Goal: Task Accomplishment & Management: Use online tool/utility

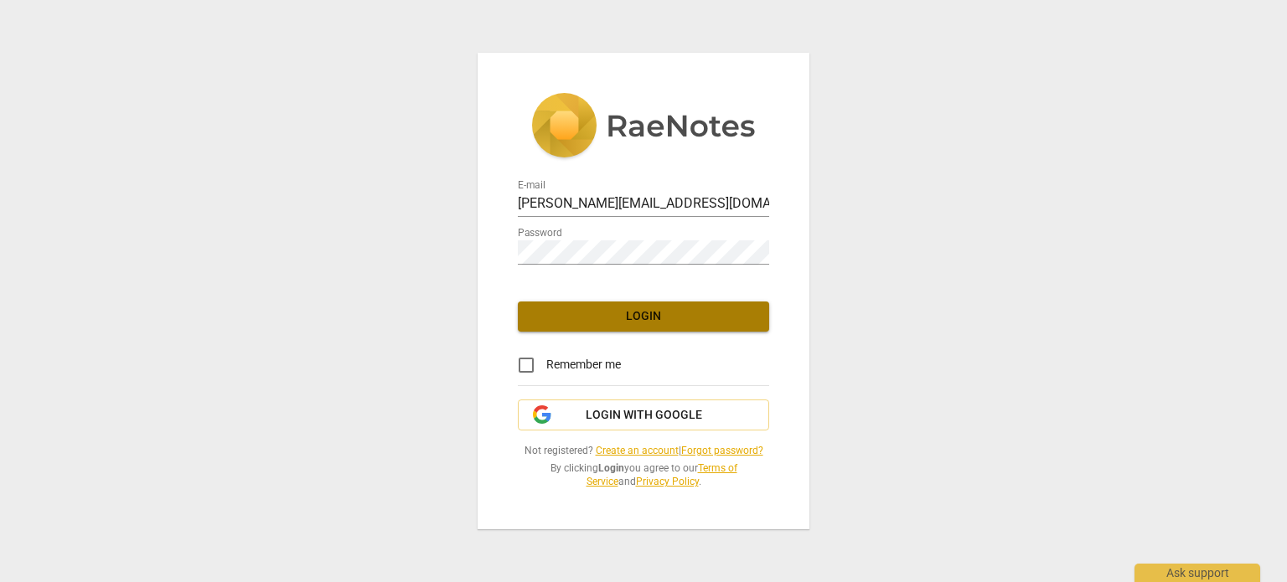
click at [662, 313] on span "Login" at bounding box center [643, 316] width 225 height 17
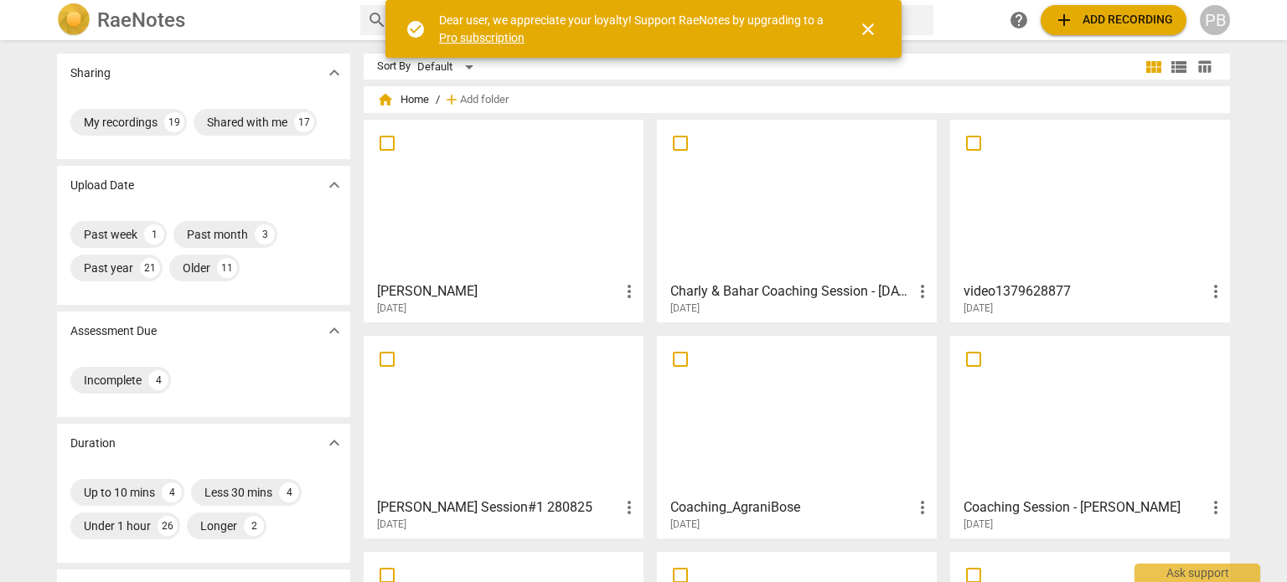
click at [489, 197] on div at bounding box center [504, 200] width 268 height 148
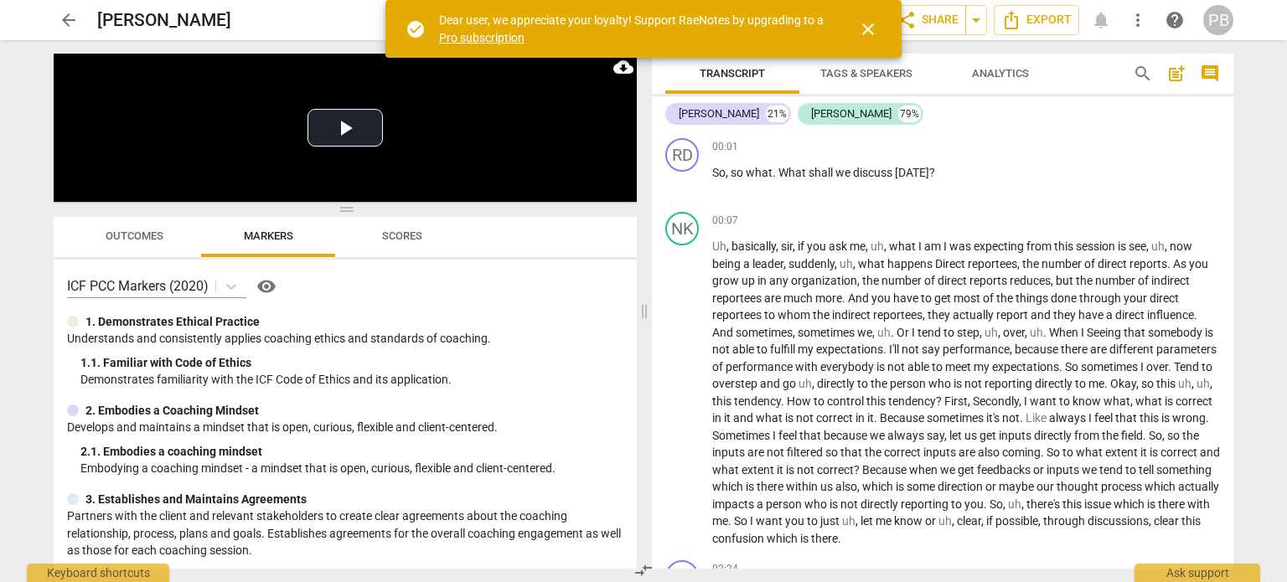
click at [0, 443] on div "arrow_back Neeraj K Jaria edit star Assessment auto_fix_high AI Assessment shar…" at bounding box center [643, 291] width 1287 height 582
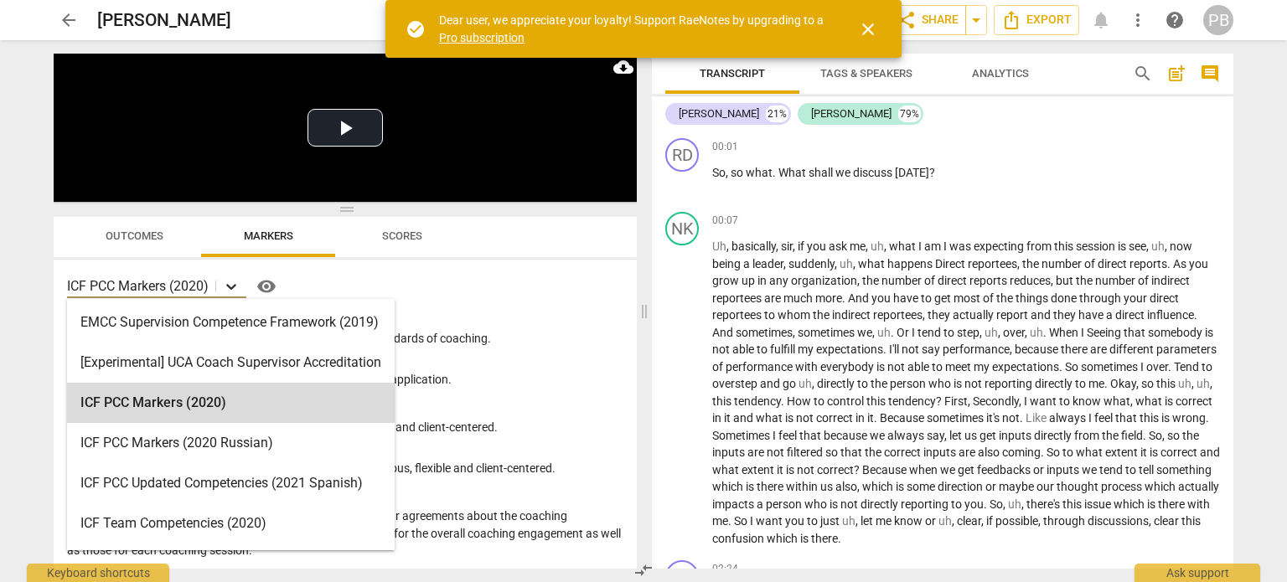
click at [236, 278] on icon at bounding box center [231, 286] width 17 height 17
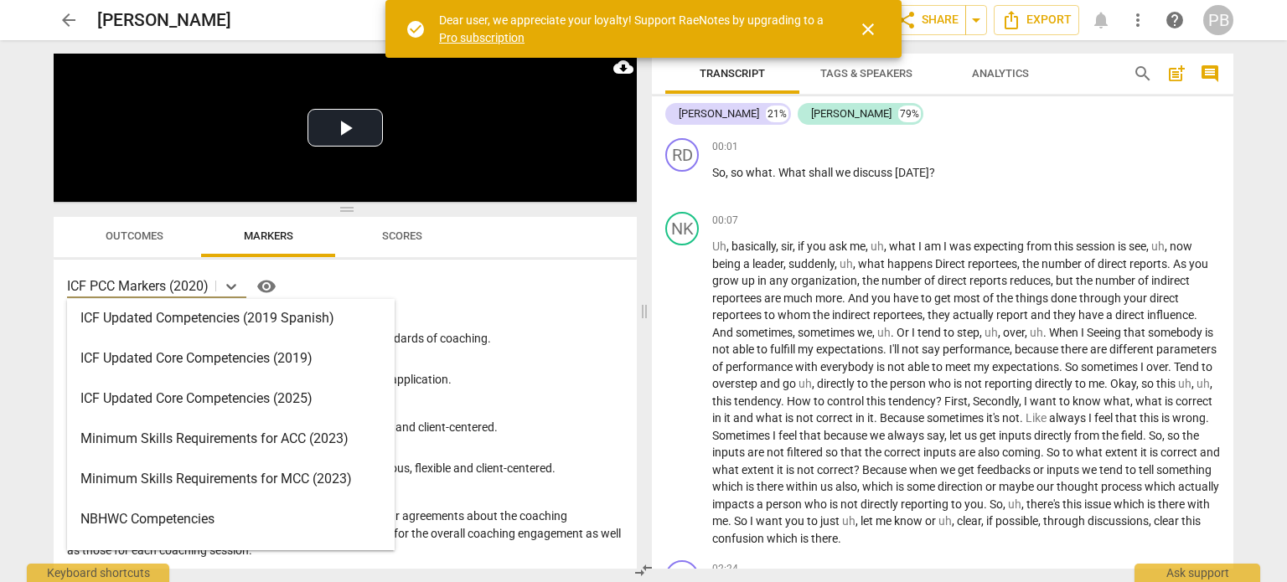
scroll to position [295, 0]
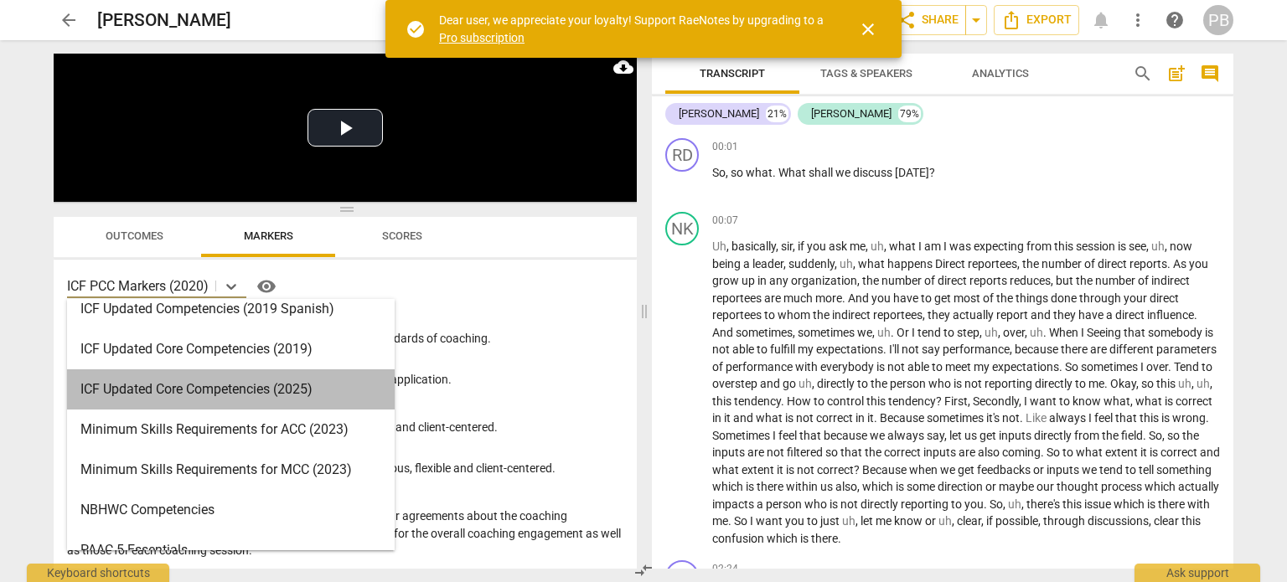
click at [282, 406] on div "ICF Updated Core Competencies (2025)" at bounding box center [231, 390] width 328 height 40
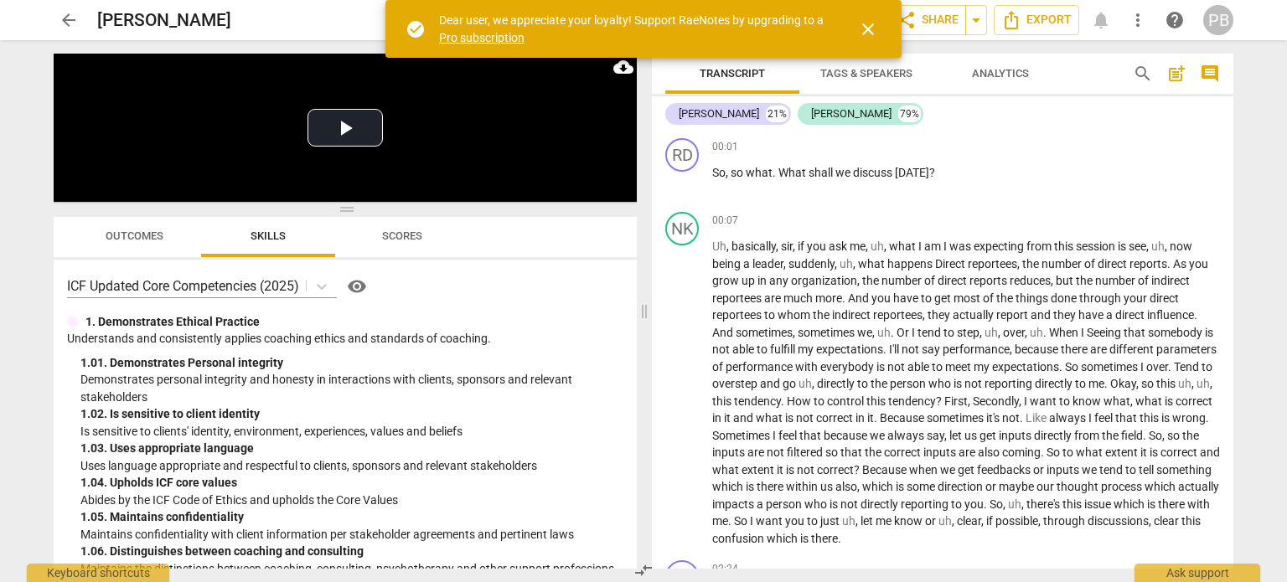
drag, startPoint x: 630, startPoint y: 271, endPoint x: 636, endPoint y: 290, distance: 20.1
click at [636, 290] on div "ICF Updated Core Competencies (2025) visibility 1. Demonstrates Ethical Practic…" at bounding box center [345, 415] width 583 height 310
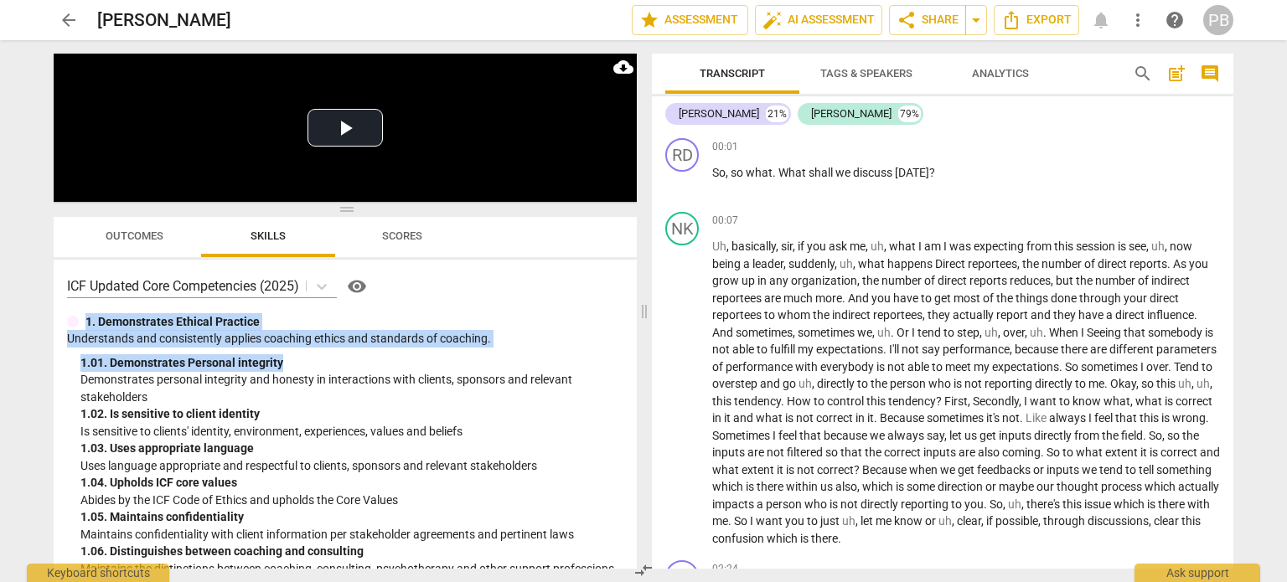
drag, startPoint x: 582, startPoint y: 293, endPoint x: 583, endPoint y: 353, distance: 60.4
click at [583, 353] on div "ICF Updated Core Competencies (2025) visibility 1. Demonstrates Ethical Practic…" at bounding box center [345, 415] width 583 height 310
click at [593, 363] on div "1. 01. Demonstrates Personal integrity" at bounding box center [351, 364] width 543 height 18
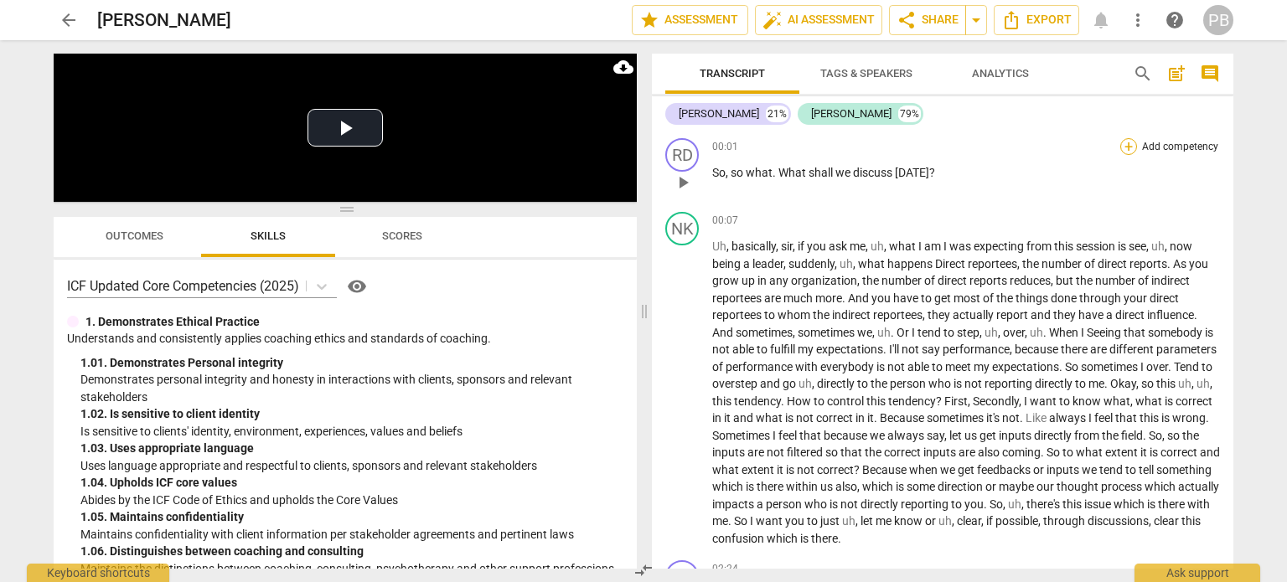
click at [1121, 146] on div "+" at bounding box center [1129, 146] width 17 height 17
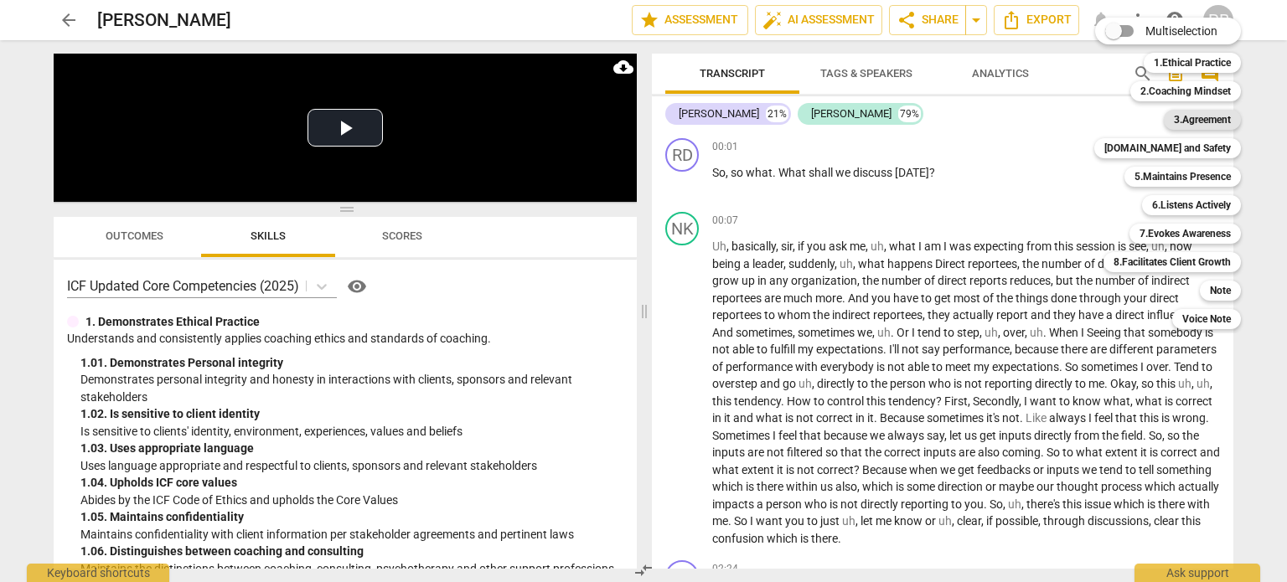
click at [1180, 120] on b "3.Agreement" at bounding box center [1202, 120] width 57 height 20
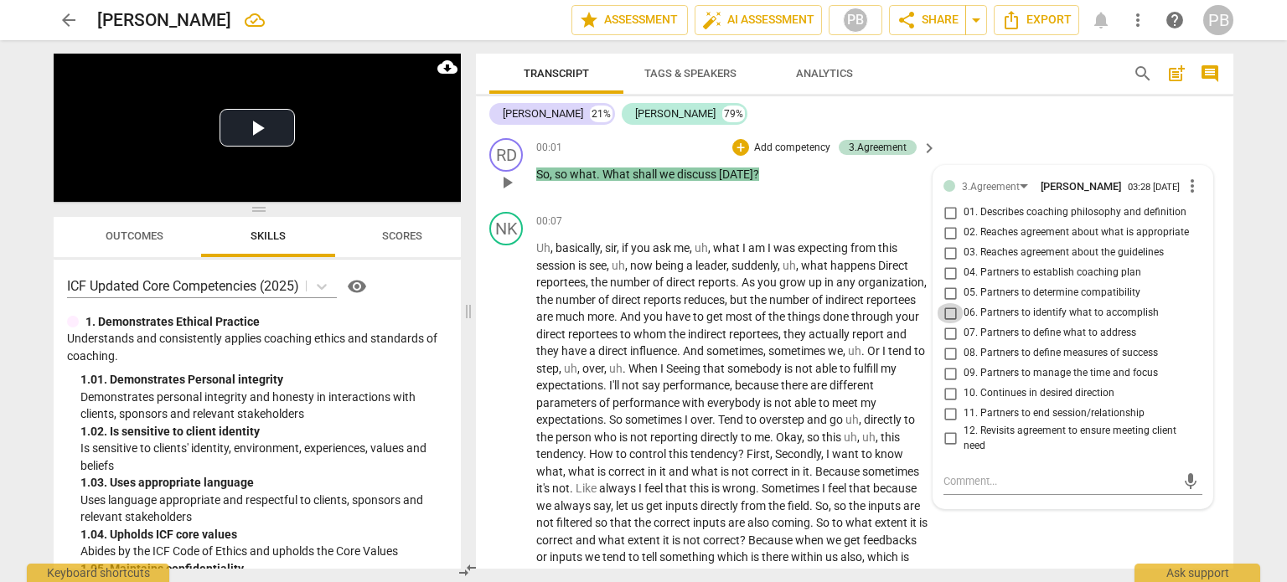
click at [947, 322] on input "06. Partners to identify what to accomplish" at bounding box center [950, 313] width 27 height 20
checkbox input "true"
click at [512, 189] on span "play_arrow" at bounding box center [507, 183] width 20 height 20
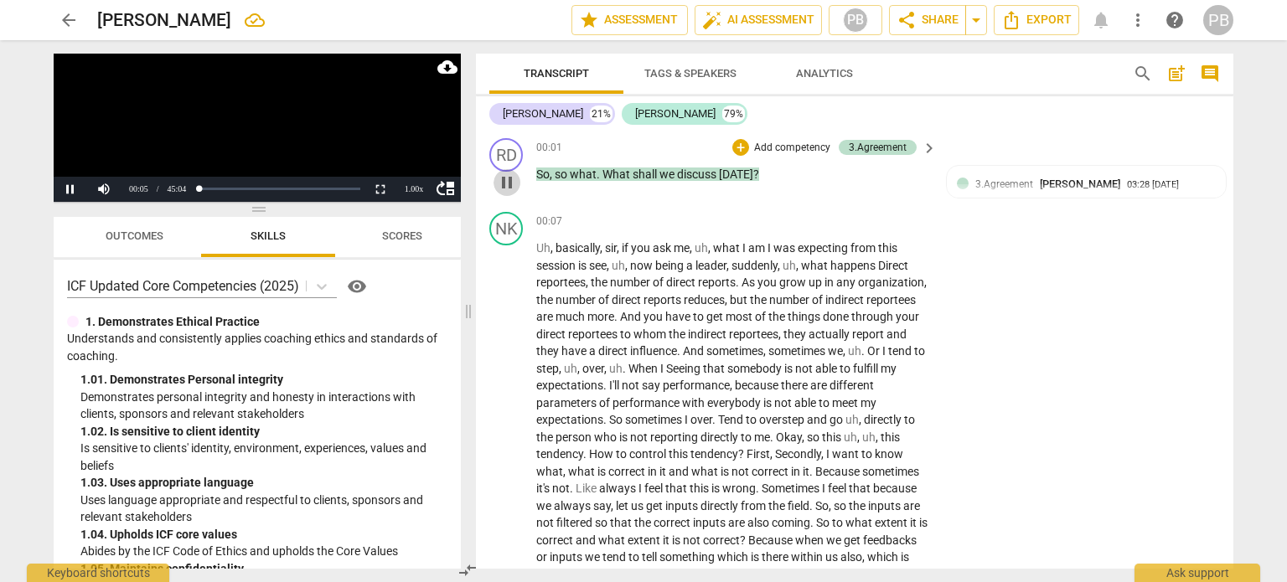
click at [511, 175] on span "pause" at bounding box center [507, 183] width 20 height 20
click at [504, 441] on span "play_arrow" at bounding box center [507, 437] width 20 height 20
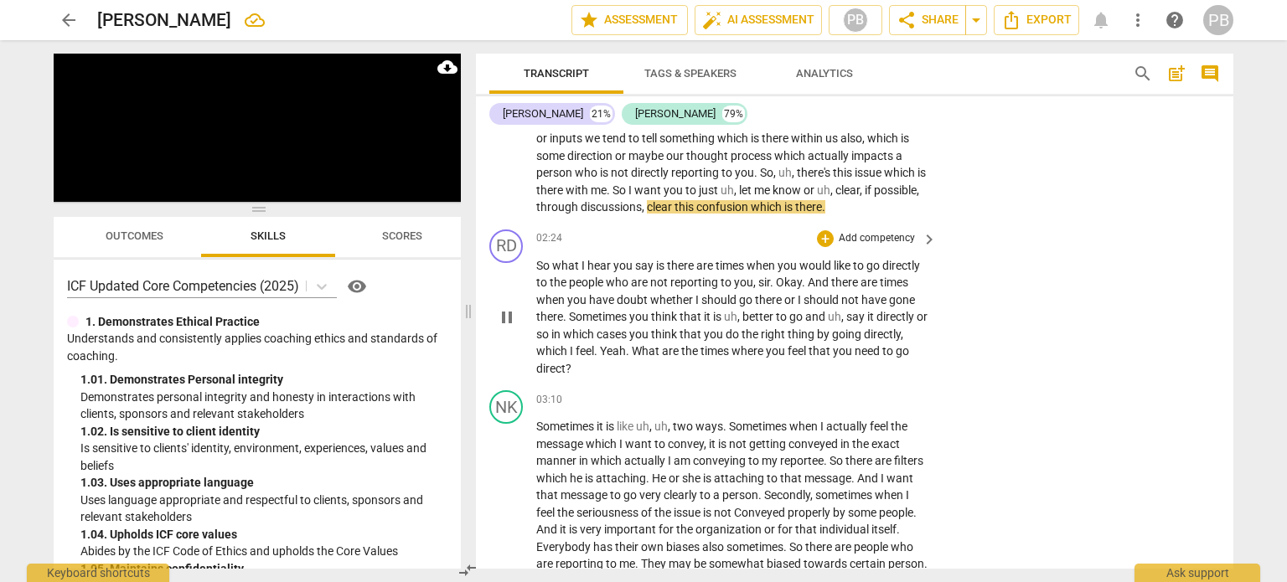
scroll to position [503, 0]
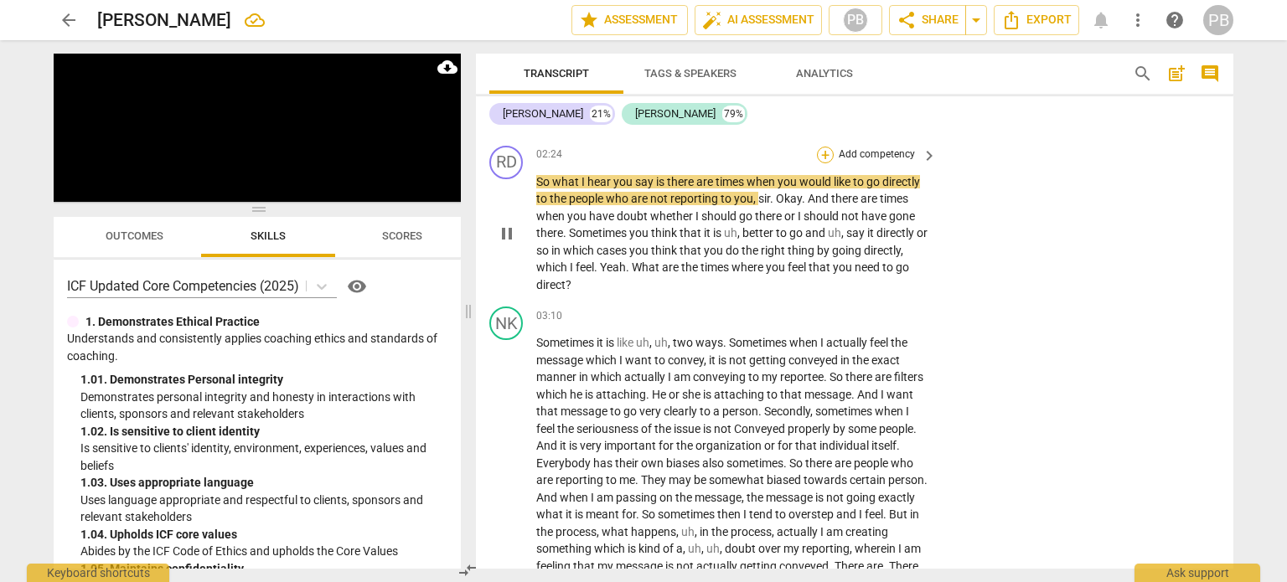
click at [826, 163] on div "+" at bounding box center [825, 155] width 17 height 17
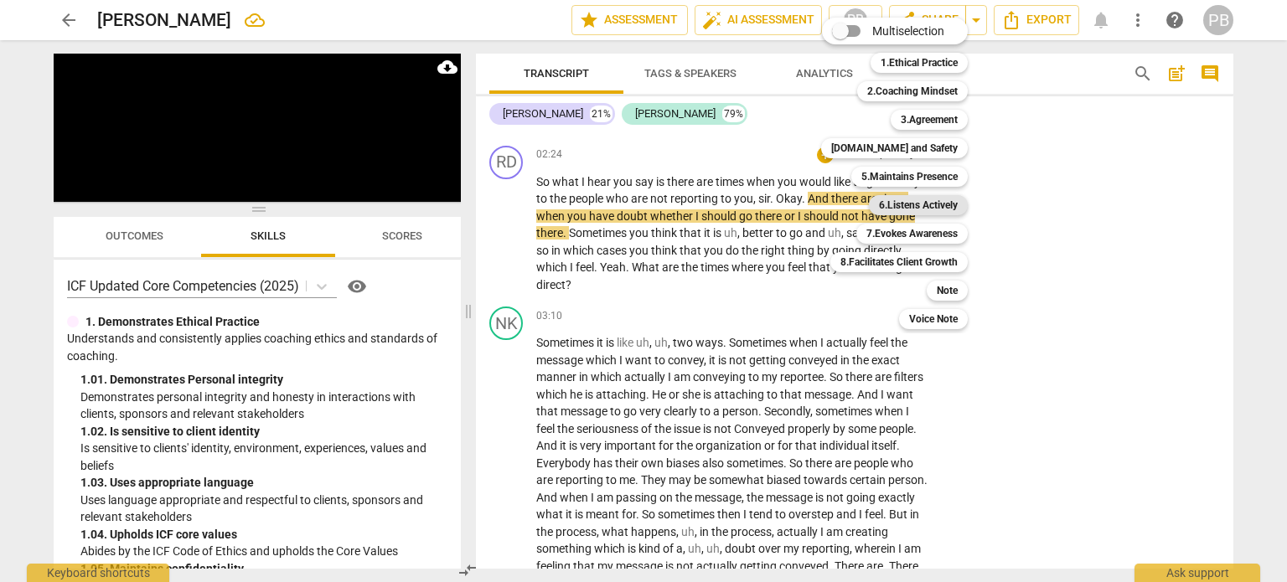
click at [914, 200] on b "6.Listens Actively" at bounding box center [918, 205] width 79 height 20
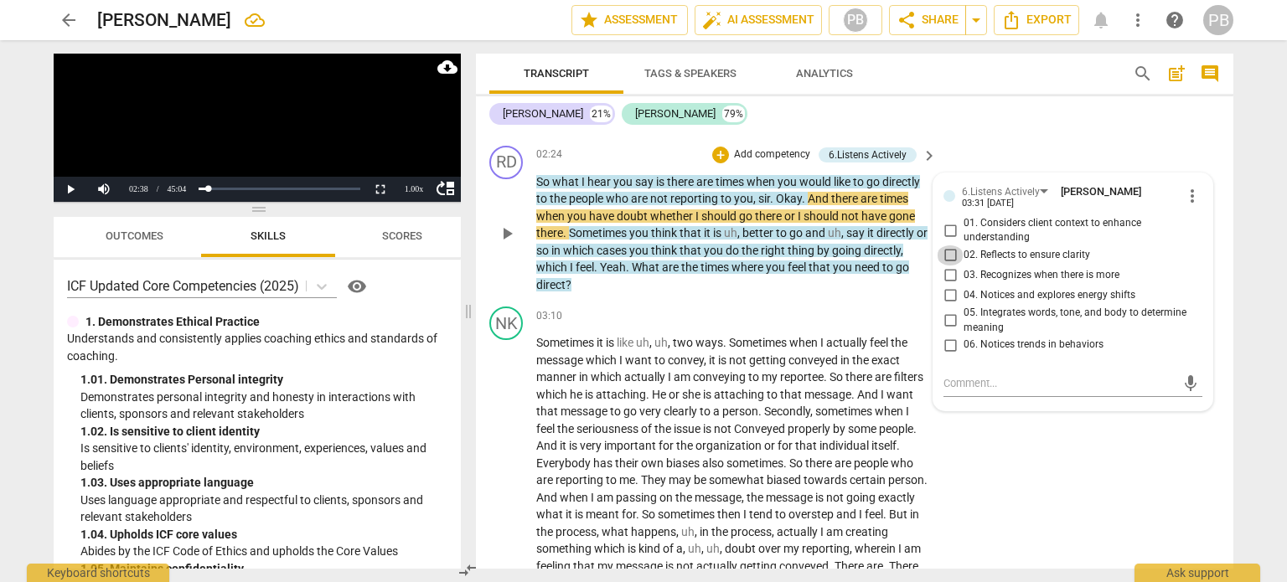
click at [948, 266] on input "02. Reflects to ensure clarity" at bounding box center [950, 256] width 27 height 20
checkbox input "true"
click at [513, 244] on span "play_arrow" at bounding box center [507, 234] width 20 height 20
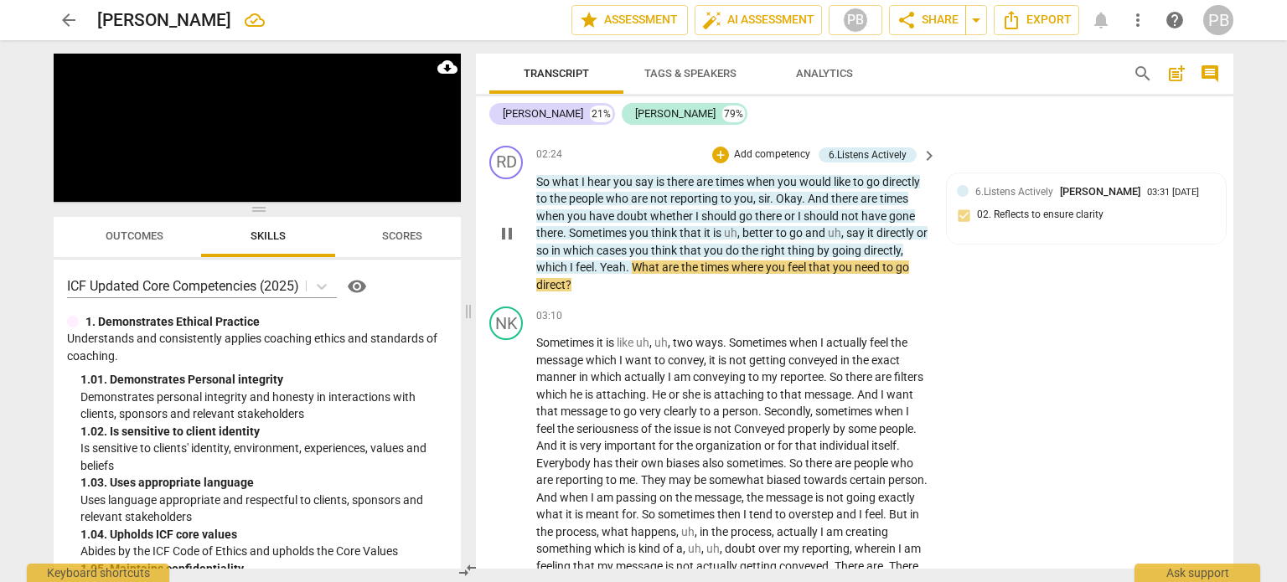
click at [769, 163] on p "Add competency" at bounding box center [773, 155] width 80 height 15
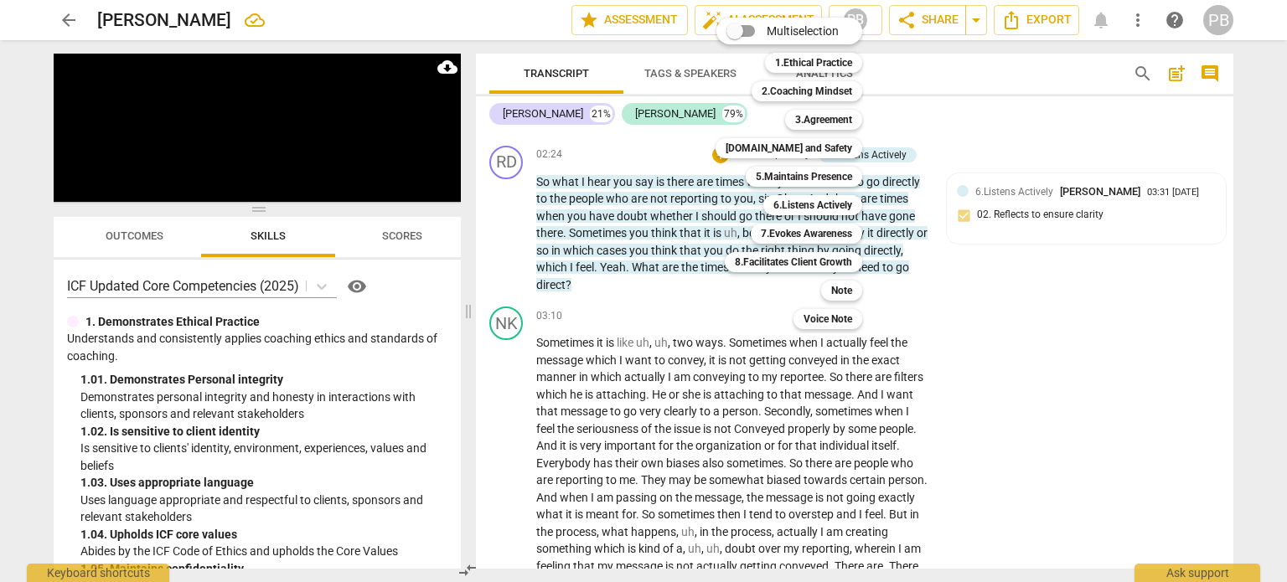
click at [511, 254] on div at bounding box center [643, 291] width 1287 height 582
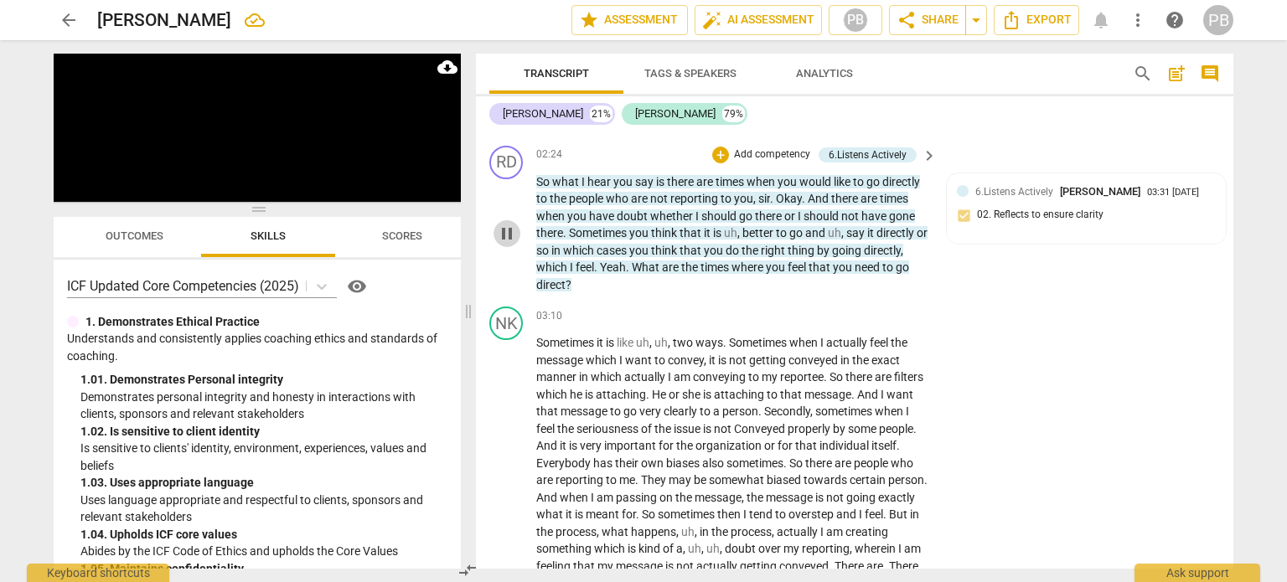
click at [511, 244] on span "pause" at bounding box center [507, 234] width 20 height 20
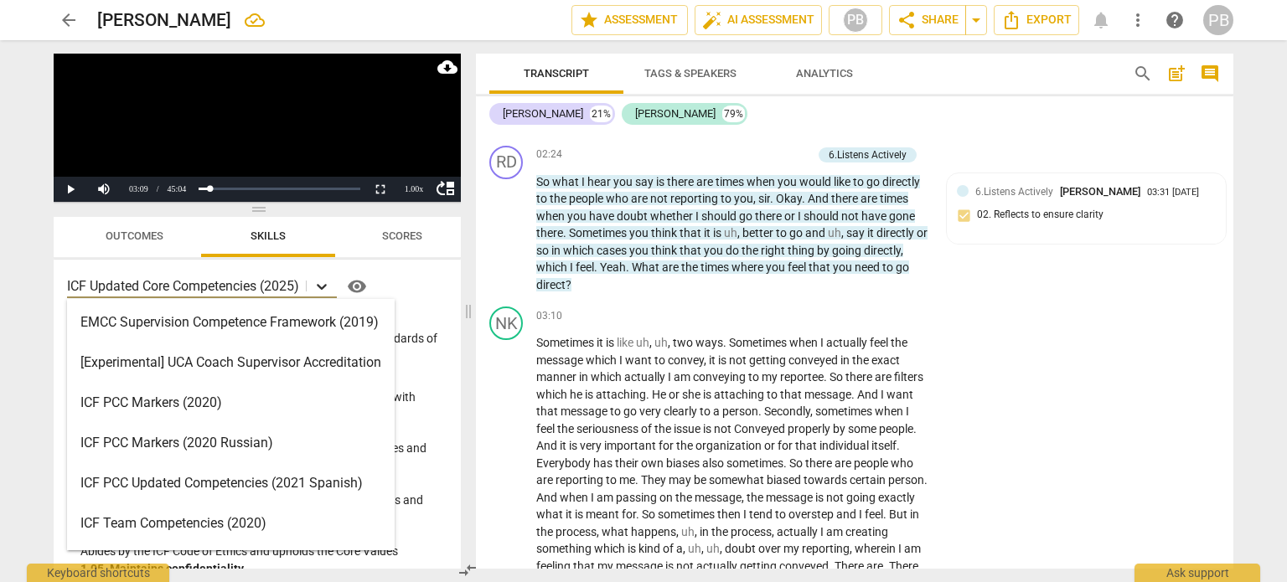
click at [323, 284] on icon at bounding box center [321, 286] width 17 height 17
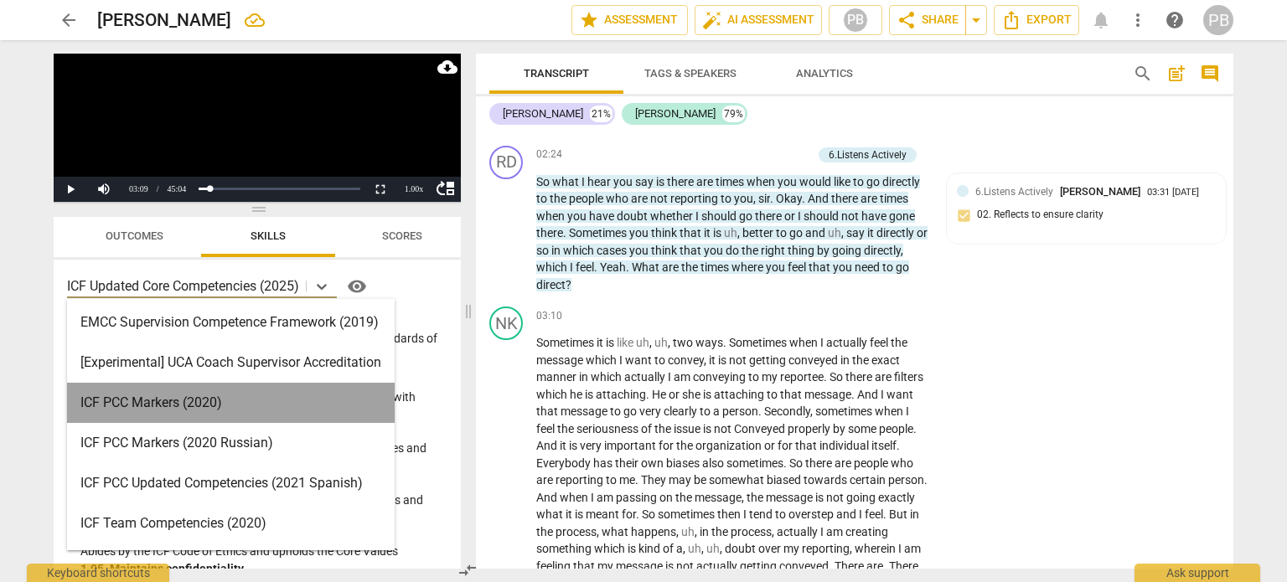
drag, startPoint x: 283, startPoint y: 401, endPoint x: 707, endPoint y: 111, distance: 514.2
click at [281, 401] on div "ICF PCC Markers (2020)" at bounding box center [231, 403] width 328 height 40
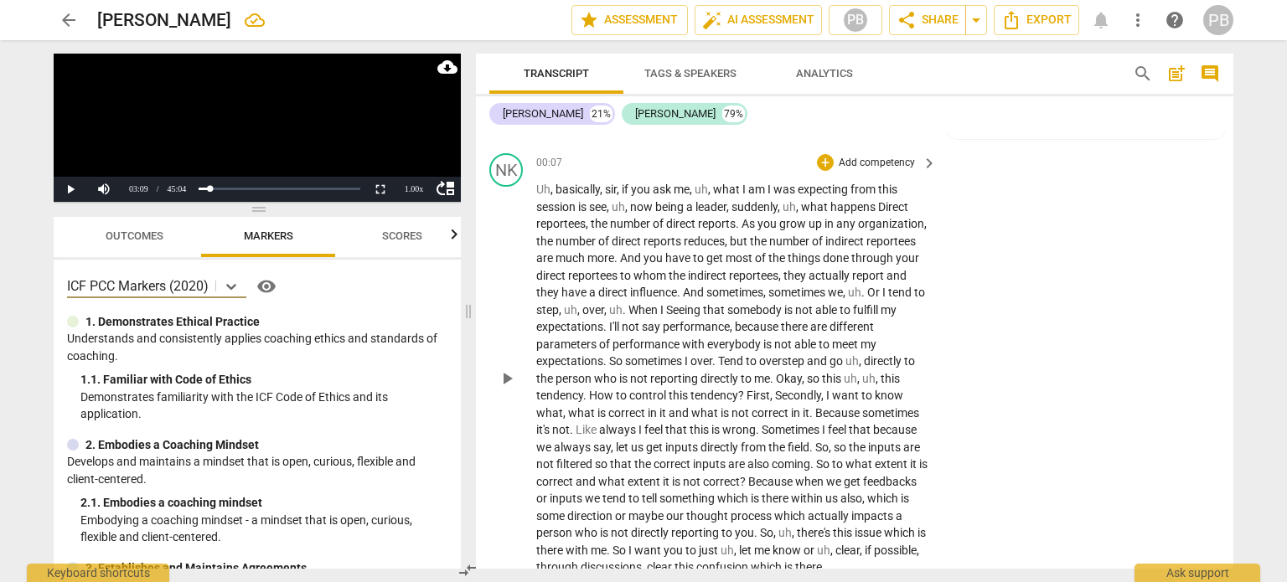
scroll to position [0, 0]
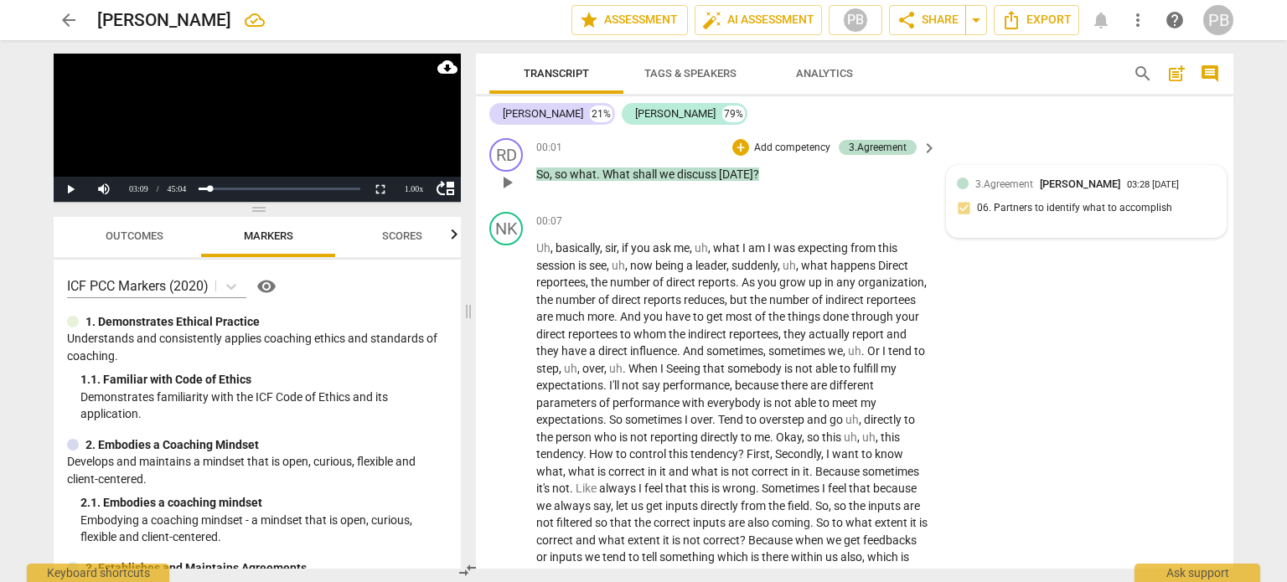
click at [971, 192] on div "3.Agreement Pamela Barit Nolan 03:28 10-02-2025 06. Partners to identify what t…" at bounding box center [1086, 201] width 259 height 51
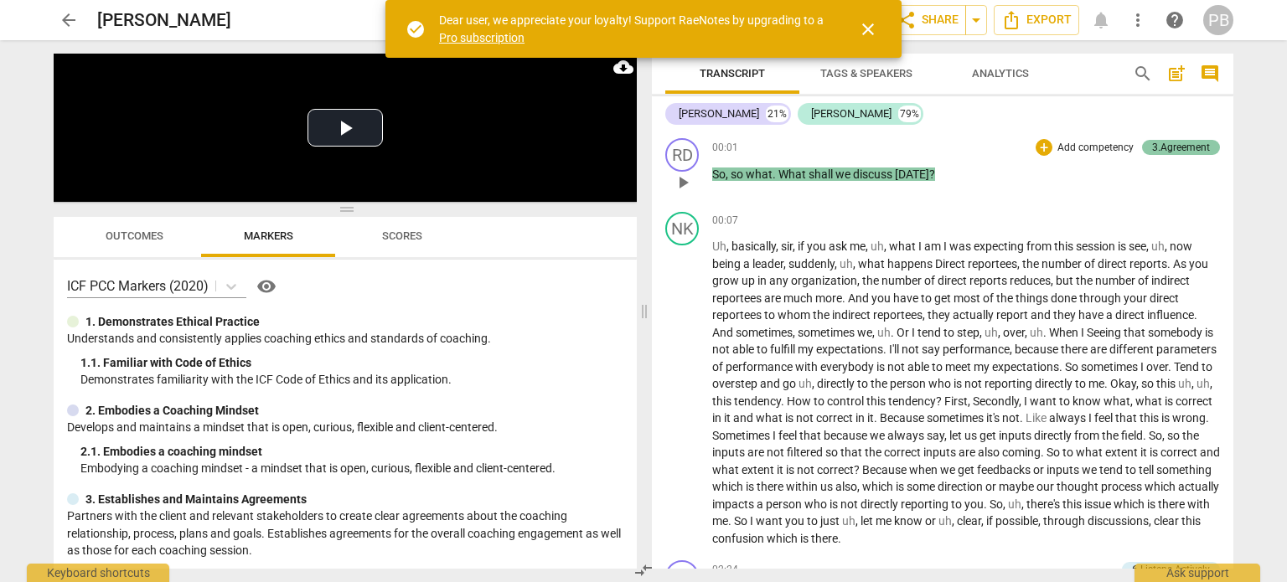
click at [1161, 144] on div "3.Agreement" at bounding box center [1181, 147] width 58 height 15
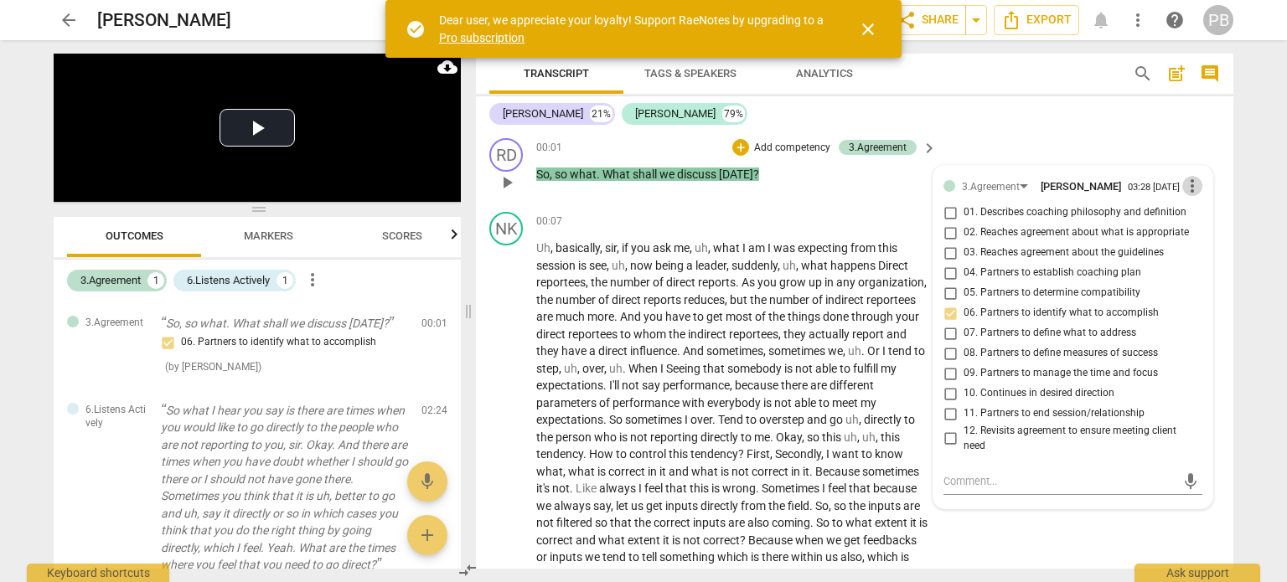
click at [1188, 186] on span "more_vert" at bounding box center [1193, 186] width 20 height 20
click at [1198, 216] on li "Delete" at bounding box center [1207, 221] width 58 height 32
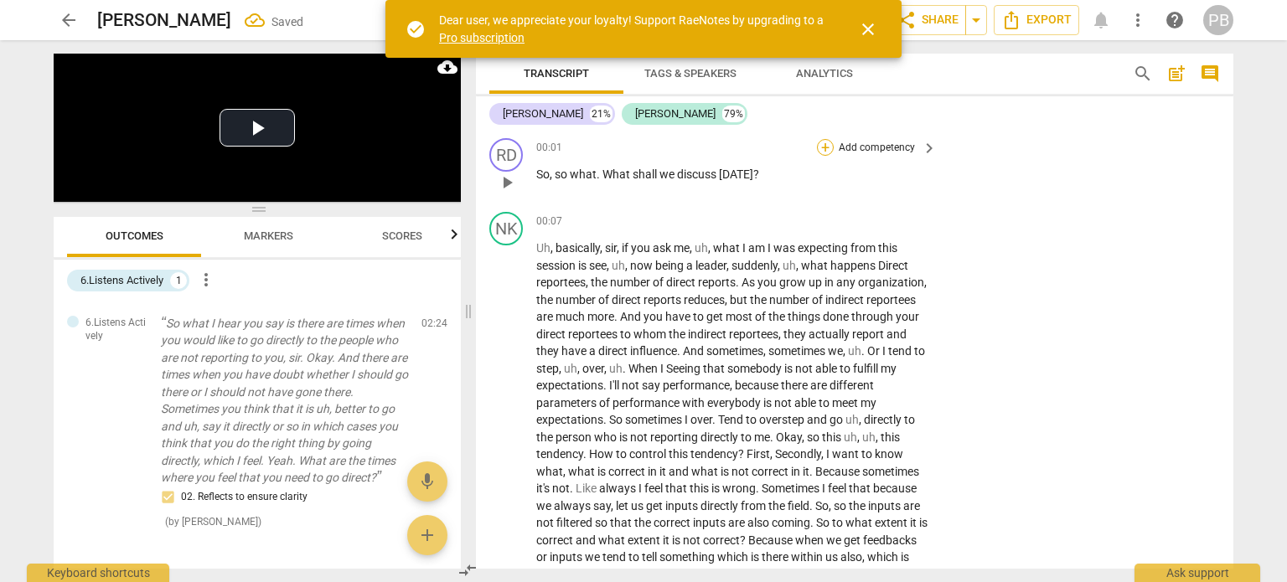
click at [826, 149] on div "+" at bounding box center [825, 147] width 17 height 17
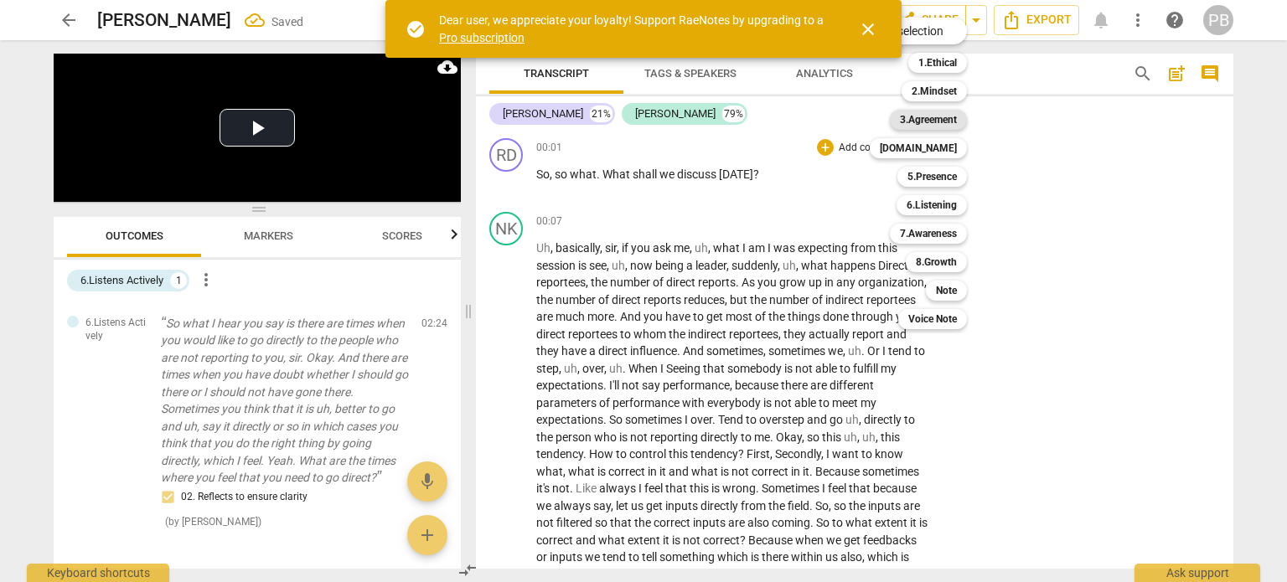
click at [924, 127] on b "3.Agreement" at bounding box center [928, 120] width 57 height 20
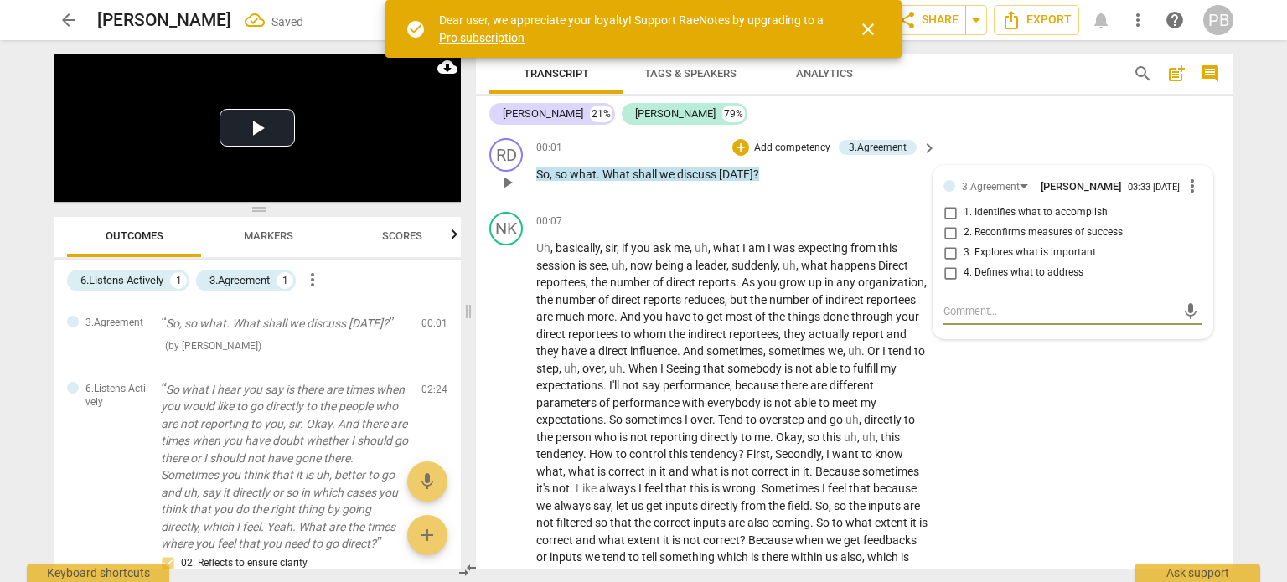
click at [950, 223] on input "1. Identifies what to accomplish" at bounding box center [950, 213] width 27 height 20
checkbox input "true"
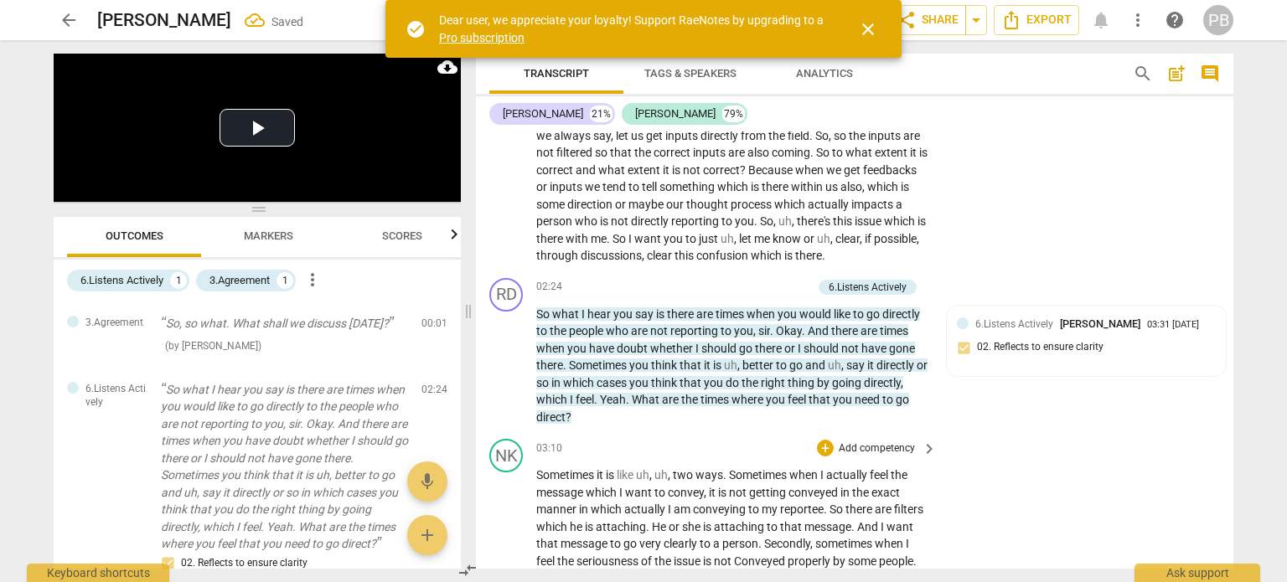
scroll to position [419, 0]
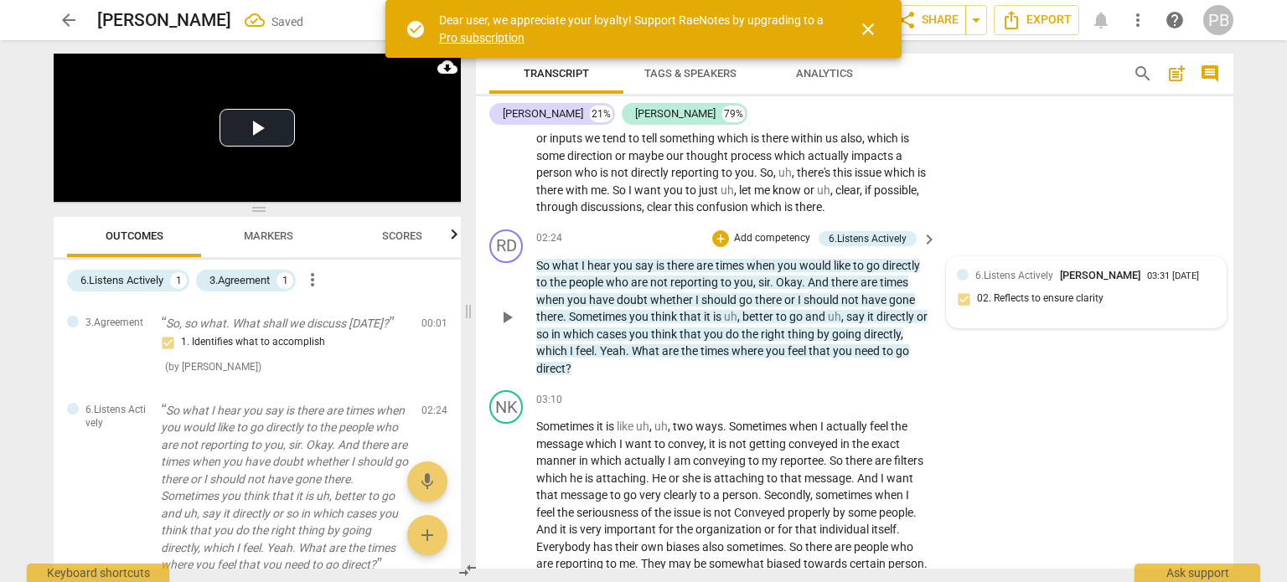
click at [1031, 282] on span "6.Listens Actively" at bounding box center [1015, 276] width 78 height 12
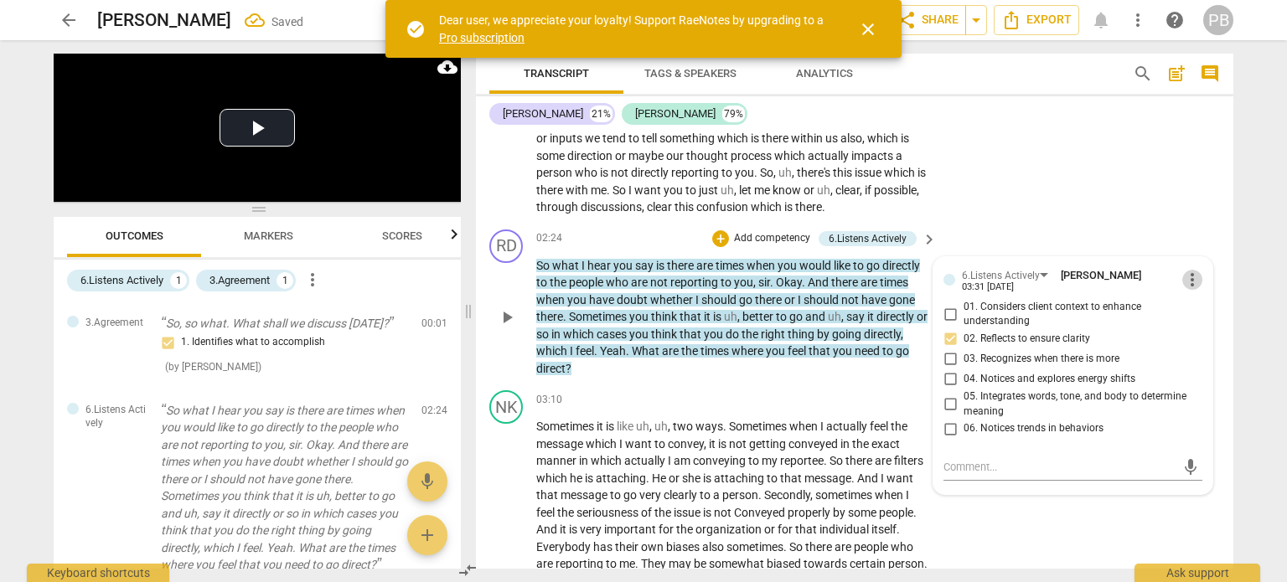
click at [1187, 290] on span "more_vert" at bounding box center [1193, 280] width 20 height 20
click at [1188, 329] on li "Delete" at bounding box center [1207, 329] width 58 height 32
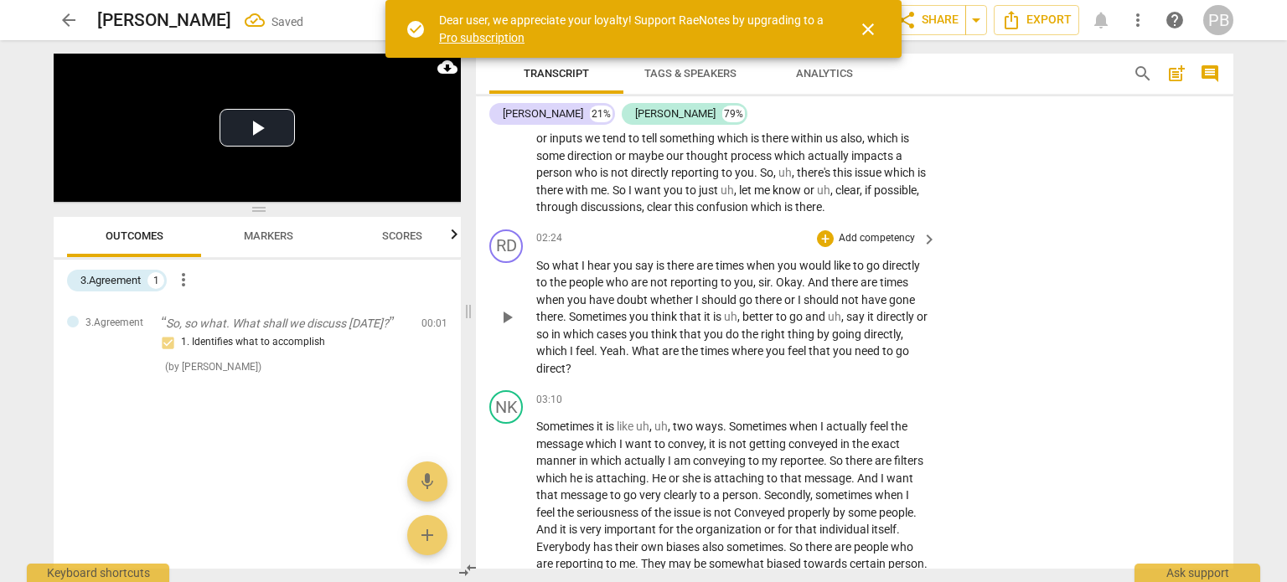
click at [865, 246] on p "Add competency" at bounding box center [877, 238] width 80 height 15
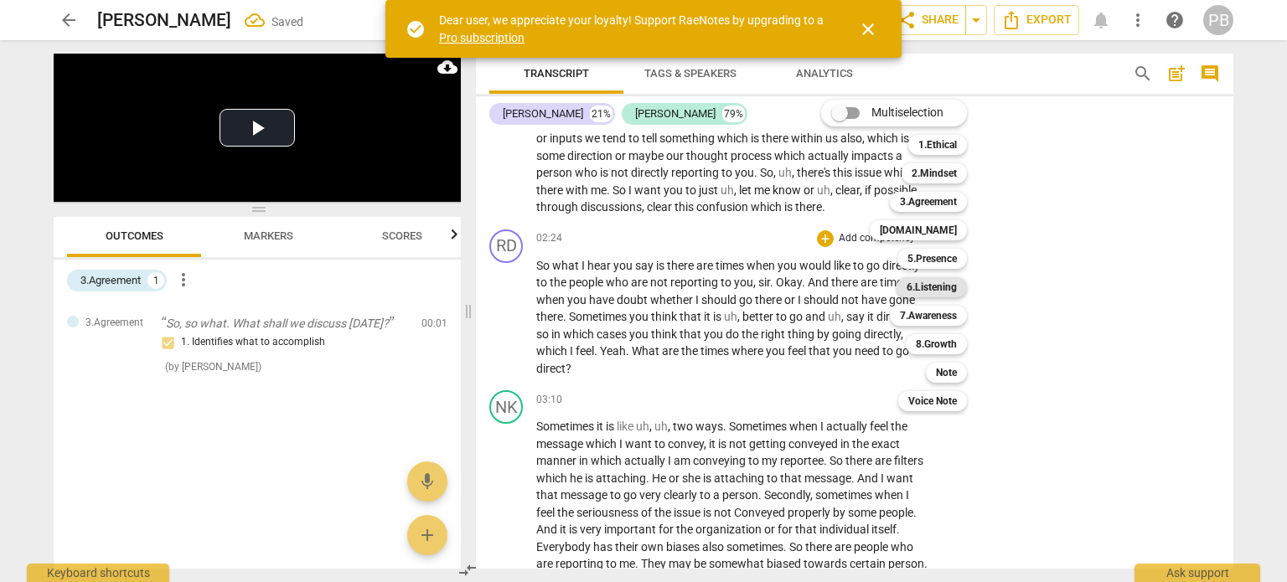
click at [942, 286] on b "6.Listening" at bounding box center [932, 287] width 50 height 20
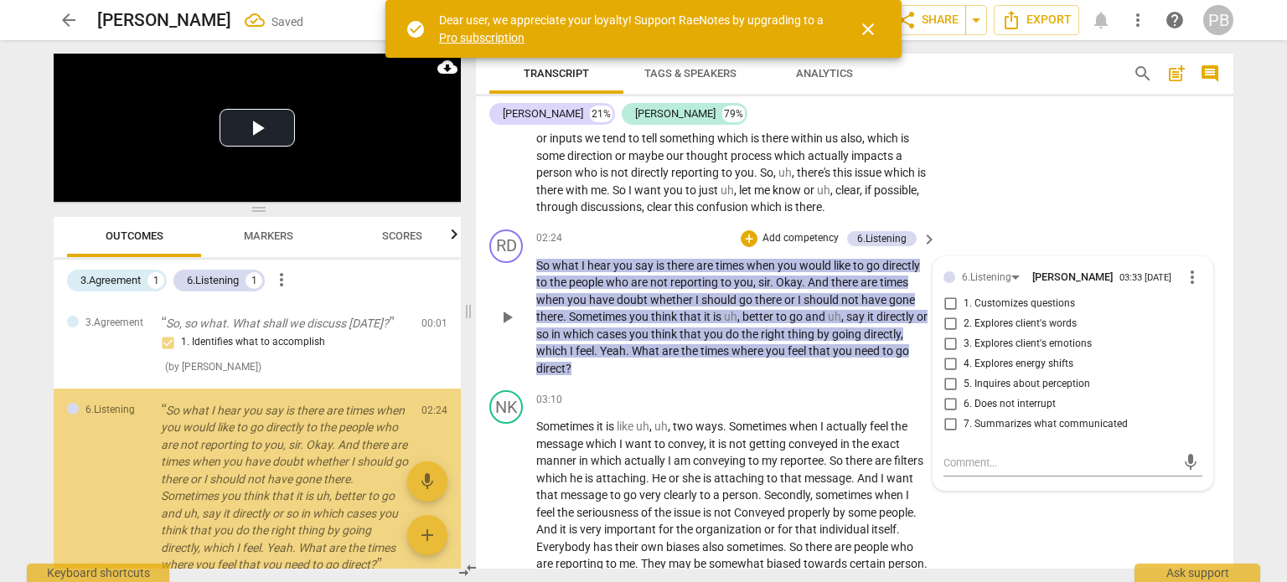
scroll to position [72, 0]
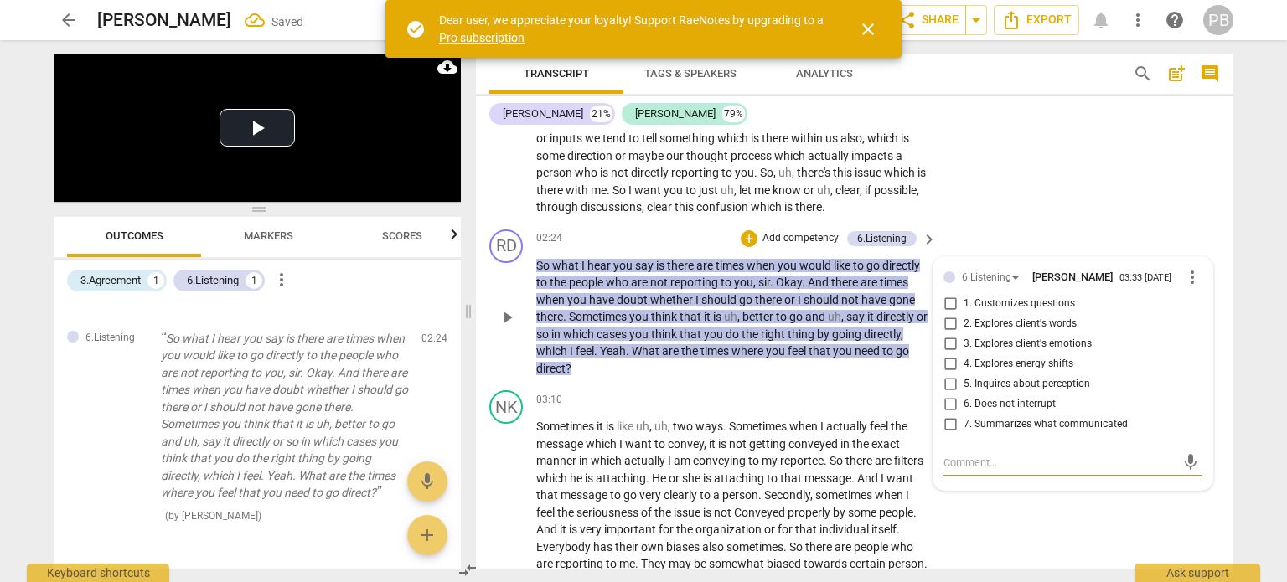
click at [946, 435] on input "7. Summarizes what communicated" at bounding box center [950, 425] width 27 height 20
checkbox input "true"
click at [953, 314] on input "1. Customizes questions" at bounding box center [950, 304] width 27 height 20
checkbox input "true"
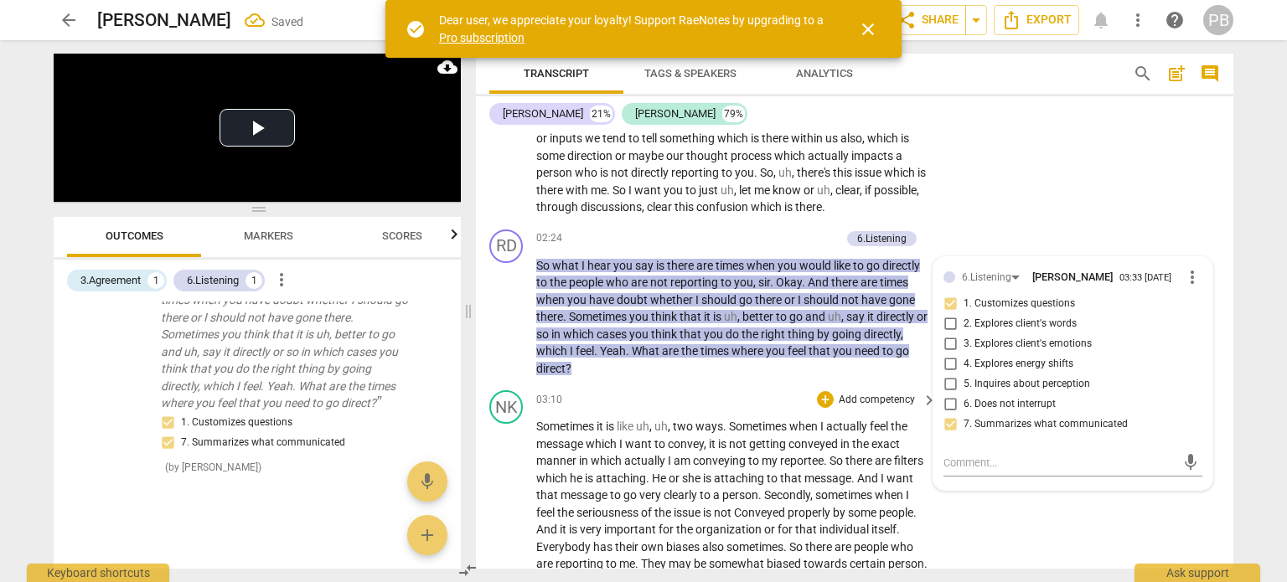
scroll to position [503, 0]
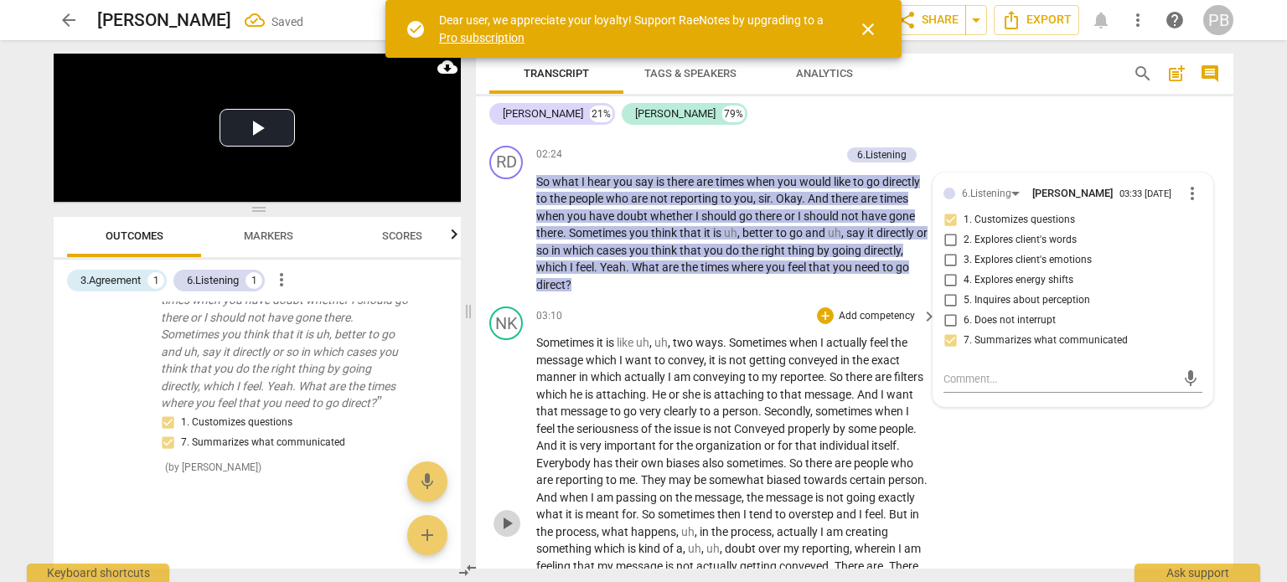
click at [514, 531] on span "play_arrow" at bounding box center [507, 524] width 20 height 20
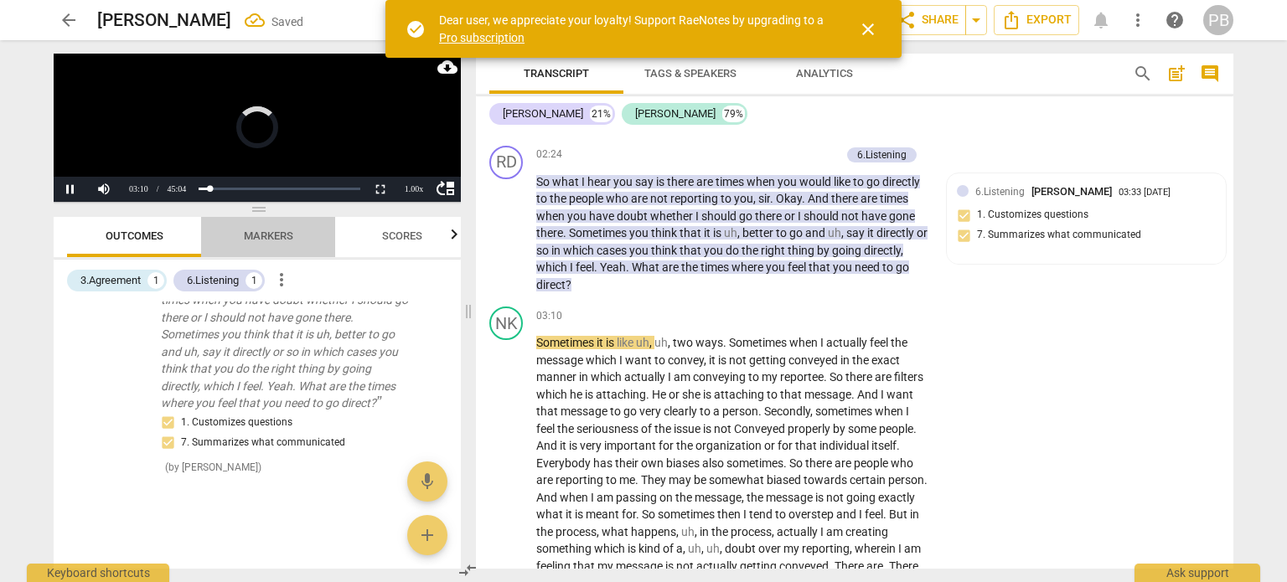
drag, startPoint x: 255, startPoint y: 236, endPoint x: 282, endPoint y: 224, distance: 30.4
click at [255, 236] on span "Markers" at bounding box center [268, 236] width 49 height 13
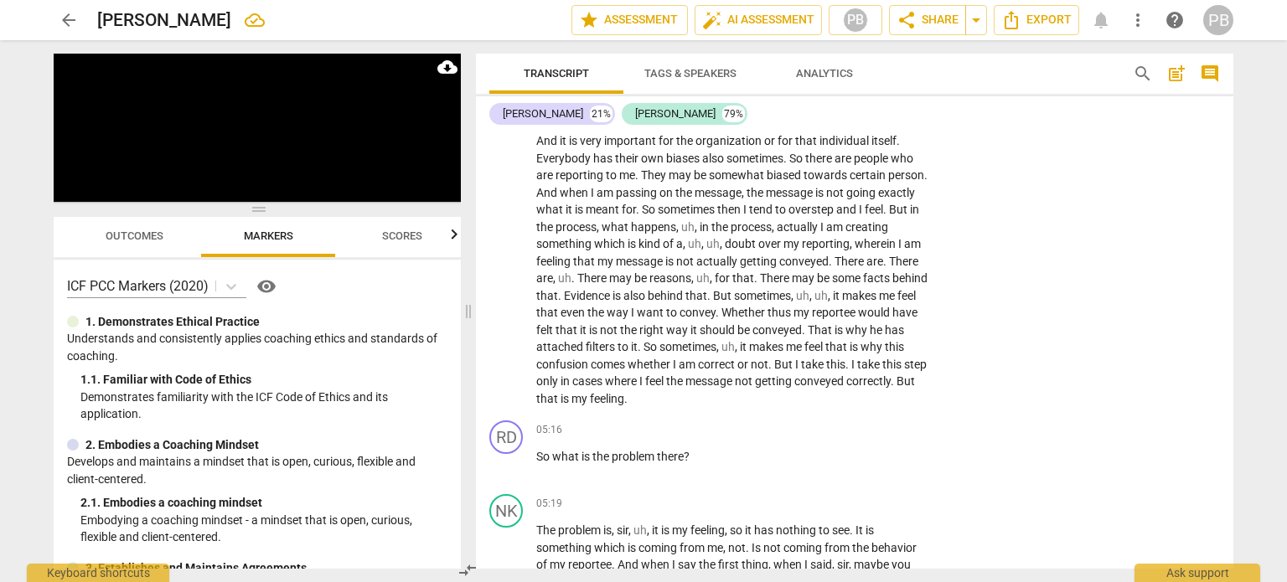
scroll to position [838, 0]
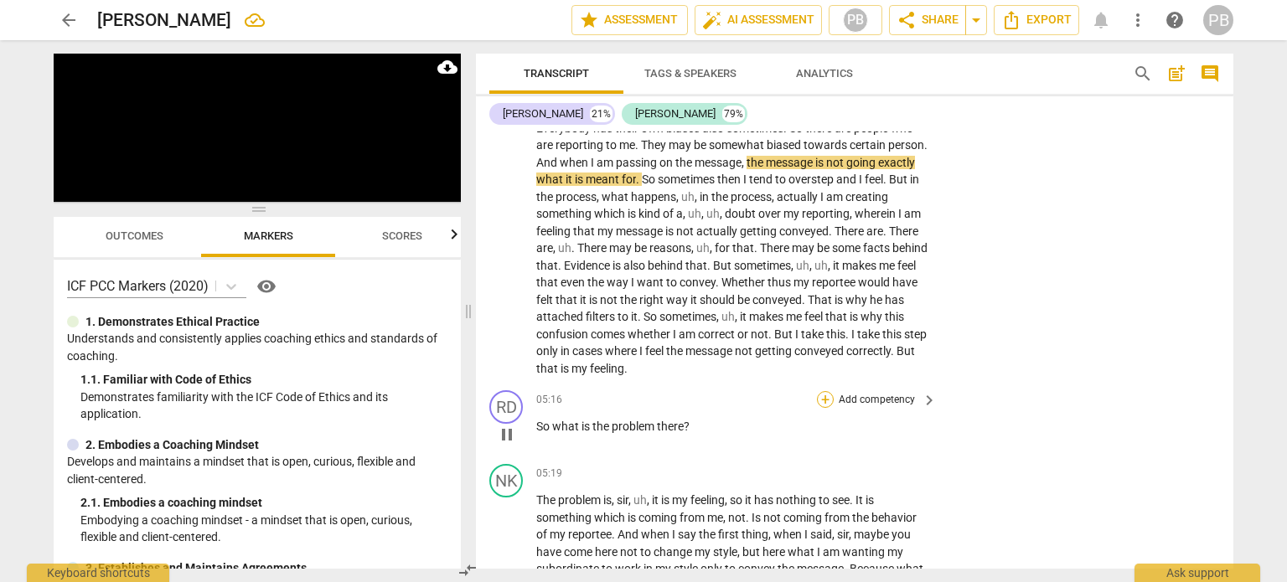
click at [825, 408] on div "+" at bounding box center [825, 399] width 17 height 17
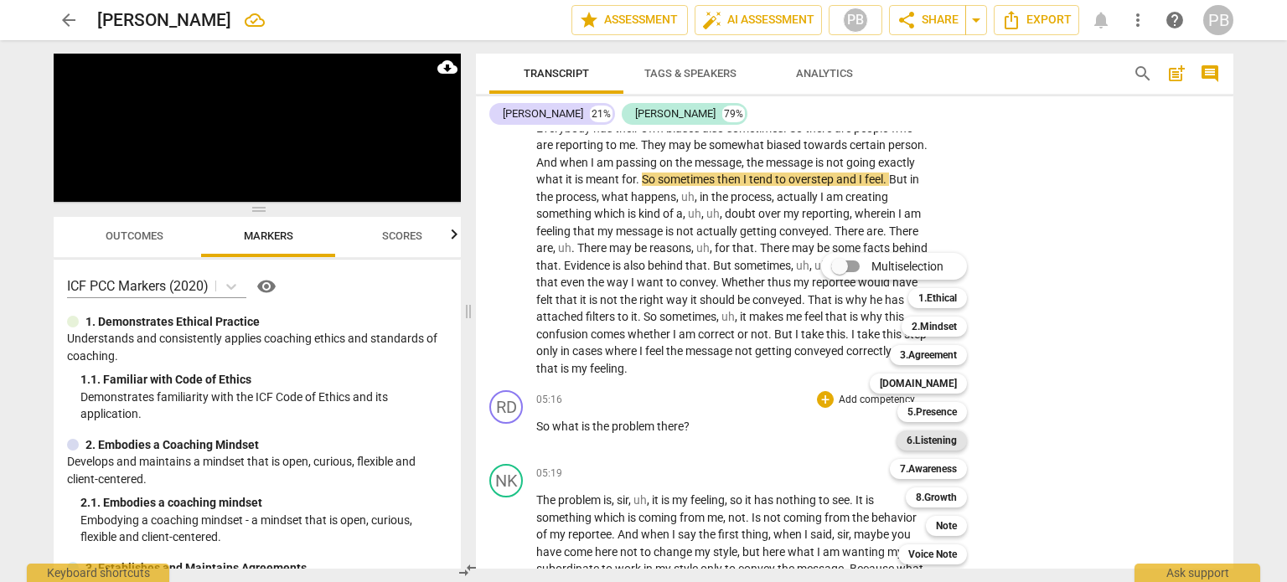
click at [919, 433] on b "6.Listening" at bounding box center [932, 441] width 50 height 20
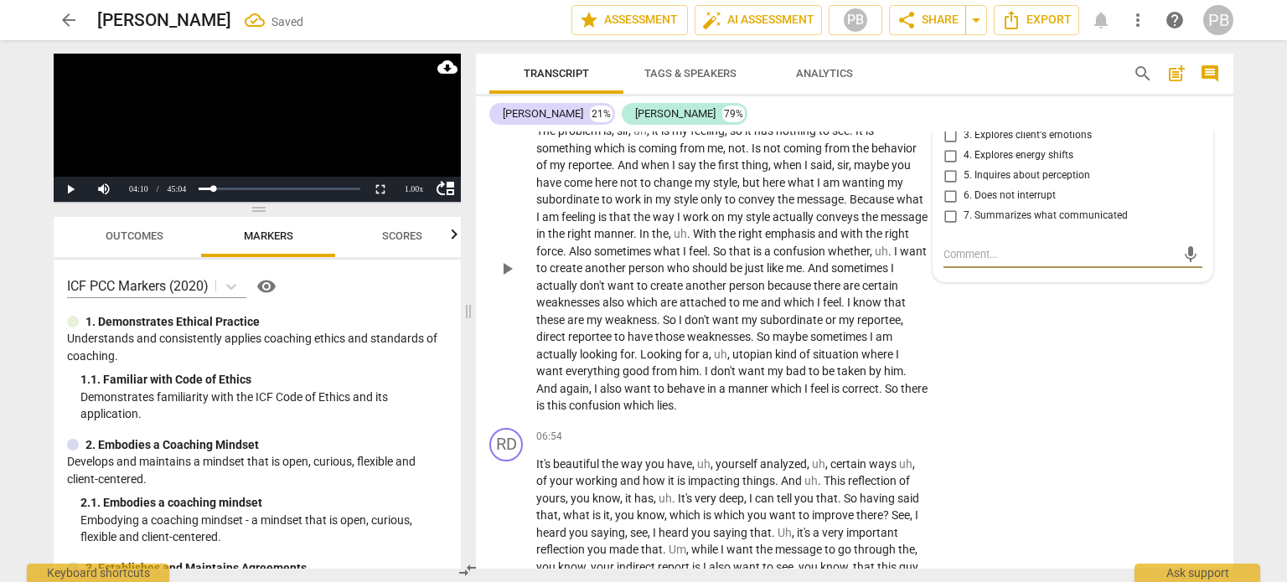
scroll to position [1218, 0]
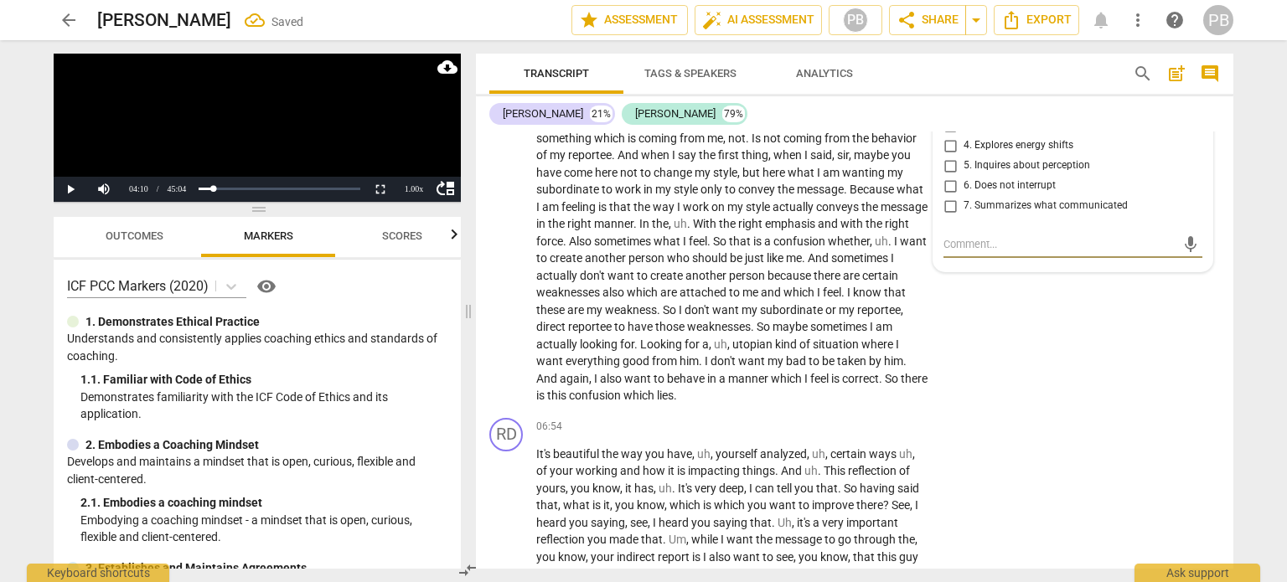
click at [947, 196] on input "6. Does not interrupt" at bounding box center [950, 186] width 27 height 20
checkbox input "true"
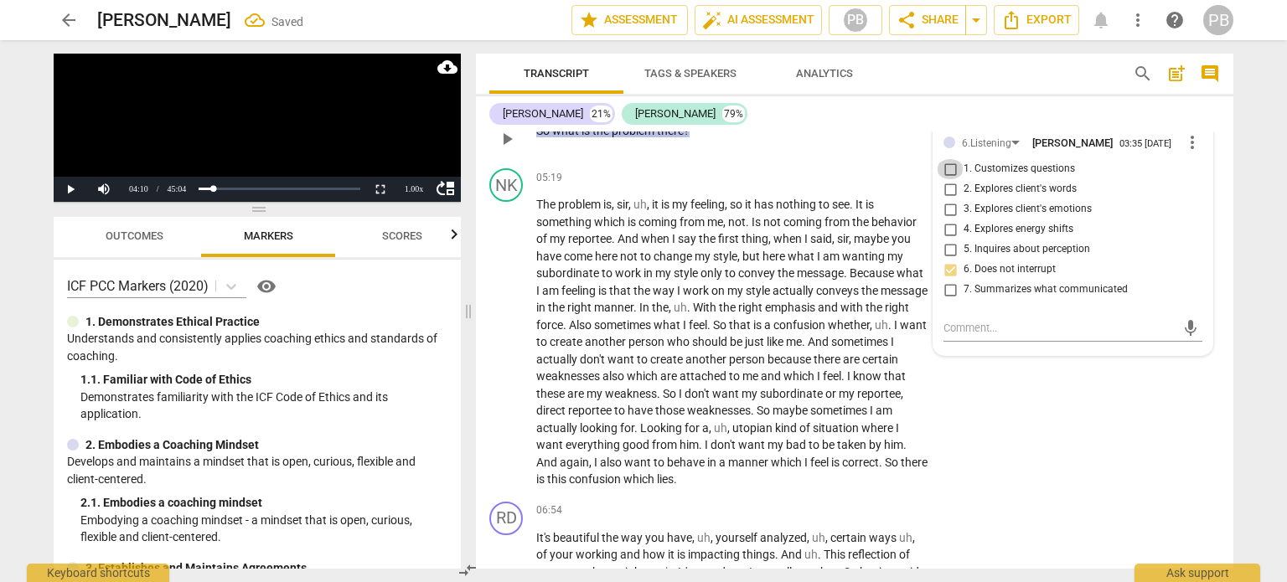
click at [949, 179] on input "1. Customizes questions" at bounding box center [950, 169] width 27 height 20
checkbox input "true"
click at [510, 149] on span "play_arrow" at bounding box center [507, 139] width 20 height 20
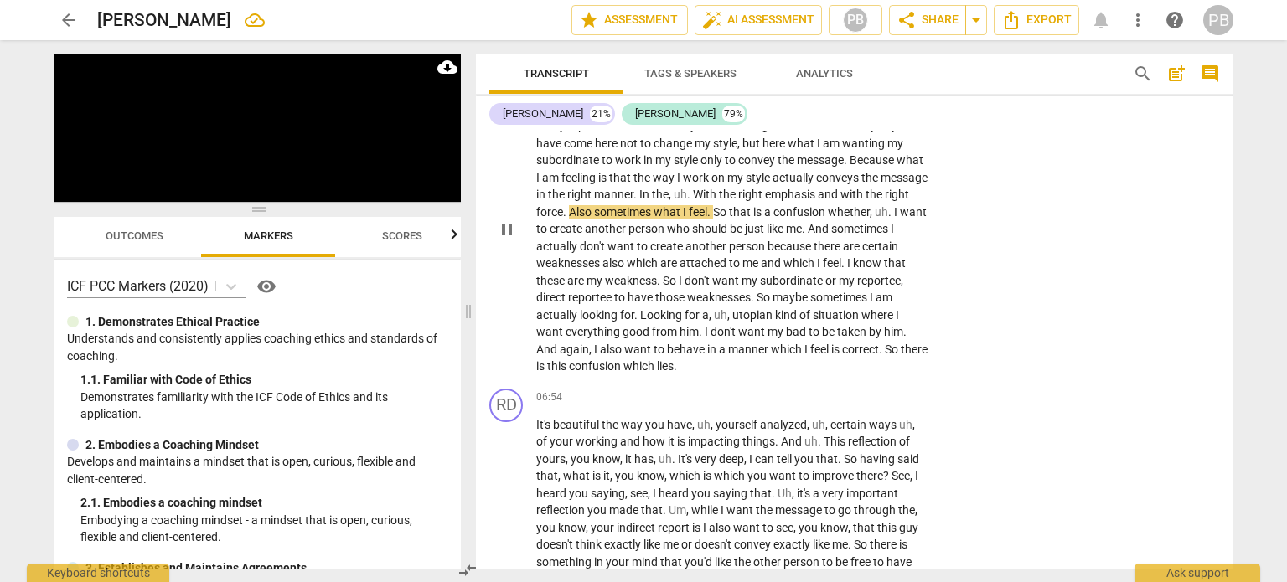
scroll to position [1218, 0]
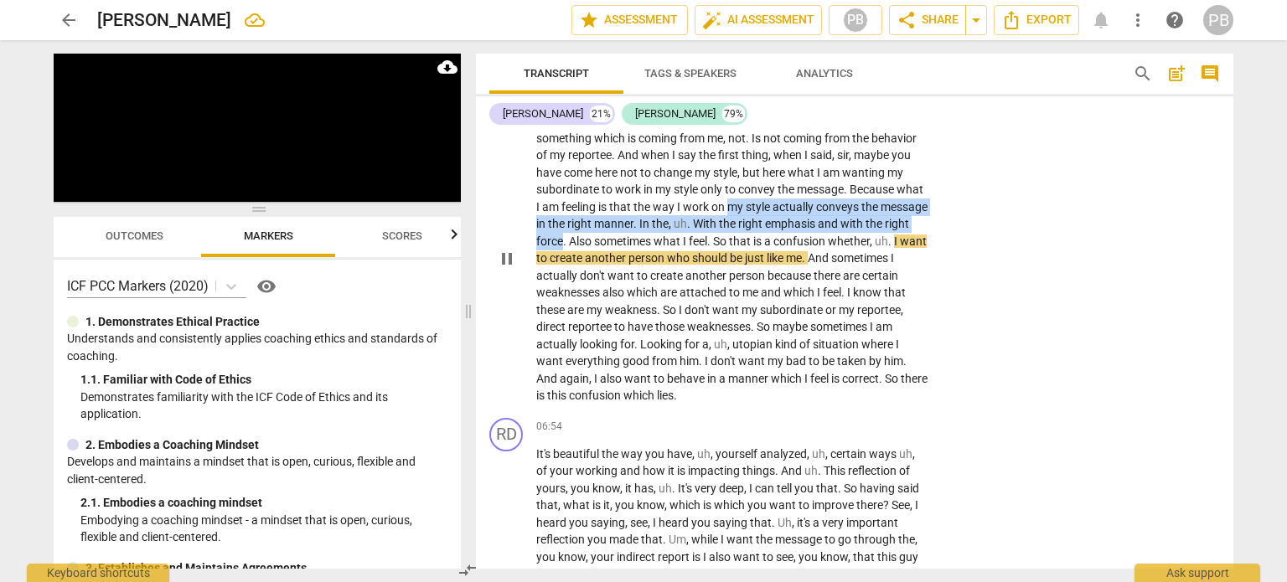
drag, startPoint x: 757, startPoint y: 220, endPoint x: 608, endPoint y: 256, distance: 153.5
click at [608, 256] on p "The problem is , [PERSON_NAME] , uh , it is my feeling , so it has nothing to s…" at bounding box center [732, 258] width 392 height 293
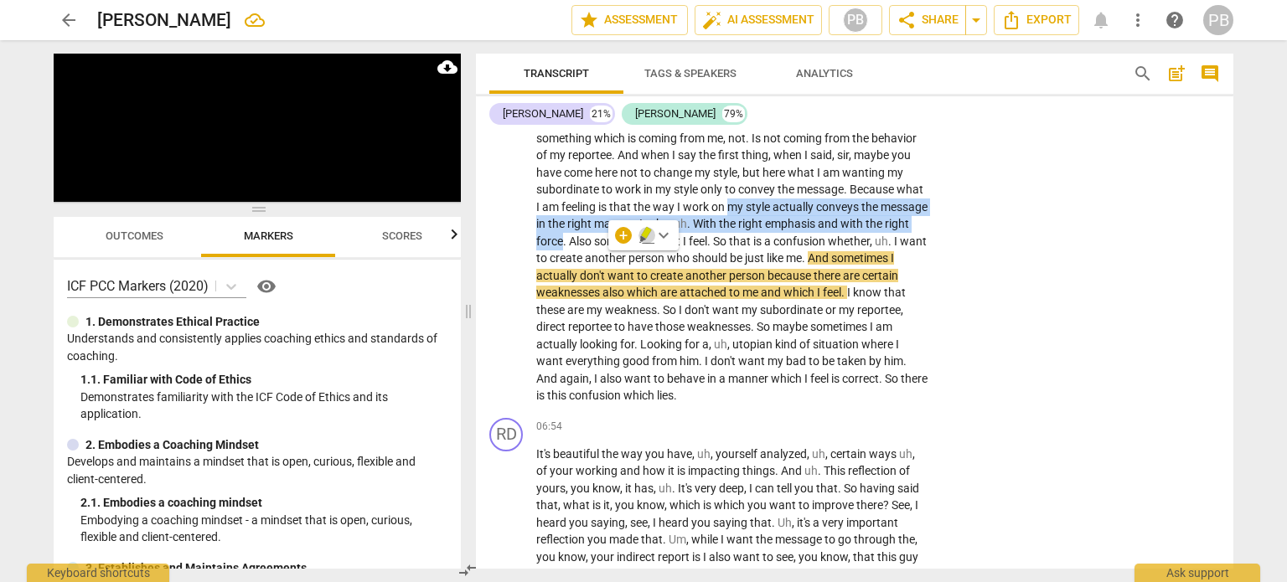
click at [644, 235] on icon "button" at bounding box center [646, 233] width 10 height 12
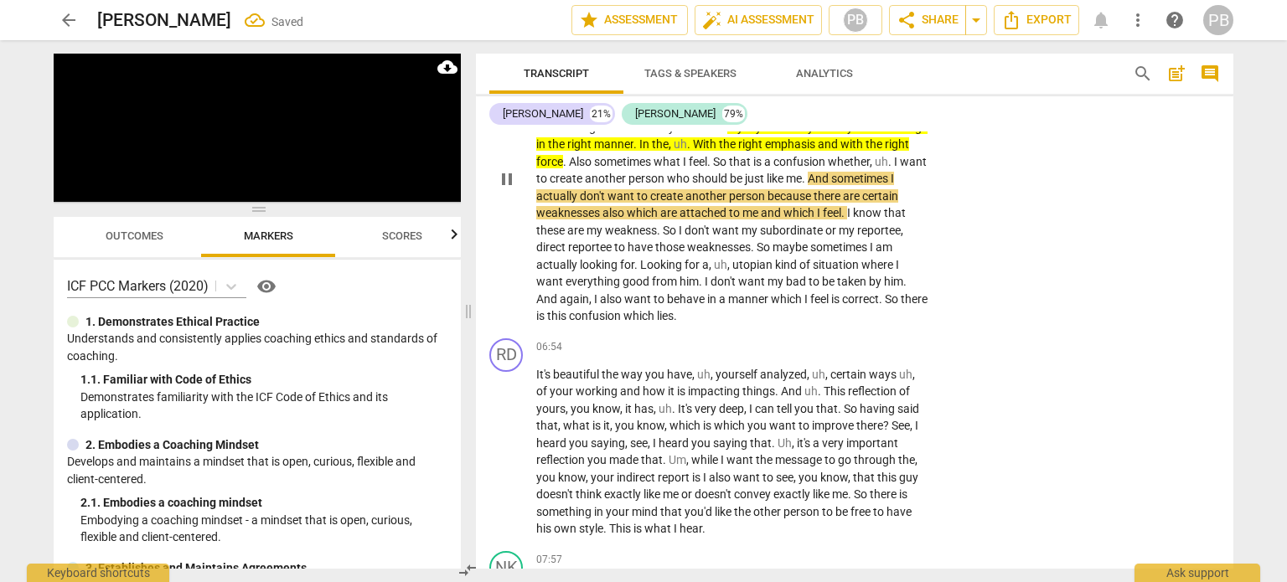
scroll to position [1302, 0]
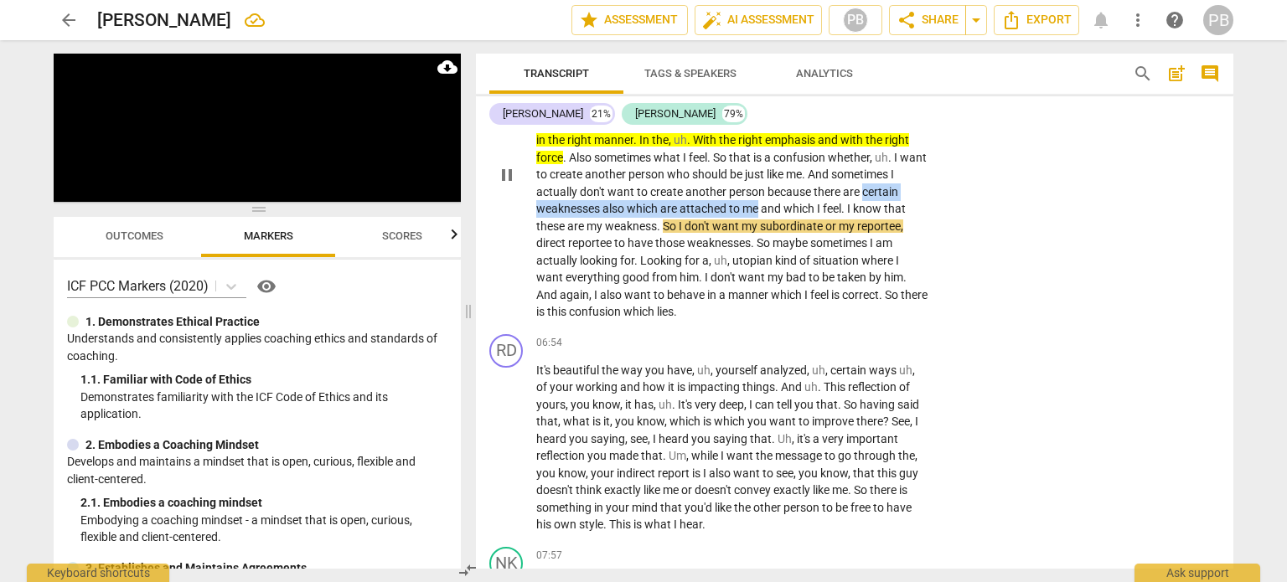
drag, startPoint x: 553, startPoint y: 225, endPoint x: 818, endPoint y: 224, distance: 264.9
click at [818, 224] on p "The problem is , [PERSON_NAME] , uh , it is my feeling , so it has nothing to s…" at bounding box center [732, 174] width 392 height 293
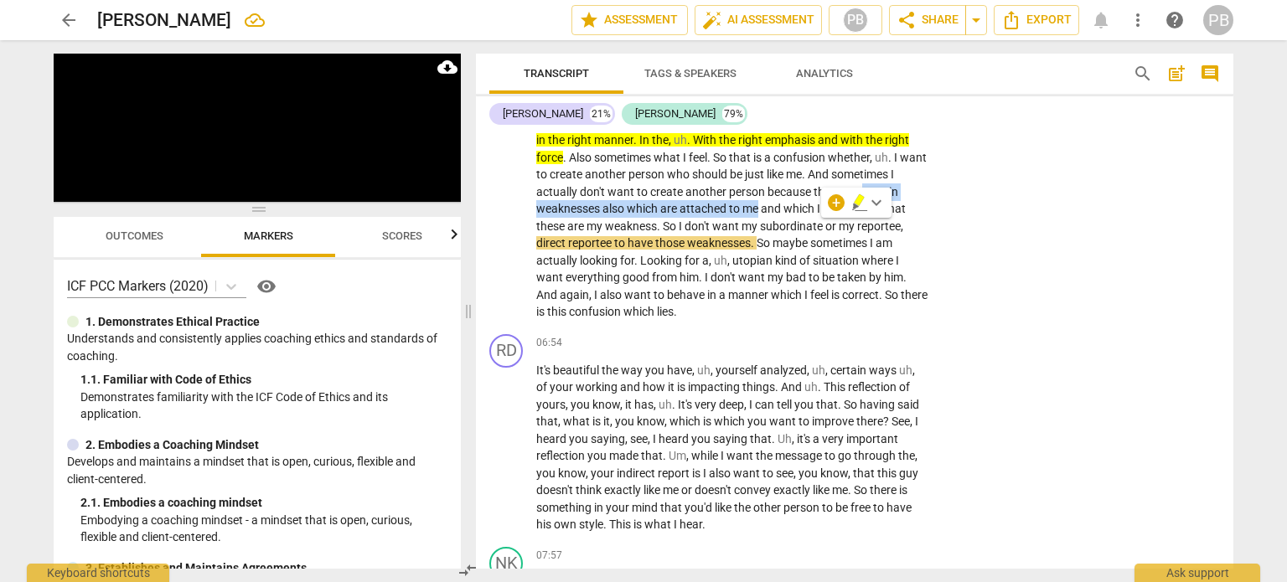
click at [857, 198] on icon "button" at bounding box center [859, 200] width 10 height 12
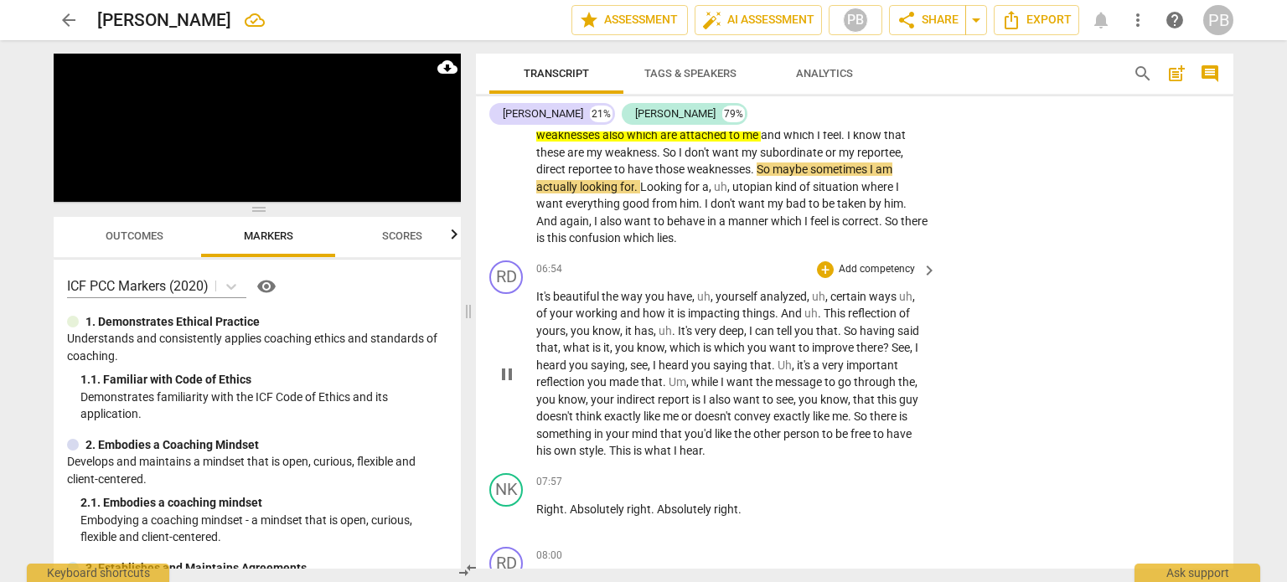
scroll to position [1385, 0]
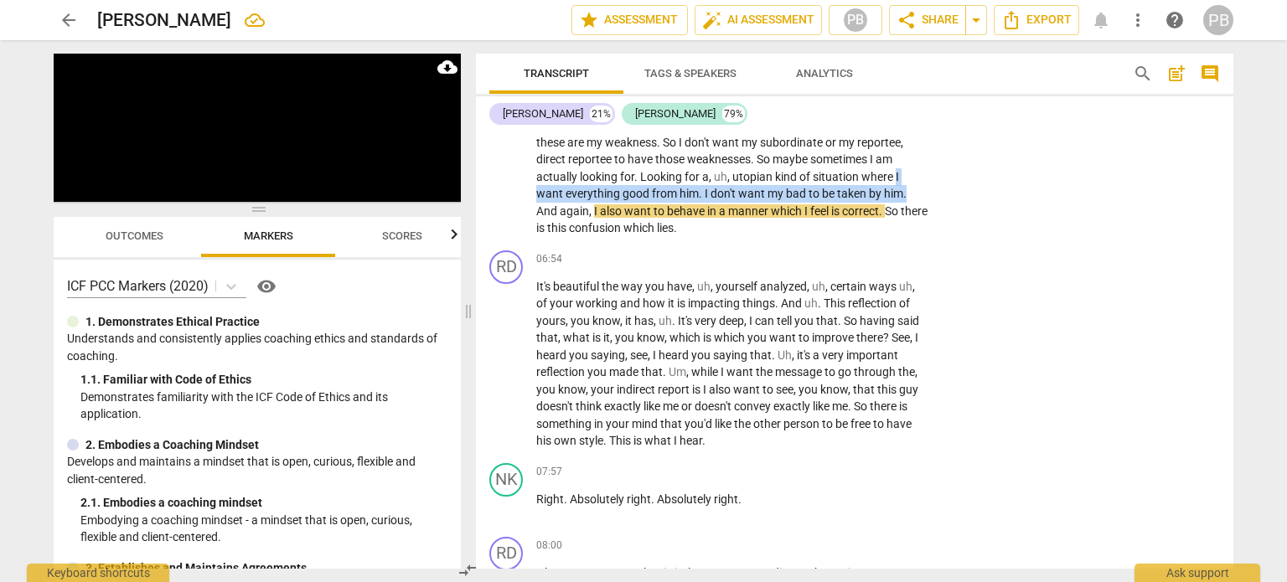
drag, startPoint x: 920, startPoint y: 193, endPoint x: 914, endPoint y: 211, distance: 19.6
click at [914, 211] on p "The problem is , [PERSON_NAME] , uh , it is my feeling , so it has nothing to s…" at bounding box center [732, 91] width 392 height 293
click at [944, 183] on icon "button" at bounding box center [944, 185] width 10 height 12
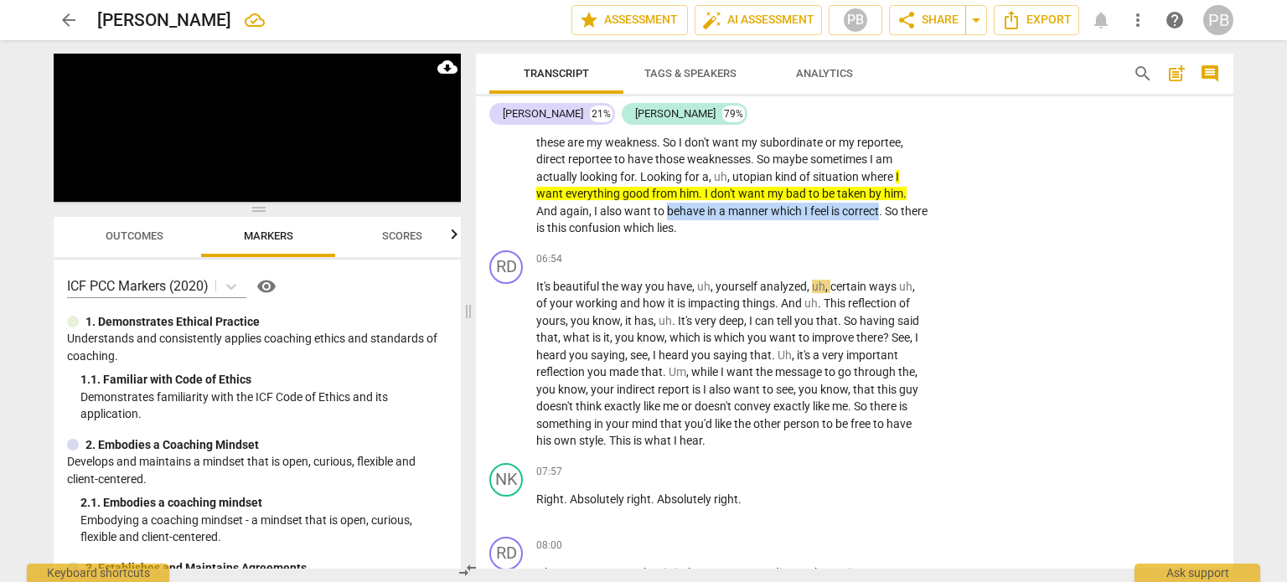
drag, startPoint x: 667, startPoint y: 225, endPoint x: 882, endPoint y: 222, distance: 214.6
click at [882, 222] on p "The problem is , [PERSON_NAME] , uh , it is my feeling , so it has nothing to s…" at bounding box center [732, 91] width 392 height 293
click at [919, 207] on icon "button" at bounding box center [919, 203] width 10 height 12
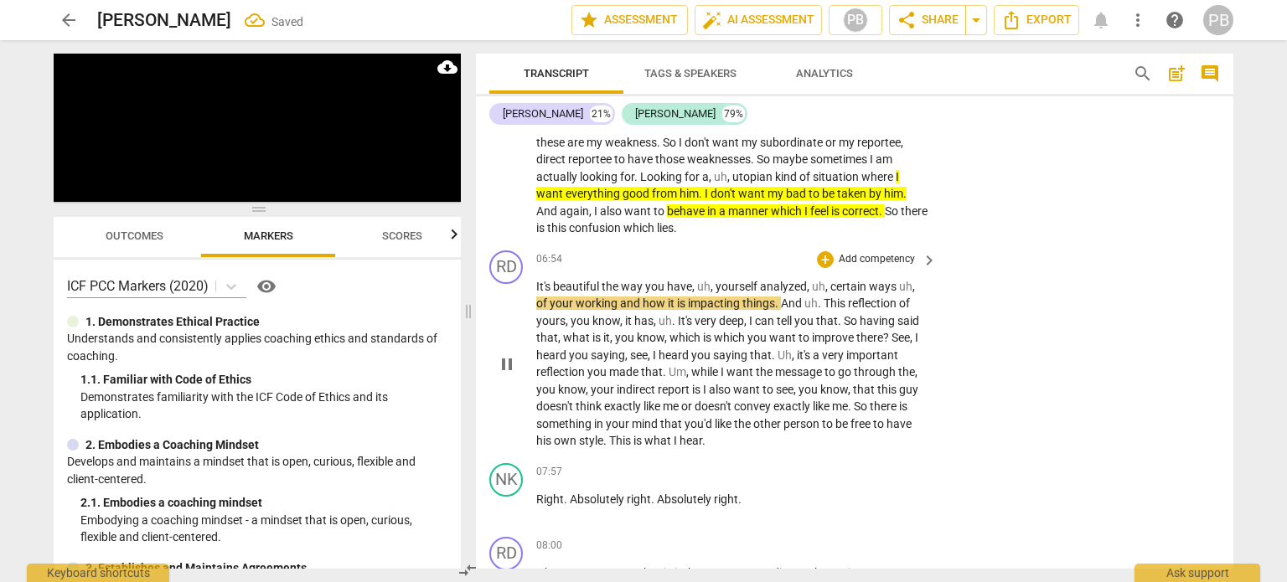
click at [888, 267] on p "Add competency" at bounding box center [877, 259] width 80 height 15
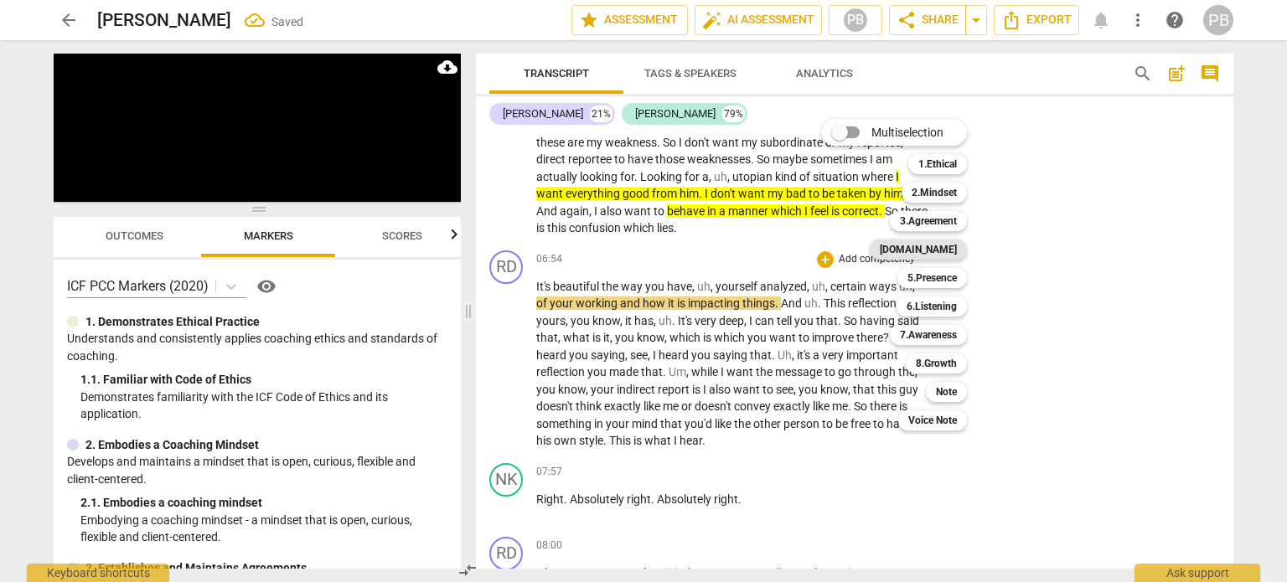
click at [938, 251] on b "[DOMAIN_NAME]" at bounding box center [918, 250] width 77 height 20
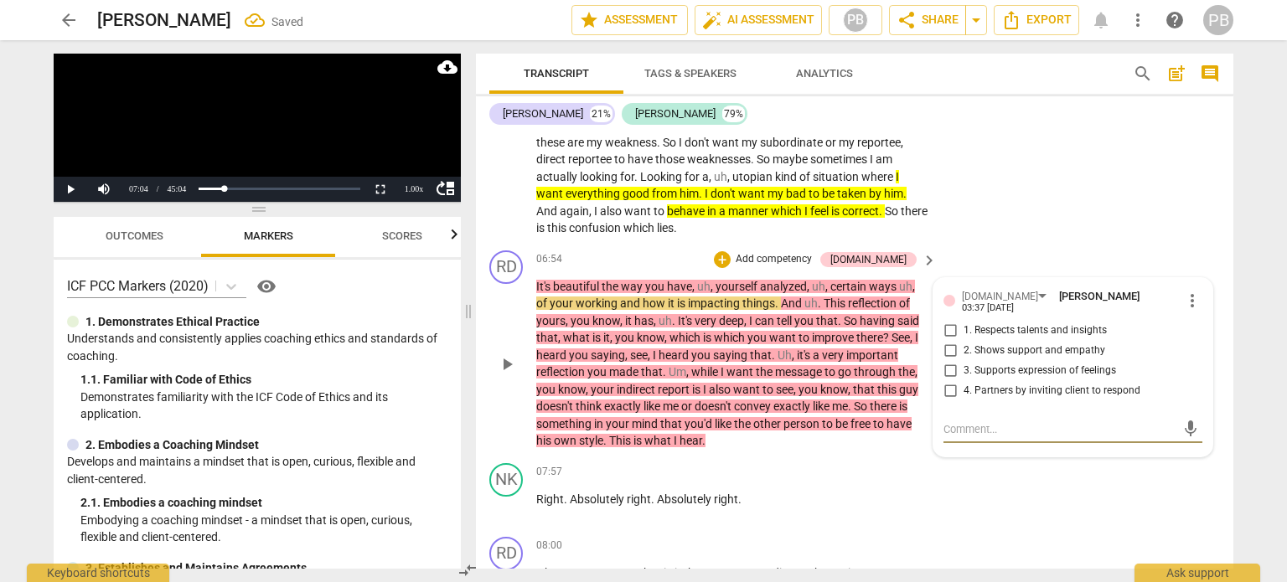
click at [950, 341] on input "1. Respects talents and insights" at bounding box center [950, 331] width 27 height 20
checkbox input "true"
click at [507, 375] on span "play_arrow" at bounding box center [507, 365] width 20 height 20
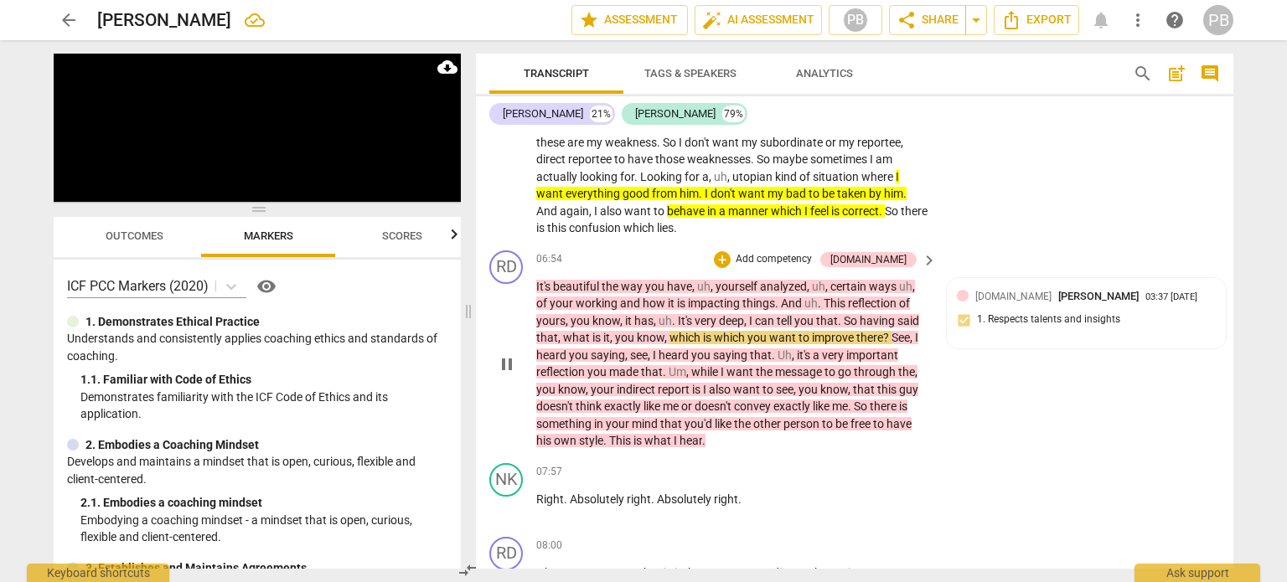
click at [814, 267] on p "Add competency" at bounding box center [774, 259] width 80 height 15
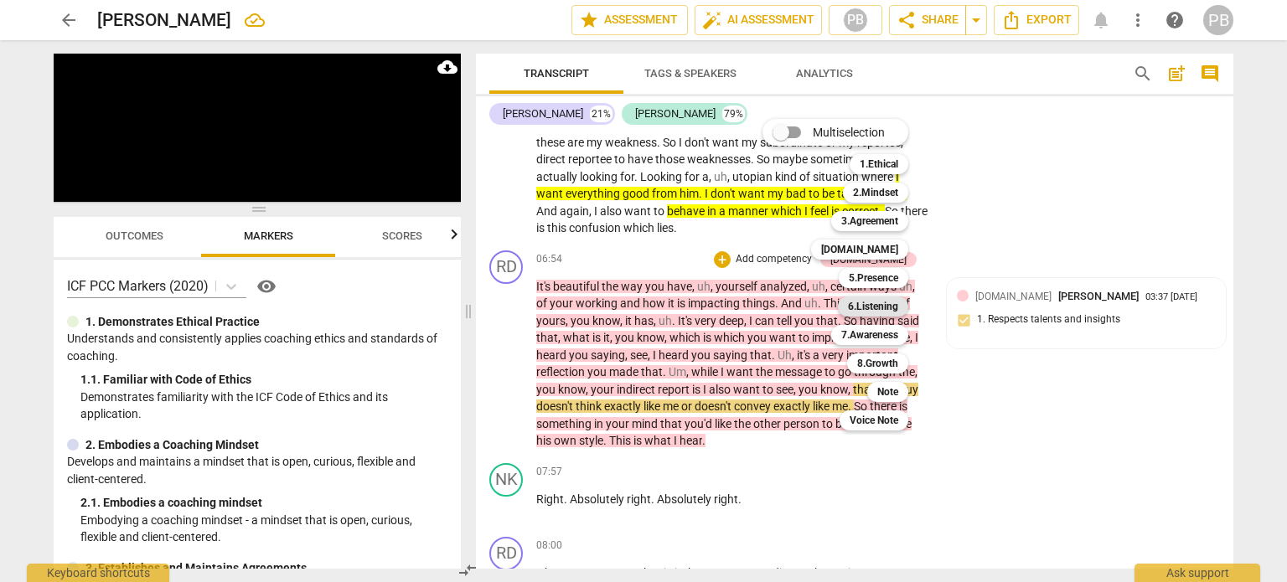
click at [885, 308] on b "6.Listening" at bounding box center [873, 307] width 50 height 20
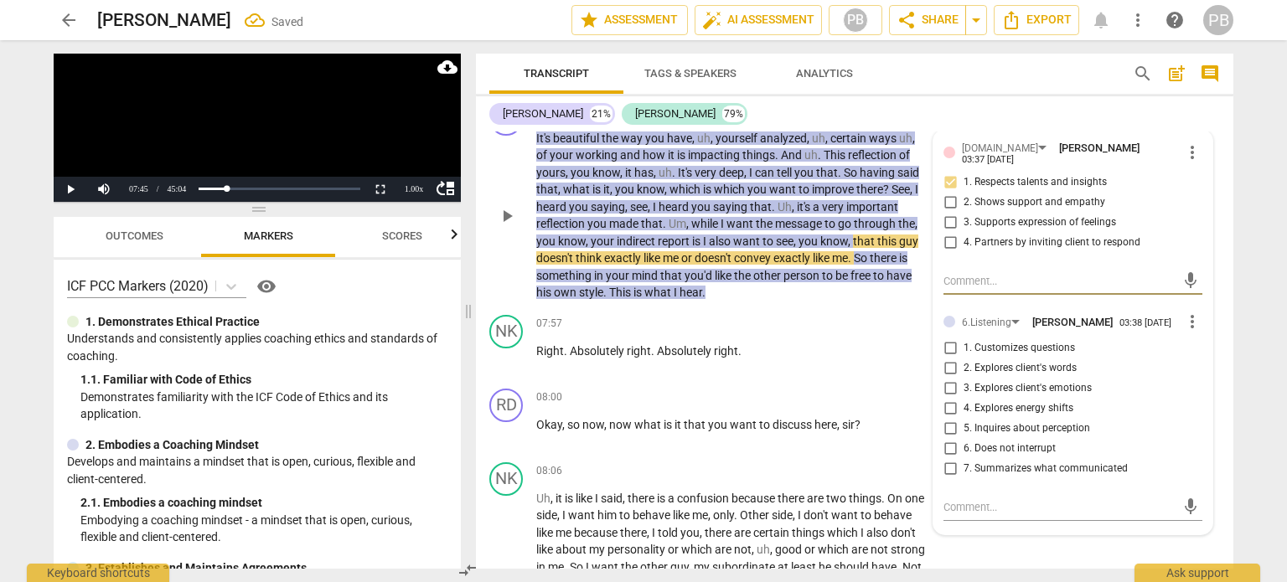
scroll to position [1553, 0]
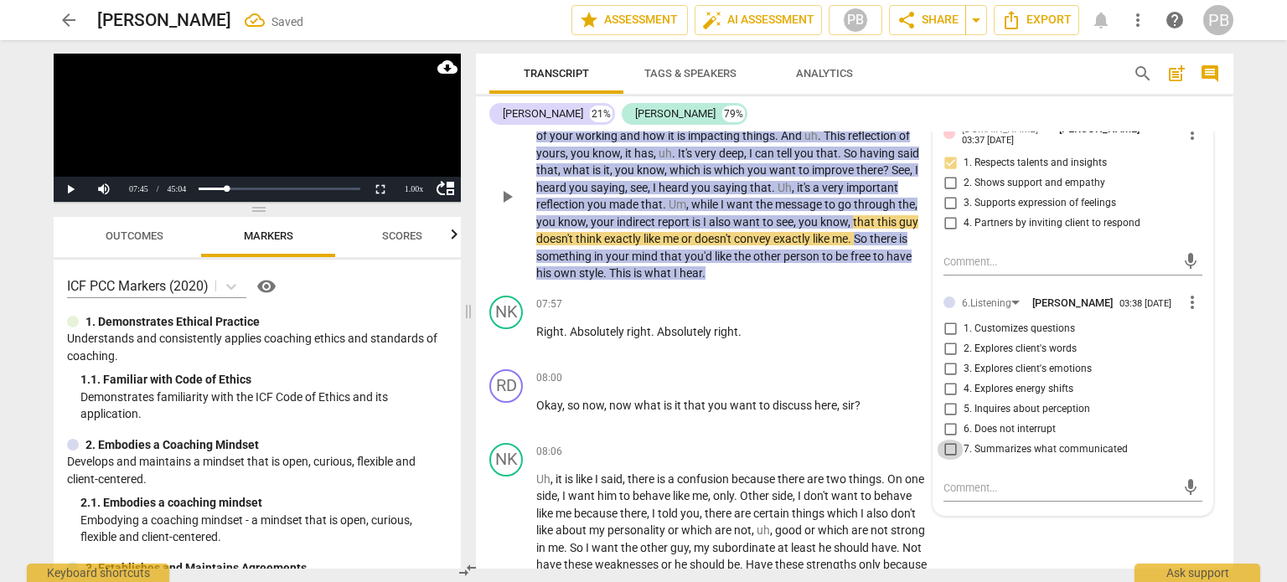
click at [949, 460] on input "7. Summarizes what communicated" at bounding box center [950, 450] width 27 height 20
checkbox input "true"
click at [510, 207] on span "play_arrow" at bounding box center [507, 197] width 20 height 20
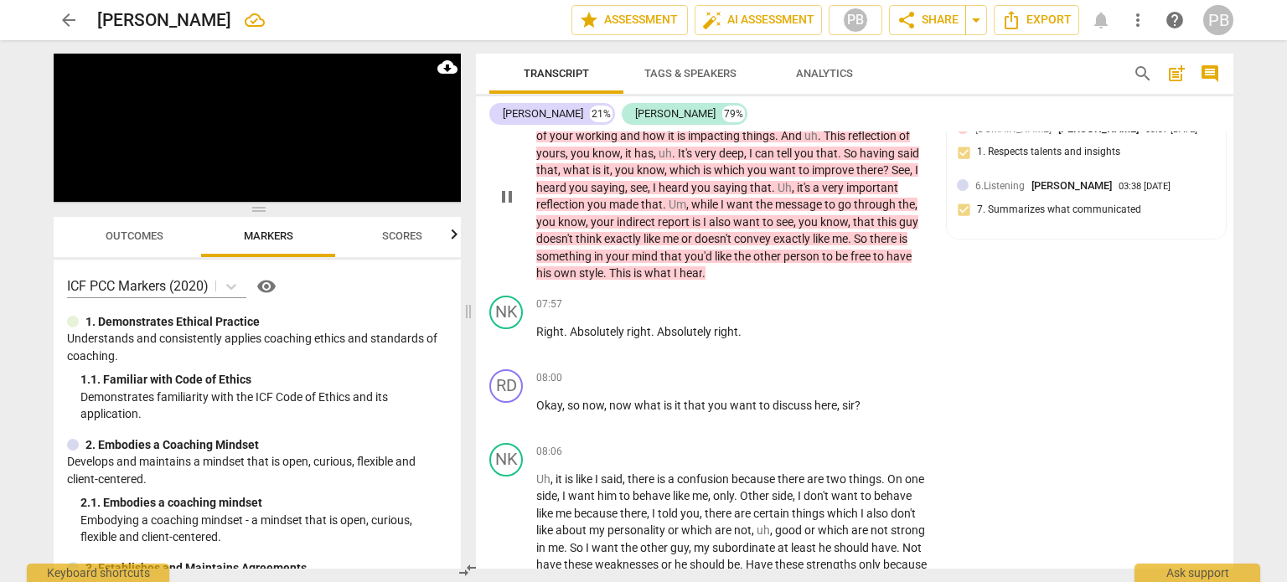
click at [510, 207] on span "pause" at bounding box center [507, 197] width 20 height 20
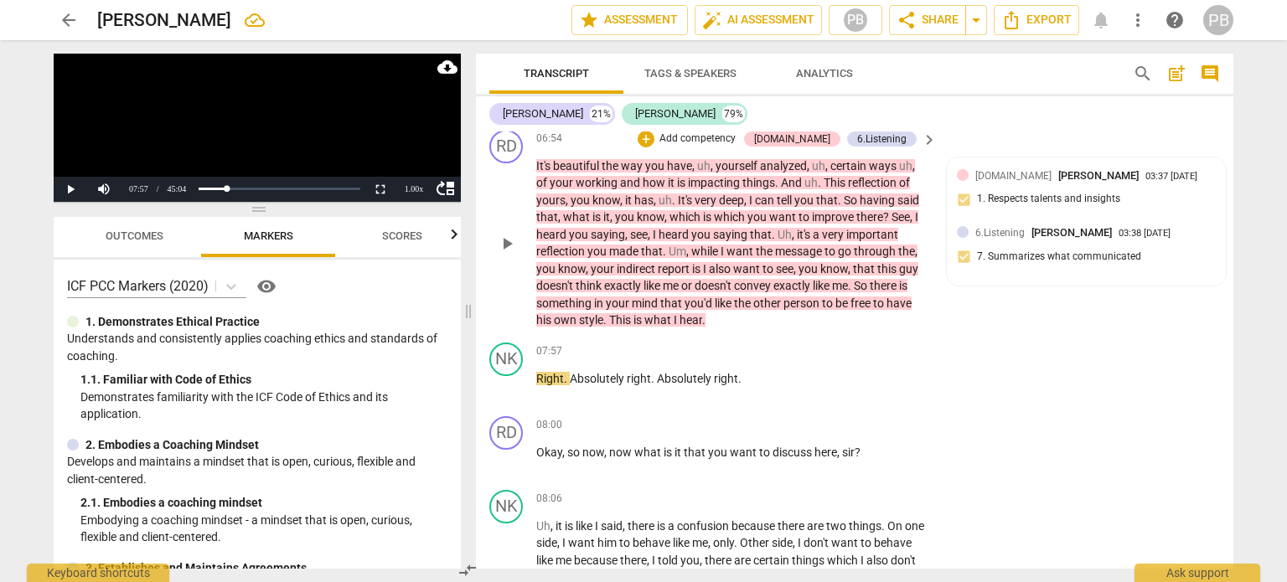
scroll to position [1469, 0]
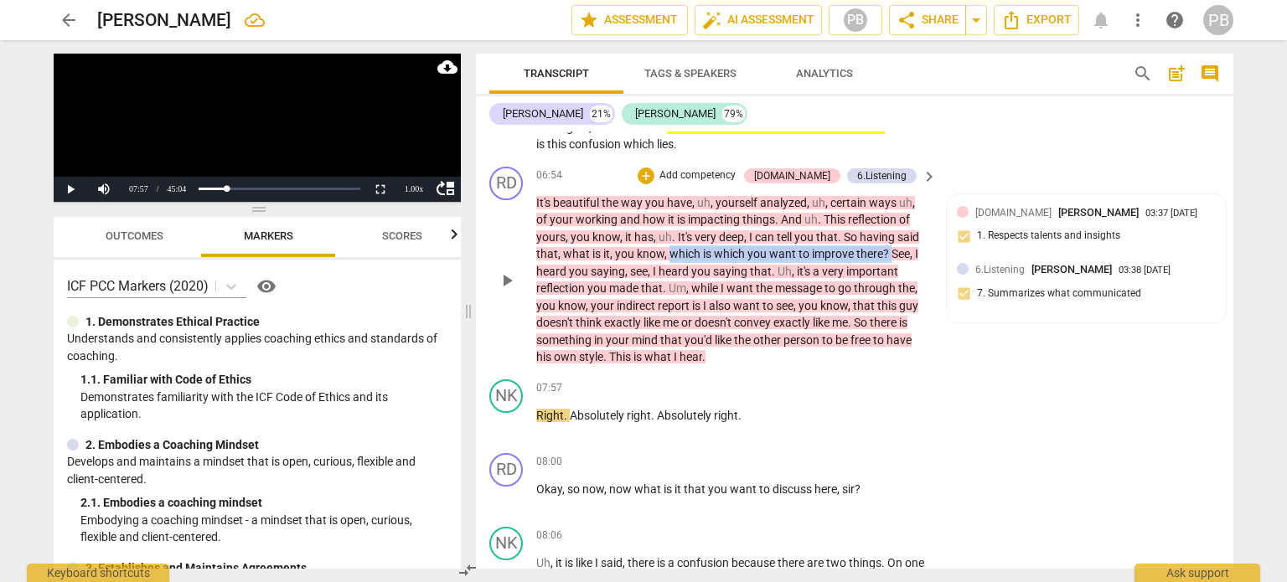
drag, startPoint x: 667, startPoint y: 267, endPoint x: 893, endPoint y: 267, distance: 225.5
click at [893, 267] on p "It's beautiful the way you have , uh , yourself analyzed , uh , certain ways uh…" at bounding box center [732, 280] width 392 height 172
click at [929, 244] on icon "button" at bounding box center [928, 246] width 10 height 12
drag, startPoint x: 863, startPoint y: 273, endPoint x: 779, endPoint y: 270, distance: 83.9
click at [779, 261] on span "want" at bounding box center [783, 253] width 29 height 13
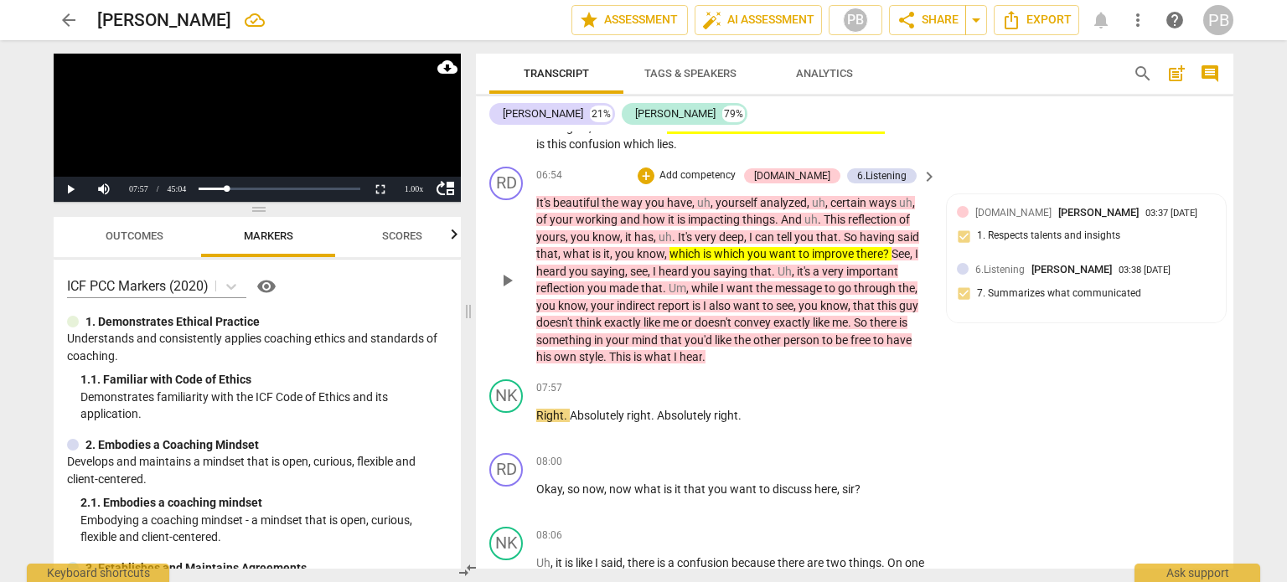
click at [738, 184] on p "Add competency" at bounding box center [698, 175] width 80 height 15
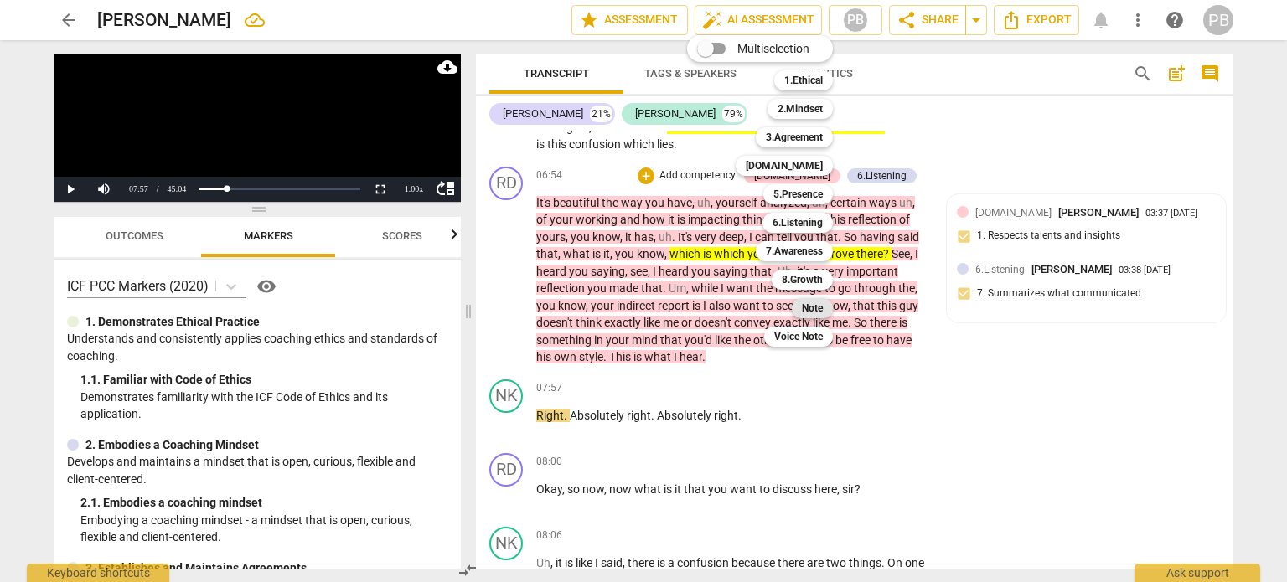
click at [810, 306] on b "Note" at bounding box center [812, 308] width 21 height 20
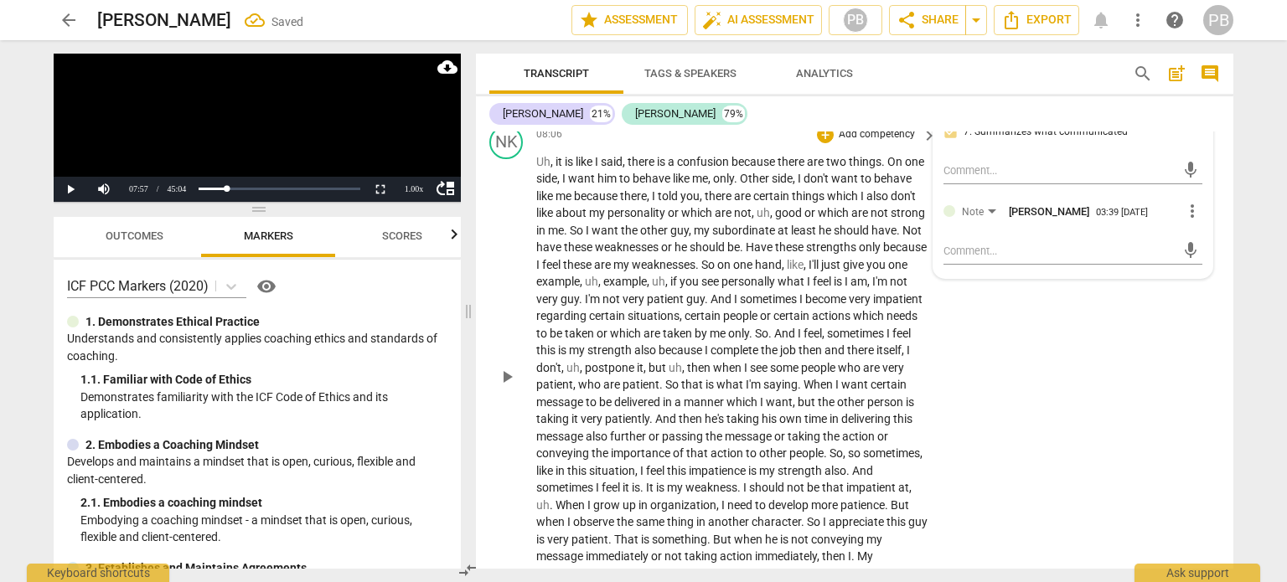
scroll to position [1888, 0]
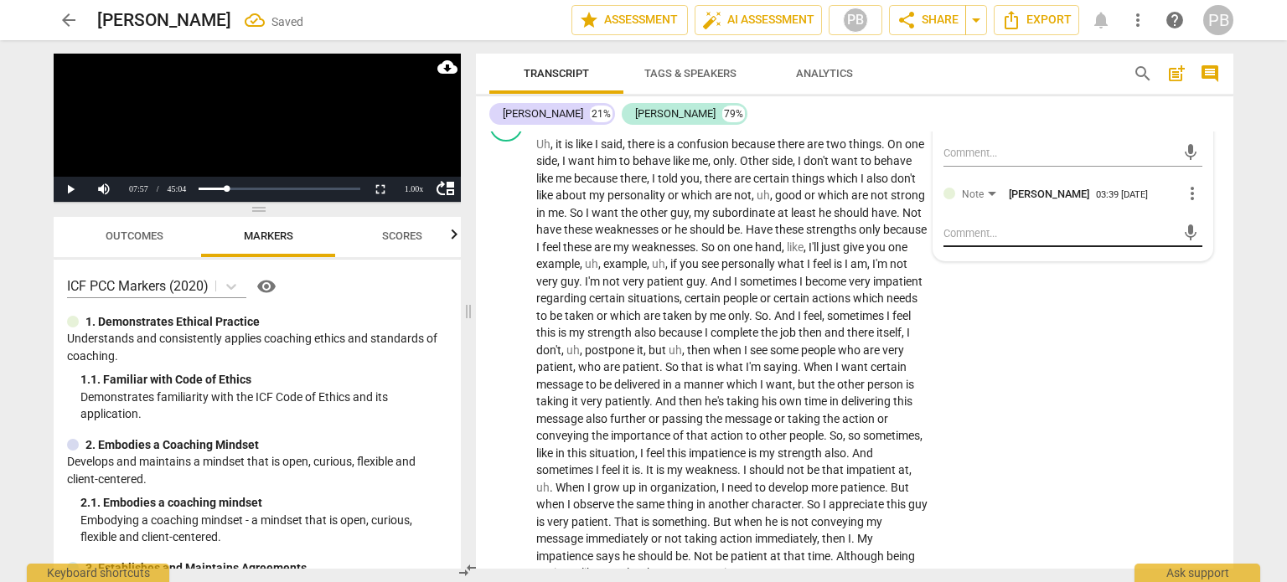
drag, startPoint x: 994, startPoint y: 254, endPoint x: 977, endPoint y: 262, distance: 18.7
click at [993, 241] on textarea at bounding box center [1060, 233] width 232 height 16
type textarea "D"
type textarea "Di"
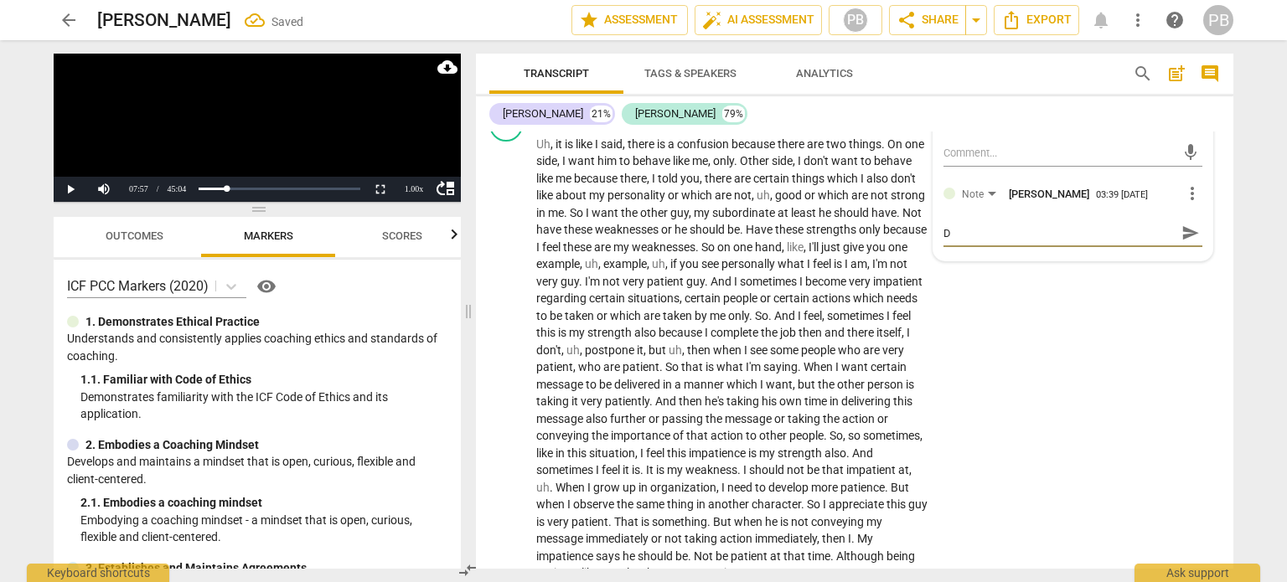
type textarea "Di"
type textarea "Did"
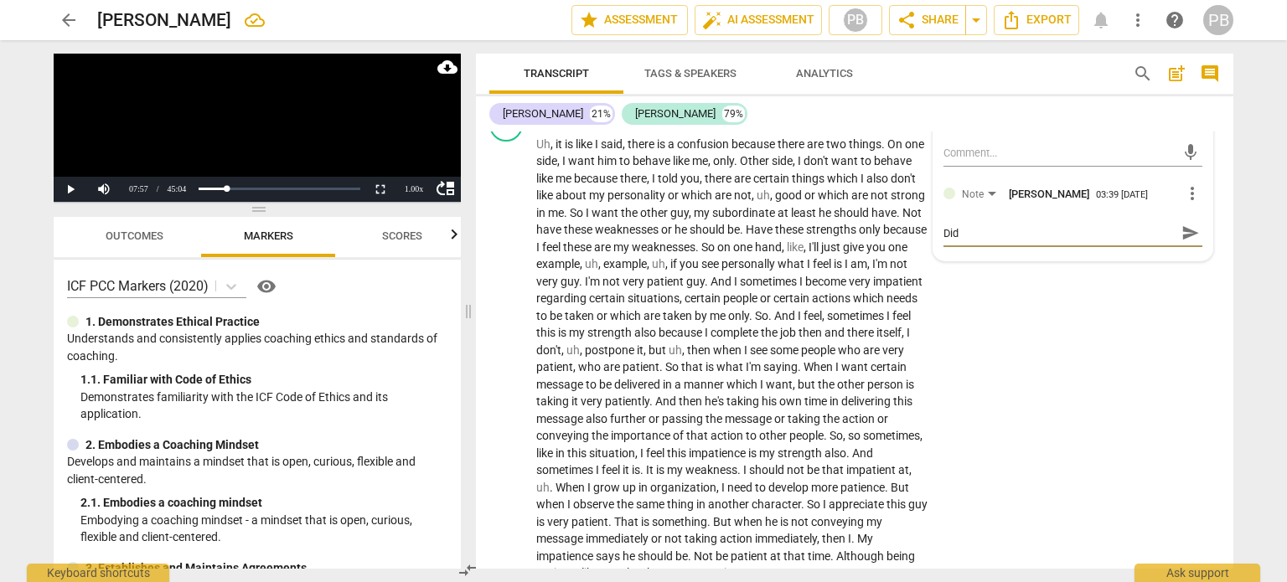
type textarea "Did n"
type textarea "Did no"
type textarea "Did not"
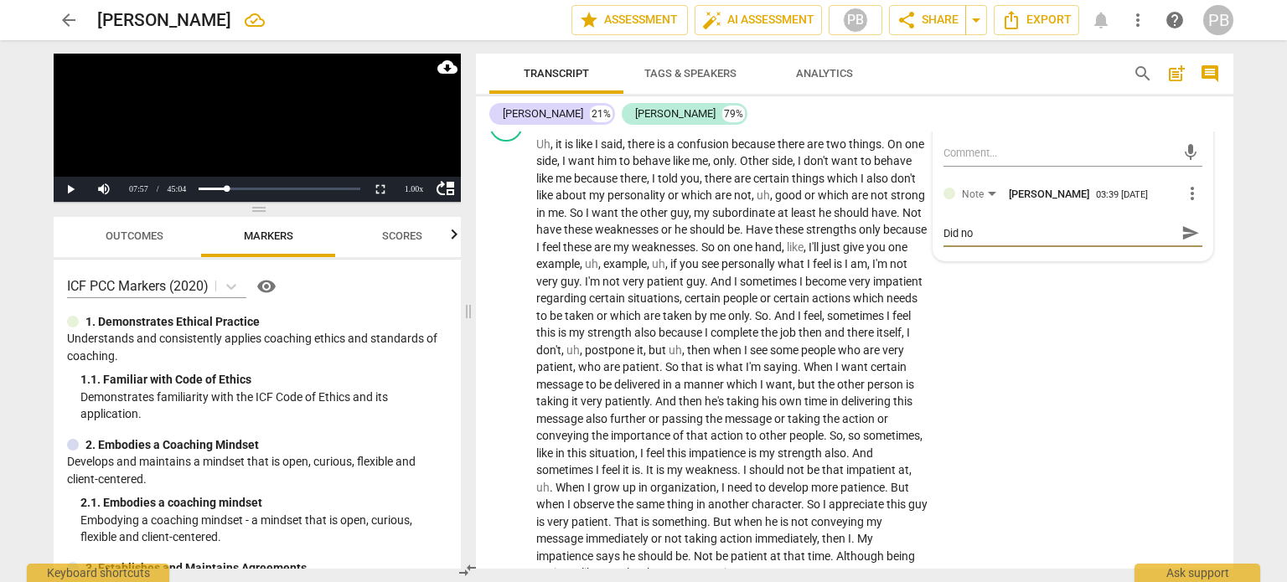
type textarea "Did not"
type textarea "Did not l"
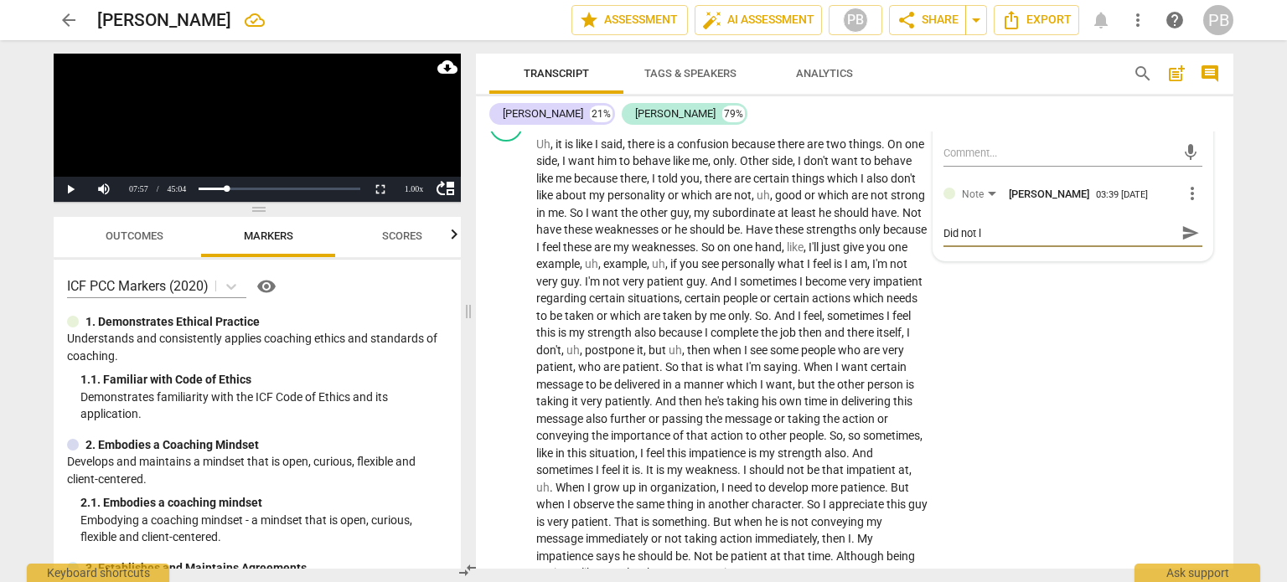
type textarea "Did not le"
type textarea "Did not let"
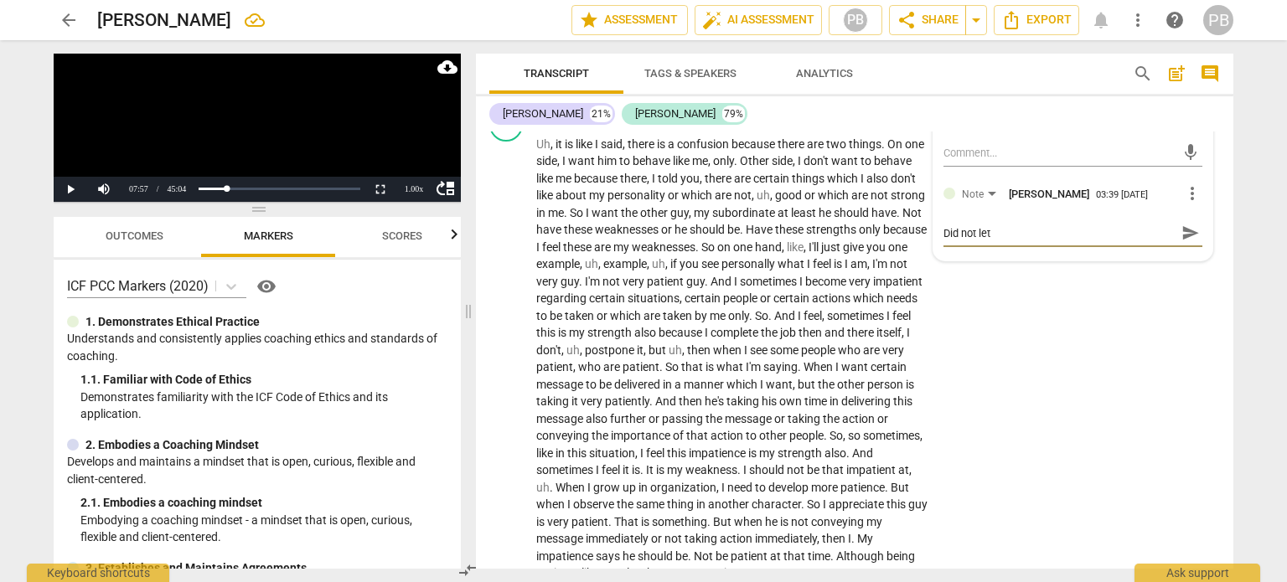
type textarea "Did not let"
type textarea "Did not let h"
type textarea "Did not let hi"
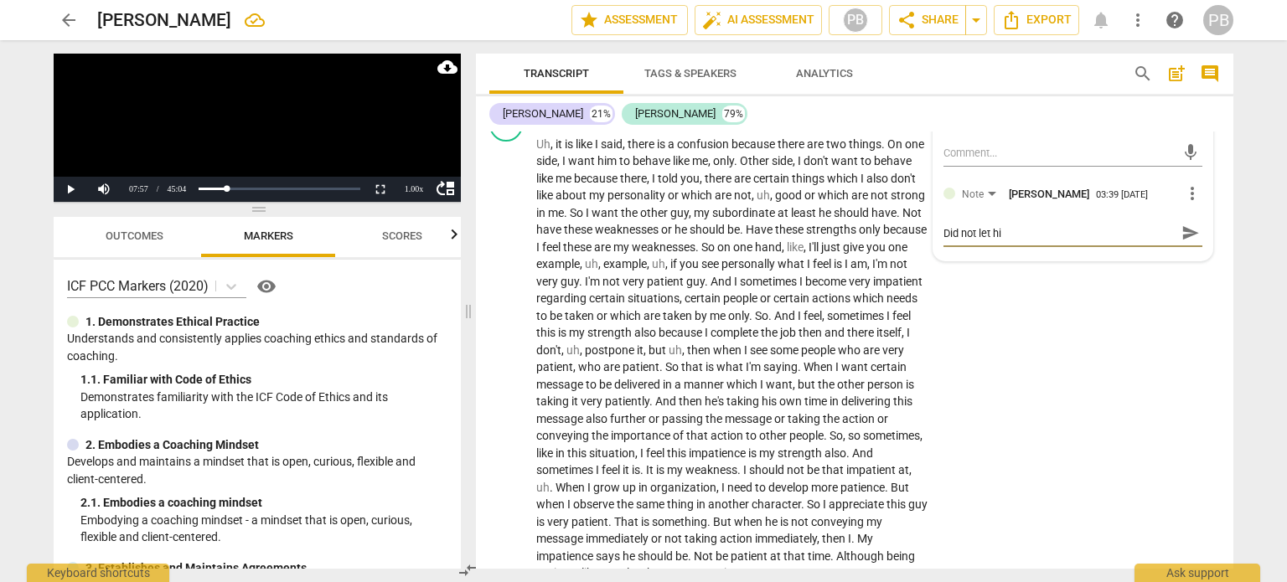
type textarea "Did not let him"
type textarea "Did not let him a"
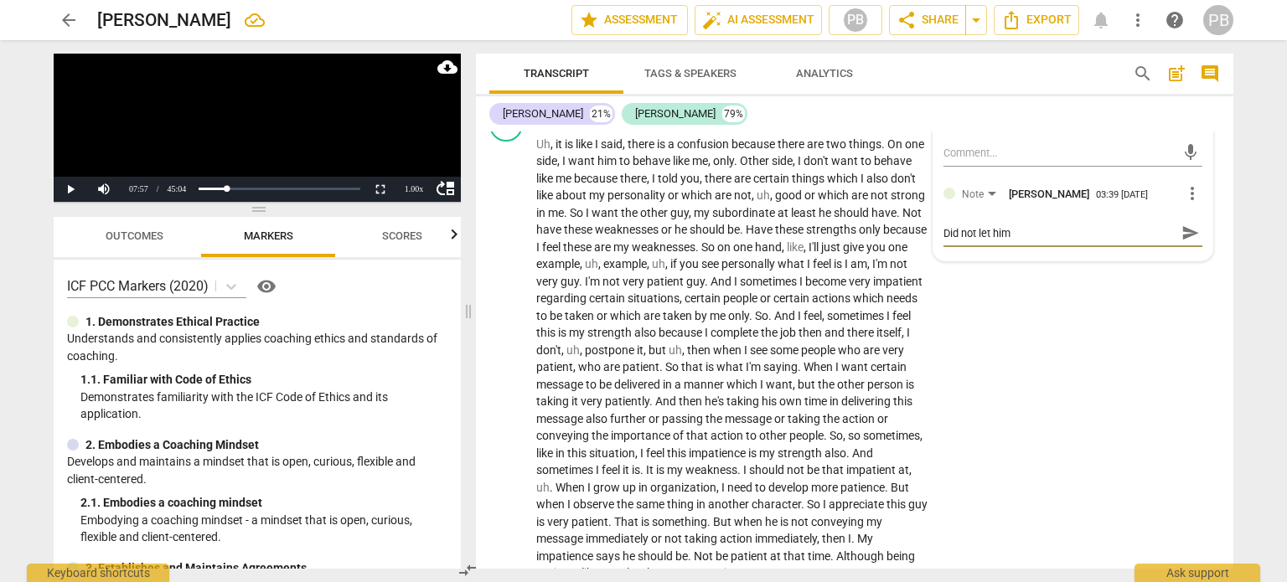
type textarea "Did not let him a"
type textarea "Did not let him an"
type textarea "Did not let him ans"
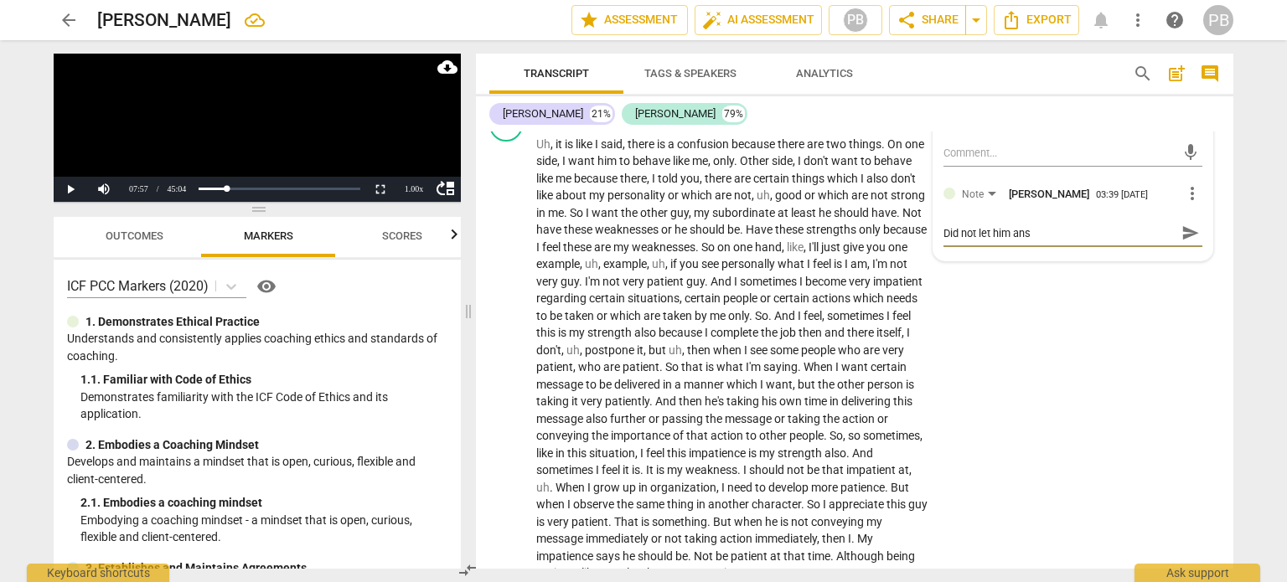
type textarea "Did not let him answ"
type textarea "Did not let him answe"
type textarea "Did not let him answer"
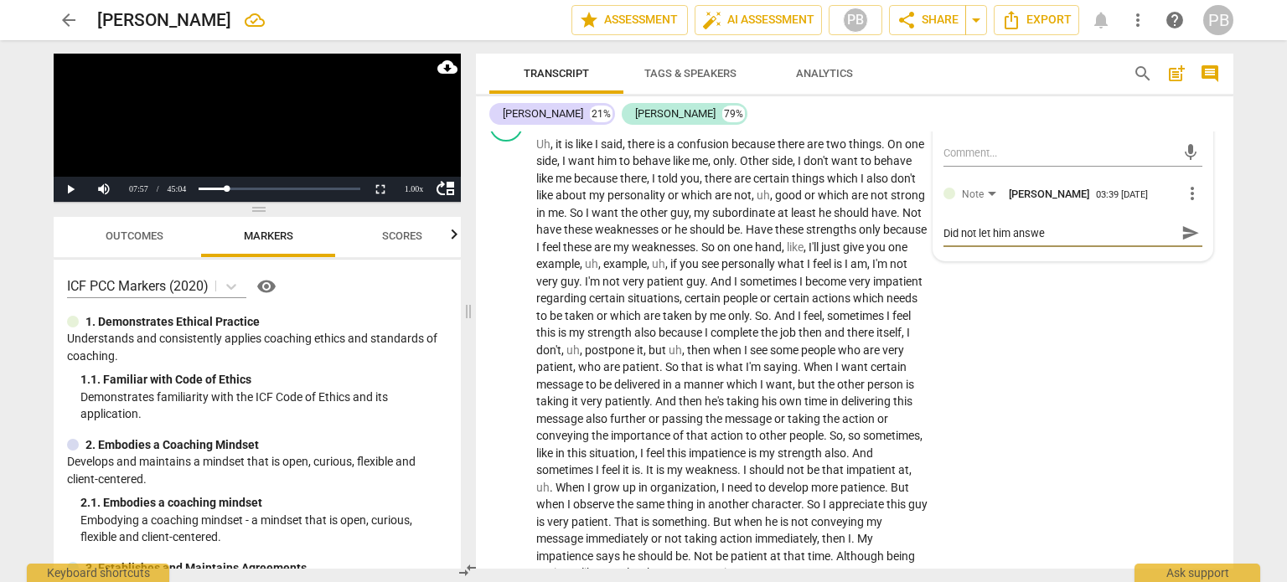
type textarea "Did not let him answer"
type textarea "Did not let him answer t"
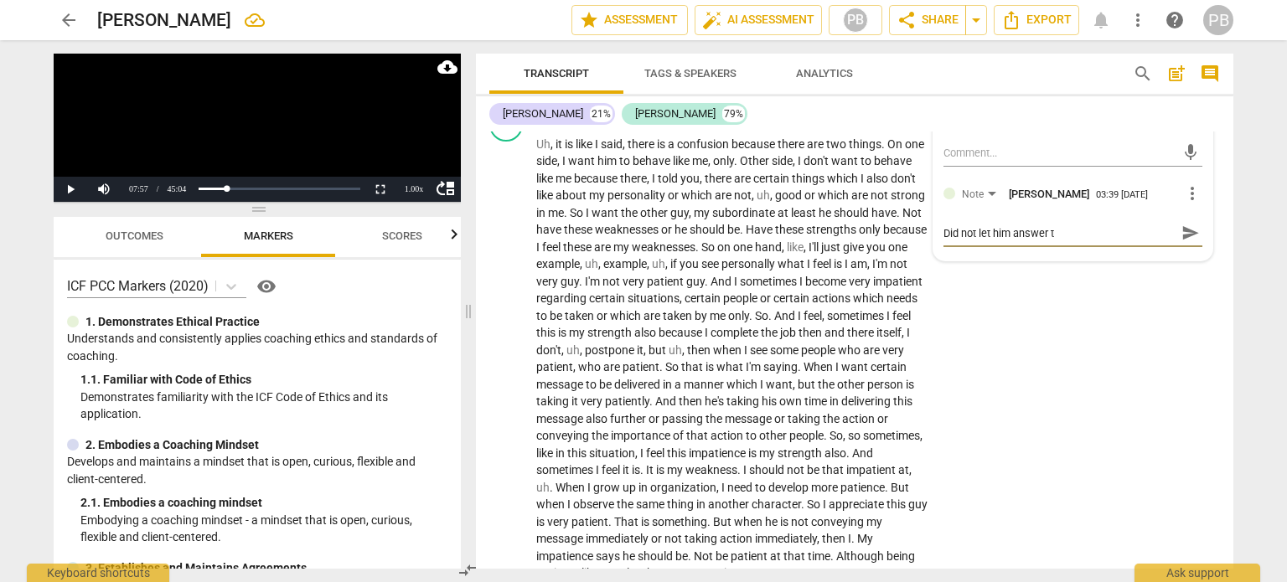
type textarea "Did not let him answer th"
type textarea "Did not let him answer thi"
type textarea "Did not let him answer this"
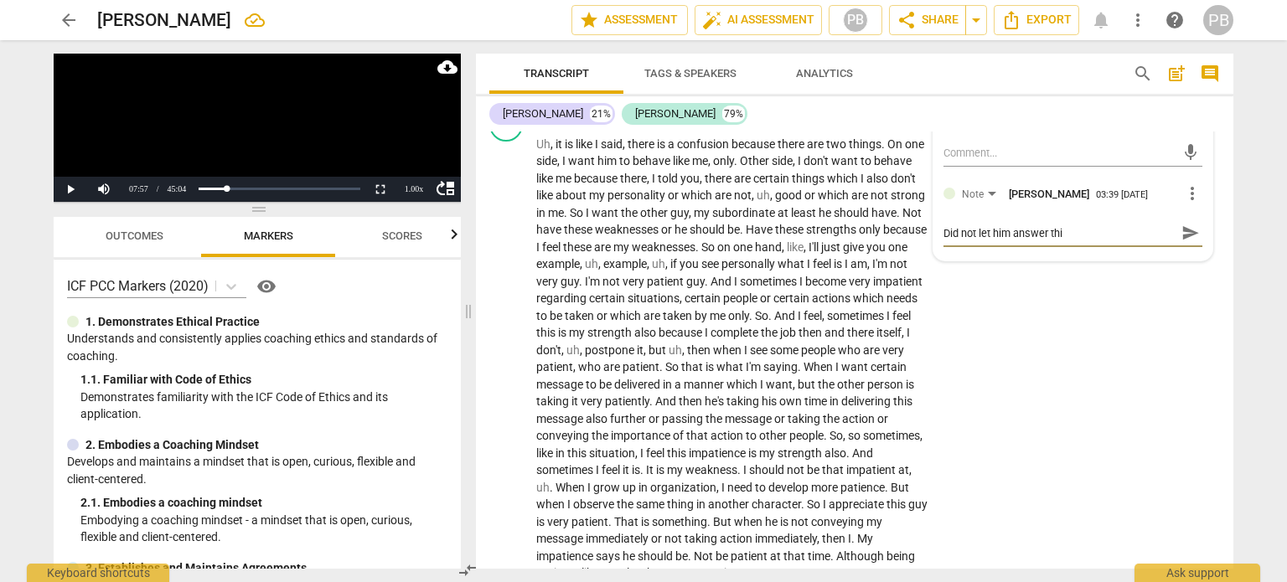
type textarea "Did not let him answer this"
type textarea "Did not let him answer this q"
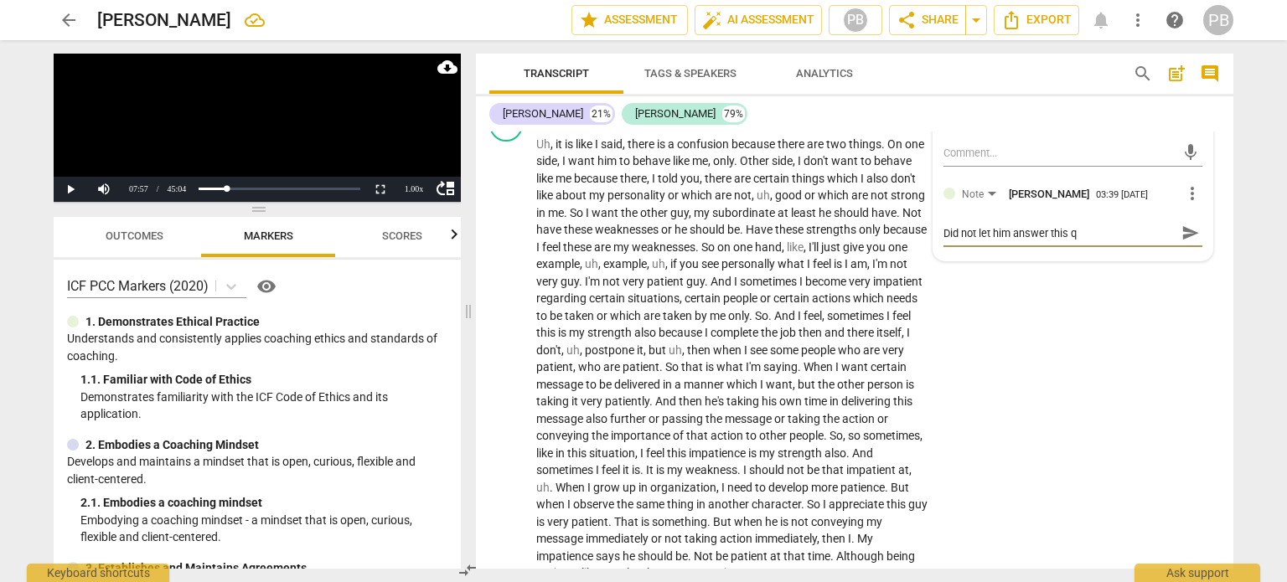
type textarea "Did not let him answer this qu"
type textarea "Did not let him answer this que"
type textarea "Did not let him answer this ques"
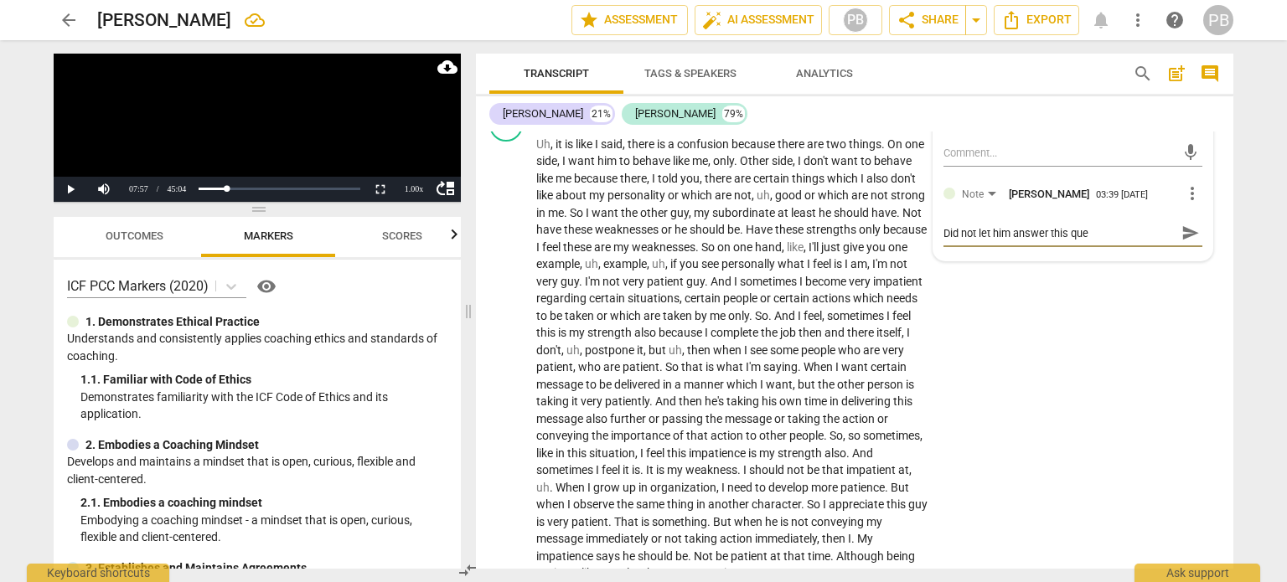
type textarea "Did not let him answer this ques"
type textarea "Did not let him answer this quest"
type textarea "Did not let him answer this questi"
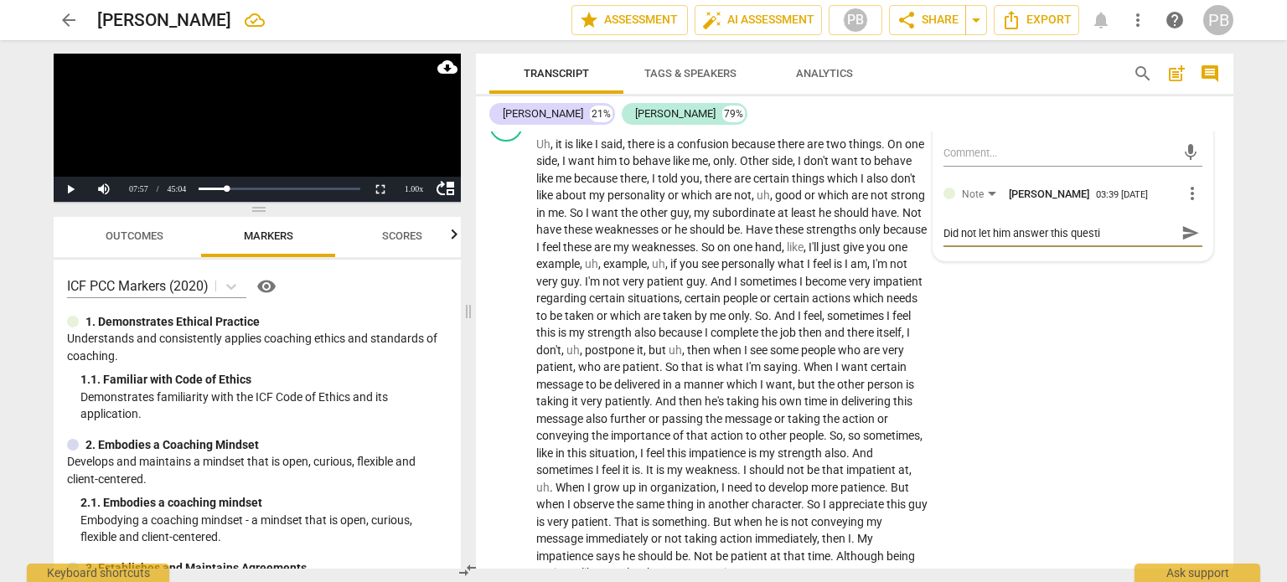
type textarea "Did not let him answer this questio"
type textarea "Did not let him answer this question"
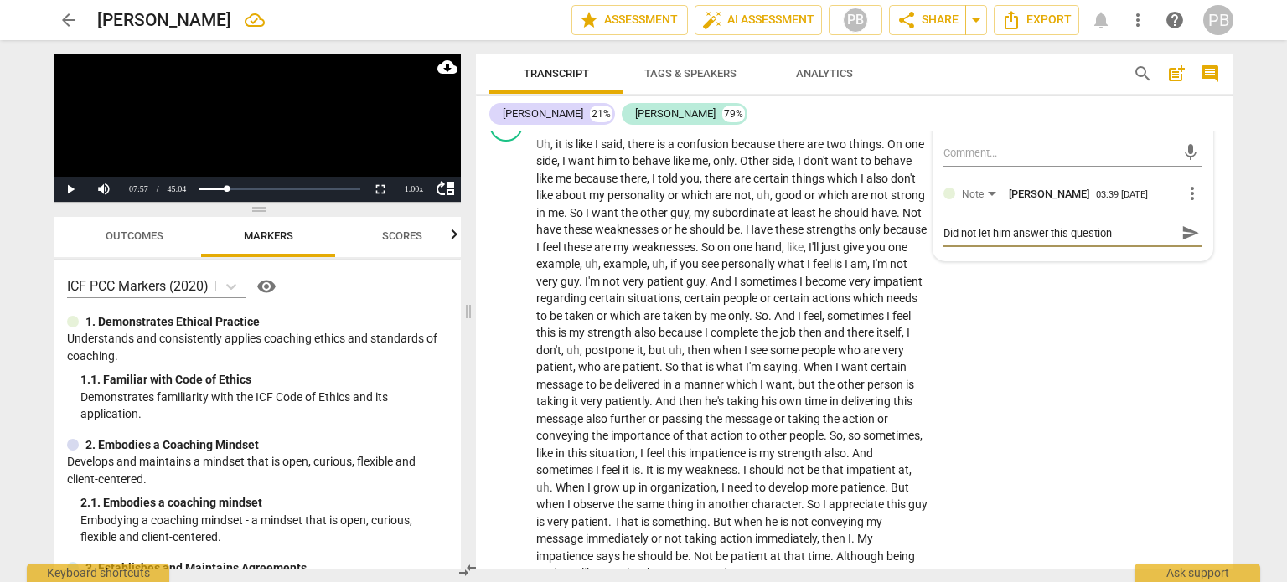
type textarea "Did not let him answer this question"
type textarea "Did not let him answer this question -"
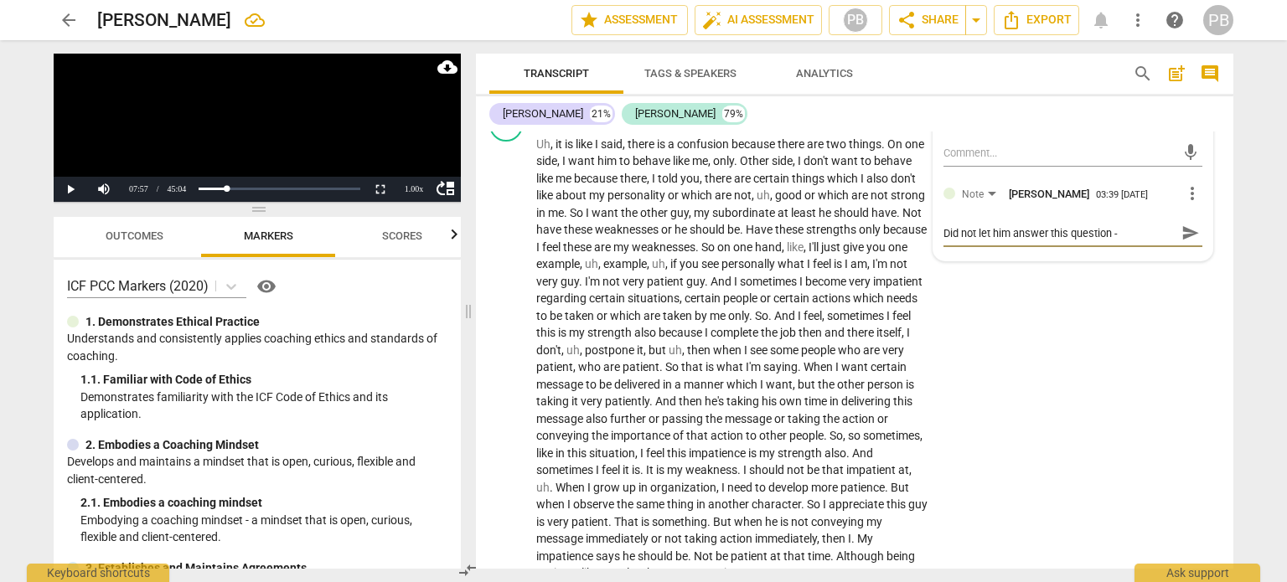
type textarea "Did not let him answer this question - y"
type textarea "Did not let him answer this question - yo"
type textarea "Did not let him answer this question - y"
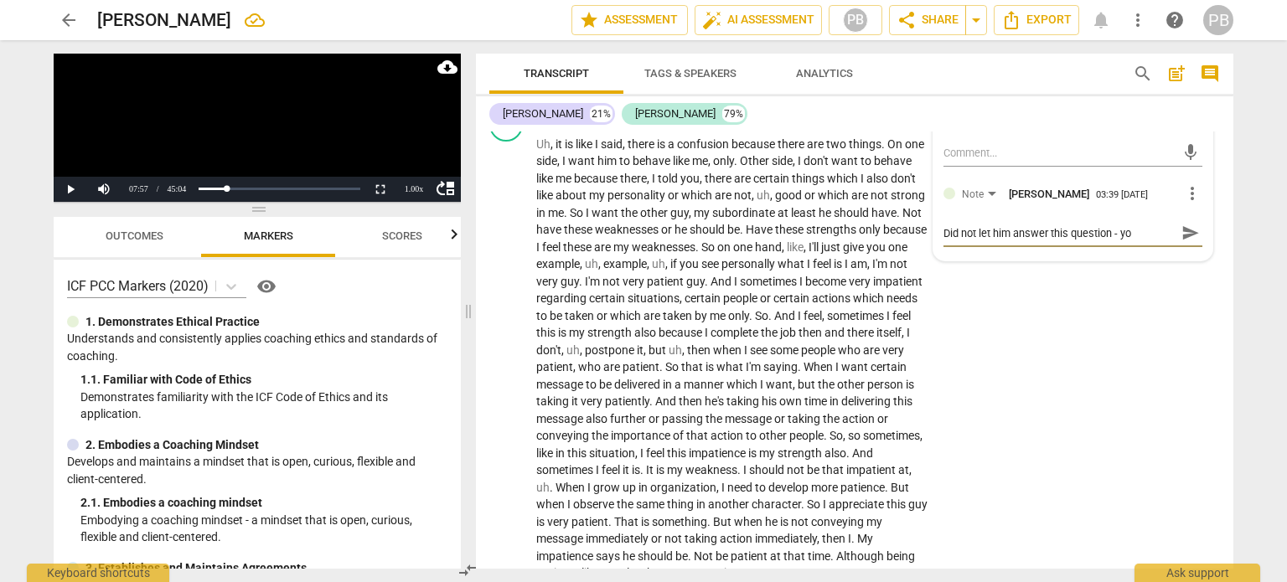
type textarea "Did not let him answer this question - y"
type textarea "Did not let him answer this question - yo"
type textarea "Did not let him answer this question - you"
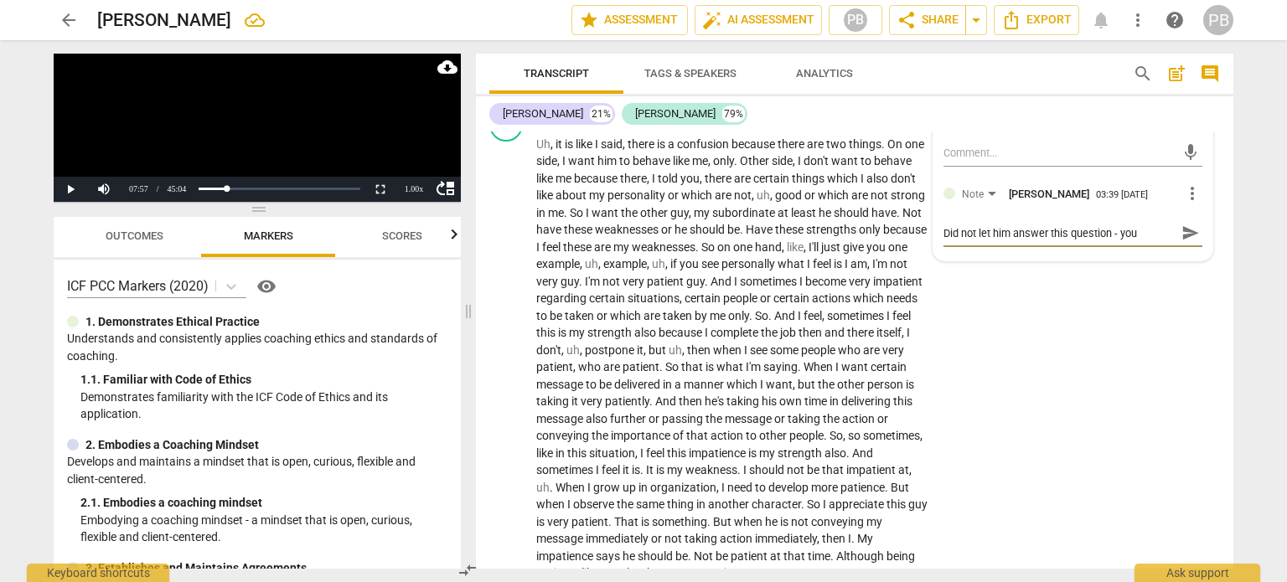
type textarea "Did not let him answer this question - you"
type textarea "Did not let him answer this question - you j"
type textarea "Did not let him answer this question - you ju"
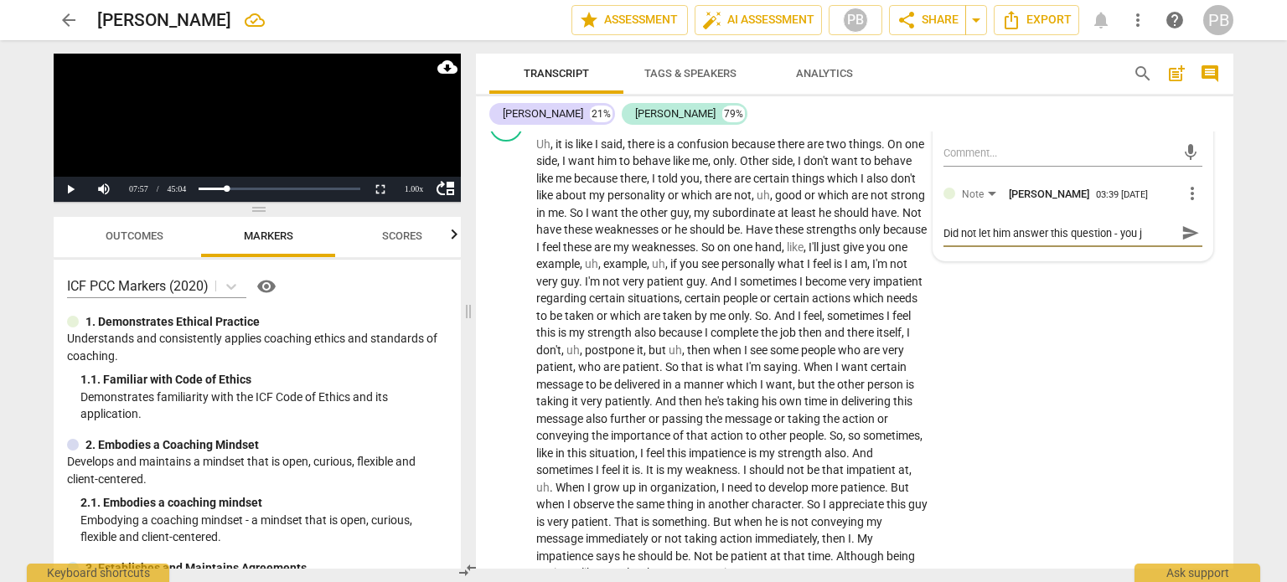
type textarea "Did not let him answer this question - you ju"
type textarea "Did not let him answer this question - you jus"
type textarea "Did not let him answer this question - you just"
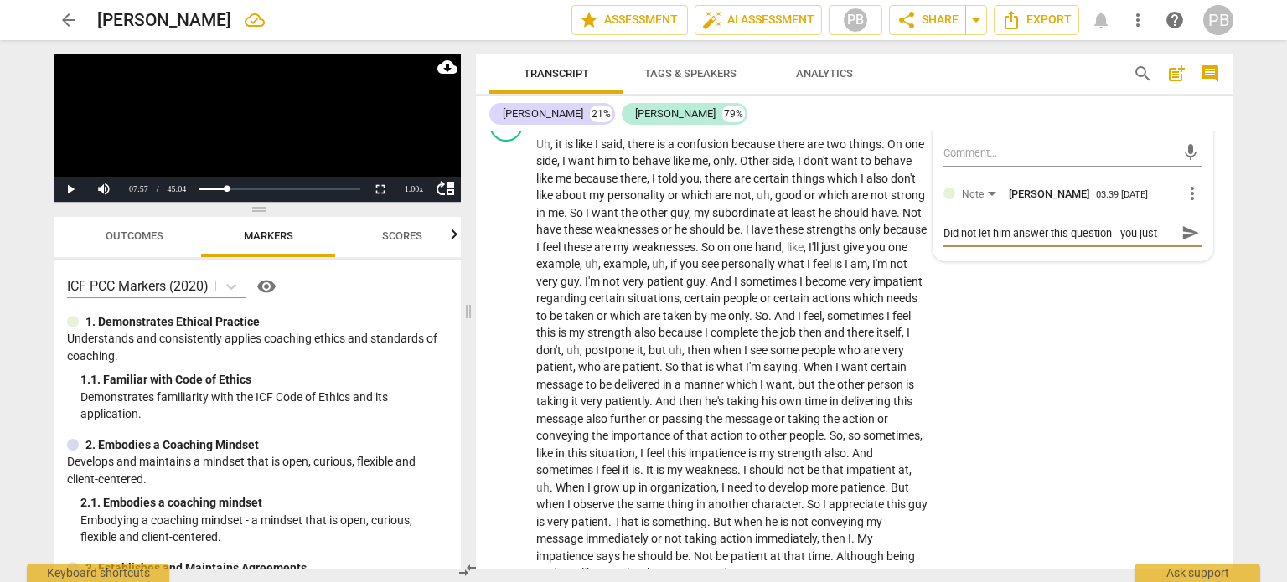
type textarea "Did not let him answer this question - you just"
type textarea "Did not let him answer this question - you just k"
type textarea "Did not let him answer this question - you just ke"
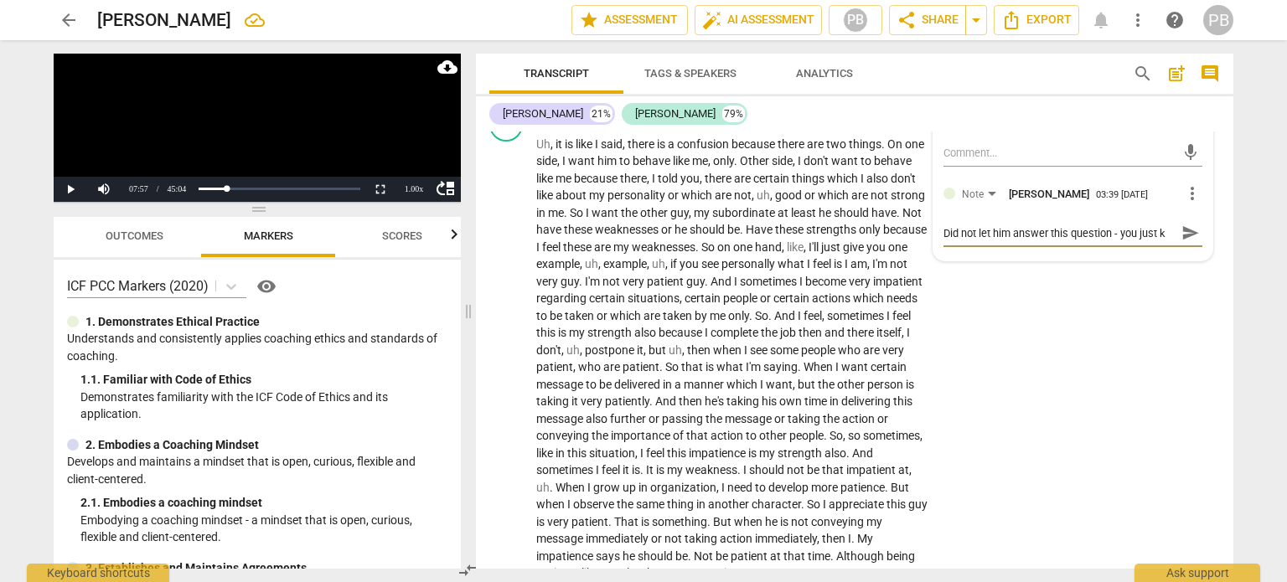
type textarea "Did not let him answer this question - you just ke"
type textarea "Did not let him answer this question - you just kep"
type textarea "Did not let him answer this question - you just kept"
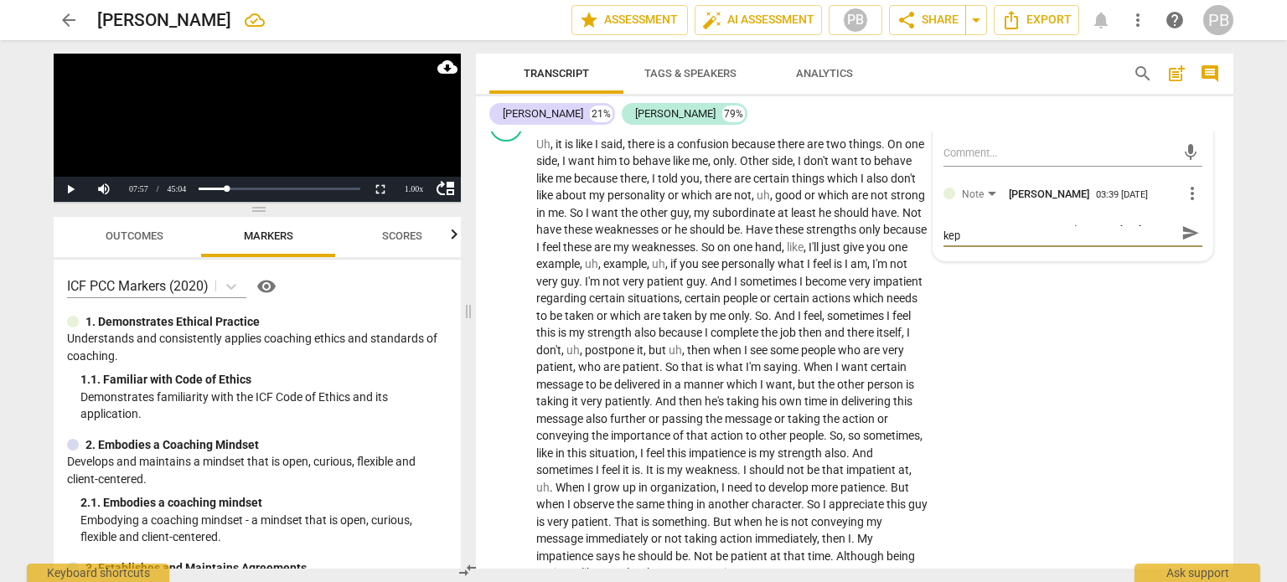
type textarea "Did not let him answer this question - you just kept"
type textarea "Did not let him answer this question - you just kept g"
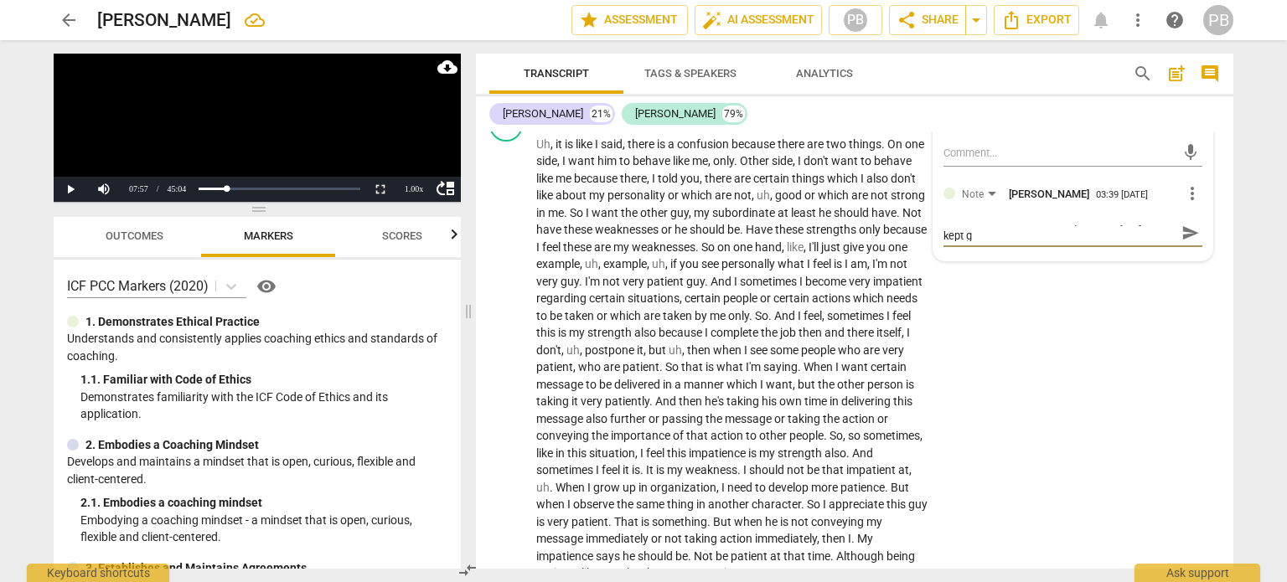
type textarea "Did not let him answer this question - you just kept go"
type textarea "Did not let him answer this question - you just kept goi"
type textarea "Did not let him answer this question - you just kept goin"
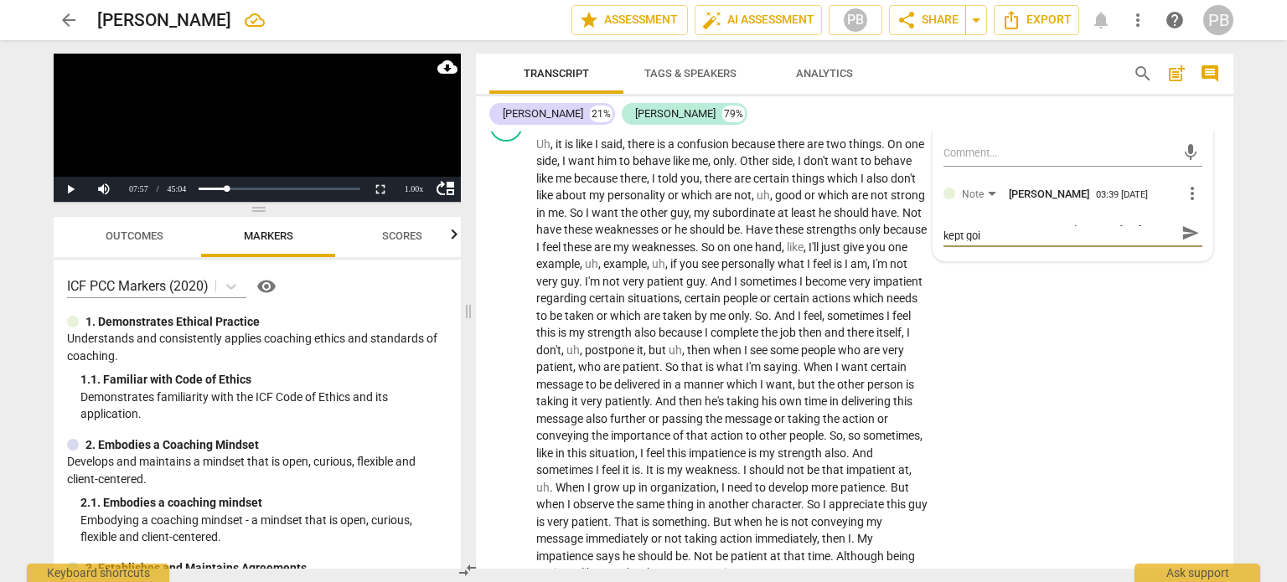
type textarea "Did not let him answer this question - you just kept goin"
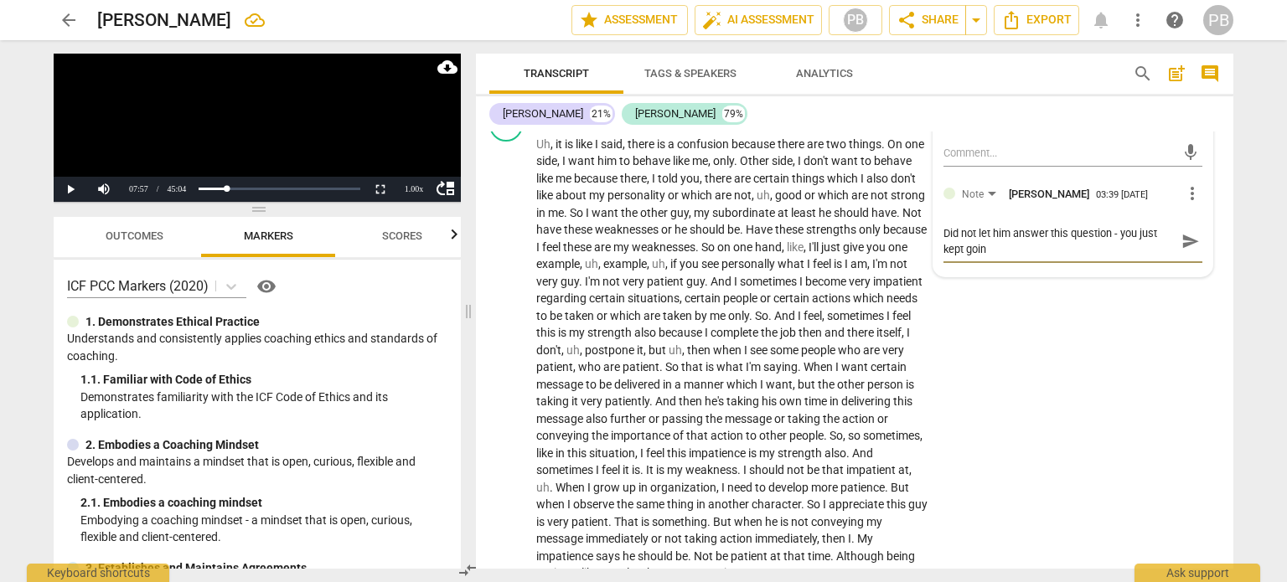
scroll to position [0, 0]
type textarea "Did not let him answer this question - you just kept going"
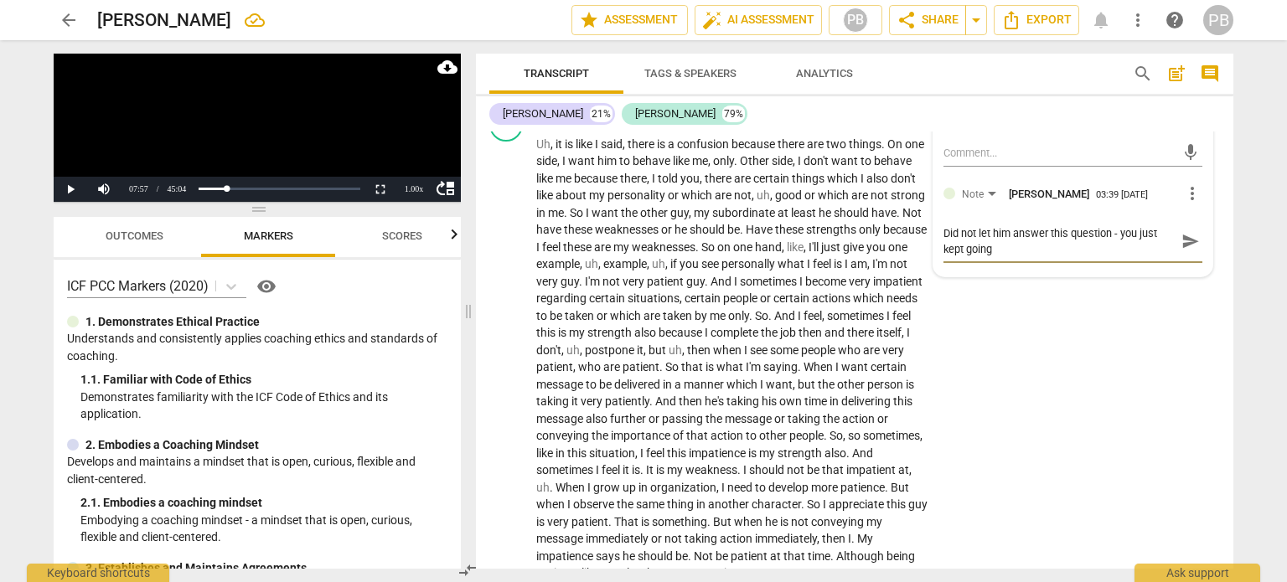
type textarea "Did not let him answer this question - you just kept going w"
type textarea "Did not let him answer this question - you just kept going wi"
type textarea "Did not let him answer this question - you just kept going wit"
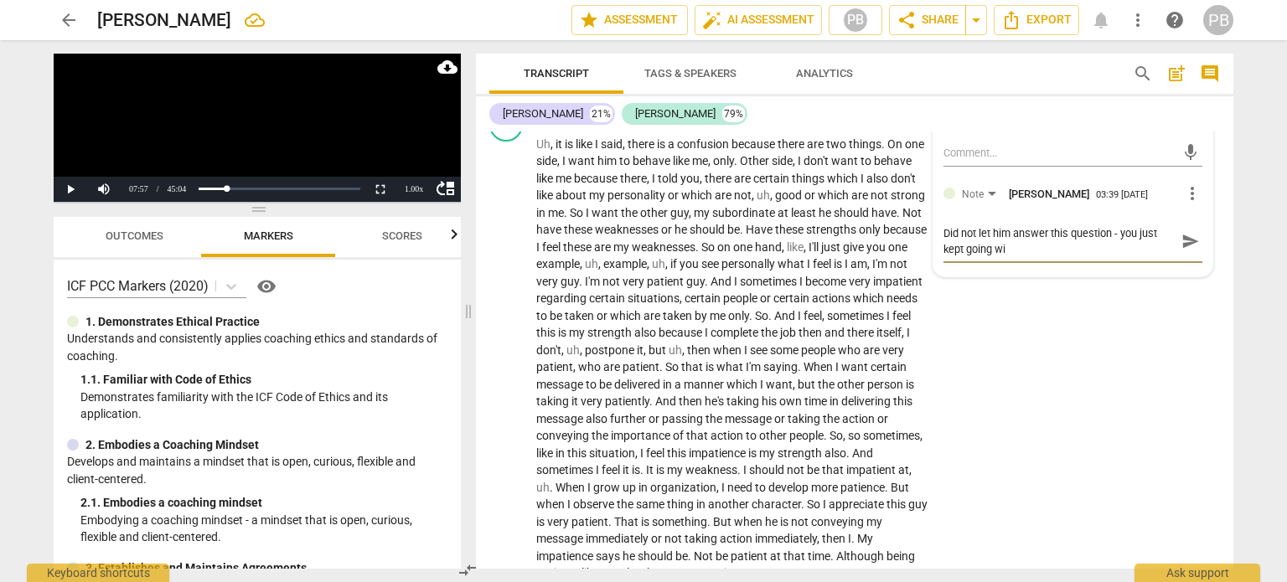
type textarea "Did not let him answer this question - you just kept going wit"
type textarea "Did not let him answer this question - you just kept going with"
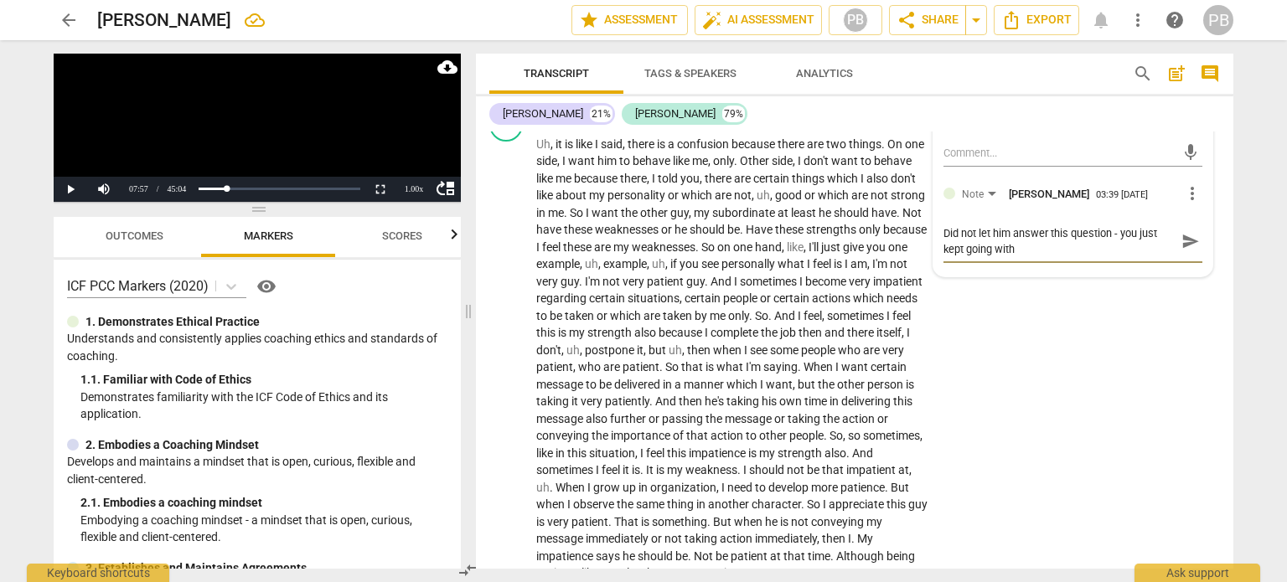
type textarea "Did not let him answer this question - you just kept going with t"
type textarea "Did not let him answer this question - you just kept going with th"
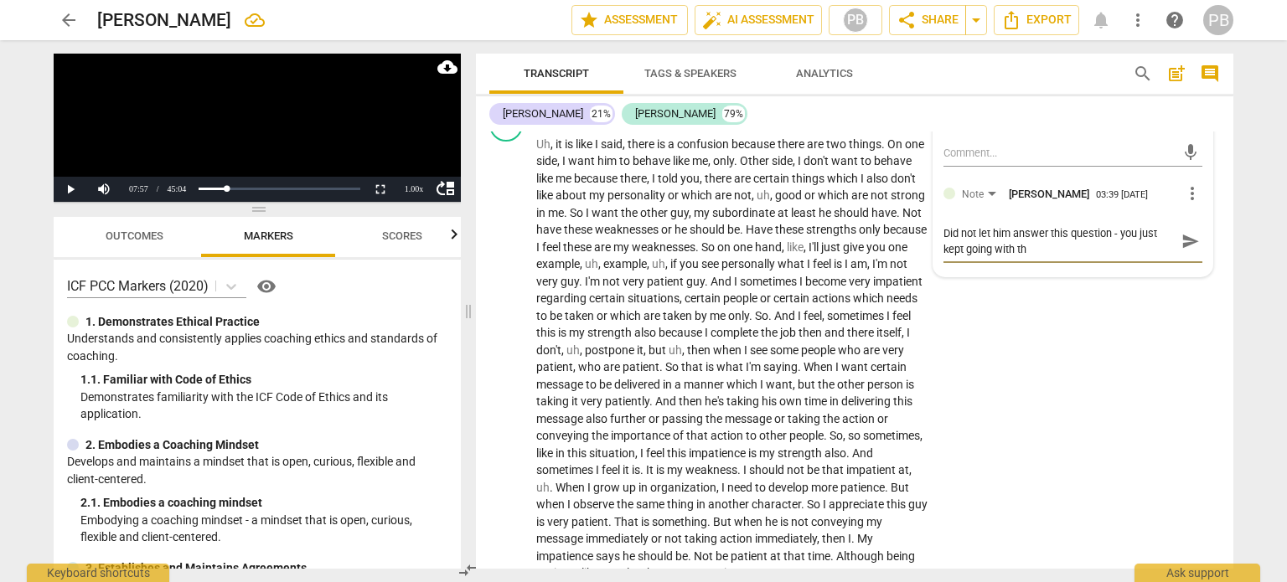
type textarea "Did not let him answer this question - you just kept going with th"
type textarea "Did not let him answer this question - you just kept going with th e"
type textarea "Did not let him answer this question - you just kept going with th"
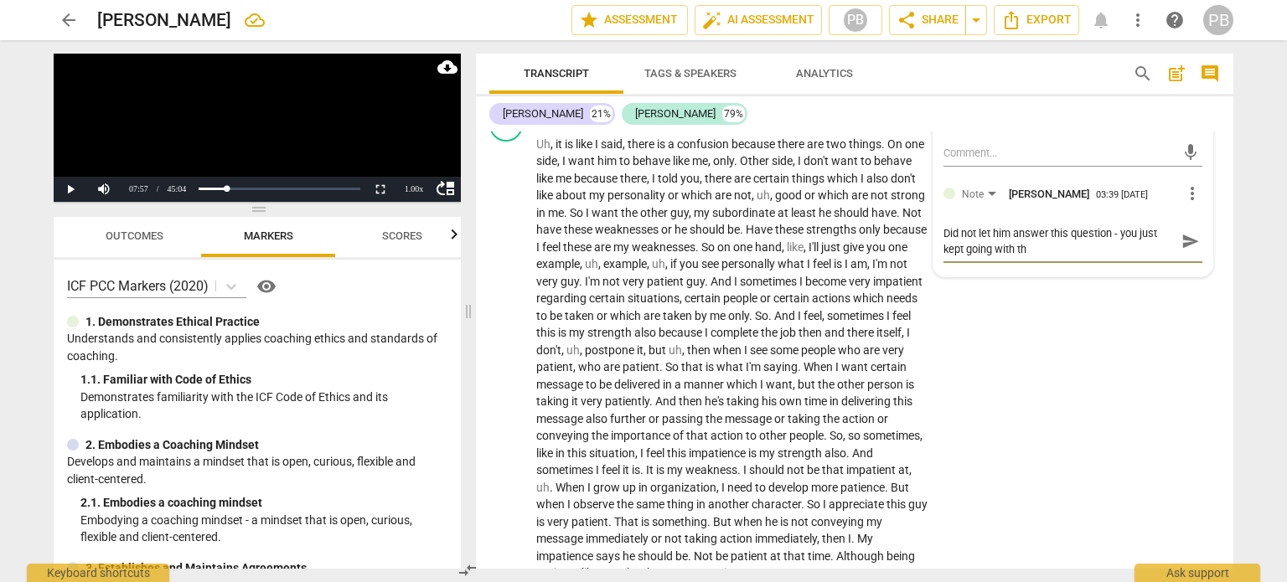
type textarea "Did not let him answer this question - you just kept going with th"
type textarea "Did not let him answer this question - you just kept going with the"
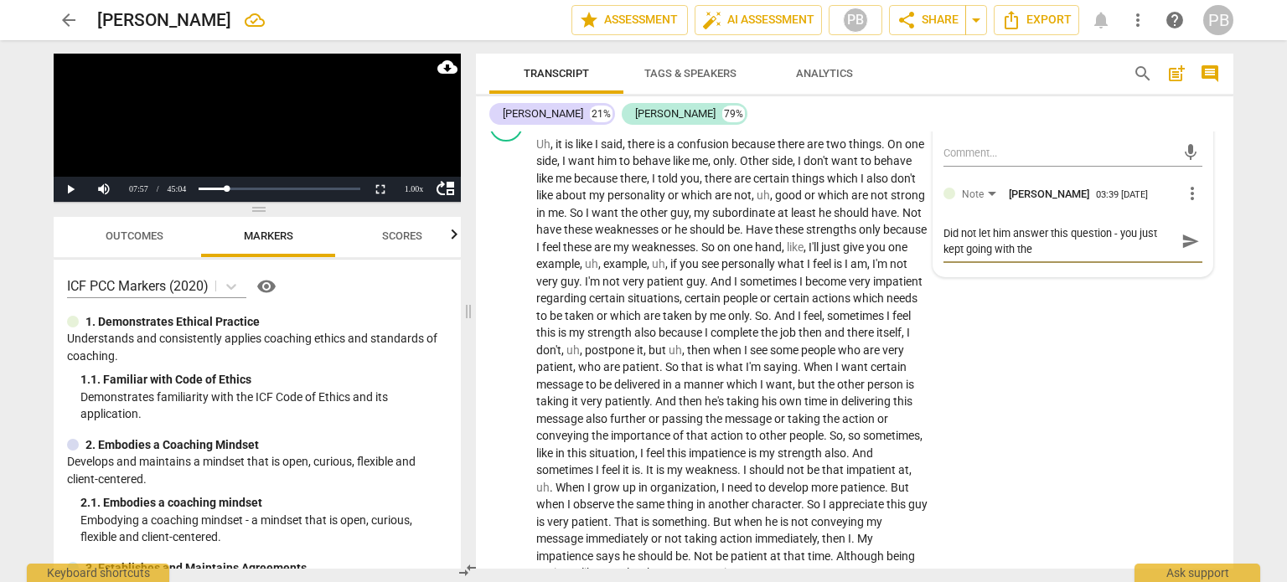
type textarea "Did not let him answer this question - you just kept going with the"
type textarea "Did not let him answer this question - you just kept going with the s"
type textarea "Did not let him answer this question - you just kept going with the su"
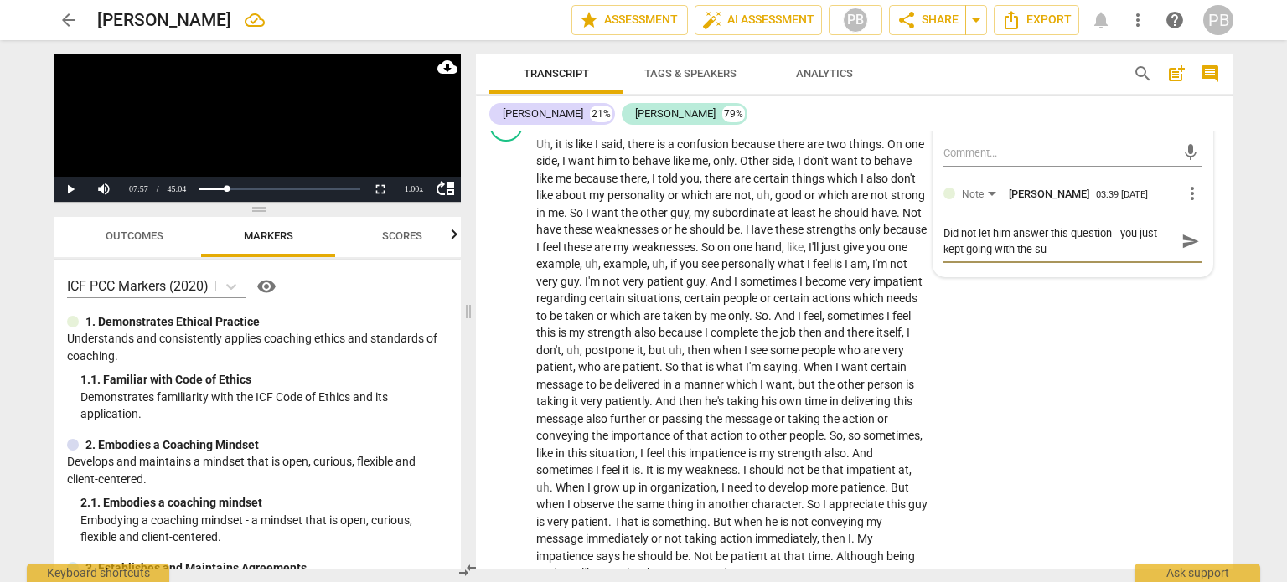
type textarea "Did not let him answer this question - you just kept going with the sum"
type textarea "Did not let him answer this question - you just kept going with the summ"
type textarea "Did not let him answer this question - you just kept going with the summa"
type textarea "Did not let him answer this question - you just kept going with the [PERSON_NAM…"
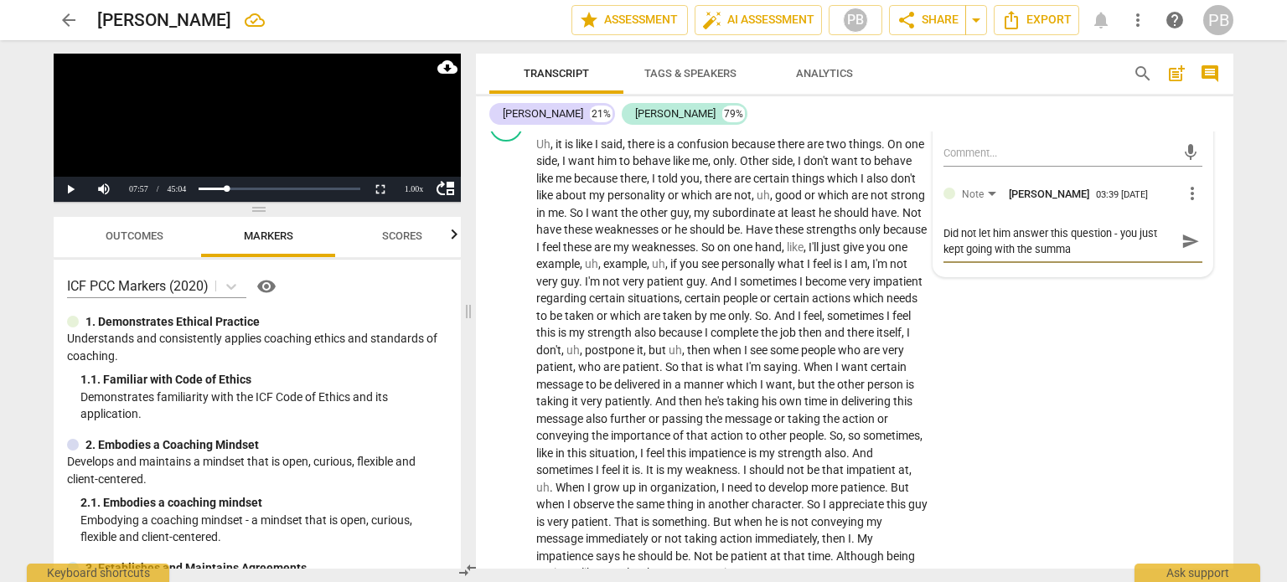
type textarea "Did not let him answer this question - you just kept going with the [PERSON_NAM…"
type textarea "Did not let him answer this question - you just kept going with the summary"
click at [1182, 251] on span "send" at bounding box center [1191, 241] width 18 height 18
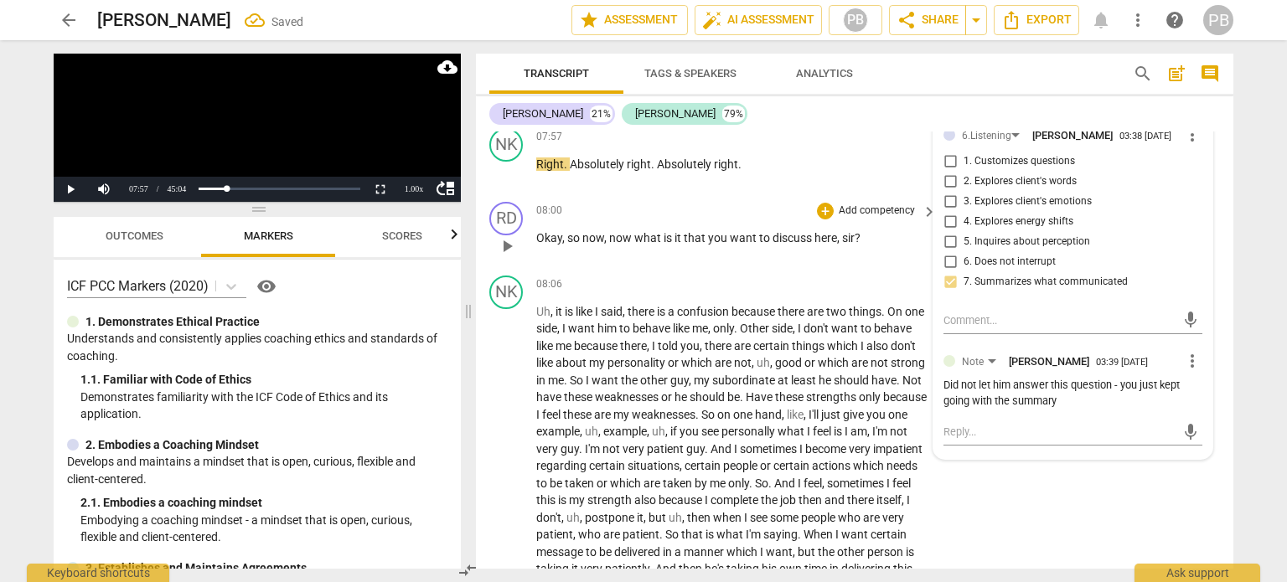
scroll to position [1637, 0]
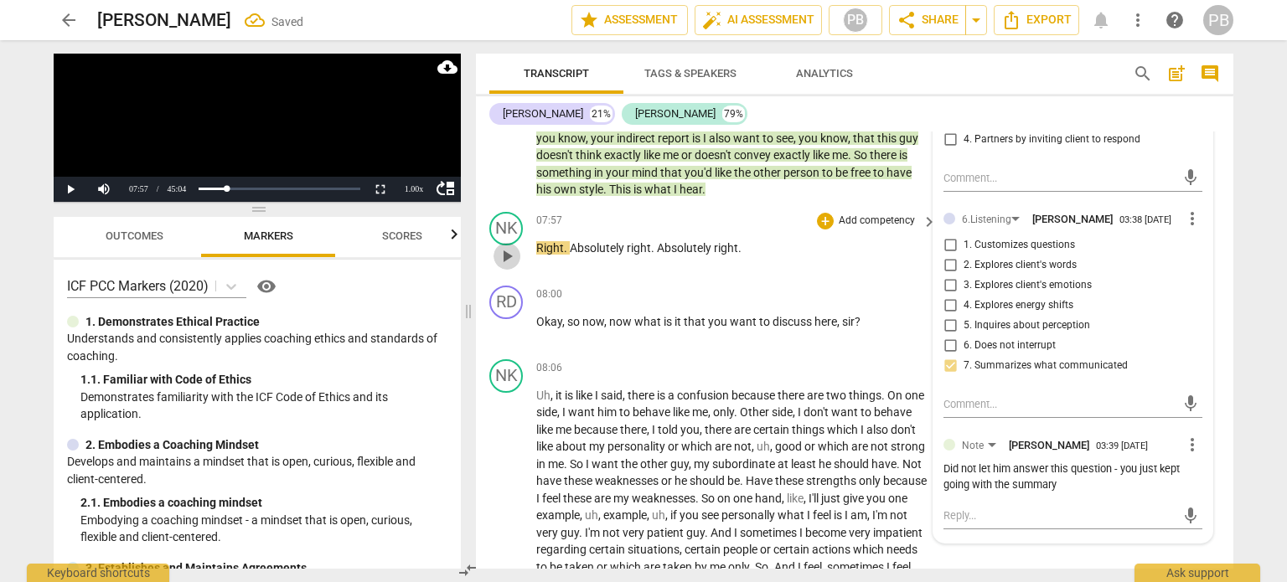
click at [510, 267] on span "play_arrow" at bounding box center [507, 256] width 20 height 20
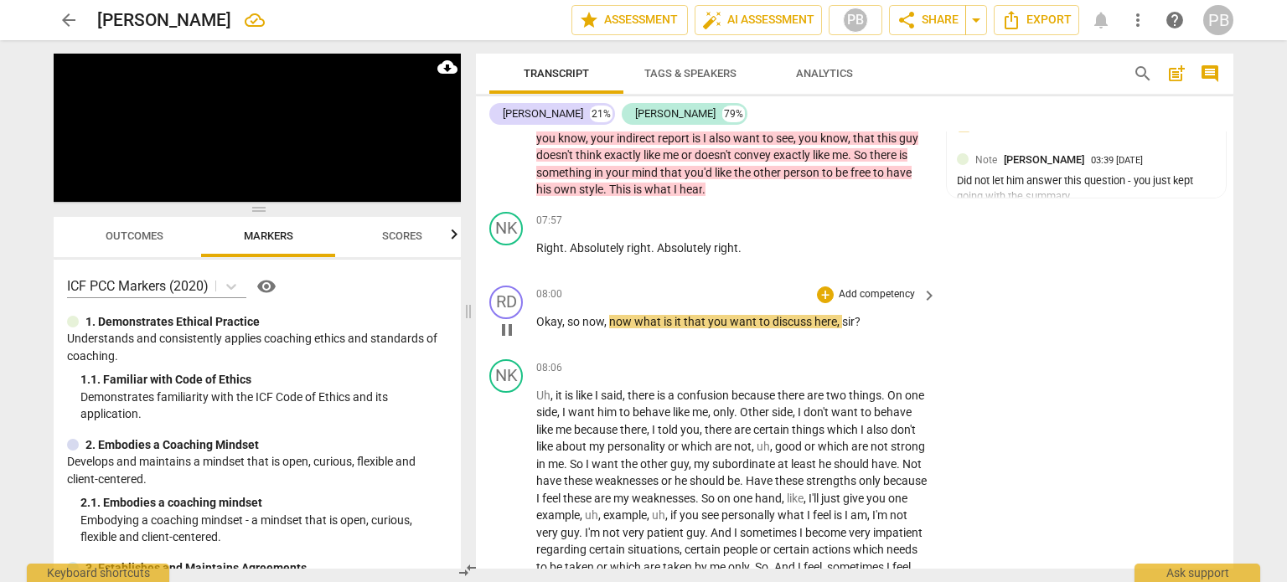
click at [874, 303] on p "Add competency" at bounding box center [877, 294] width 80 height 15
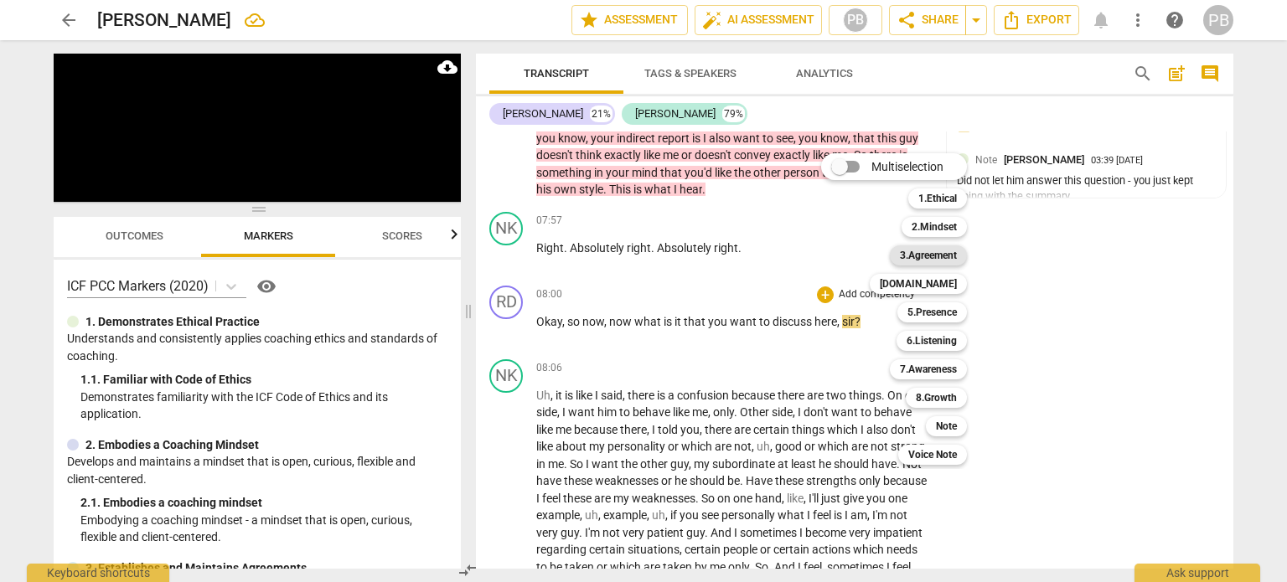
click at [941, 259] on b "3.Agreement" at bounding box center [928, 256] width 57 height 20
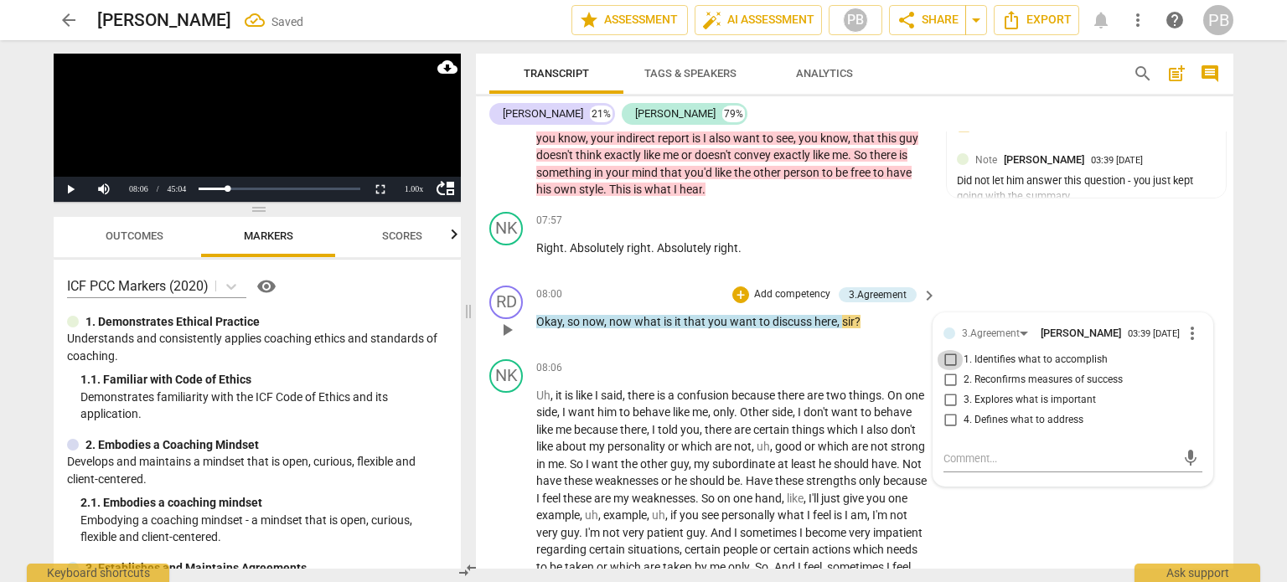
click at [942, 370] on input "1. Identifies what to accomplish" at bounding box center [950, 360] width 27 height 20
checkbox input "true"
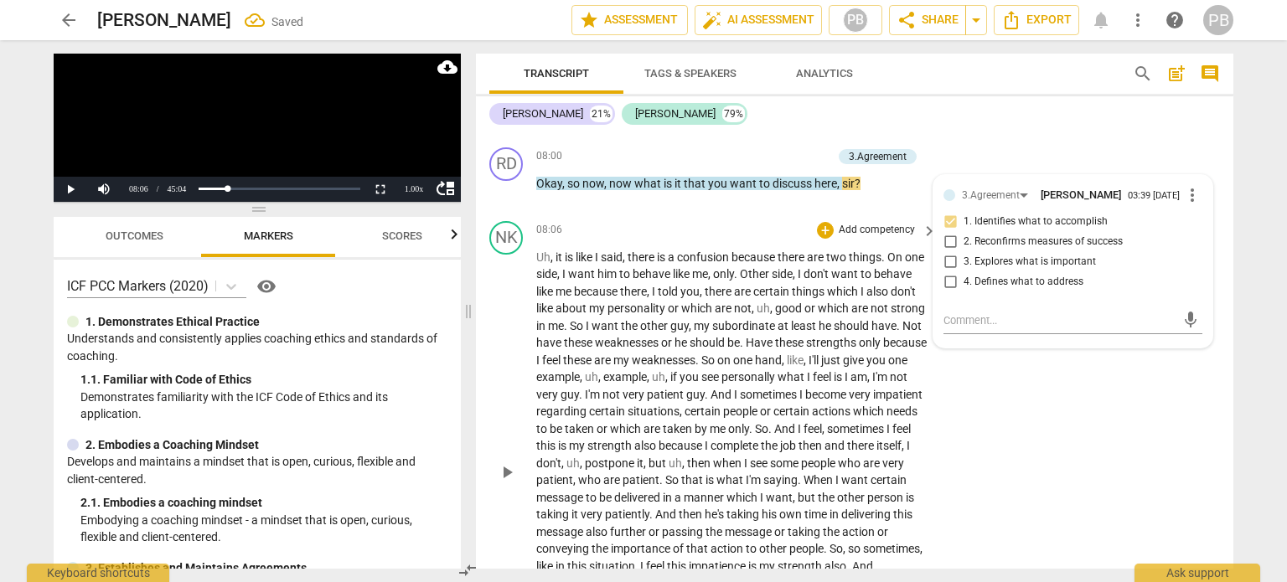
scroll to position [1804, 0]
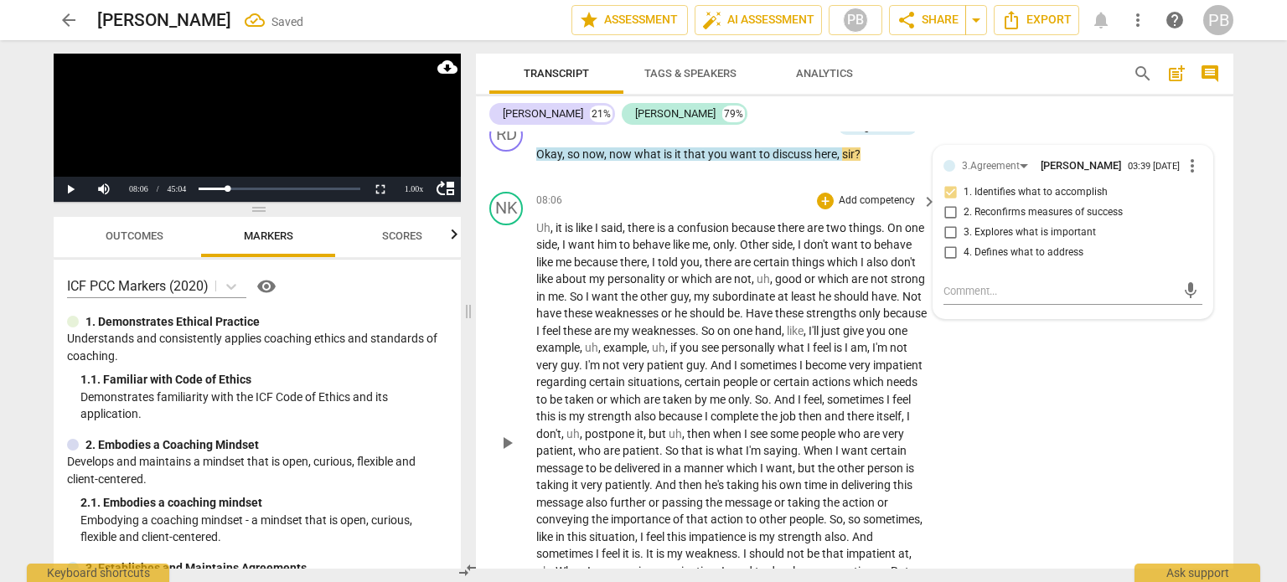
click at [504, 453] on span "play_arrow" at bounding box center [507, 443] width 20 height 20
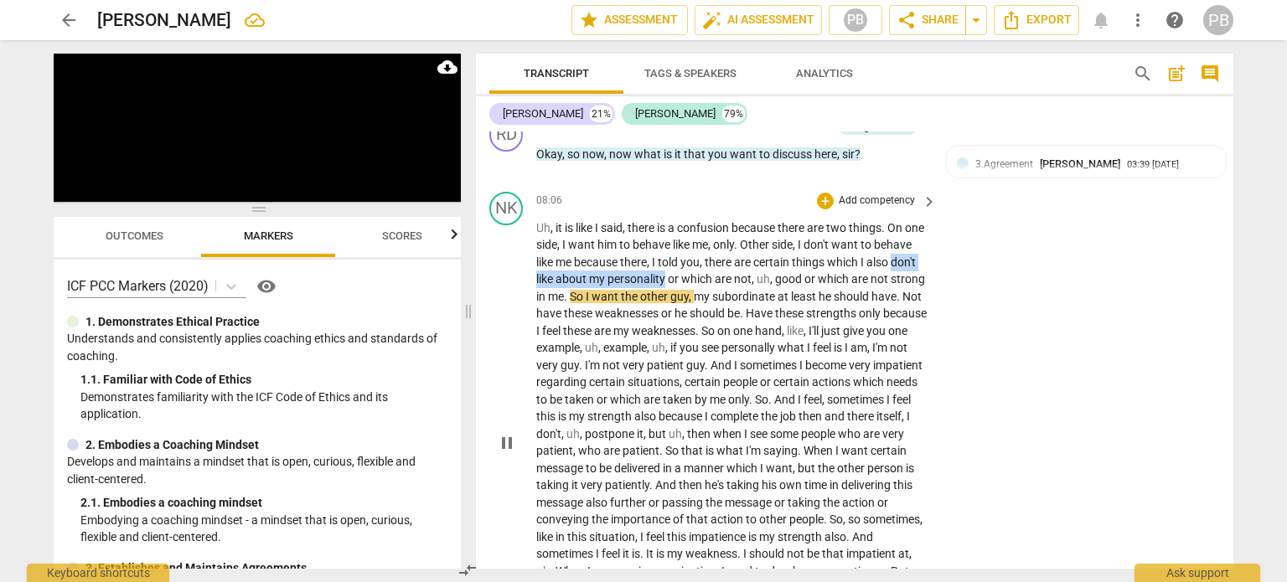
drag, startPoint x: 562, startPoint y: 294, endPoint x: 718, endPoint y: 294, distance: 155.9
click at [718, 294] on p "Uh , it is like I said , there is a confusion because there are two things . On…" at bounding box center [732, 443] width 392 height 447
click at [759, 267] on icon "button" at bounding box center [759, 270] width 10 height 12
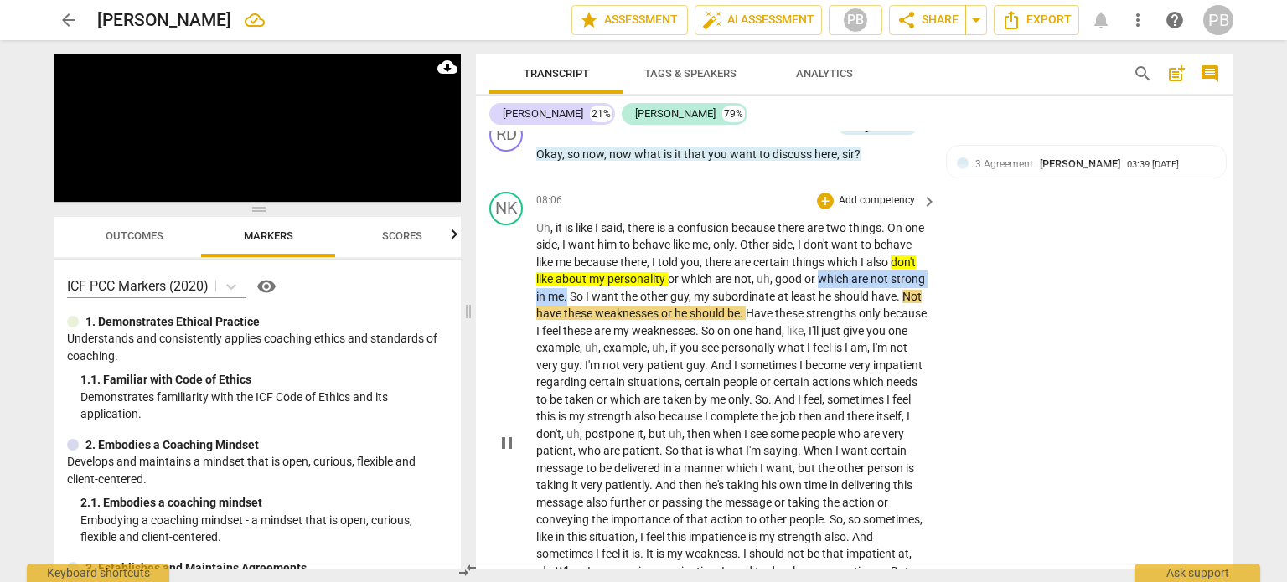
drag, startPoint x: 875, startPoint y: 293, endPoint x: 624, endPoint y: 309, distance: 252.0
click at [624, 309] on p "Uh , it is like I said , there is a confusion because there are two things . On…" at bounding box center [732, 443] width 392 height 447
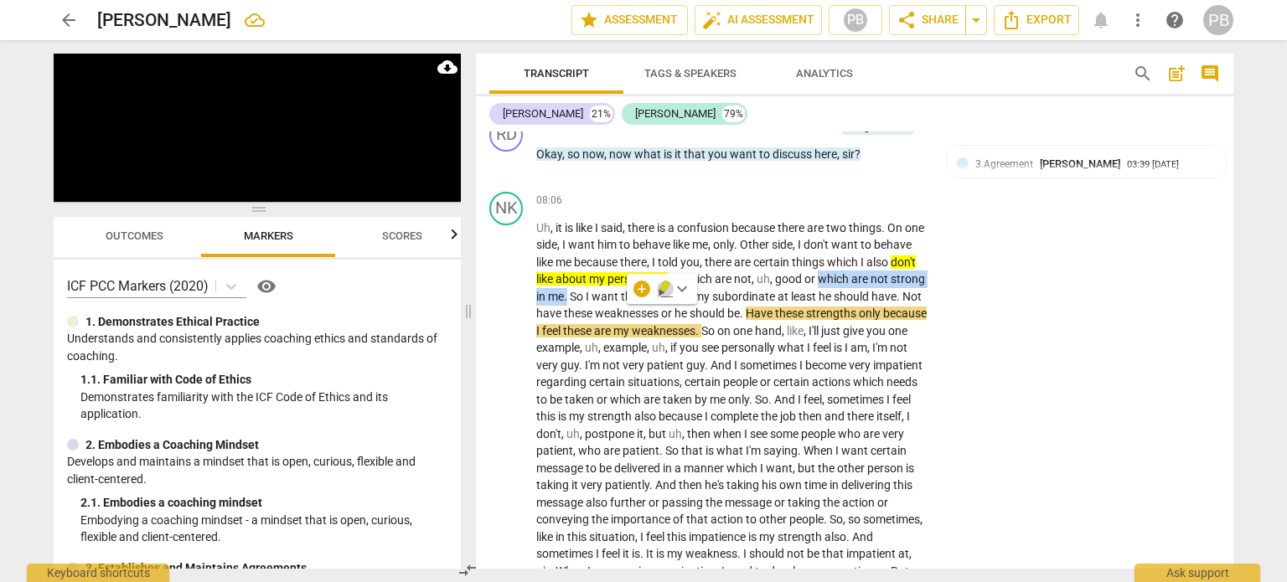
click at [662, 287] on icon "button" at bounding box center [665, 287] width 10 height 12
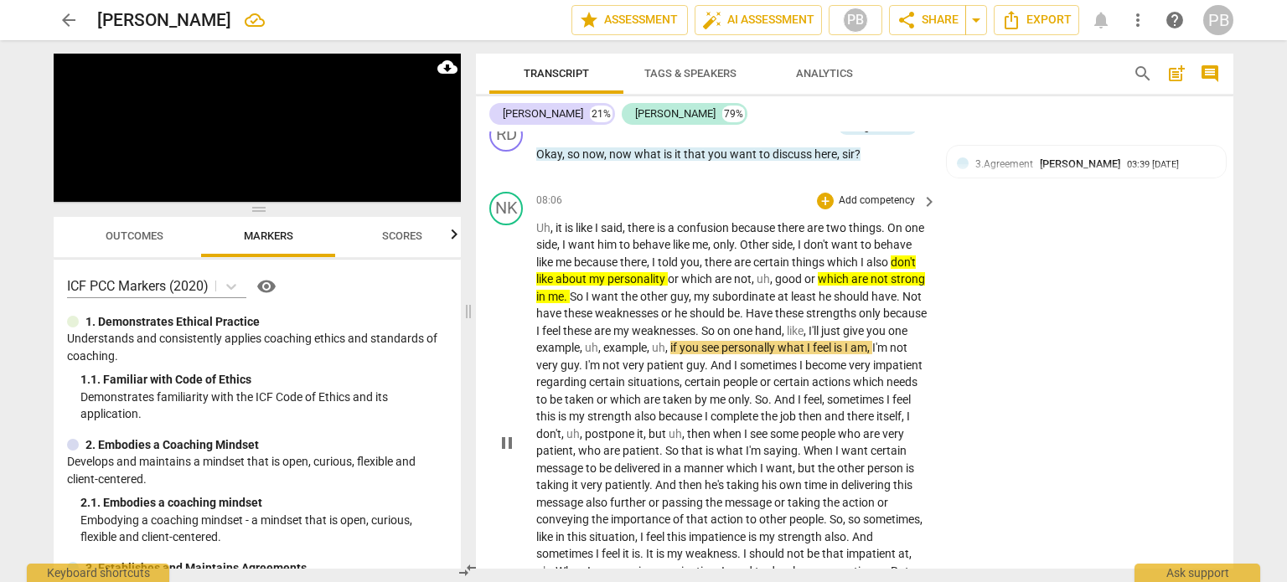
click at [844, 209] on p "Add competency" at bounding box center [877, 201] width 80 height 15
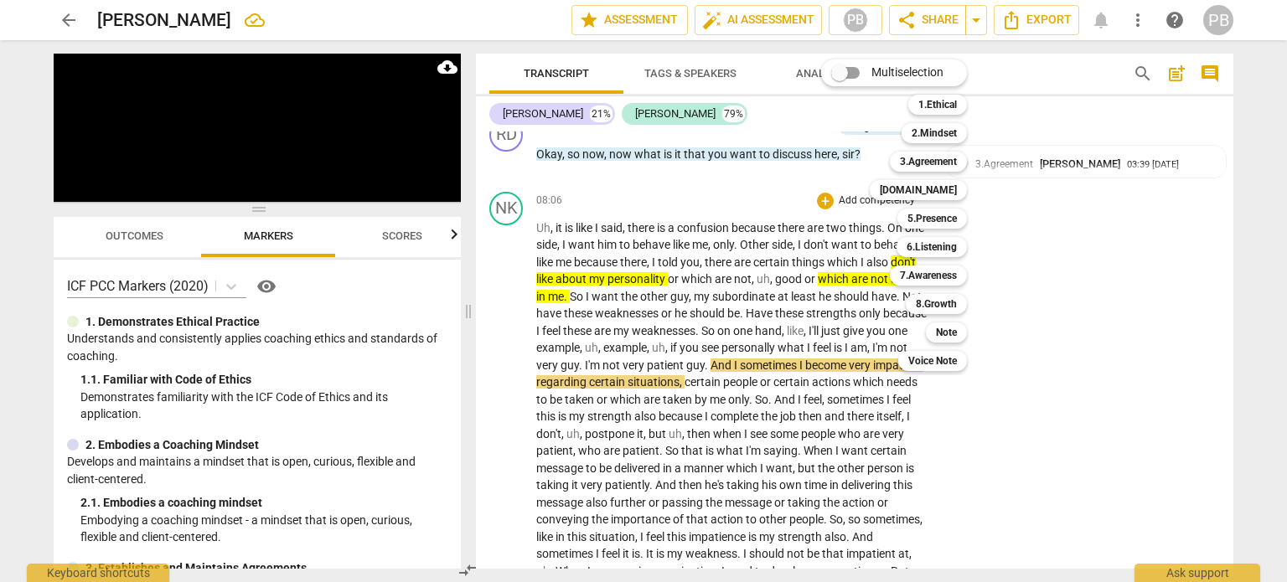
click at [718, 378] on div at bounding box center [643, 291] width 1287 height 582
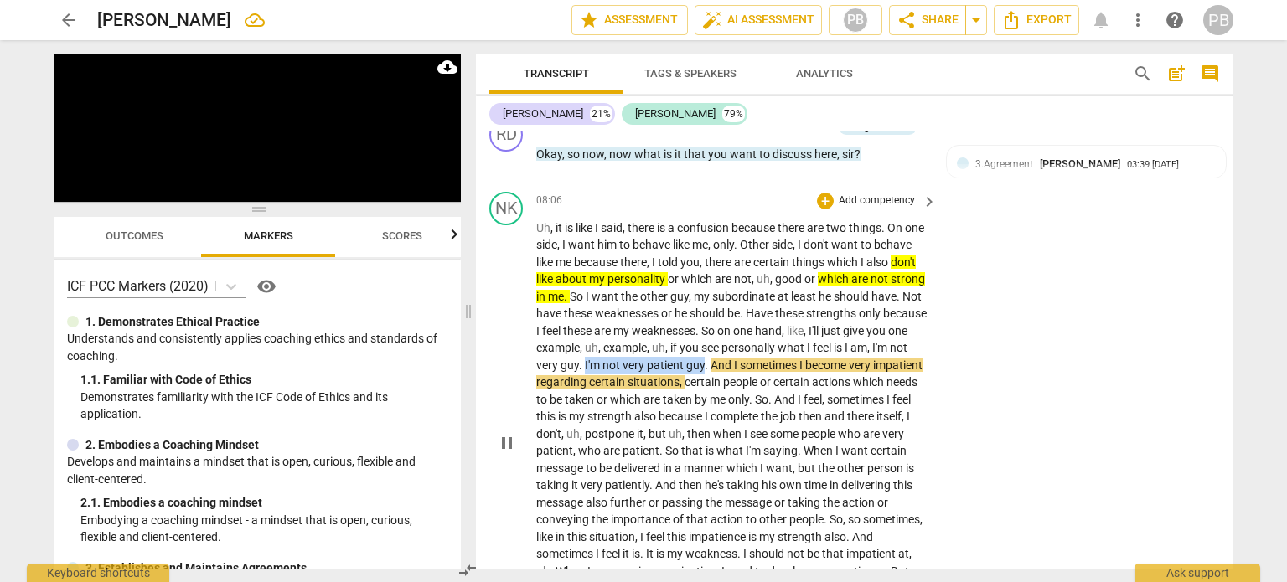
drag, startPoint x: 718, startPoint y: 374, endPoint x: 838, endPoint y: 375, distance: 119.9
click at [838, 375] on p "Uh , it is like I said , there is a confusion because there are two things . On…" at bounding box center [732, 443] width 392 height 447
click at [875, 354] on icon "button" at bounding box center [877, 355] width 10 height 12
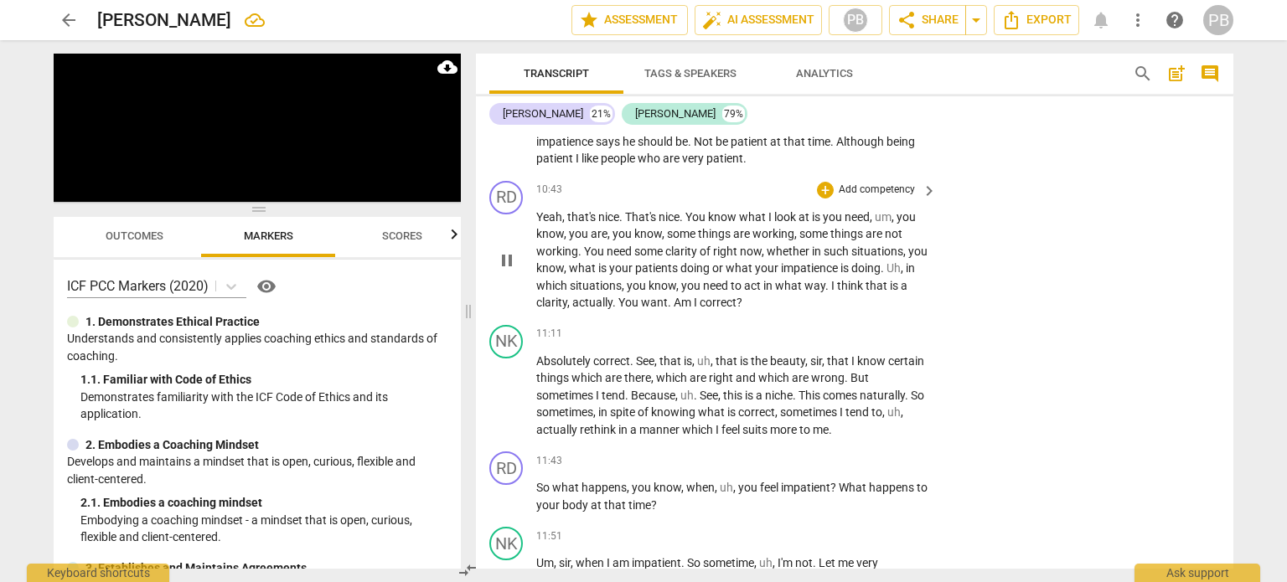
scroll to position [2307, 0]
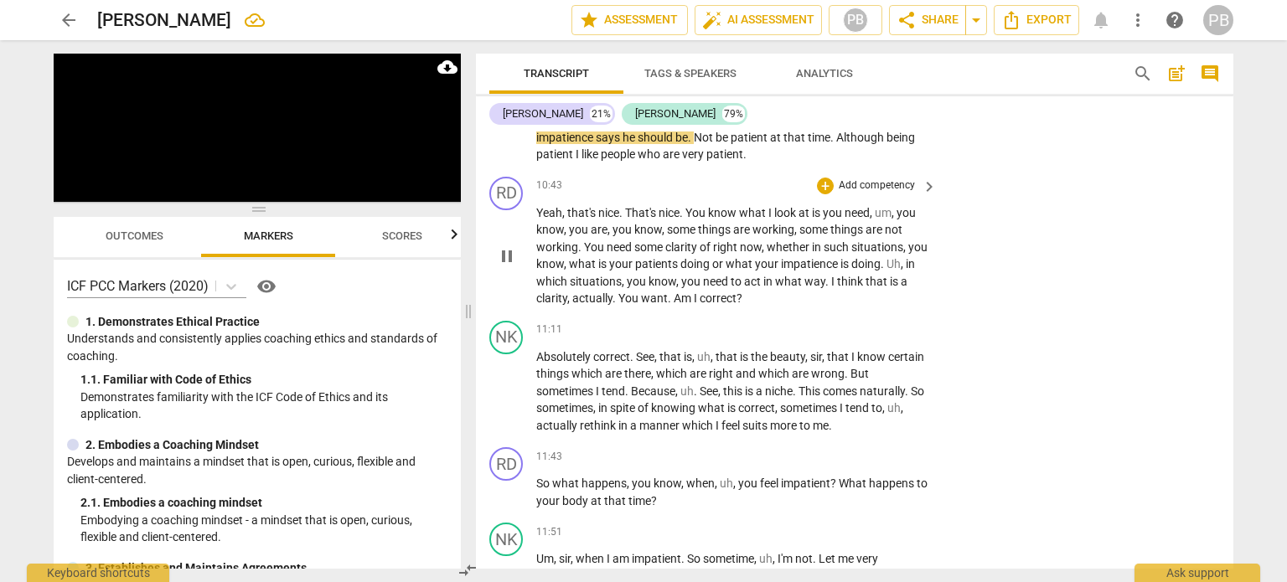
click at [842, 194] on p "Add competency" at bounding box center [877, 186] width 80 height 15
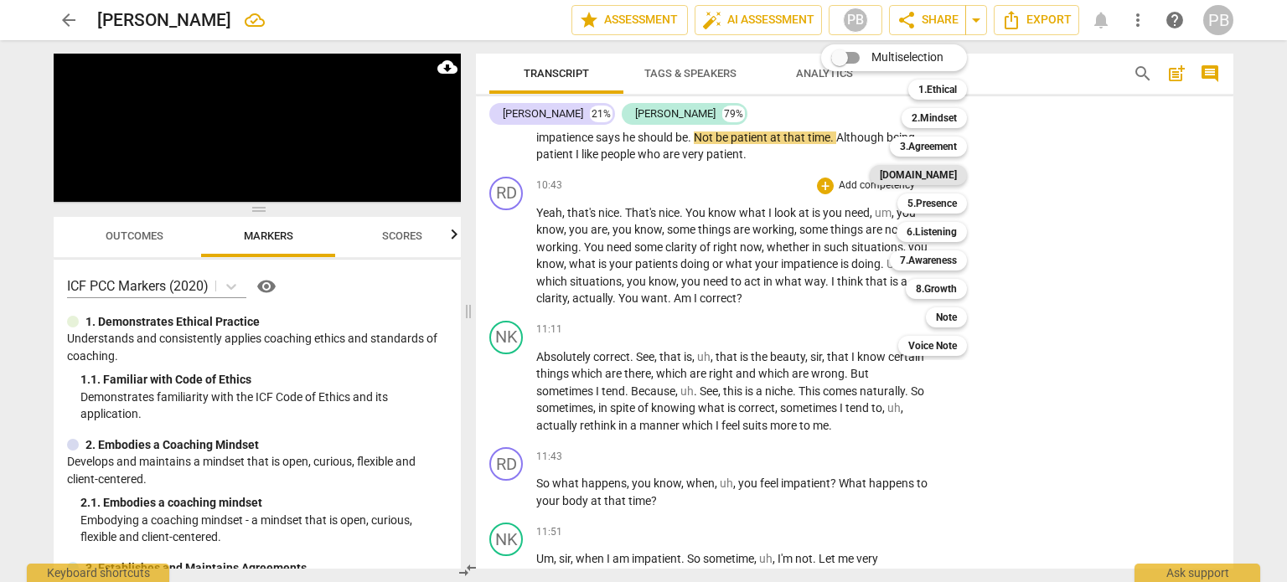
click at [952, 175] on b "[DOMAIN_NAME]" at bounding box center [918, 175] width 77 height 20
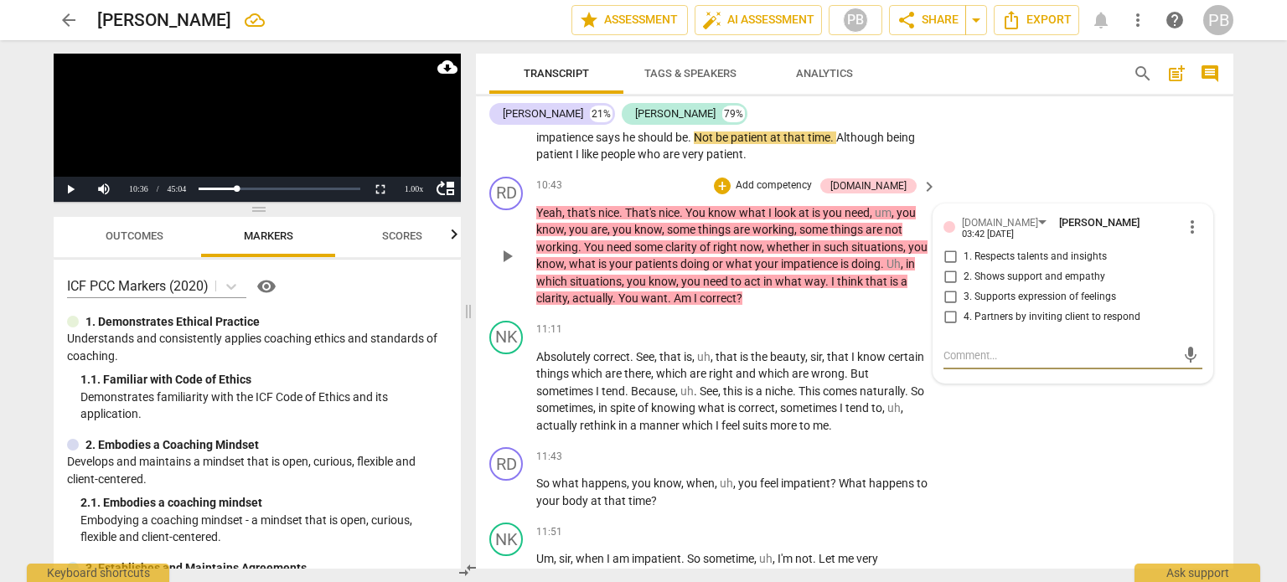
click at [944, 287] on input "2. Shows support and empathy" at bounding box center [950, 277] width 27 height 20
checkbox input "true"
click at [497, 263] on span "play_arrow" at bounding box center [507, 256] width 20 height 20
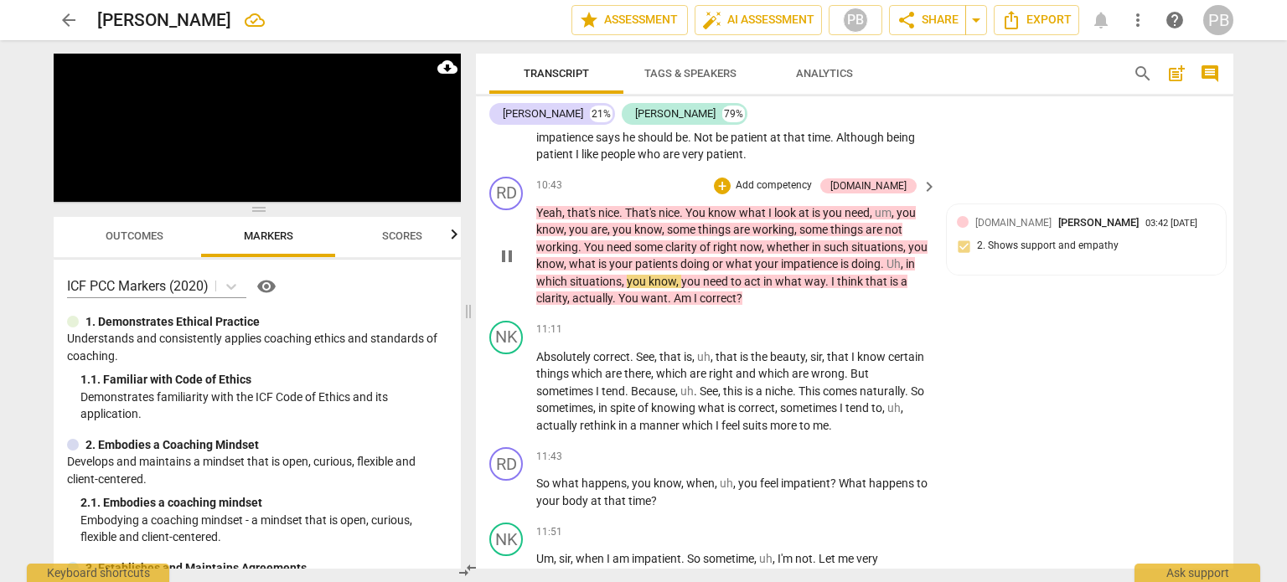
click at [807, 194] on p "Add competency" at bounding box center [774, 186] width 80 height 15
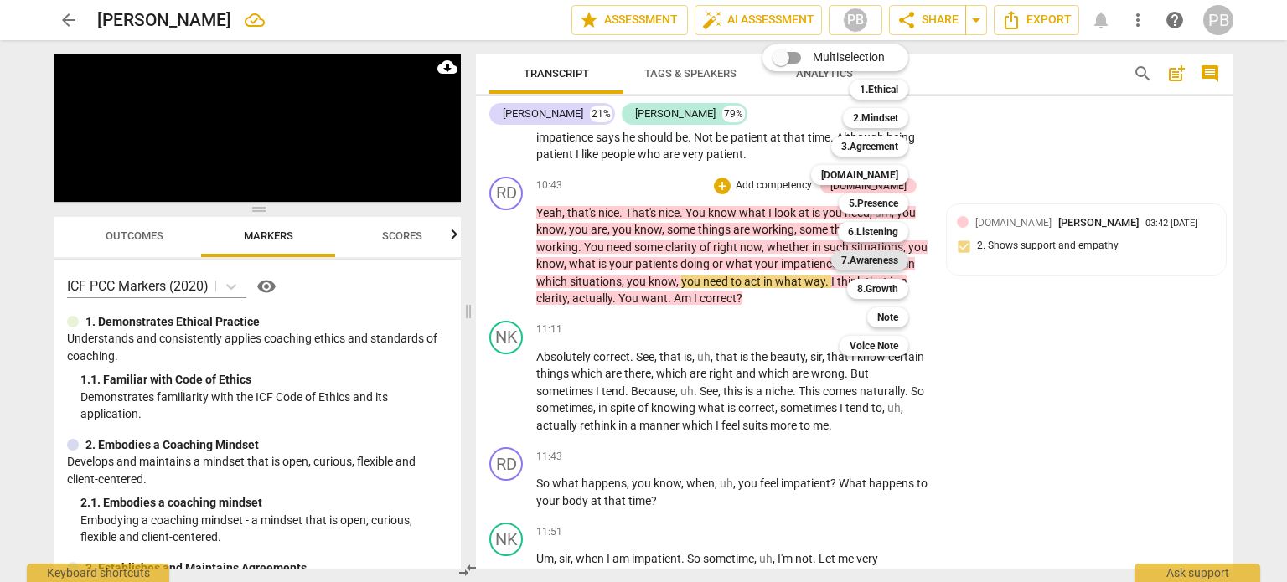
click at [865, 259] on b "7.Awareness" at bounding box center [869, 261] width 57 height 20
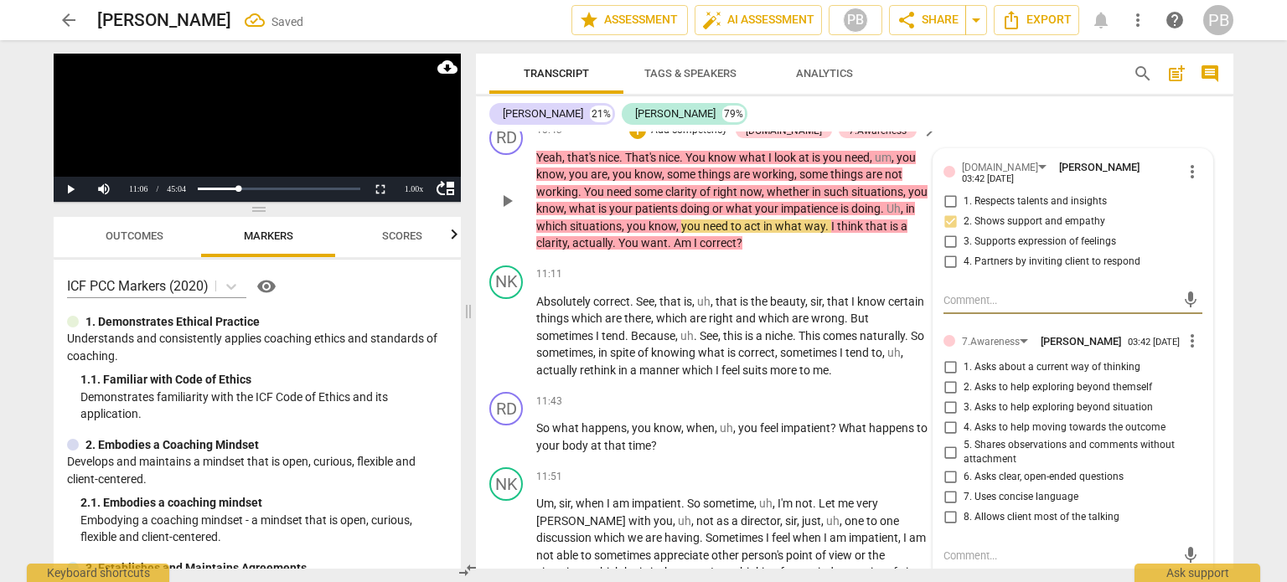
scroll to position [2391, 0]
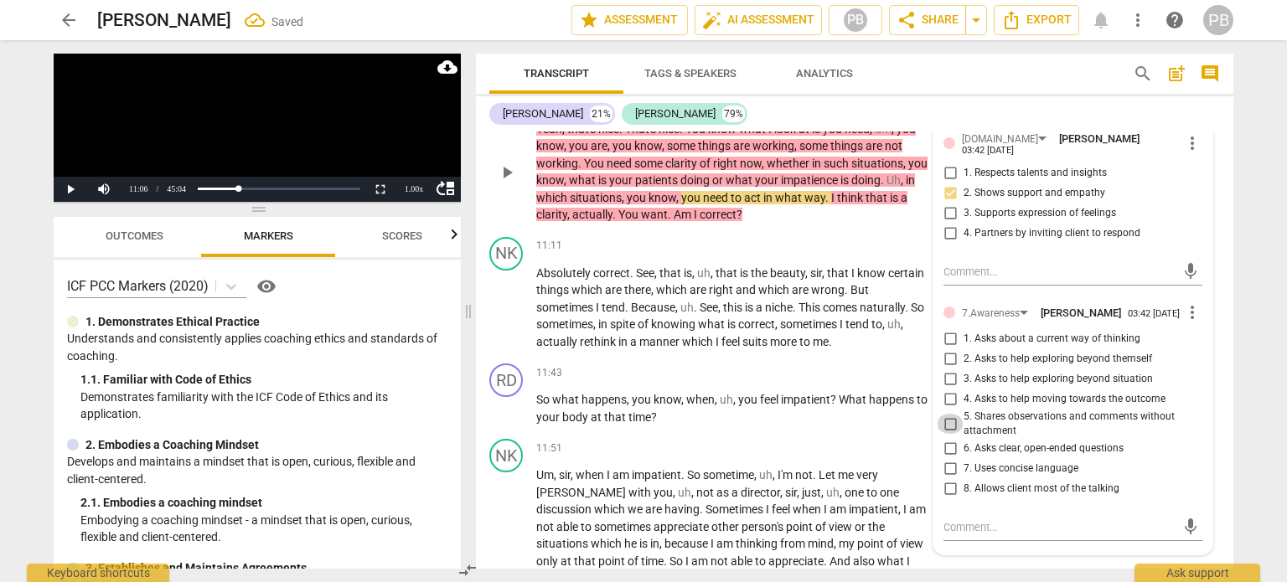
click at [949, 434] on input "5. Shares observations and comments without attachment" at bounding box center [950, 424] width 27 height 20
checkbox input "true"
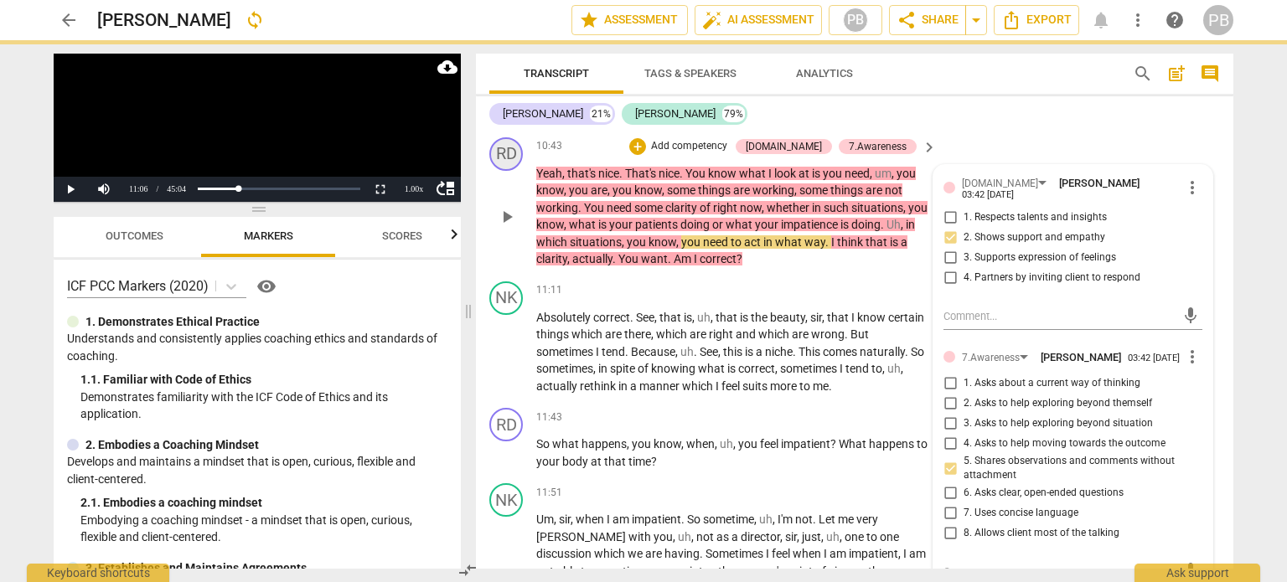
scroll to position [2307, 0]
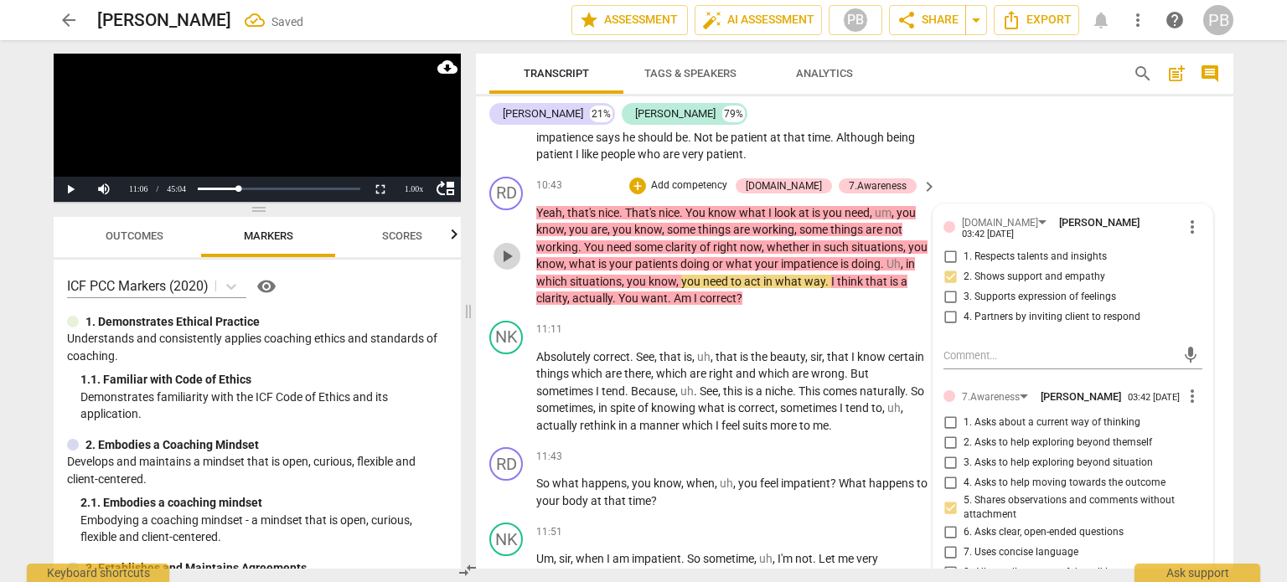
click at [503, 267] on span "play_arrow" at bounding box center [507, 256] width 20 height 20
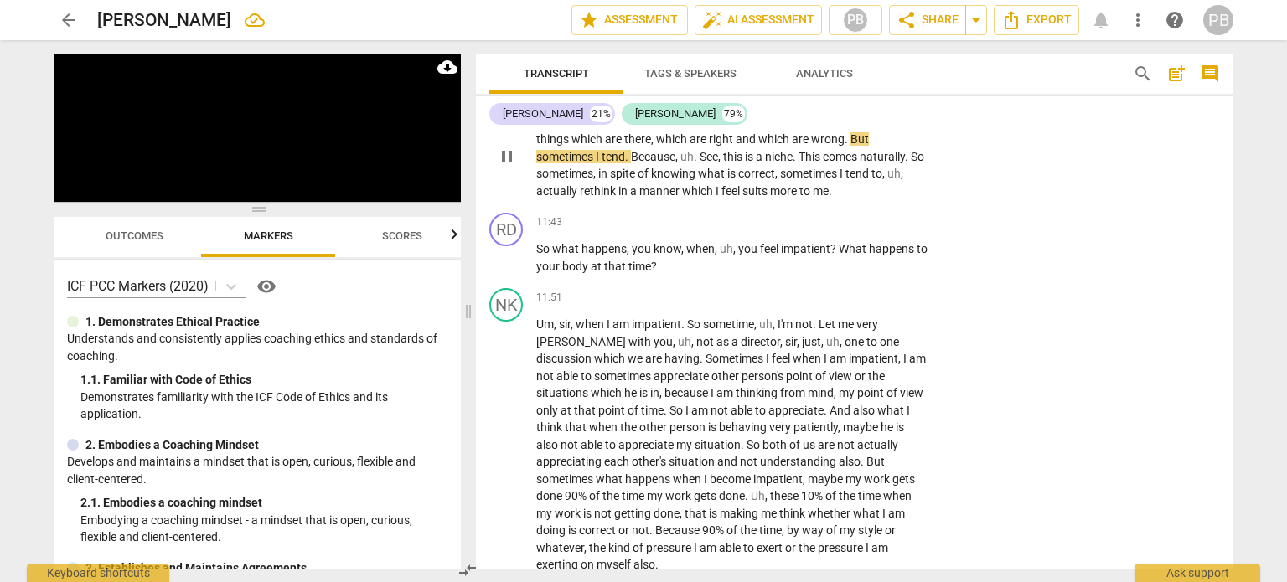
scroll to position [2559, 0]
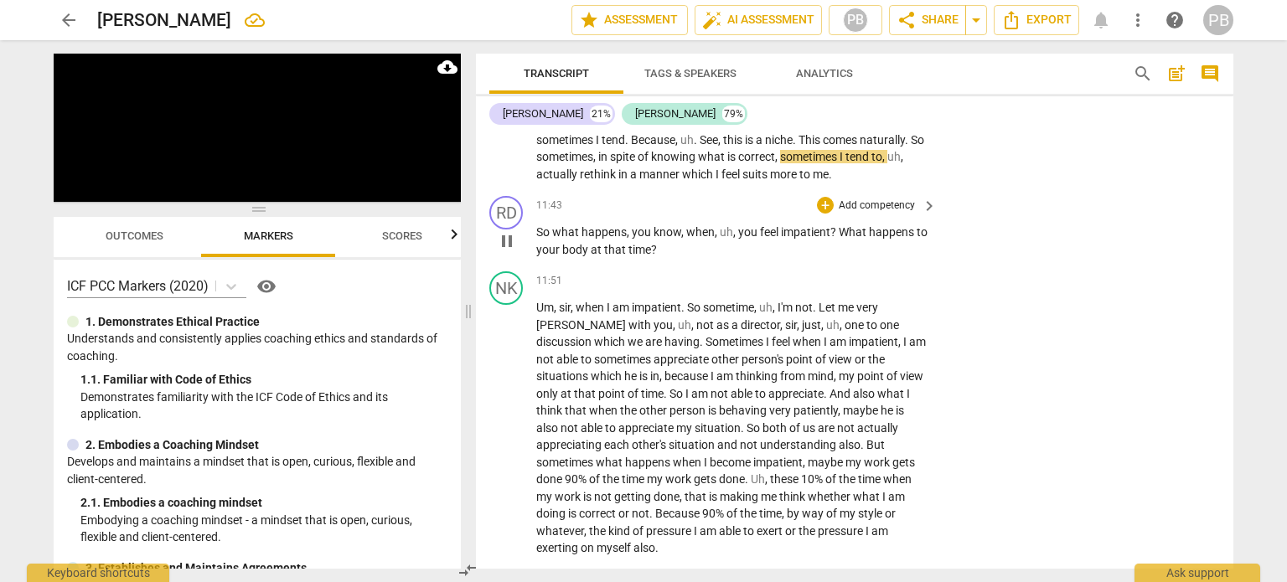
click at [858, 214] on p "Add competency" at bounding box center [877, 206] width 80 height 15
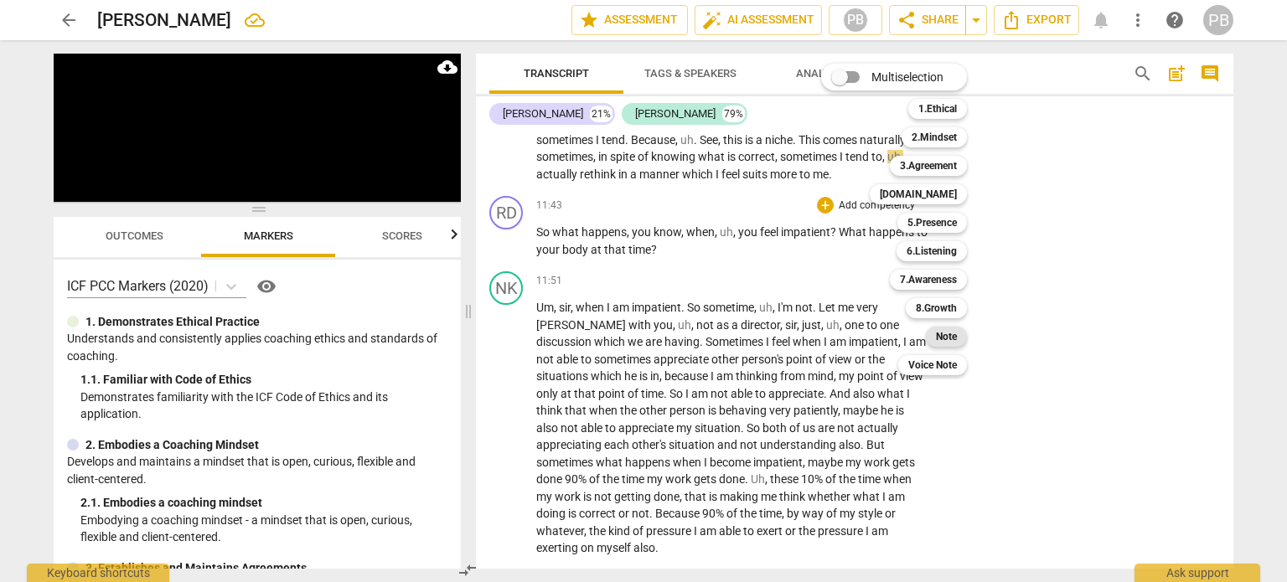
click at [944, 332] on b "Note" at bounding box center [946, 337] width 21 height 20
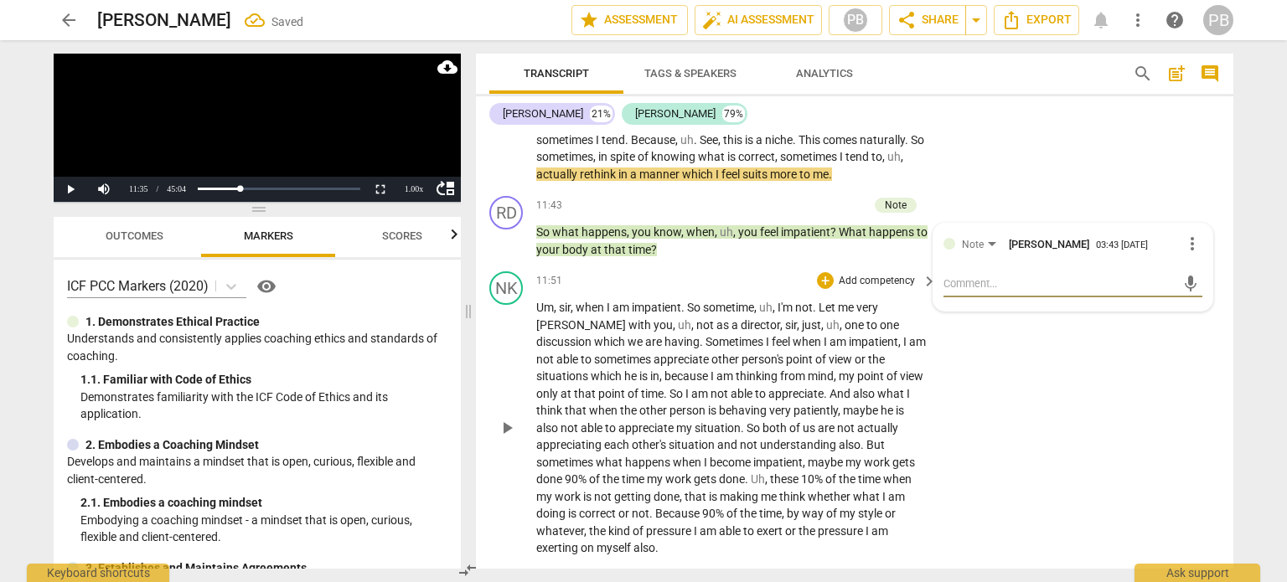
type textarea "S"
type textarea "St"
type textarea "Sta"
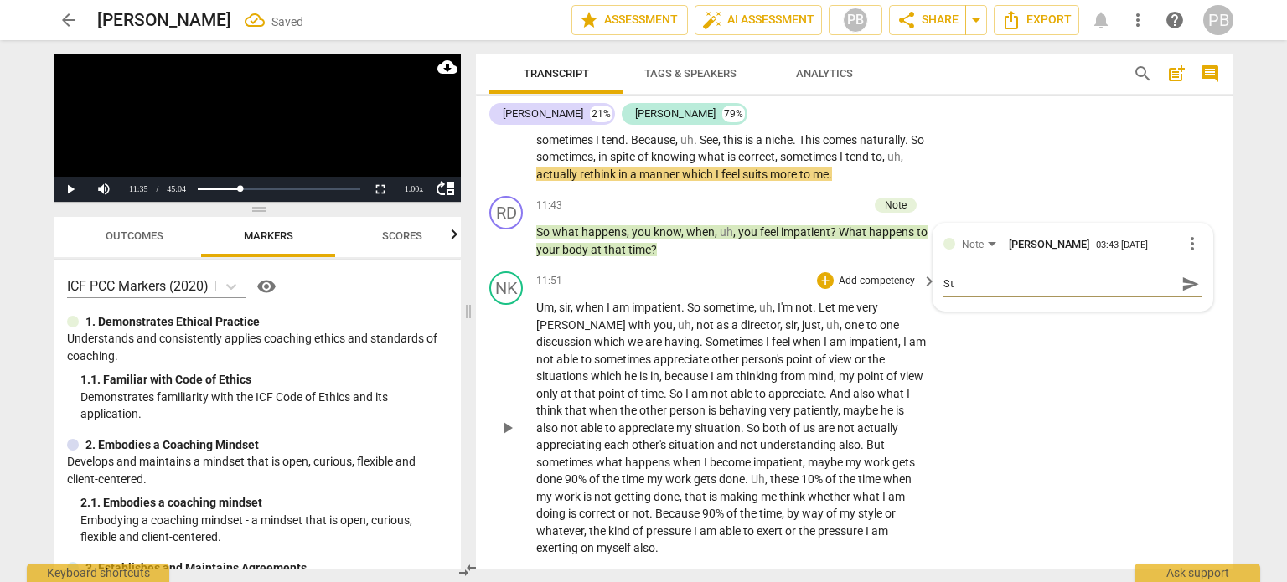
type textarea "Sta"
type textarea "Stac"
type textarea "Stack"
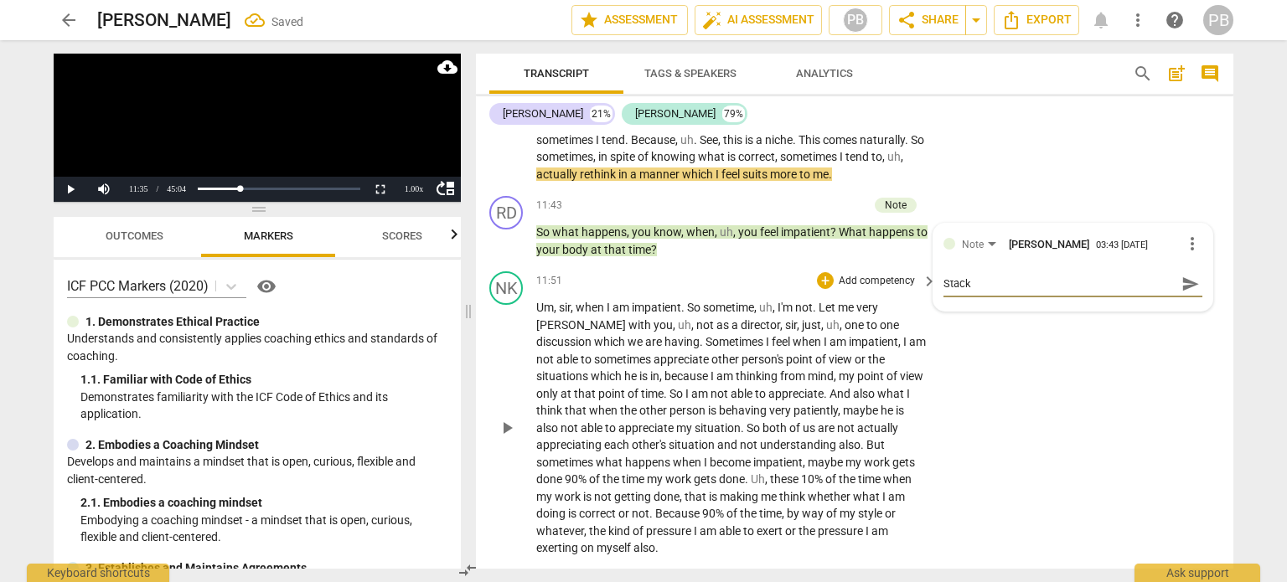
type textarea "Stacke"
type textarea "Stacked"
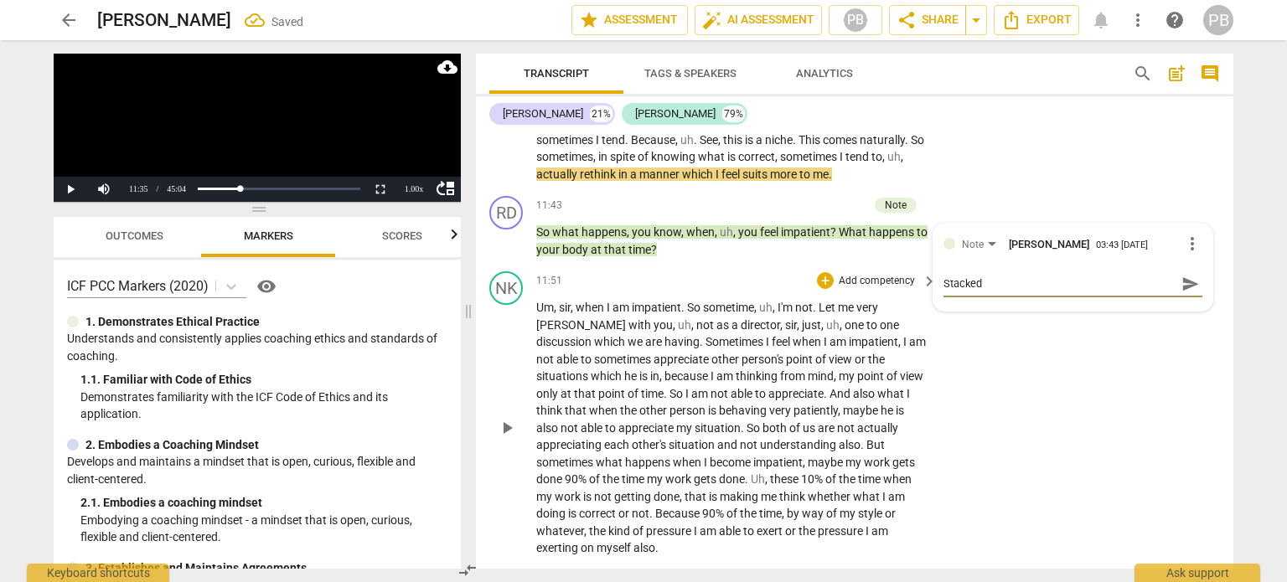
type textarea "Stacked"
type textarea "Stacked q"
type textarea "Stacked qu"
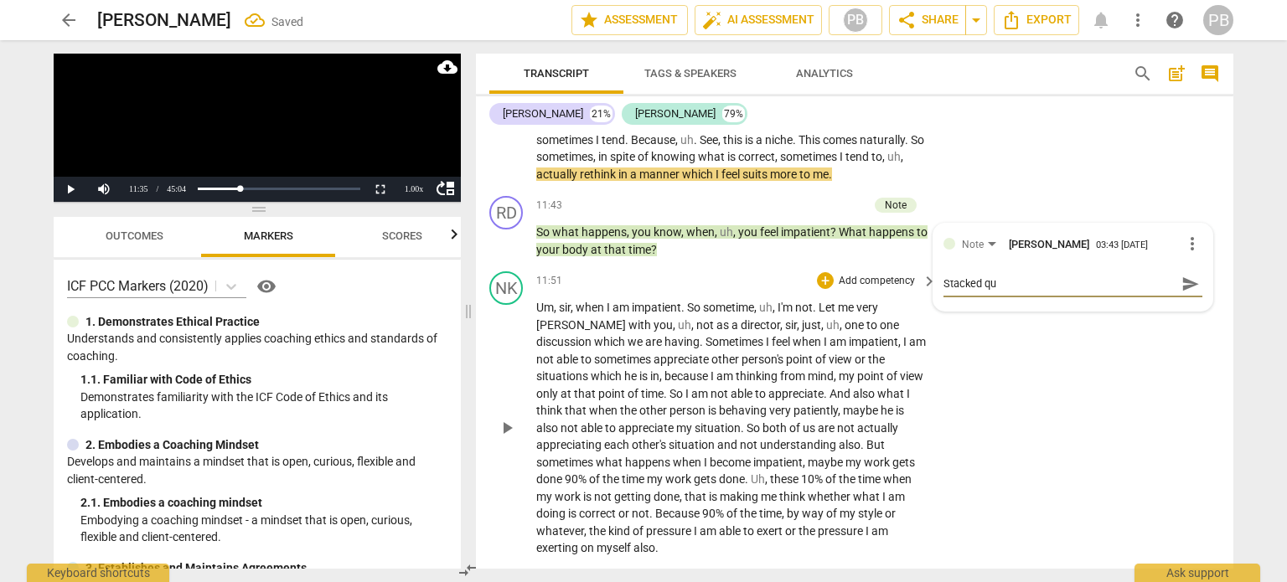
type textarea "Stacked que"
type textarea "Stacked ques"
type textarea "Stacked quest"
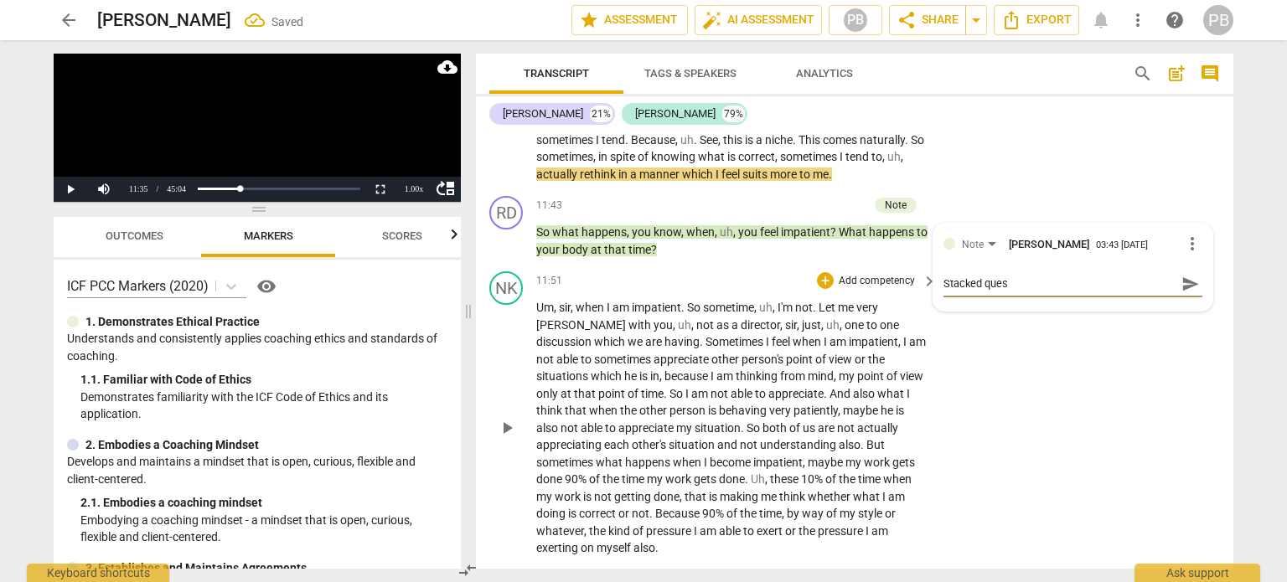
type textarea "Stacked quest"
type textarea "Stacked questi"
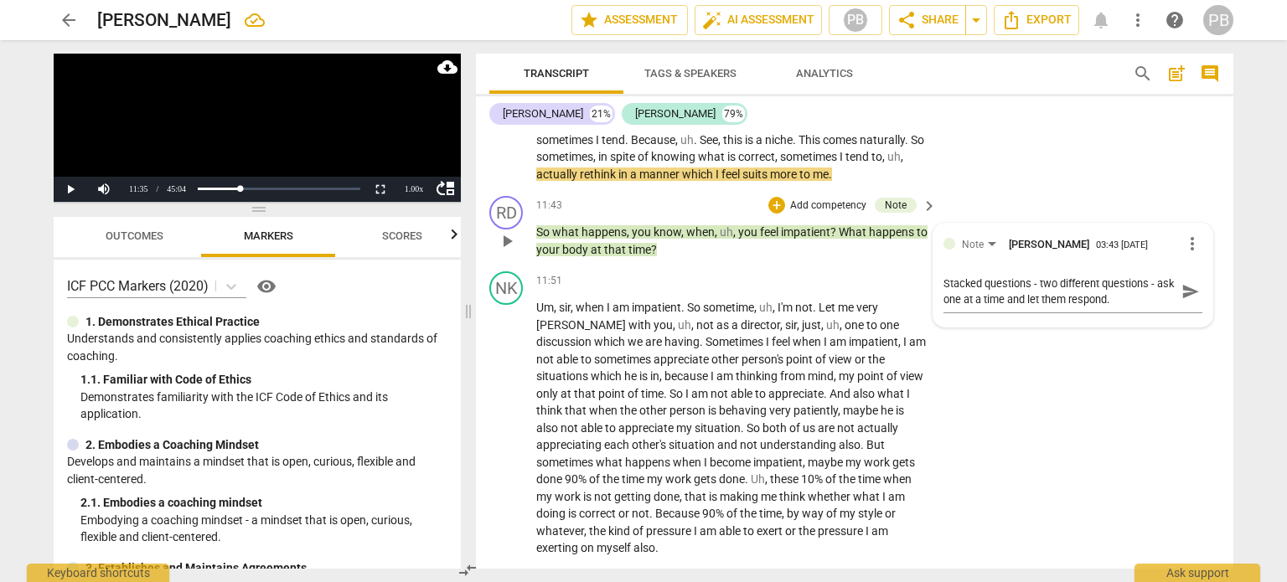
click at [818, 214] on p "Add competency" at bounding box center [829, 206] width 80 height 15
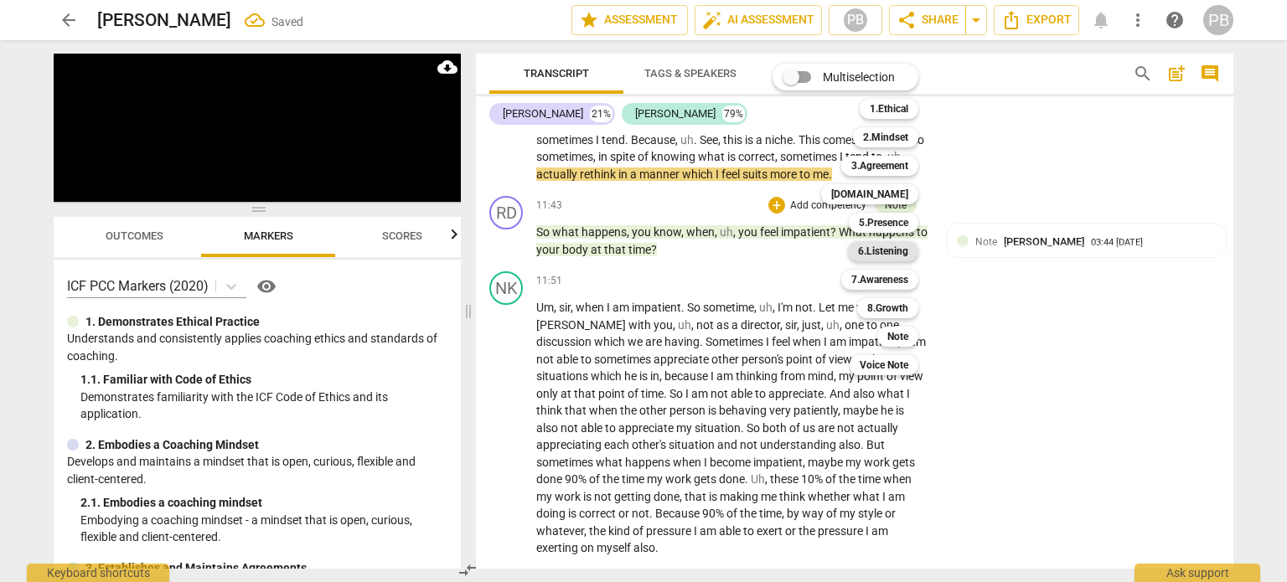
click at [898, 255] on b "6.Listening" at bounding box center [883, 251] width 50 height 20
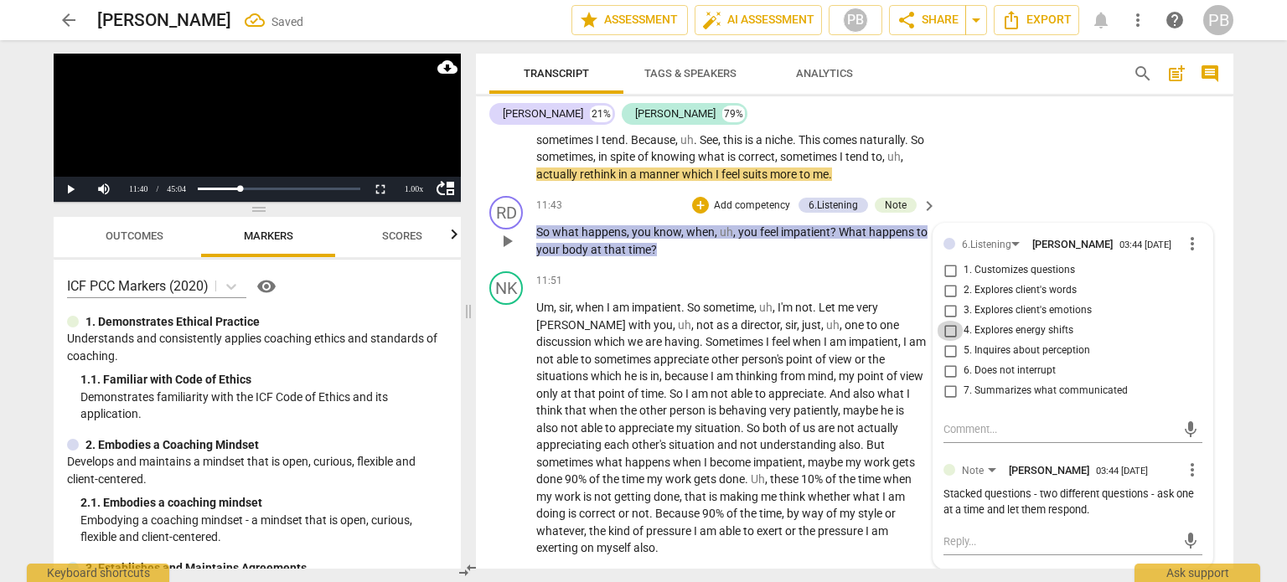
click at [945, 341] on input "4. Explores energy shifts" at bounding box center [950, 331] width 27 height 20
click at [506, 251] on span "play_arrow" at bounding box center [507, 241] width 20 height 20
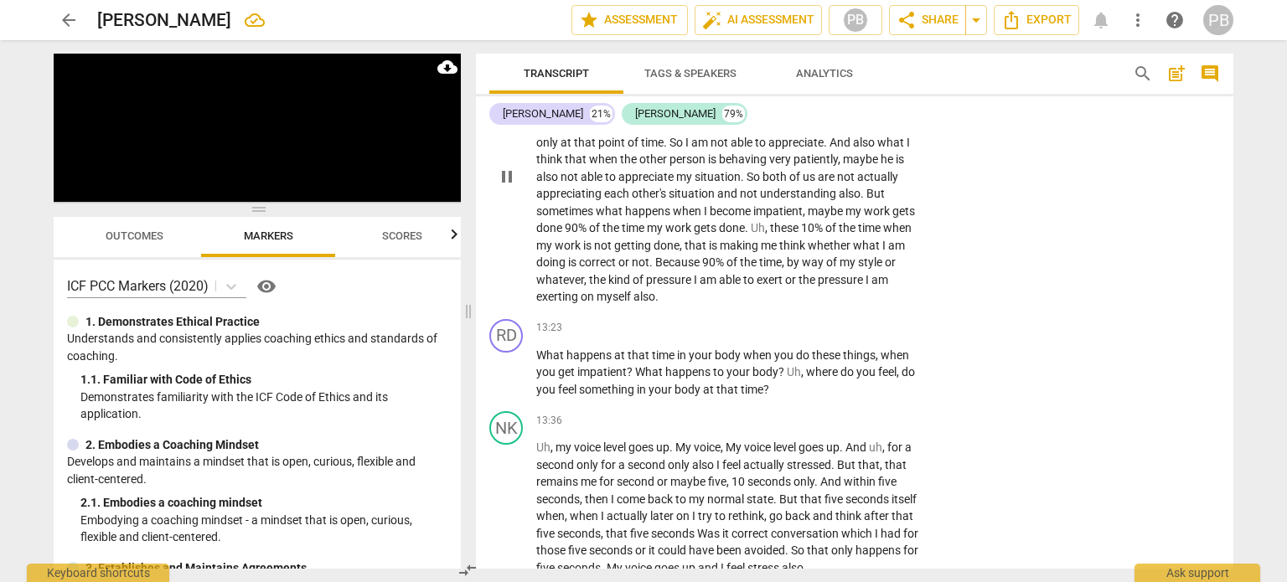
scroll to position [2726, 0]
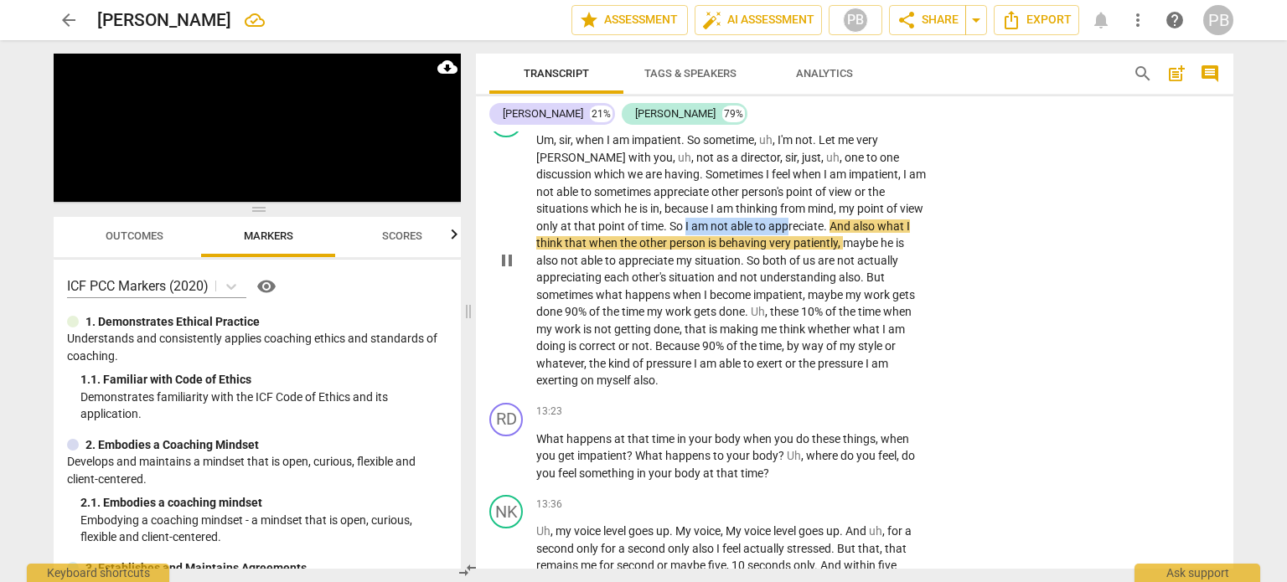
drag, startPoint x: 624, startPoint y: 239, endPoint x: 734, endPoint y: 234, distance: 110.7
click at [733, 234] on p "Um , sir , when I am impatient . So sometime , uh , I'm not . Let me very [PERS…" at bounding box center [732, 261] width 392 height 258
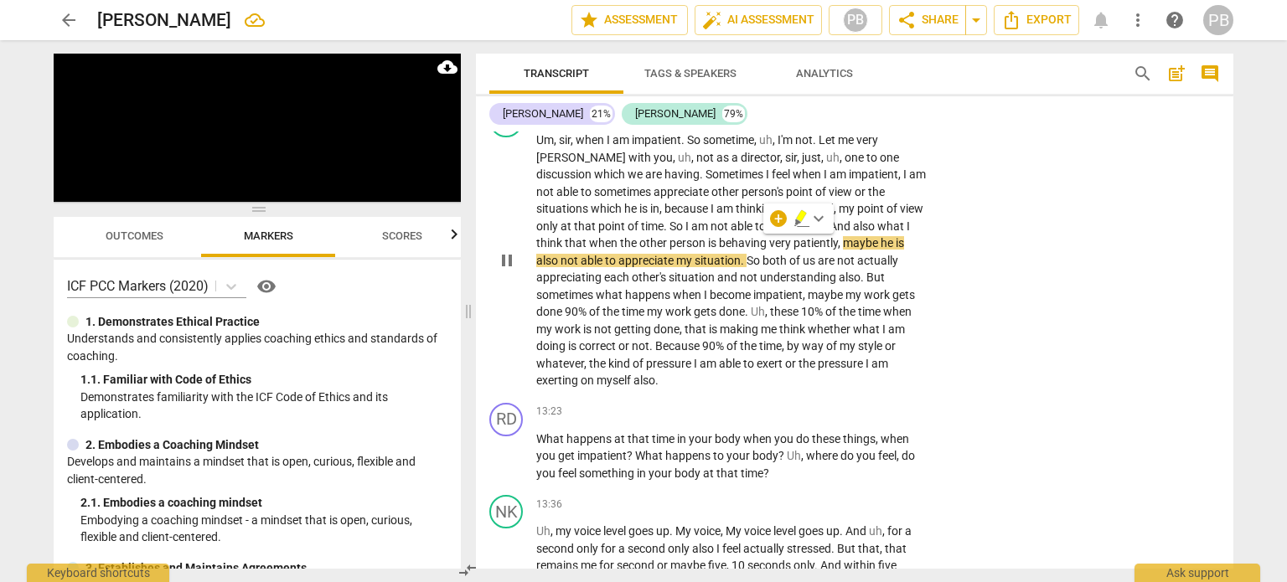
click at [769, 233] on span "appreciate" at bounding box center [796, 226] width 55 height 13
drag, startPoint x: 624, startPoint y: 237, endPoint x: 765, endPoint y: 241, distance: 141.7
click at [765, 241] on p "Um , sir , when I am impatient . So sometime , uh , I'm not . Let me very [PERS…" at bounding box center [732, 261] width 392 height 258
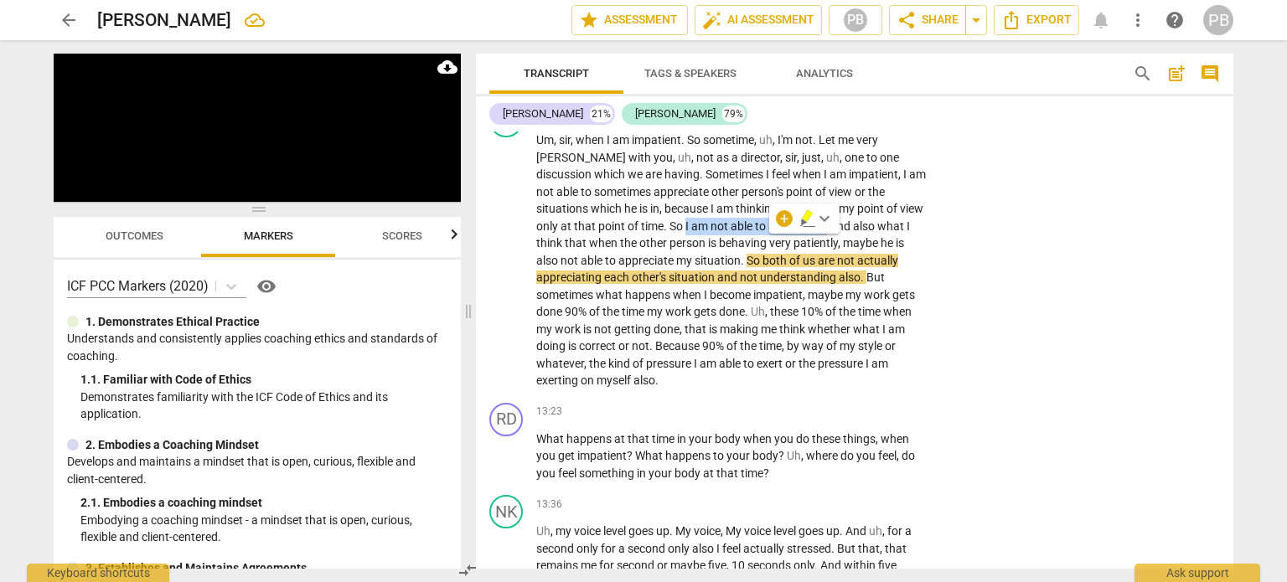
click at [809, 215] on icon "button" at bounding box center [807, 216] width 10 height 12
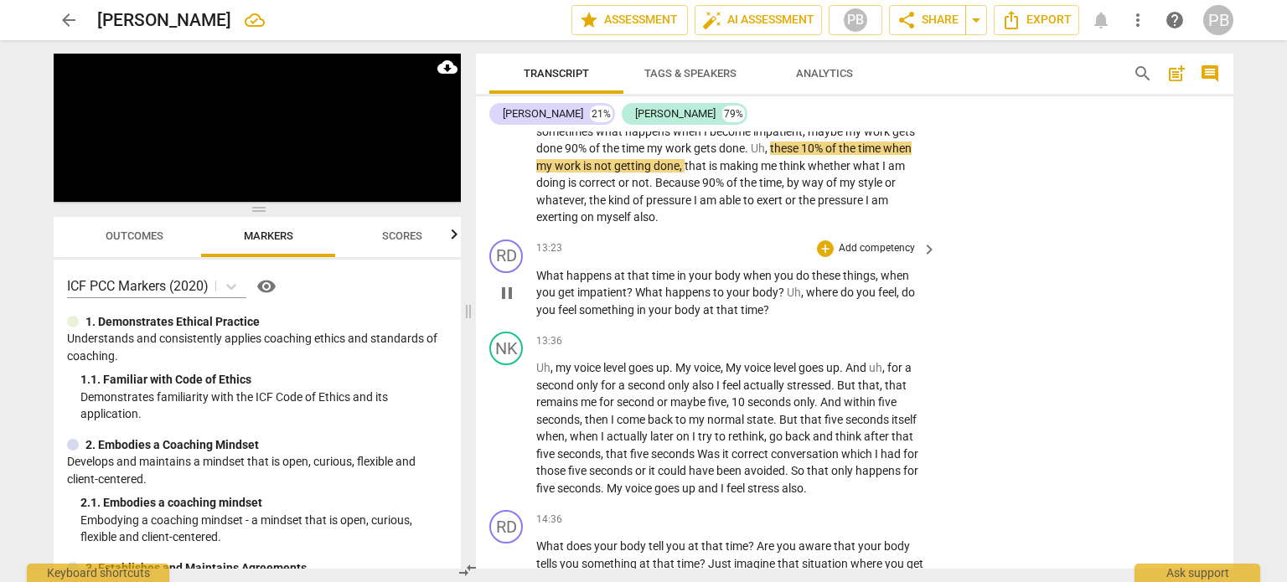
scroll to position [2894, 0]
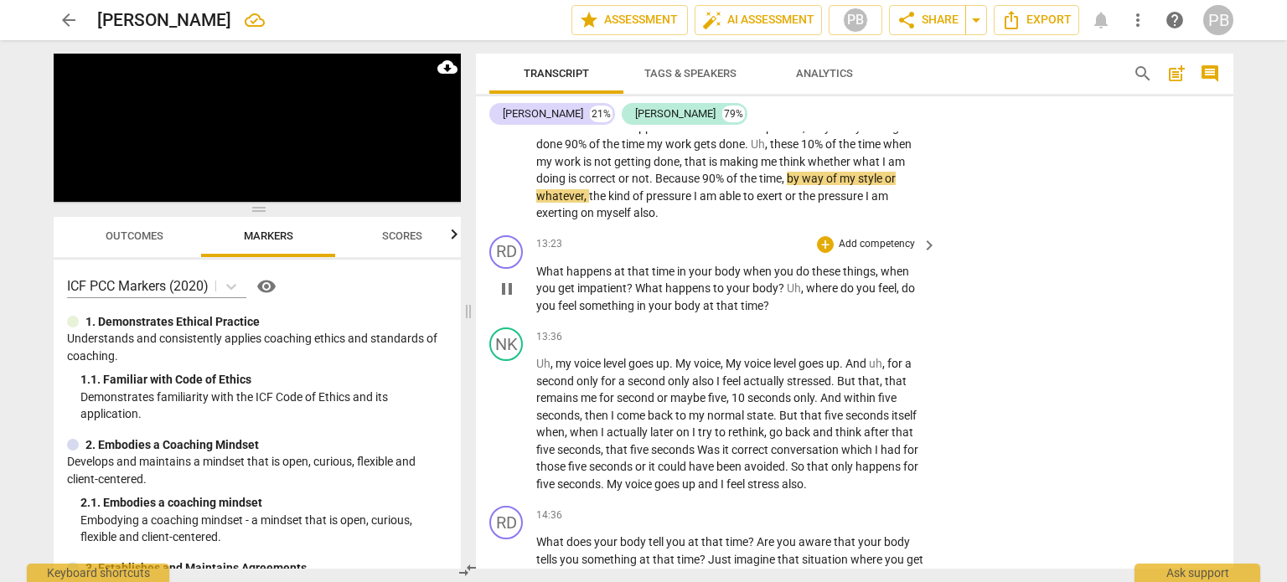
click at [888, 237] on p "Add competency" at bounding box center [877, 244] width 80 height 15
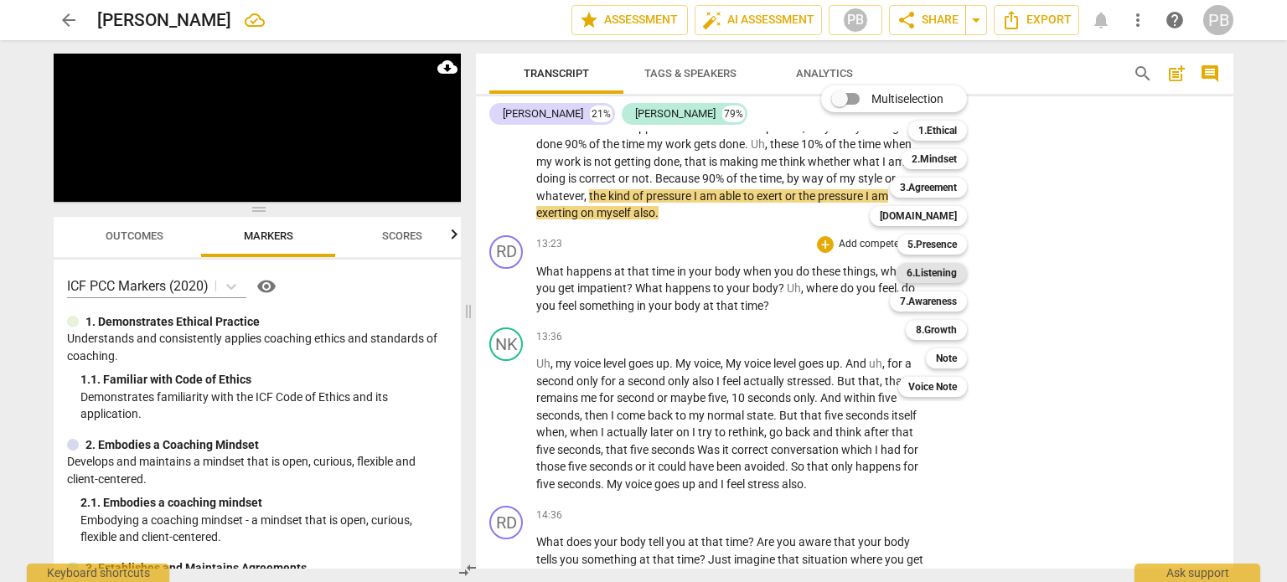
click at [931, 272] on b "6.Listening" at bounding box center [932, 273] width 50 height 20
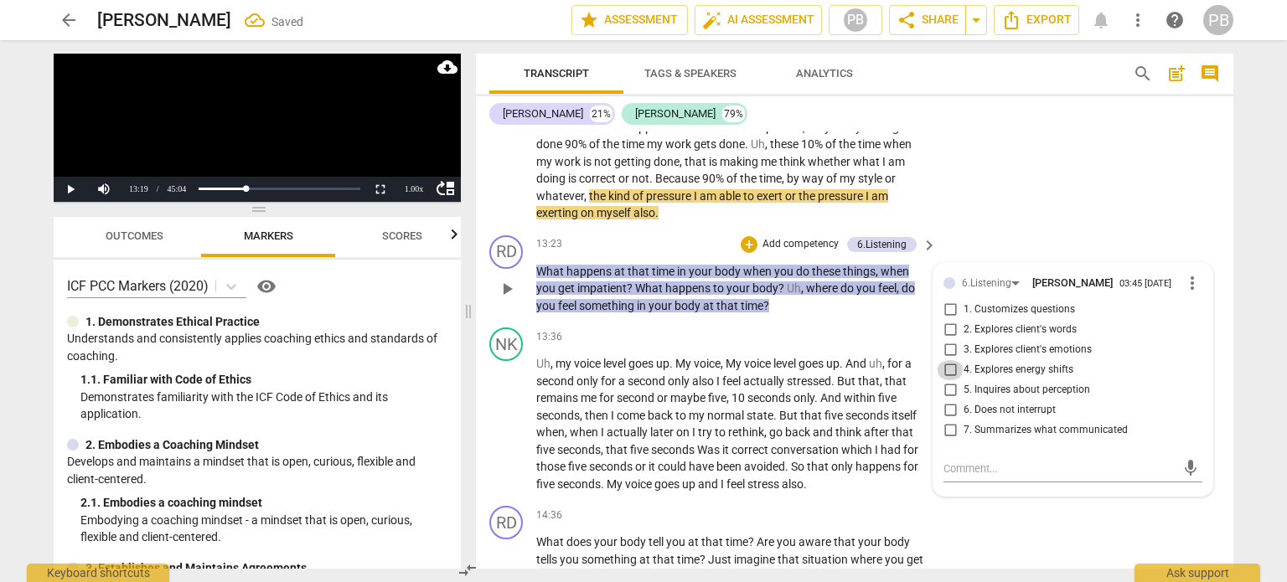
click at [943, 374] on input "4. Explores energy shifts" at bounding box center [950, 370] width 27 height 20
click at [503, 419] on span "play_arrow" at bounding box center [507, 425] width 20 height 20
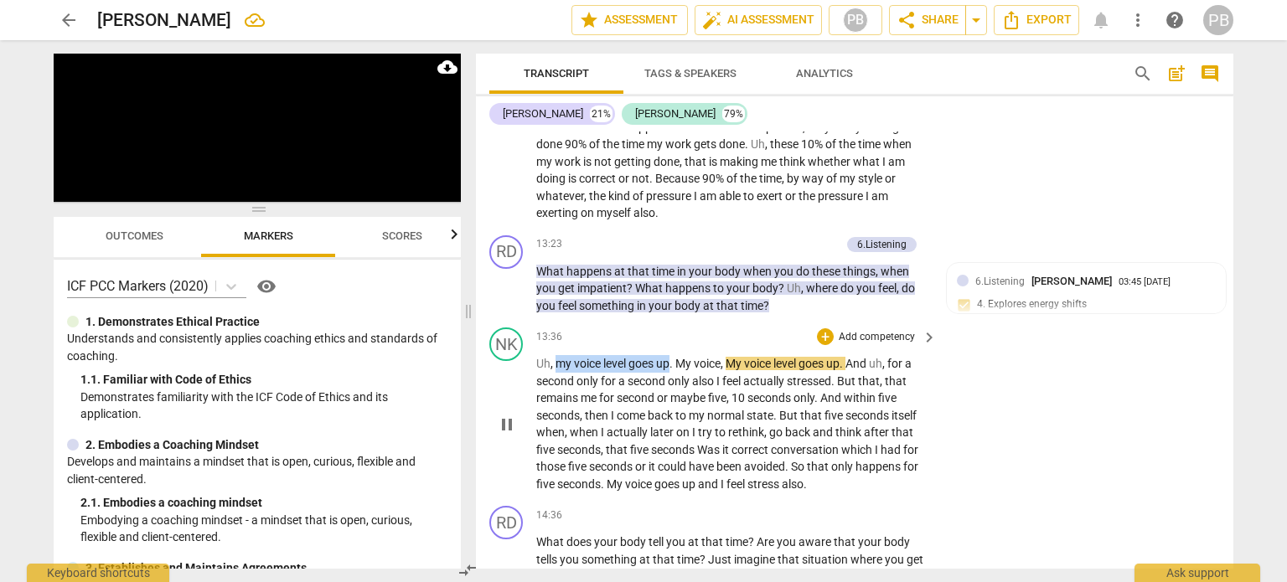
drag, startPoint x: 553, startPoint y: 360, endPoint x: 669, endPoint y: 355, distance: 115.8
click at [669, 355] on p "Uh , my voice level goes up . My voice , My voice level goes up . And uh , for …" at bounding box center [732, 423] width 392 height 137
click at [703, 345] on icon "button" at bounding box center [710, 339] width 17 height 20
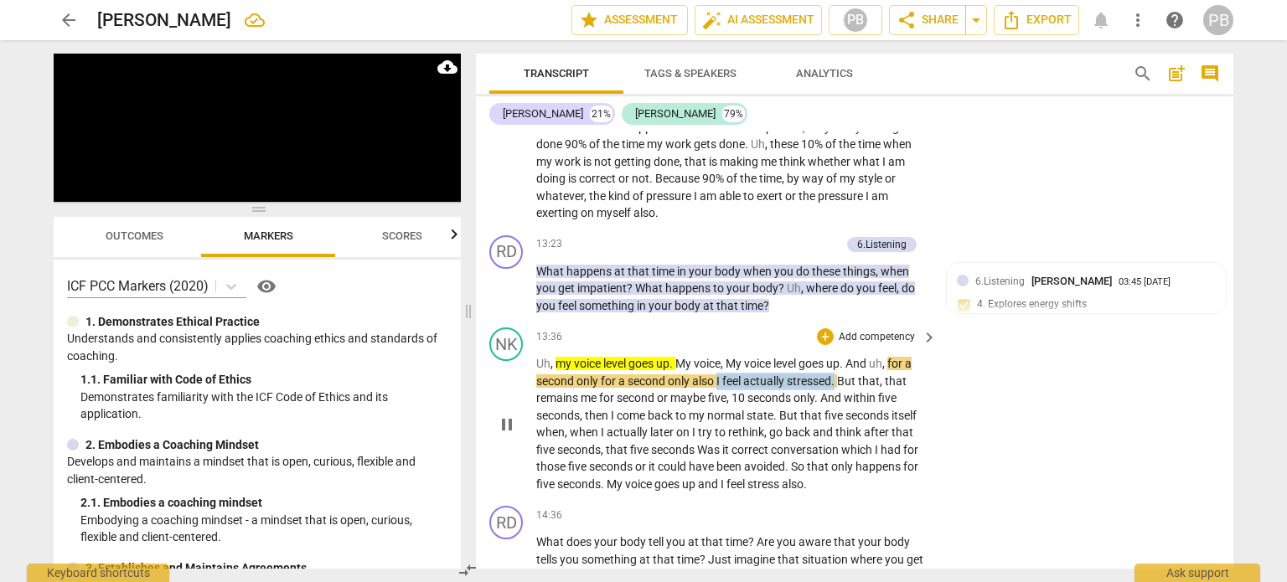
drag, startPoint x: 717, startPoint y: 375, endPoint x: 839, endPoint y: 375, distance: 121.5
click at [839, 375] on p "Uh , my voice level goes up . My voice , My voice level goes up . And uh , for …" at bounding box center [732, 423] width 392 height 137
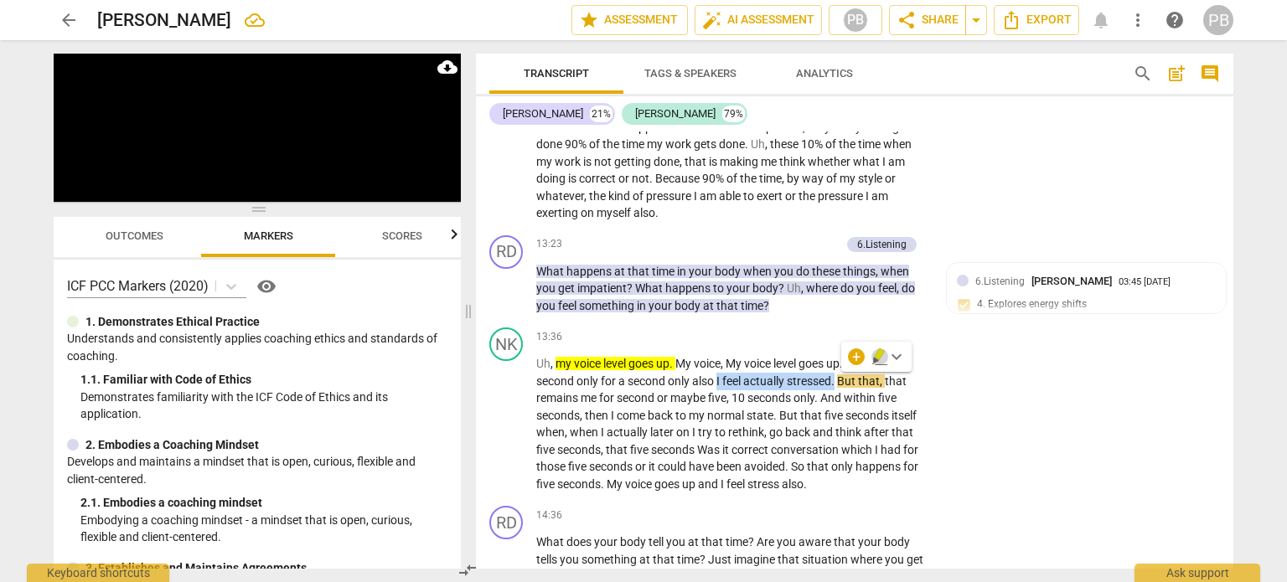
click at [879, 354] on icon "button" at bounding box center [879, 355] width 10 height 12
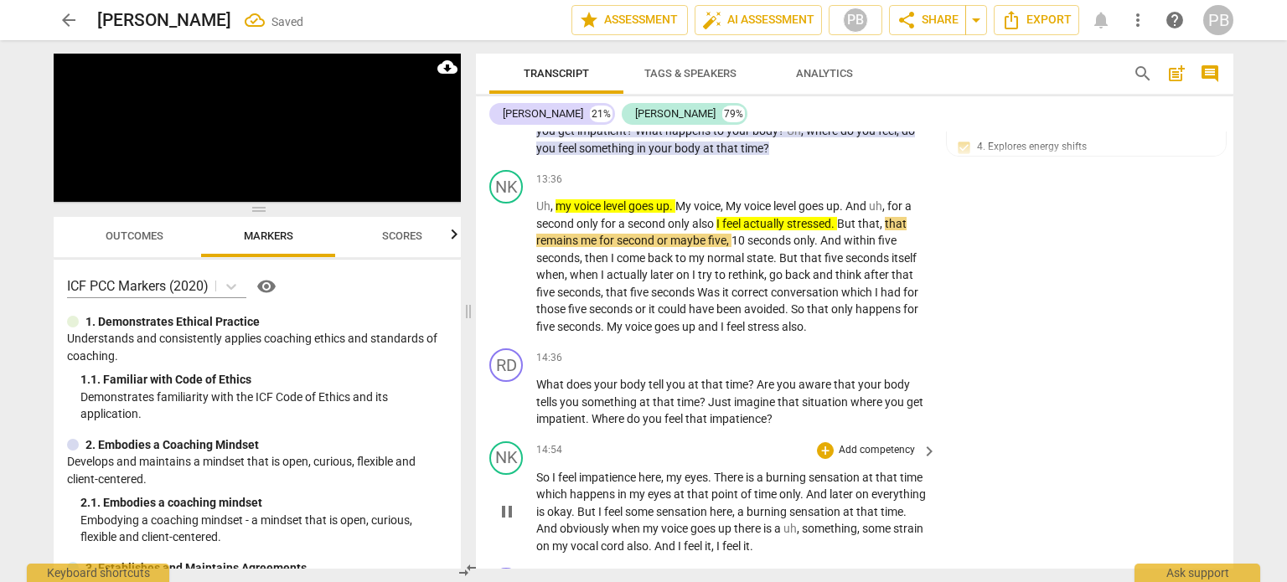
scroll to position [3062, 0]
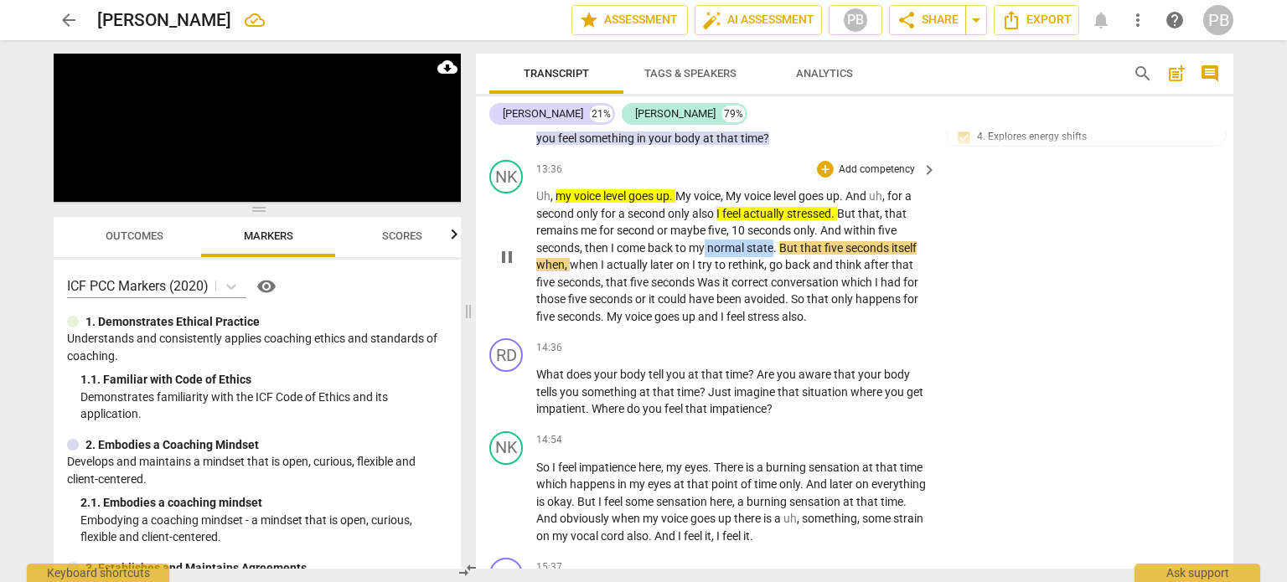
drag, startPoint x: 707, startPoint y: 244, endPoint x: 774, endPoint y: 244, distance: 67.1
click at [774, 244] on p "Uh , my voice level goes up . My voice , My voice level goes up . And uh , for …" at bounding box center [732, 256] width 392 height 137
click at [815, 221] on icon "button" at bounding box center [813, 221] width 10 height 12
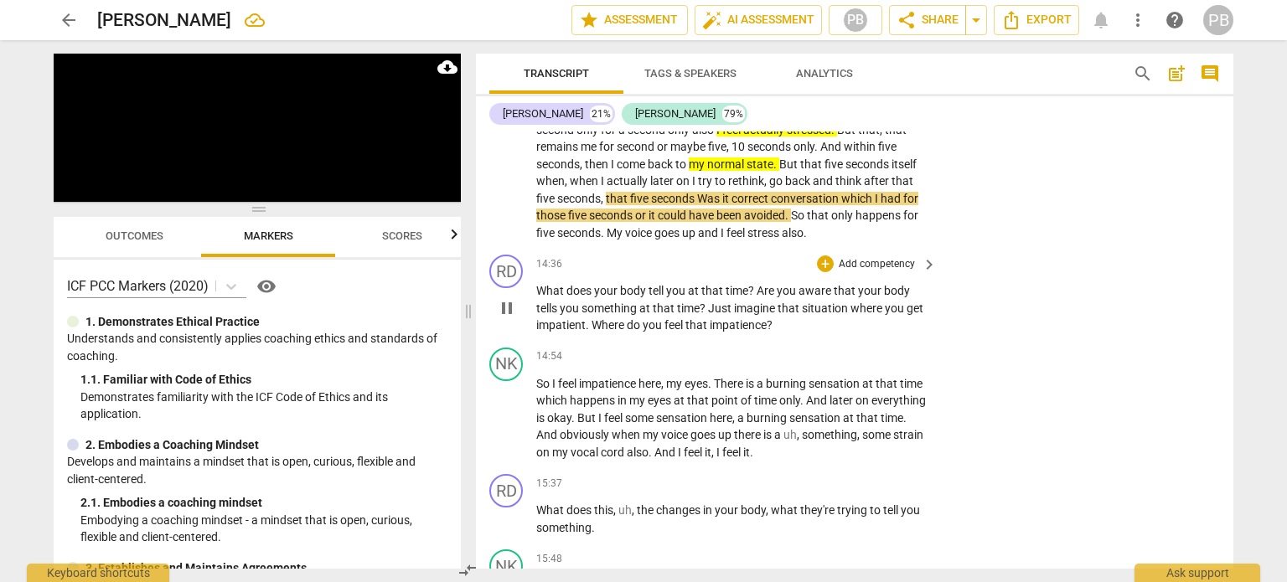
scroll to position [3229, 0]
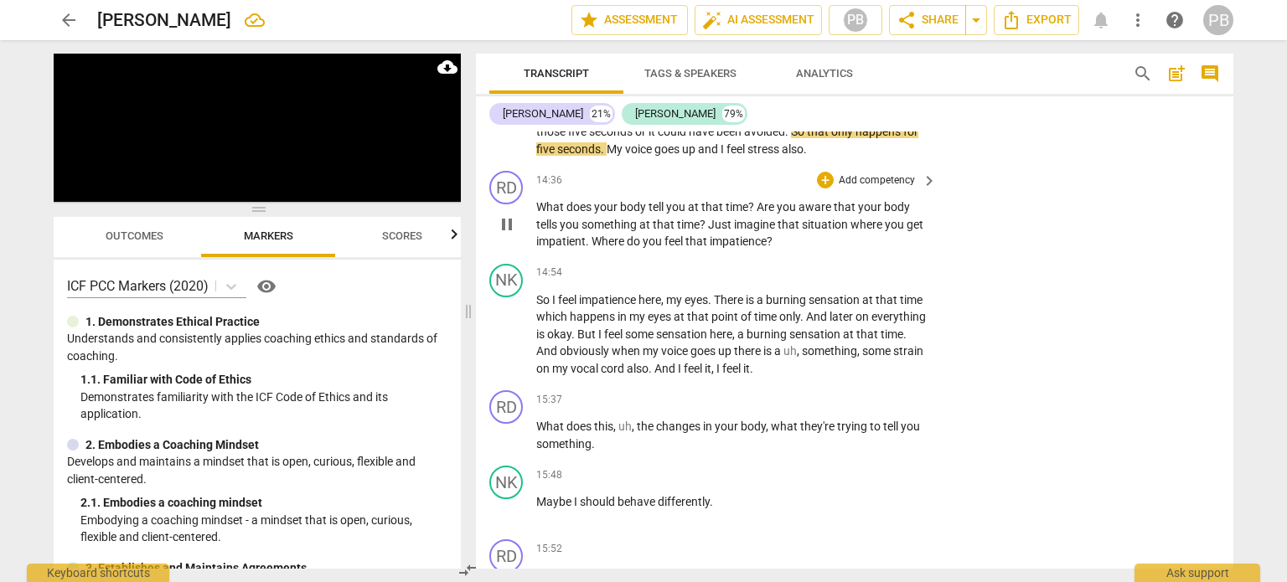
click at [872, 173] on p "Add competency" at bounding box center [877, 180] width 80 height 15
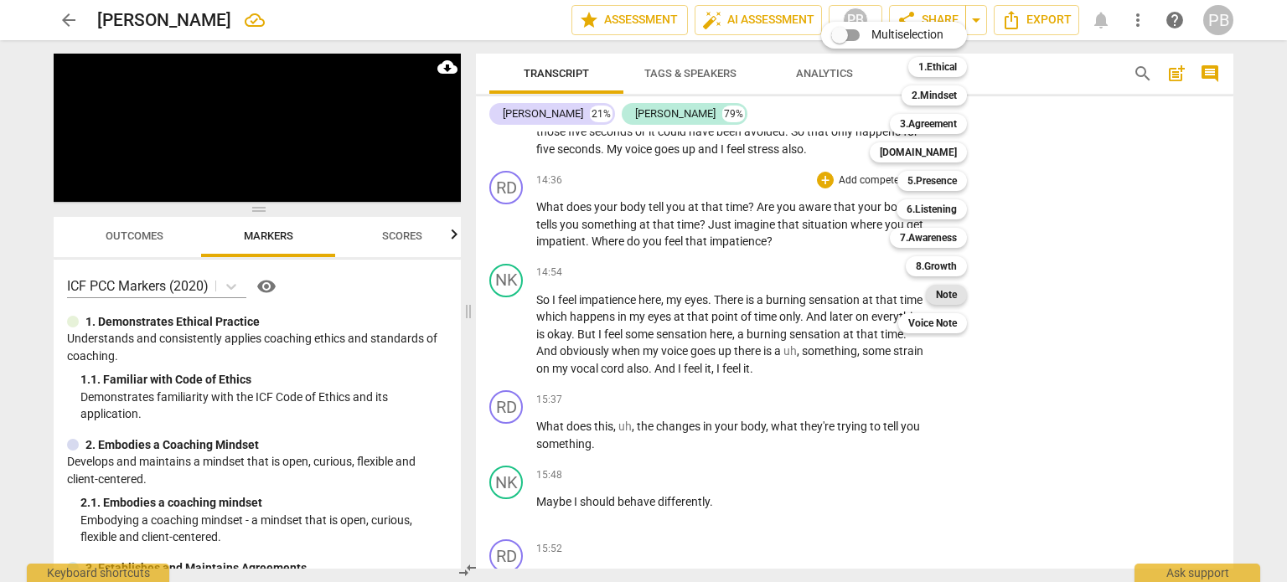
click at [949, 292] on b "Note" at bounding box center [946, 295] width 21 height 20
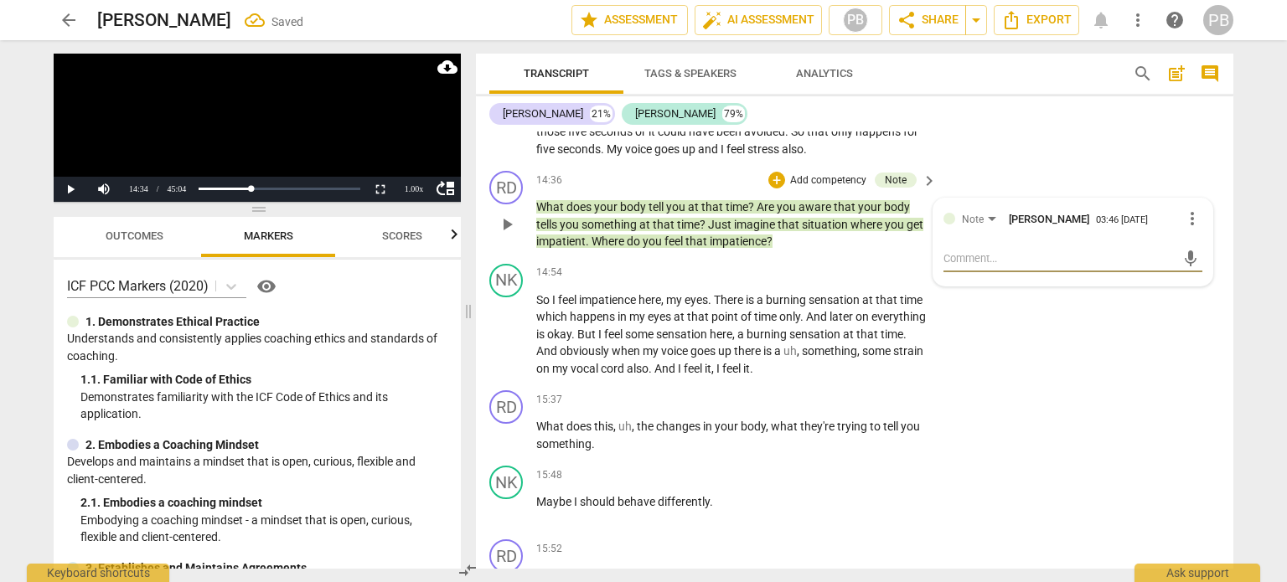
click at [1188, 220] on span "more_vert" at bounding box center [1193, 219] width 20 height 20
click at [1214, 252] on li "Delete" at bounding box center [1207, 251] width 58 height 32
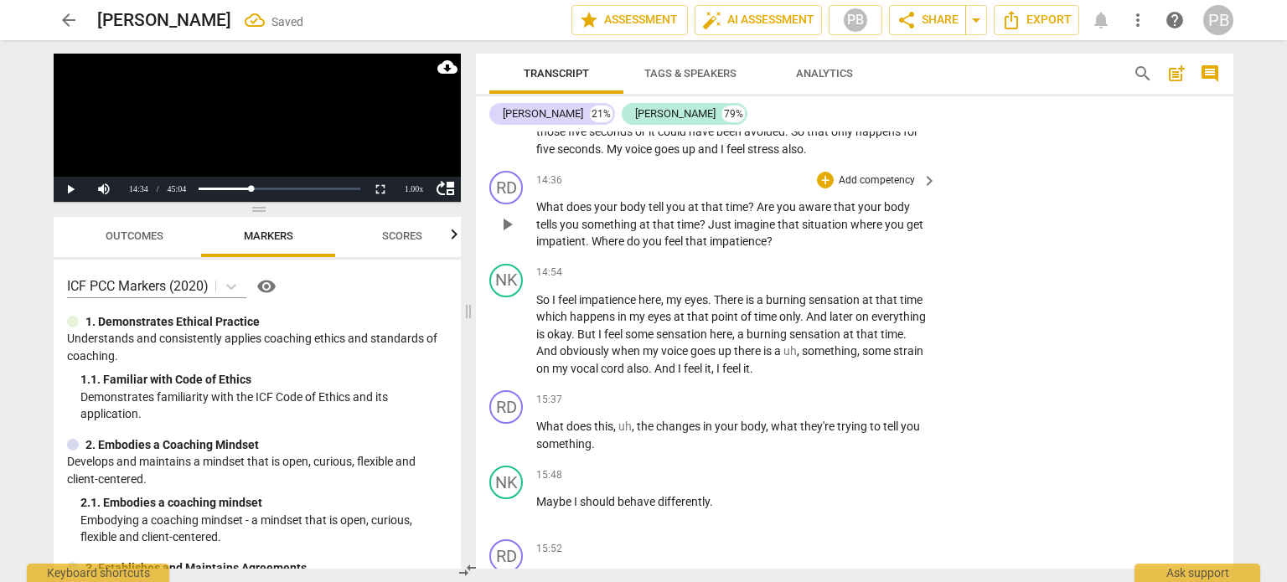
click at [852, 176] on p "Add competency" at bounding box center [877, 180] width 80 height 15
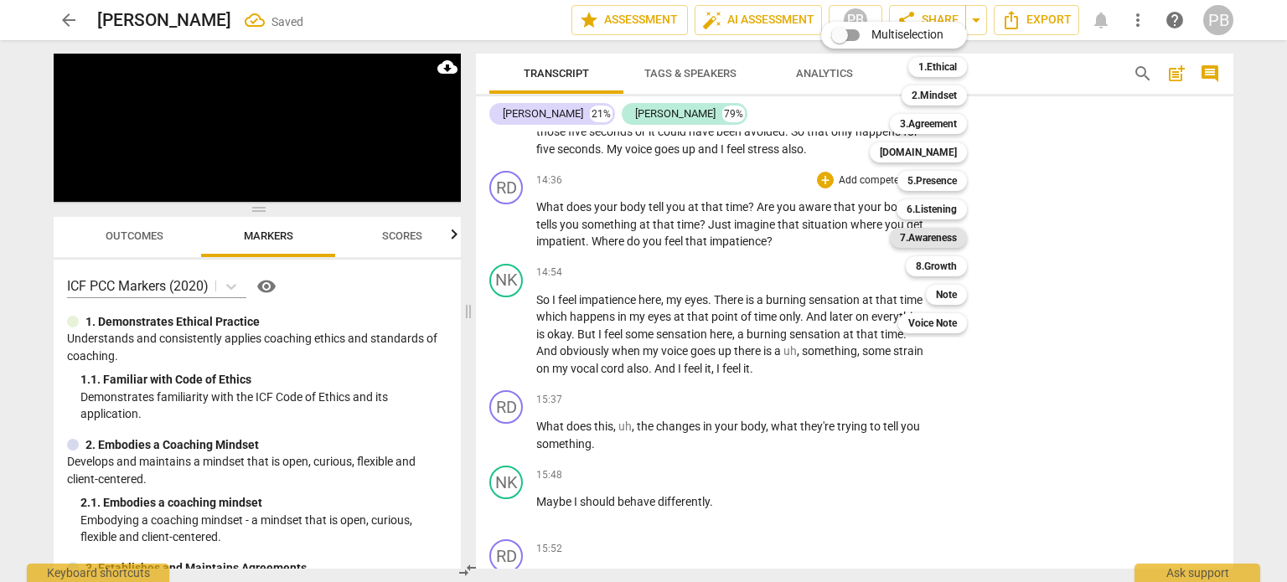
click at [935, 236] on b "7.Awareness" at bounding box center [928, 238] width 57 height 20
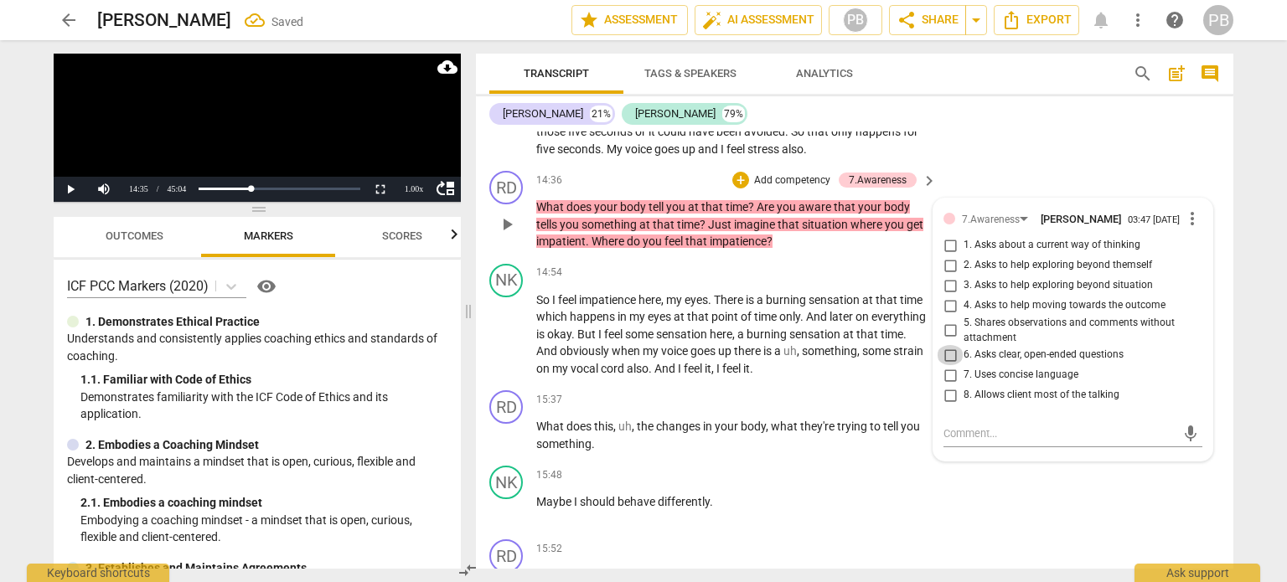
click at [942, 358] on input "6. Asks clear, open-ended questions" at bounding box center [950, 355] width 27 height 20
click at [961, 432] on textarea at bounding box center [1060, 434] width 232 height 16
click at [506, 217] on span "play_arrow" at bounding box center [507, 225] width 20 height 20
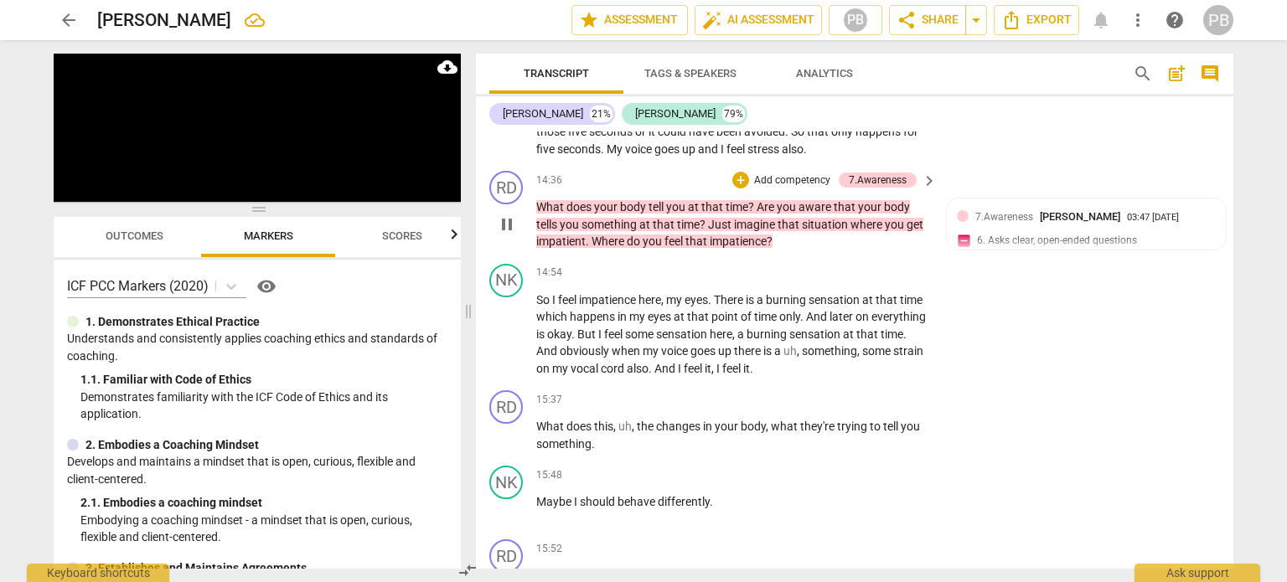
click at [801, 173] on p "Add competency" at bounding box center [793, 180] width 80 height 15
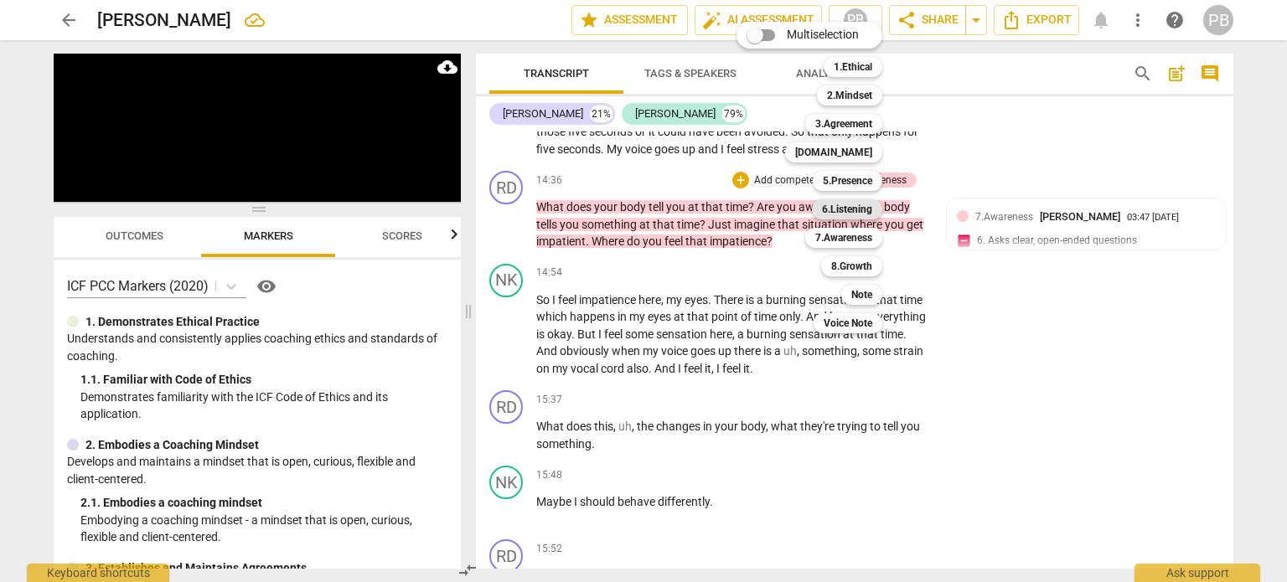
click at [848, 207] on b "6.Listening" at bounding box center [847, 209] width 50 height 20
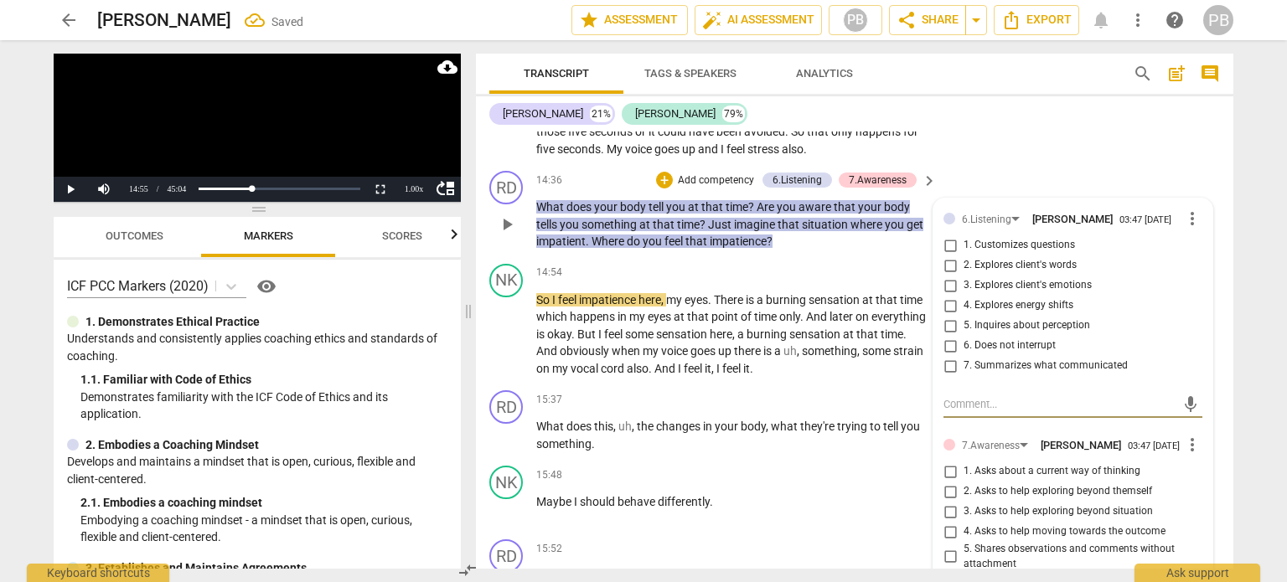
click at [947, 308] on input "4. Explores energy shifts" at bounding box center [950, 306] width 27 height 20
click at [503, 329] on span "play_arrow" at bounding box center [507, 334] width 20 height 20
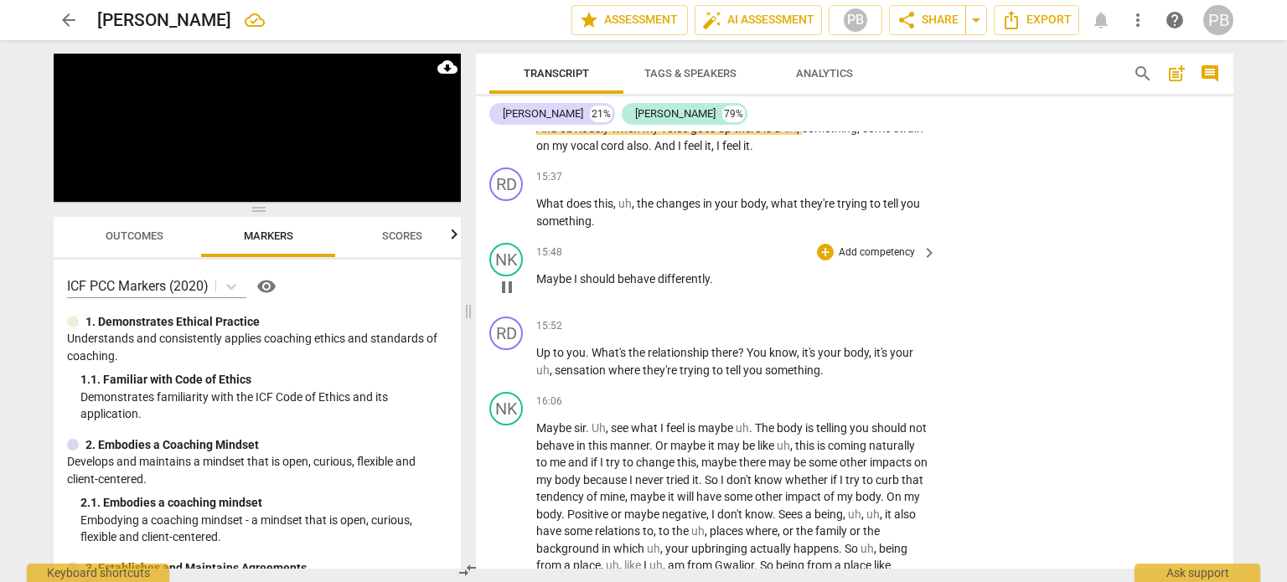
scroll to position [3481, 0]
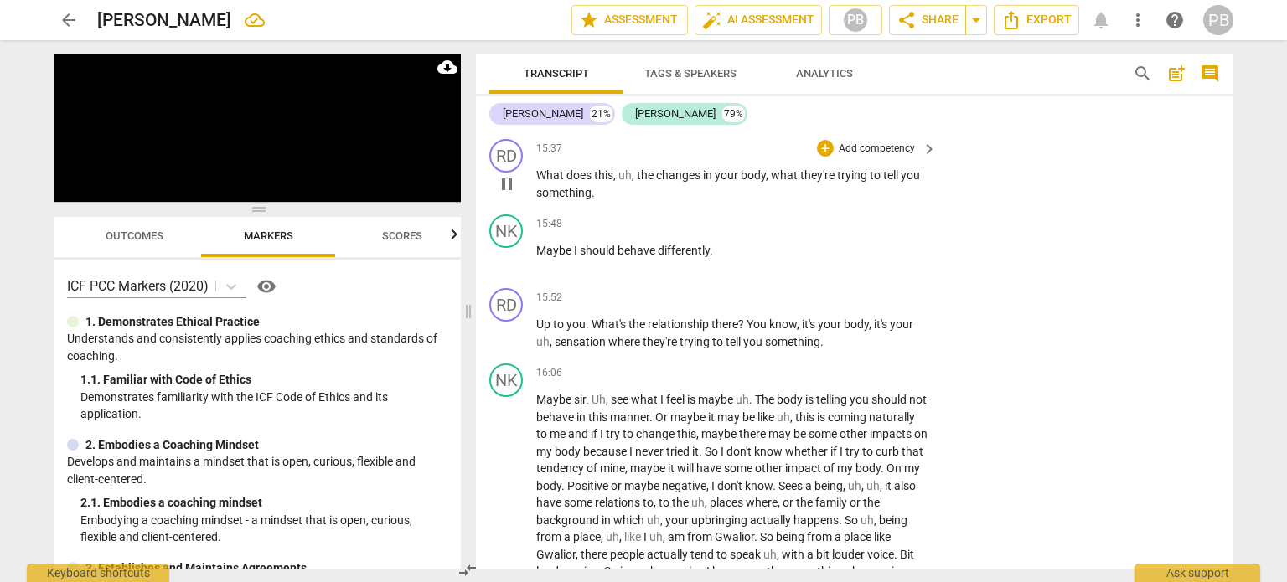
click at [885, 145] on p "Add competency" at bounding box center [877, 149] width 80 height 15
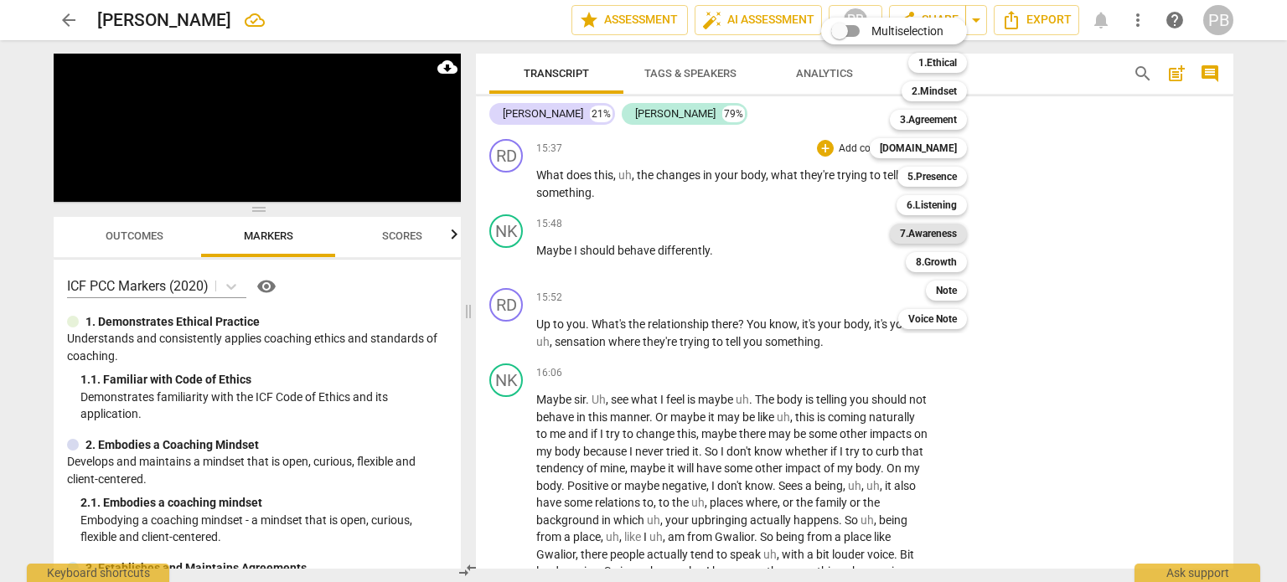
click at [940, 228] on b "7.Awareness" at bounding box center [928, 234] width 57 height 20
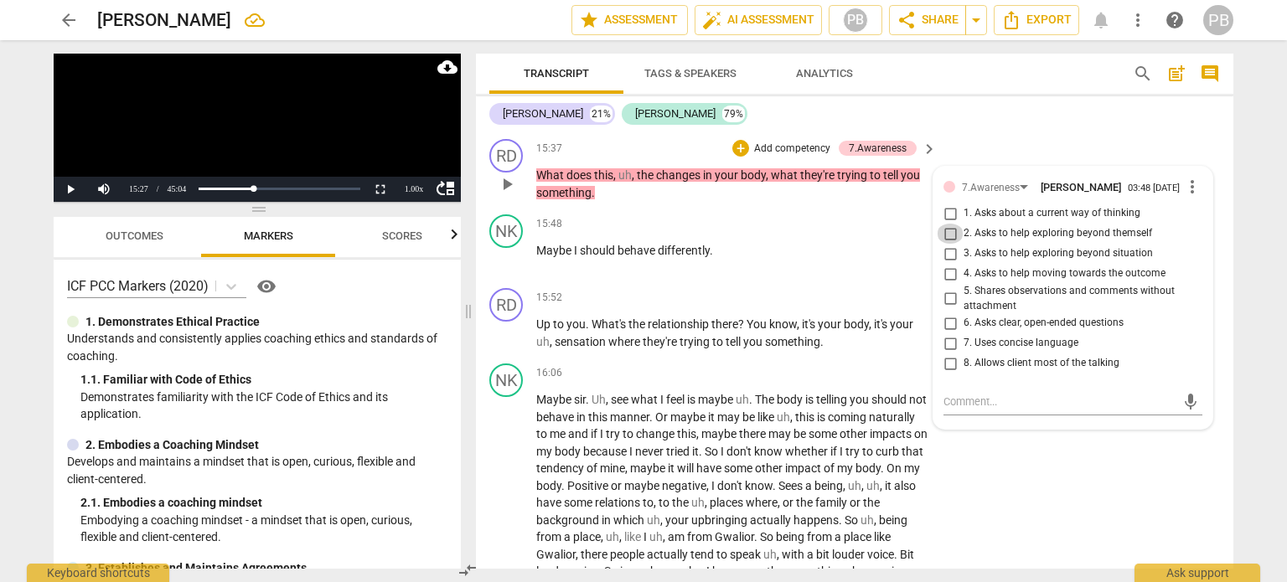
click at [949, 236] on input "2. Asks to help exploring beyond themself" at bounding box center [950, 234] width 27 height 20
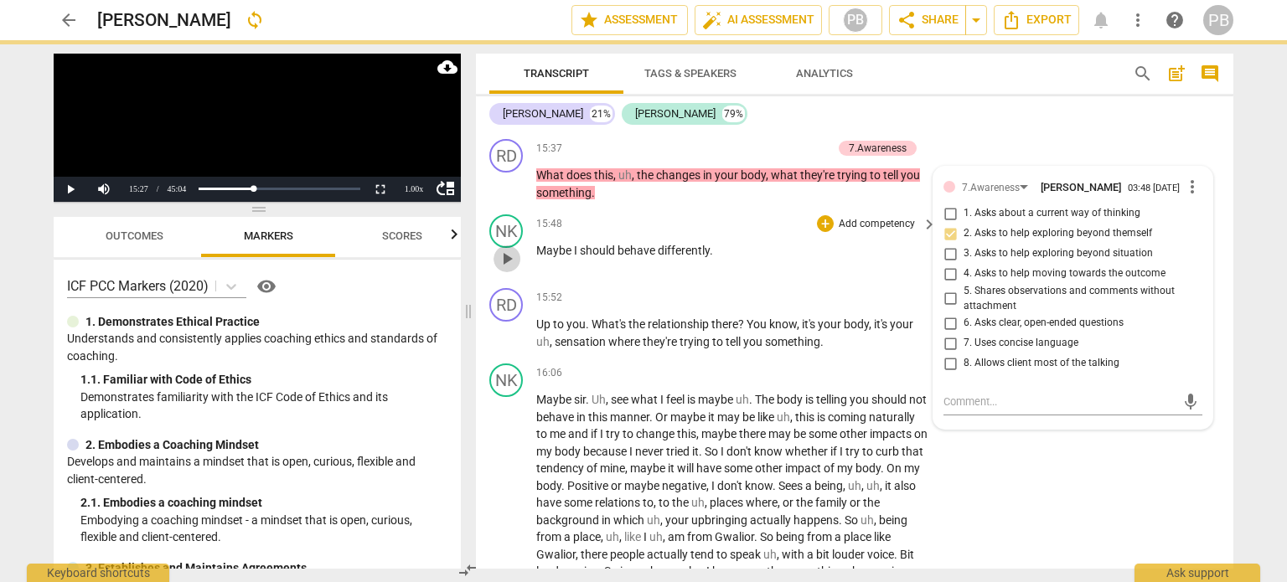
click at [507, 255] on span "play_arrow" at bounding box center [507, 259] width 20 height 20
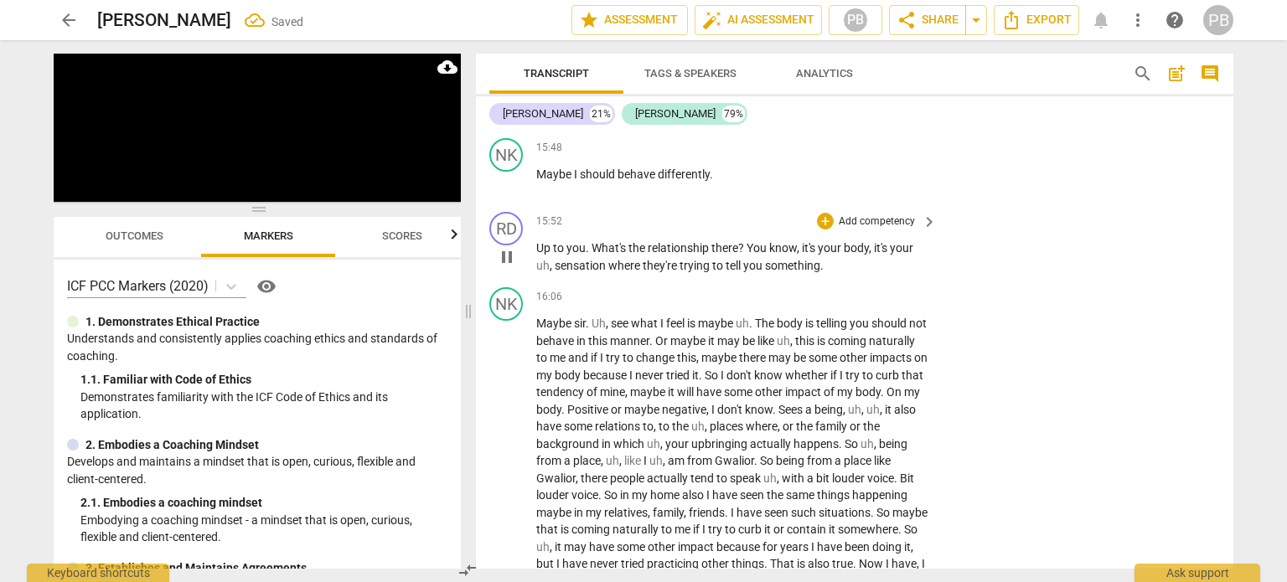
scroll to position [3565, 0]
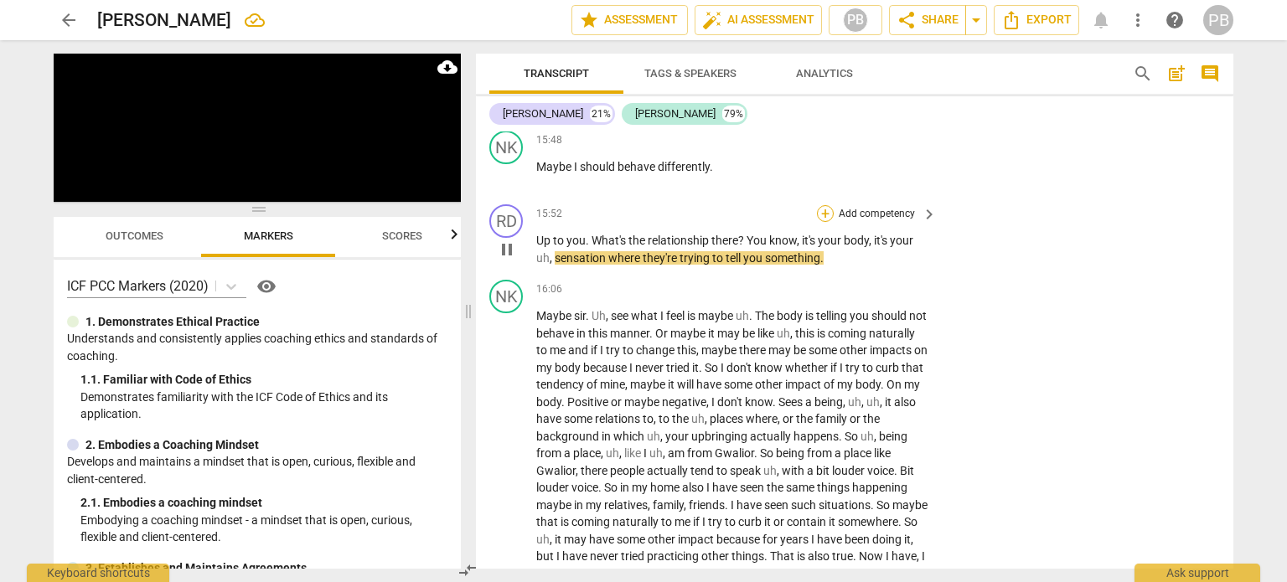
click at [826, 205] on div "+" at bounding box center [825, 213] width 17 height 17
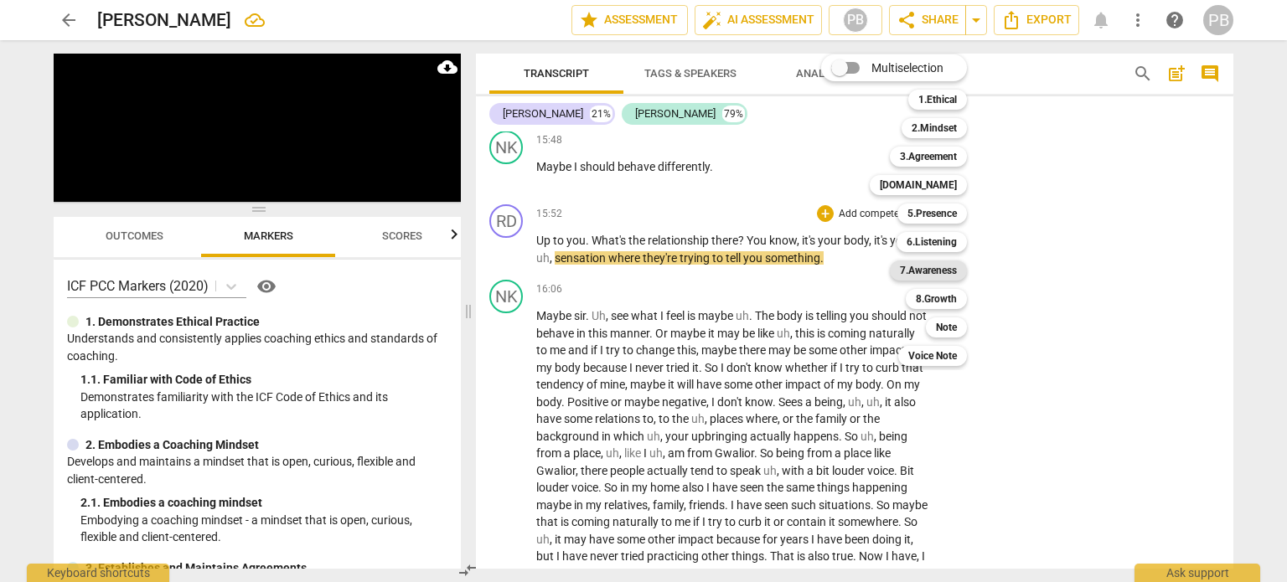
click at [929, 271] on b "7.Awareness" at bounding box center [928, 271] width 57 height 20
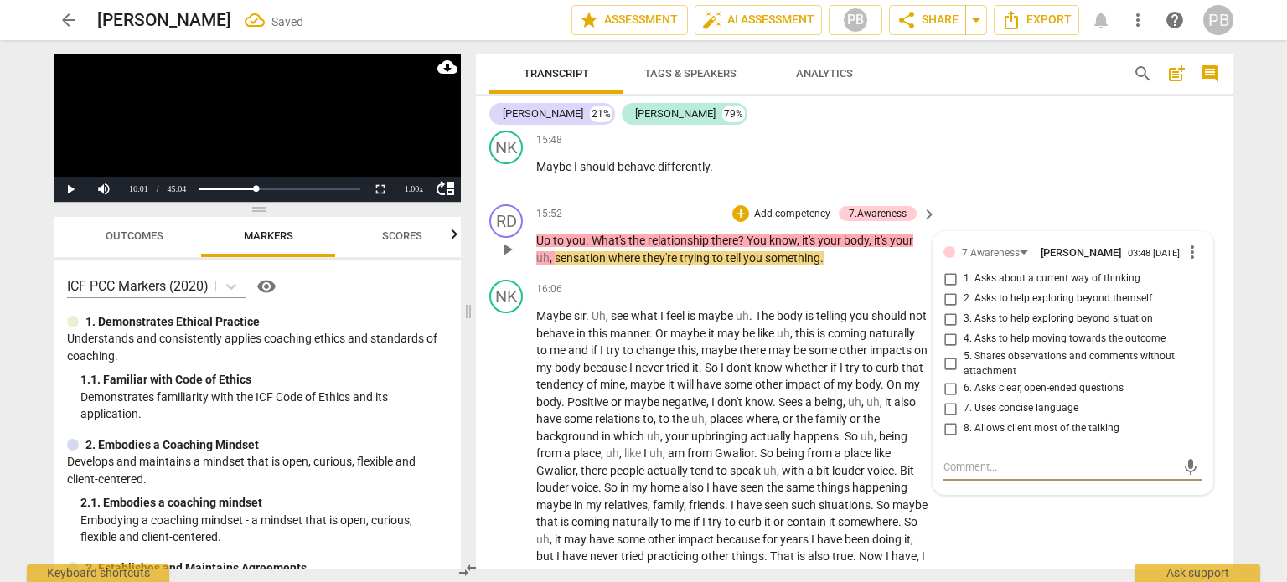
click at [950, 300] on input "2. Asks to help exploring beyond themself" at bounding box center [950, 299] width 27 height 20
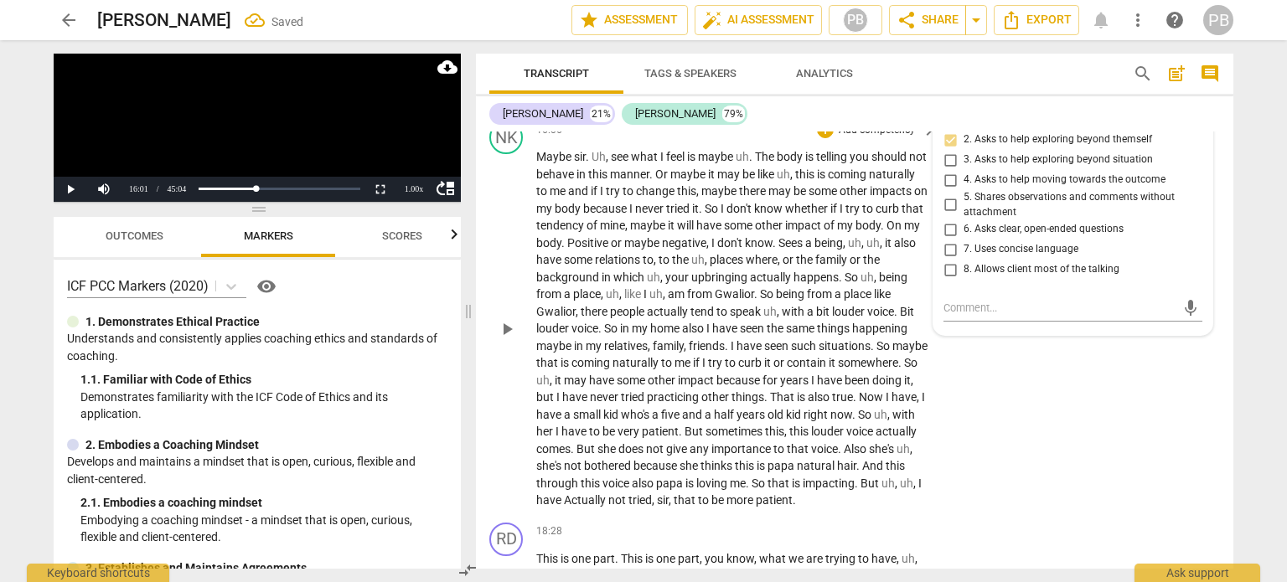
scroll to position [3732, 0]
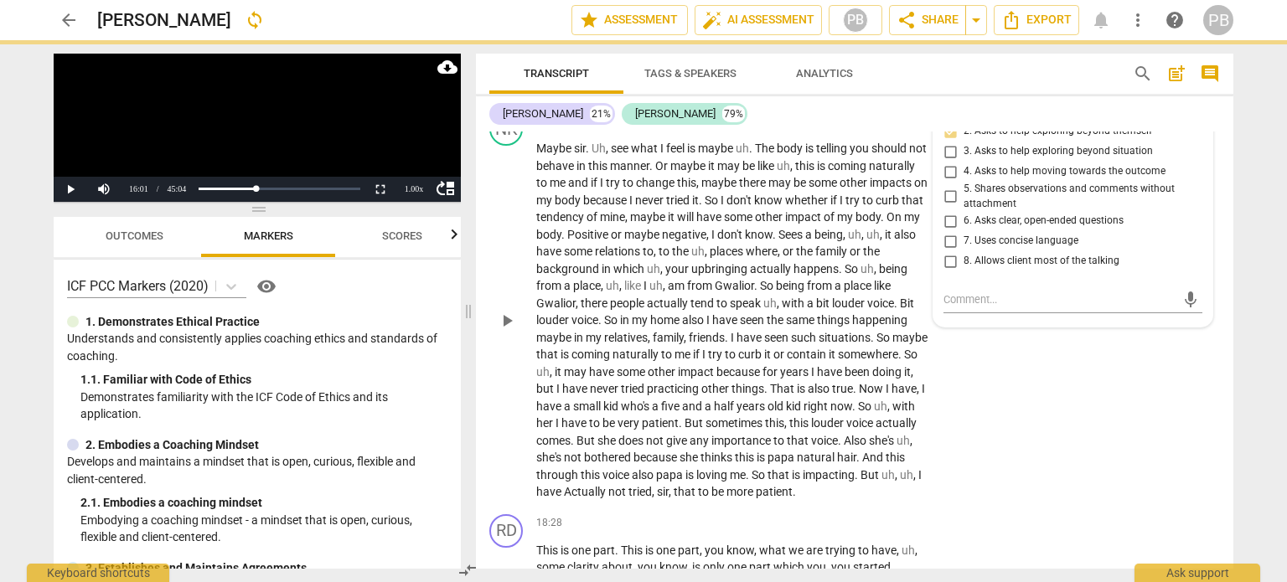
click at [505, 324] on span "play_arrow" at bounding box center [507, 321] width 20 height 20
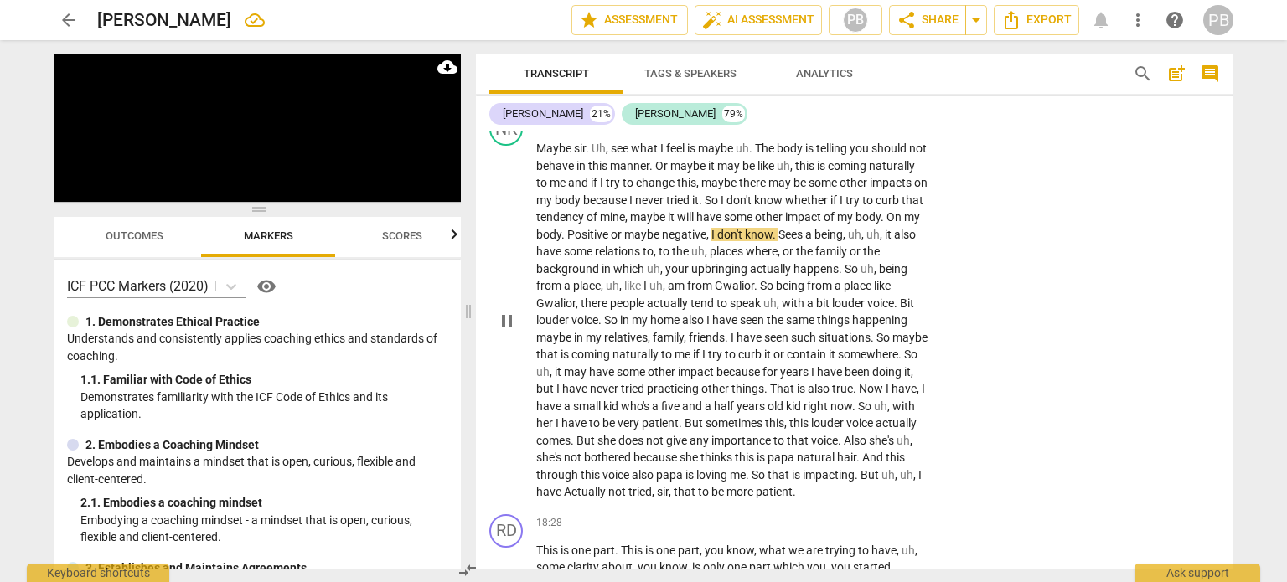
click at [513, 324] on span "pause" at bounding box center [507, 321] width 20 height 20
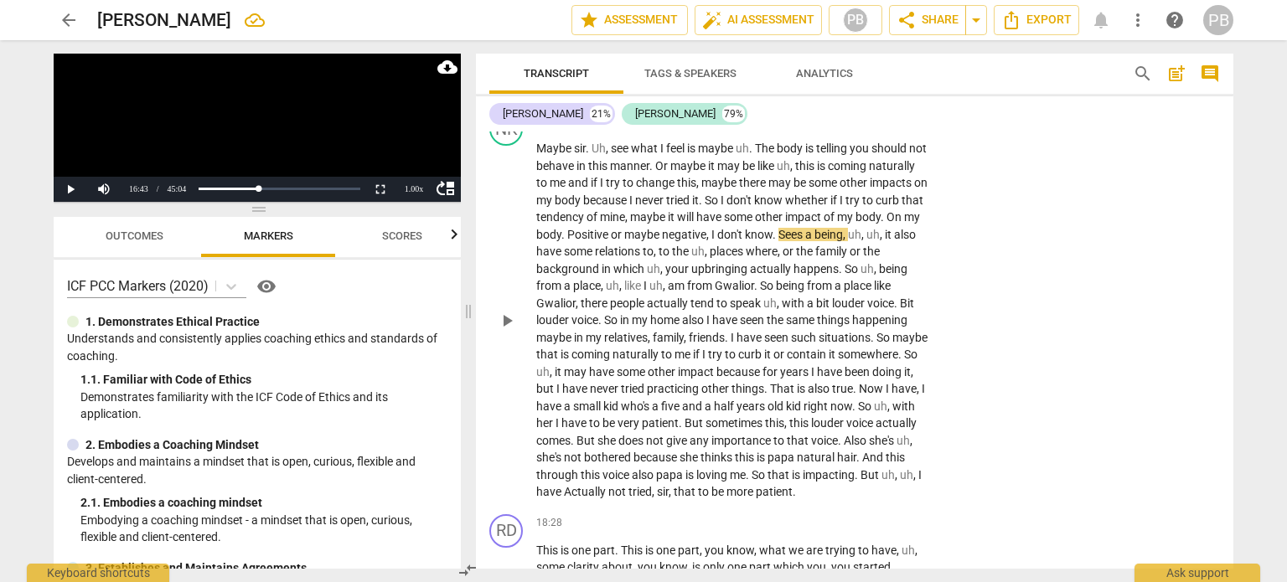
click at [508, 328] on span "play_arrow" at bounding box center [507, 321] width 20 height 20
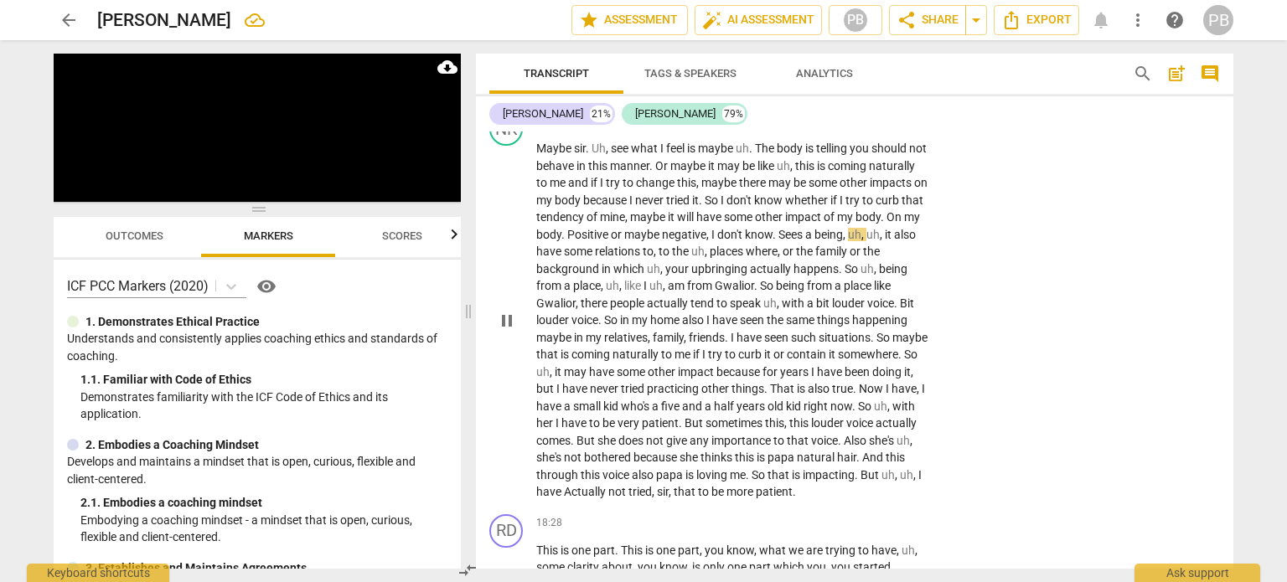
scroll to position [3816, 0]
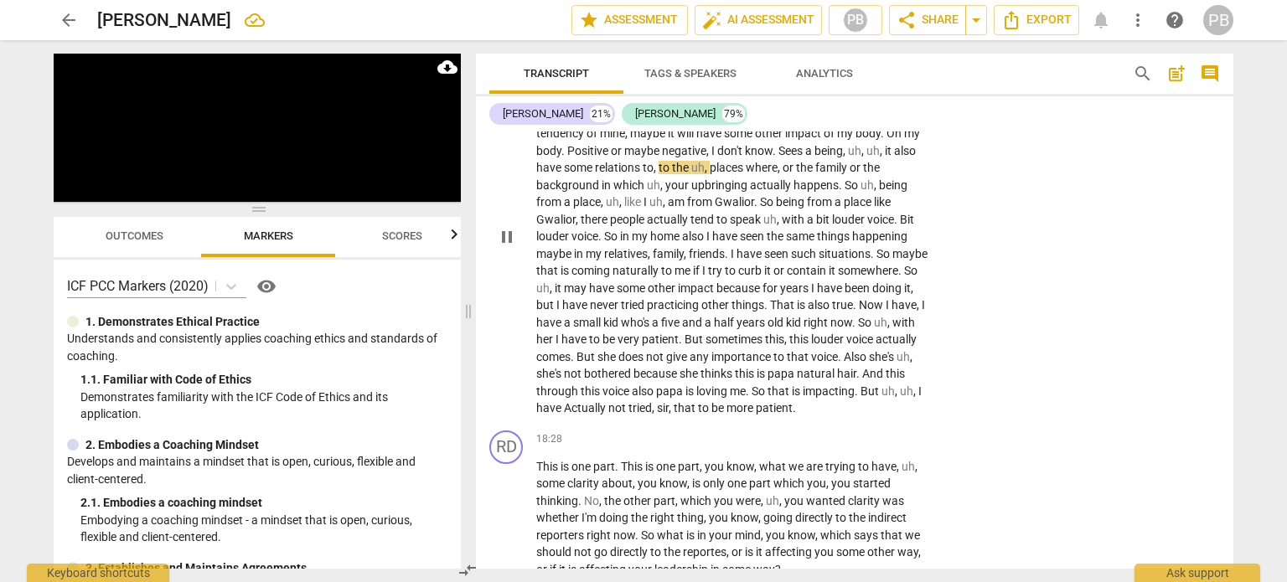
click at [502, 245] on span "pause" at bounding box center [507, 237] width 20 height 20
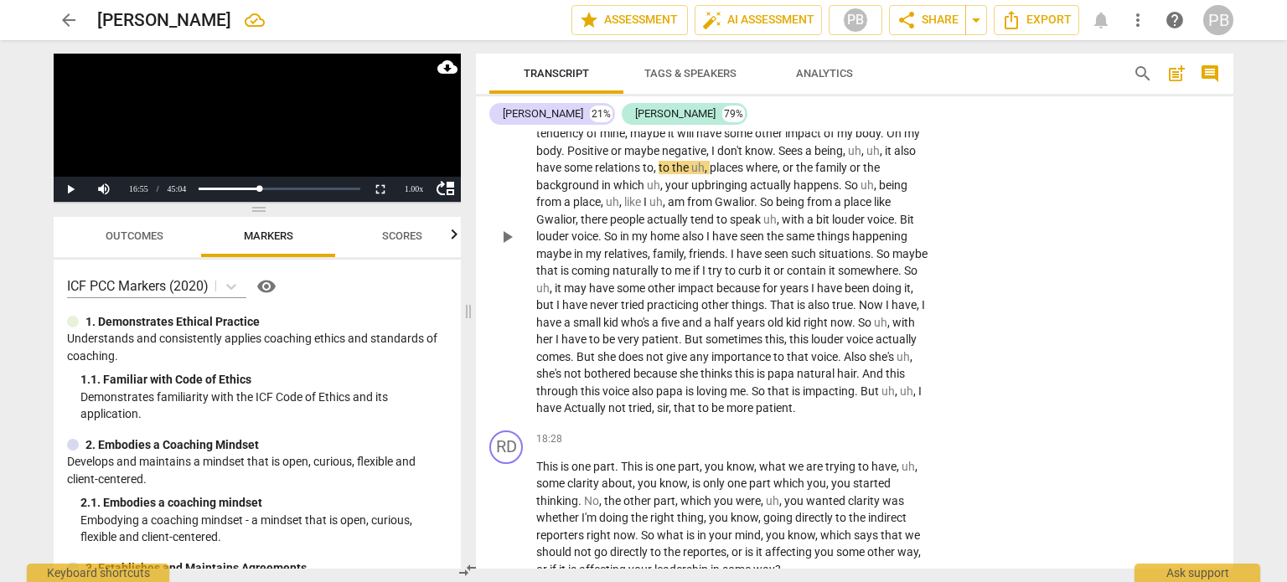
click at [503, 241] on span "play_arrow" at bounding box center [507, 237] width 20 height 20
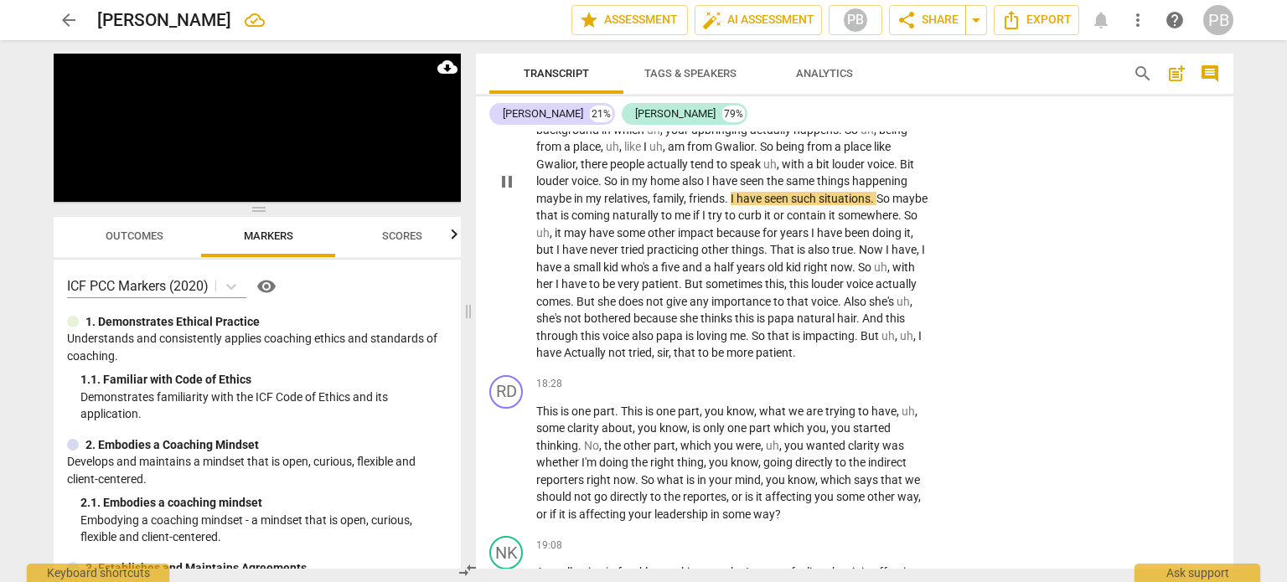
scroll to position [3900, 0]
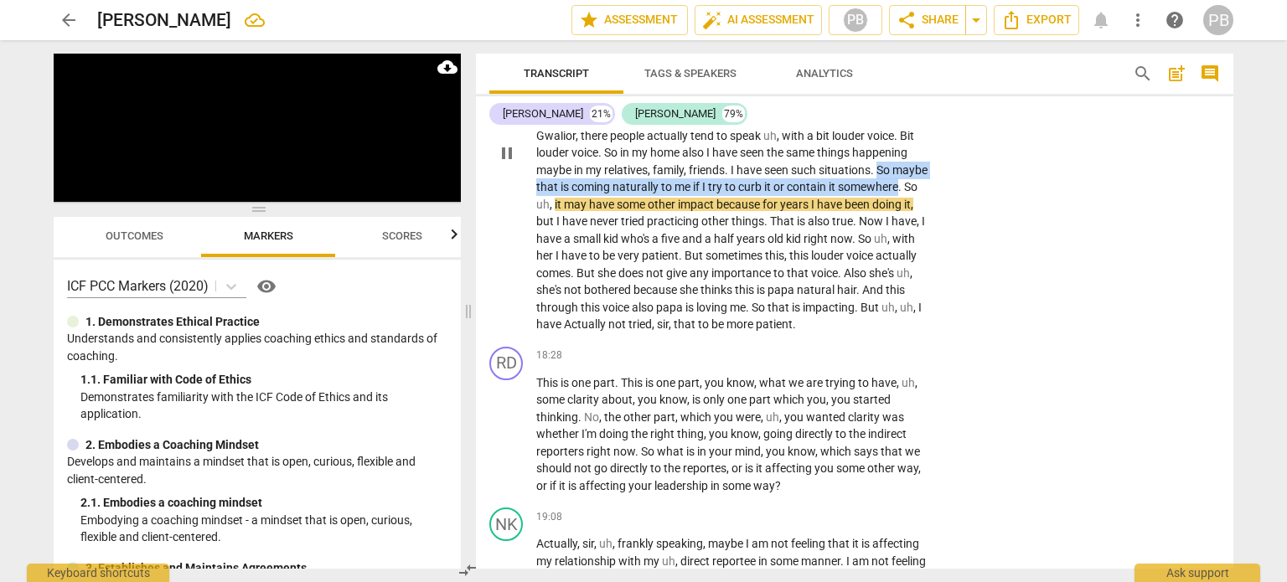
drag, startPoint x: 594, startPoint y: 180, endPoint x: 647, endPoint y: 195, distance: 54.9
click at [647, 195] on p "Maybe sir . Uh , see what I feel is maybe uh . The body is telling you should n…" at bounding box center [732, 152] width 392 height 361
click at [685, 177] on icon "button" at bounding box center [686, 177] width 10 height 12
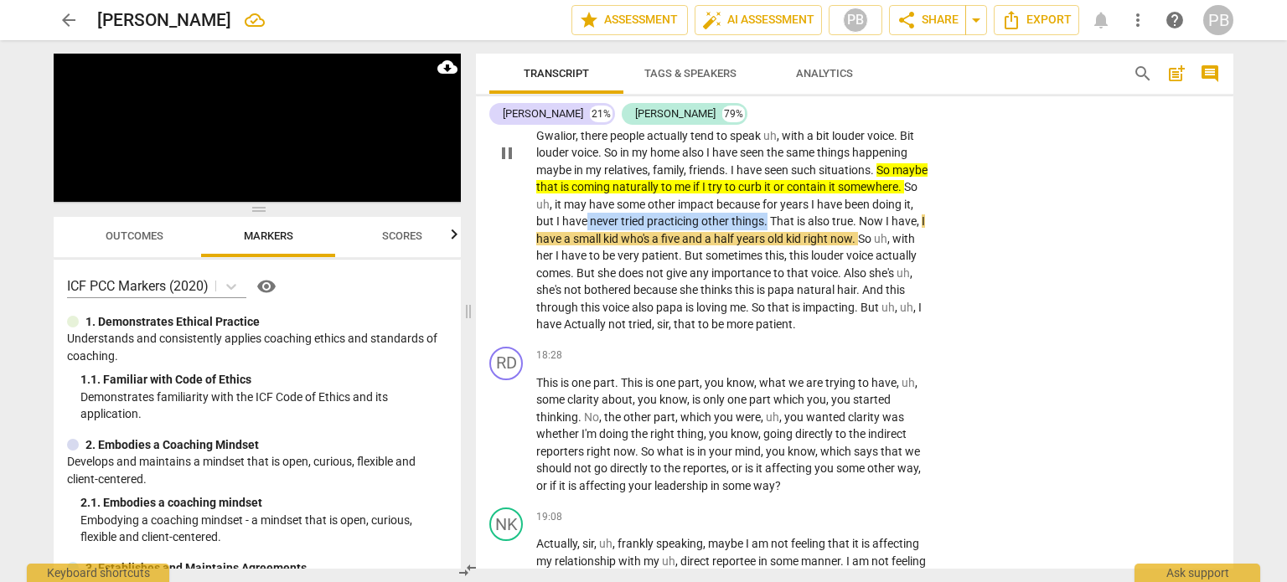
drag, startPoint x: 724, startPoint y: 220, endPoint x: 911, endPoint y: 223, distance: 186.9
click at [911, 223] on p "Maybe sir . Uh , see what I feel is maybe uh . The body is telling you should n…" at bounding box center [732, 152] width 392 height 361
click at [941, 195] on icon "button" at bounding box center [942, 194] width 10 height 12
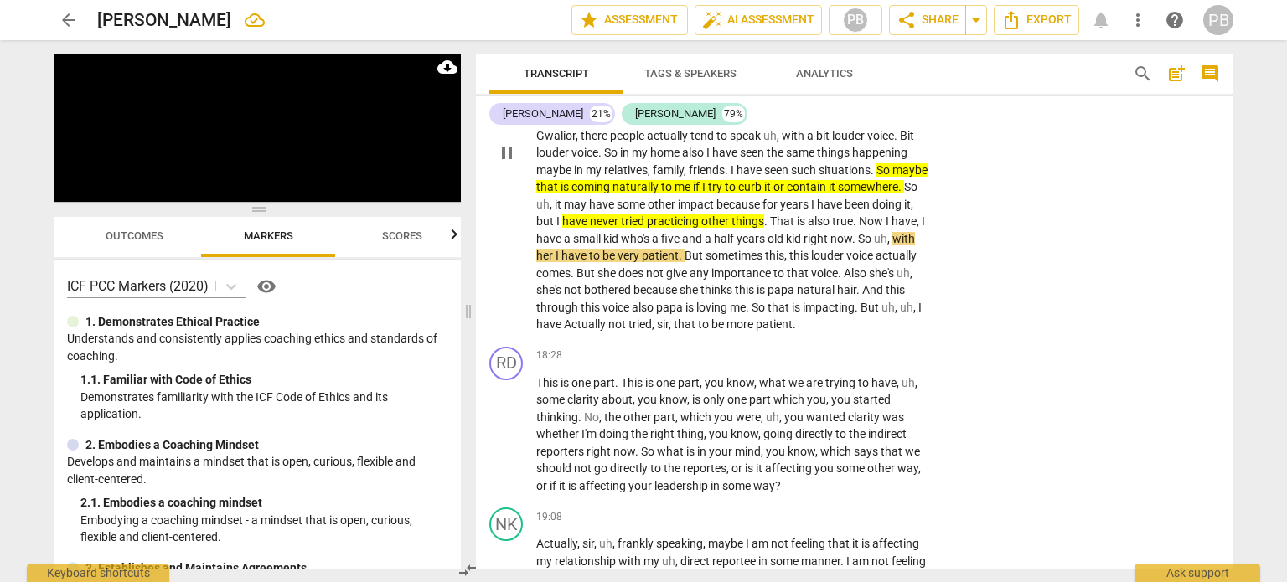
scroll to position [3984, 0]
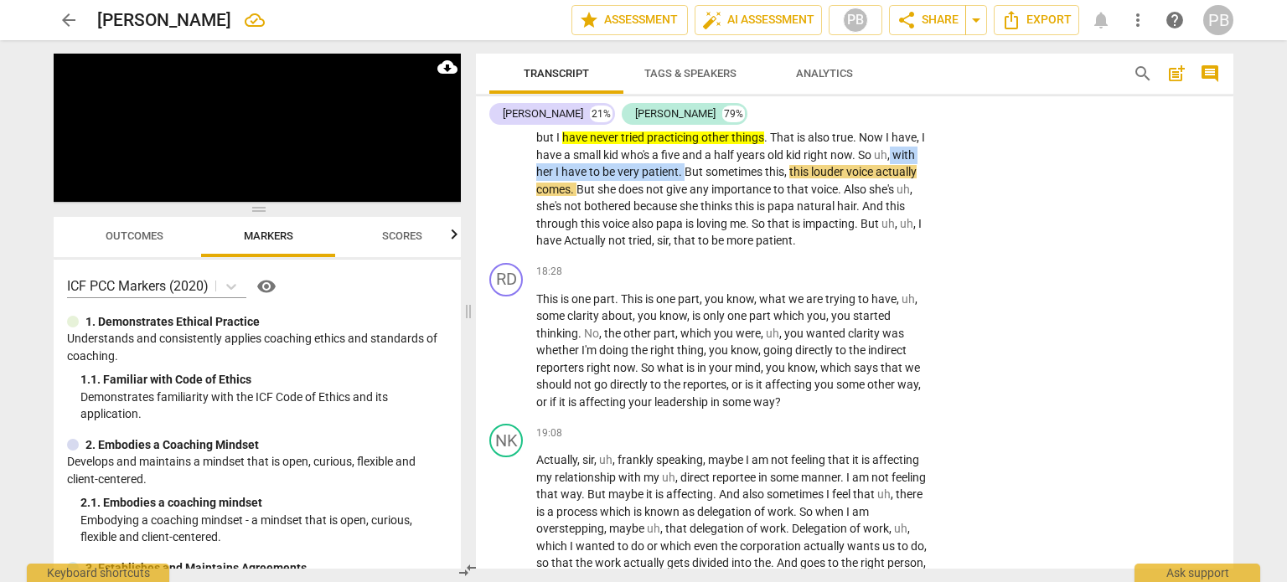
drag, startPoint x: 691, startPoint y: 167, endPoint x: 867, endPoint y: 168, distance: 176.8
click at [867, 168] on p "Maybe sir . Uh , see what I feel is maybe uh . The body is telling you should n…" at bounding box center [732, 69] width 392 height 361
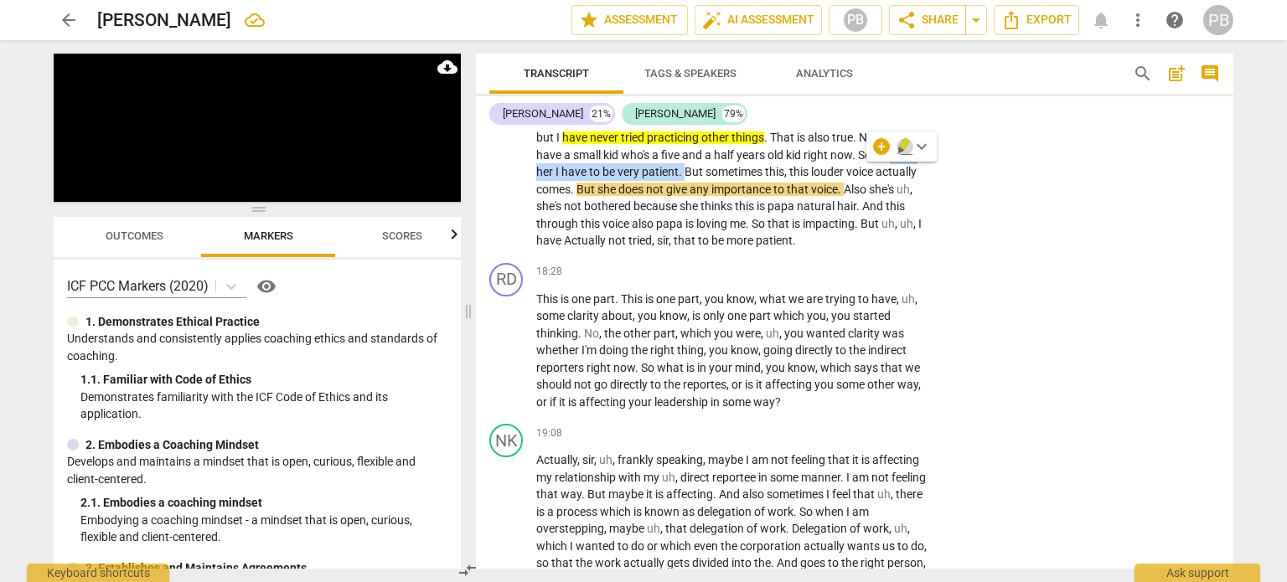
click at [904, 147] on icon "button" at bounding box center [904, 144] width 10 height 12
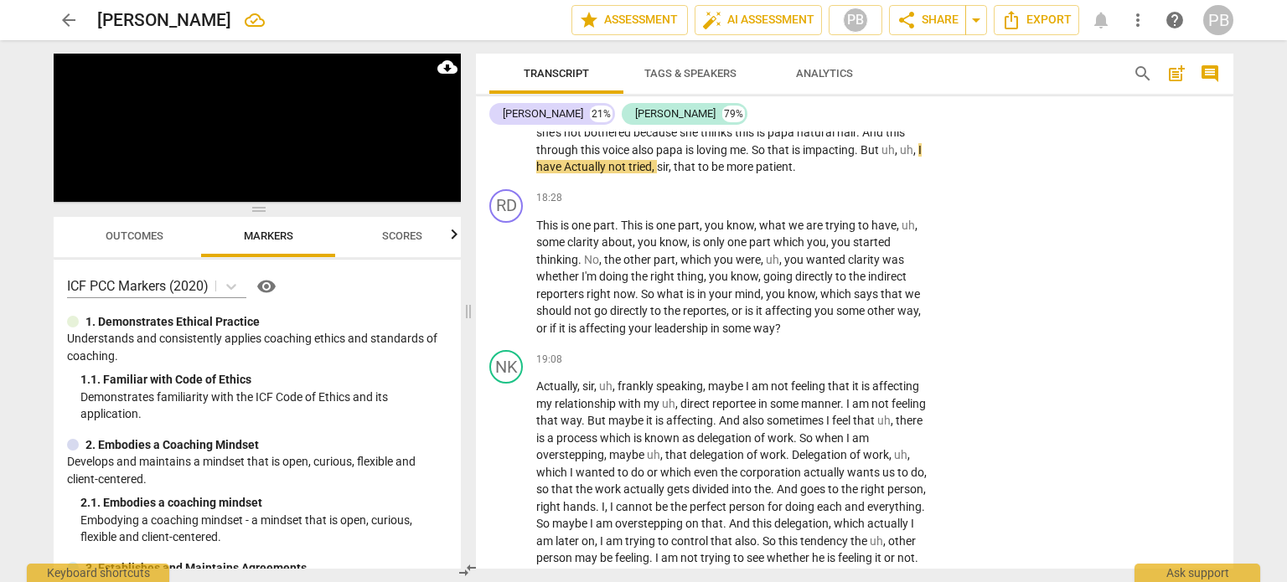
scroll to position [4067, 0]
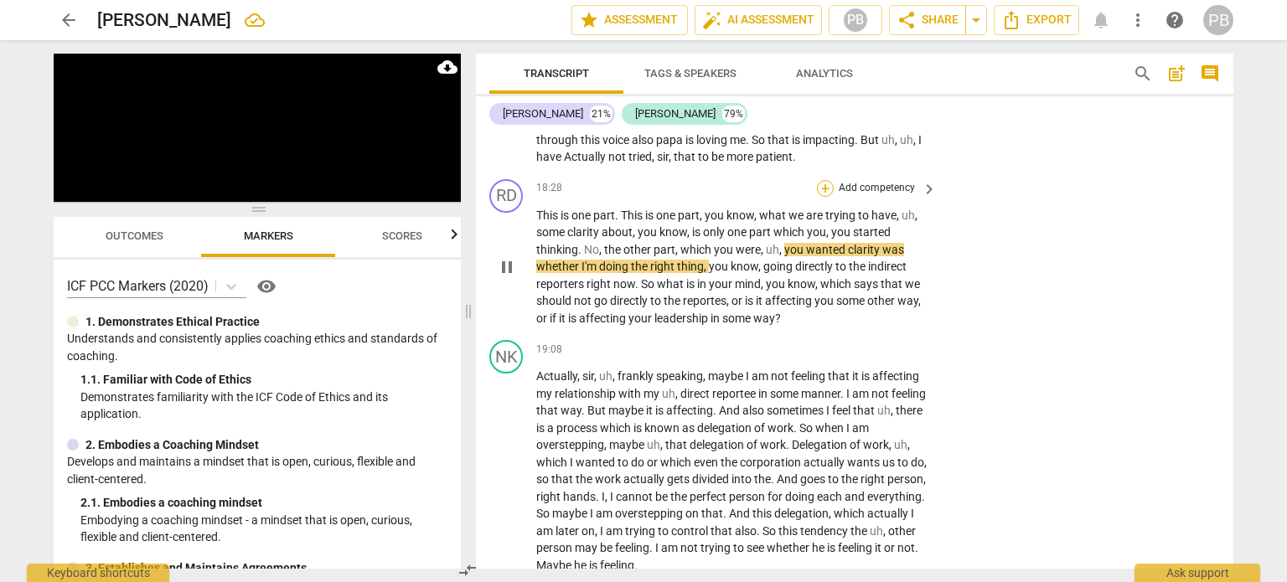
click at [821, 197] on div "+" at bounding box center [825, 188] width 17 height 17
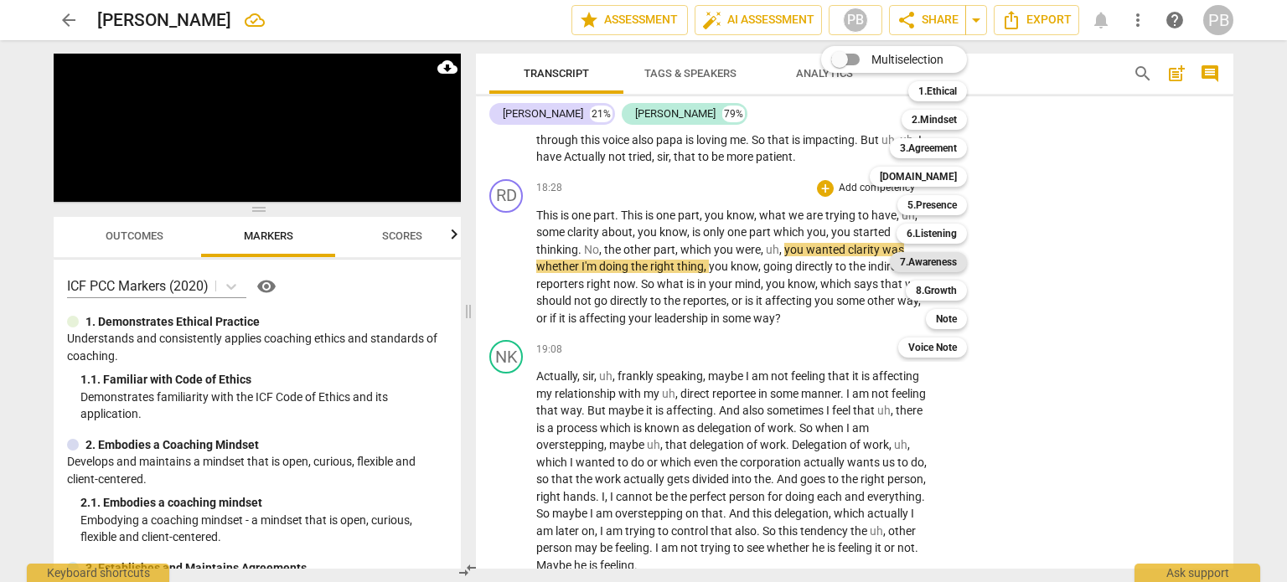
click at [929, 261] on b "7.Awareness" at bounding box center [928, 262] width 57 height 20
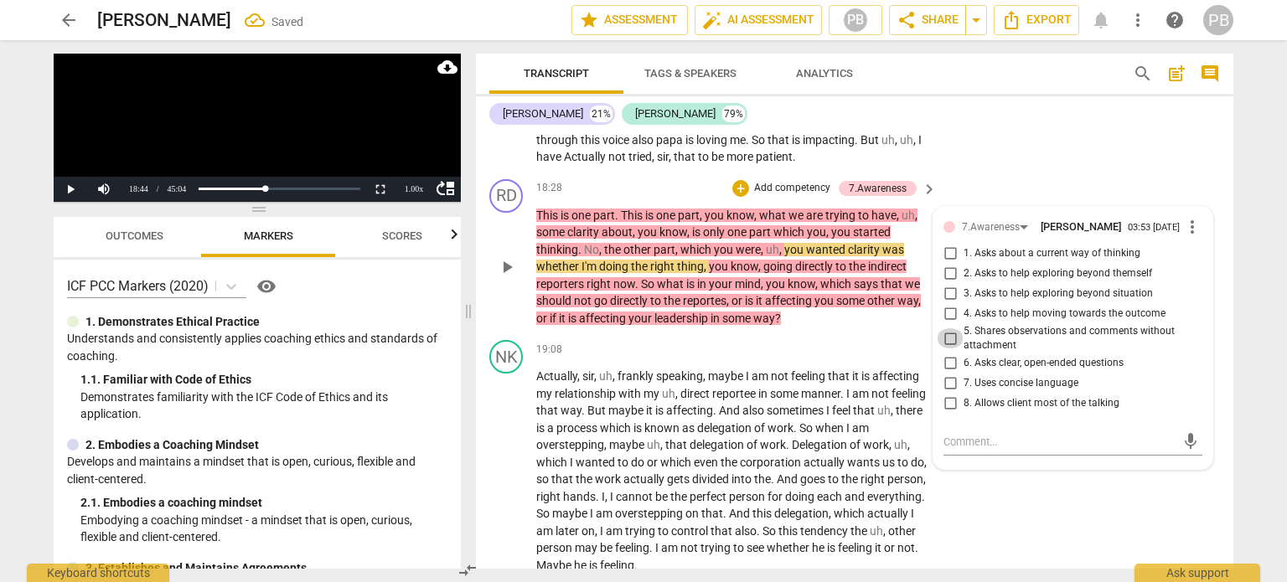
click at [946, 349] on input "5. Shares observations and comments without attachment" at bounding box center [950, 339] width 27 height 20
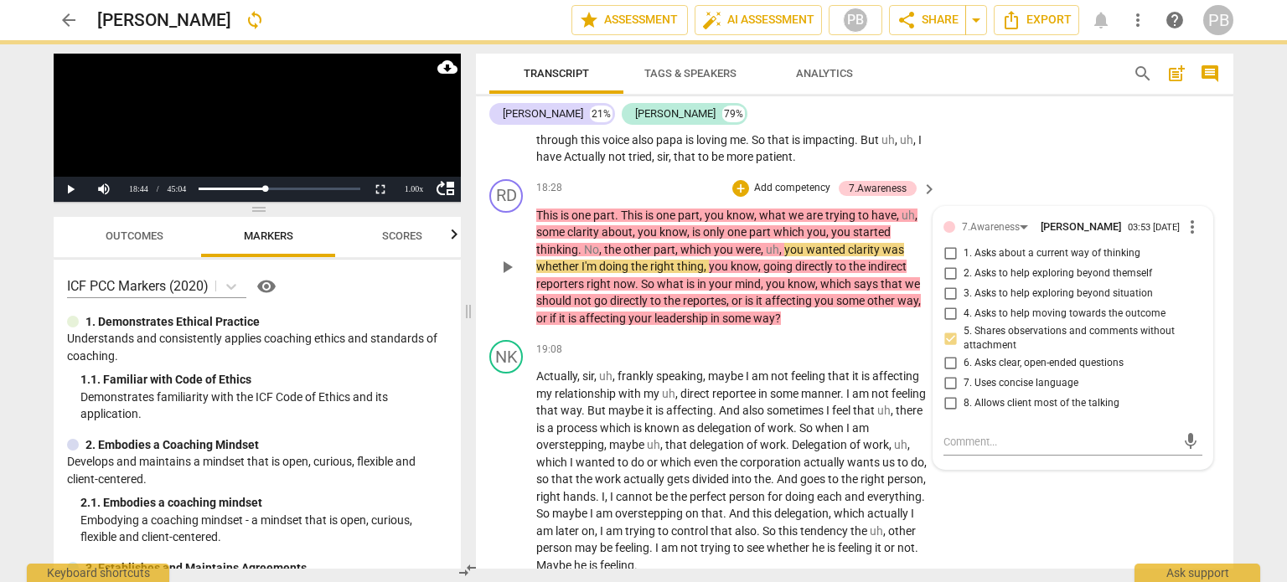
click at [506, 277] on span "play_arrow" at bounding box center [507, 267] width 20 height 20
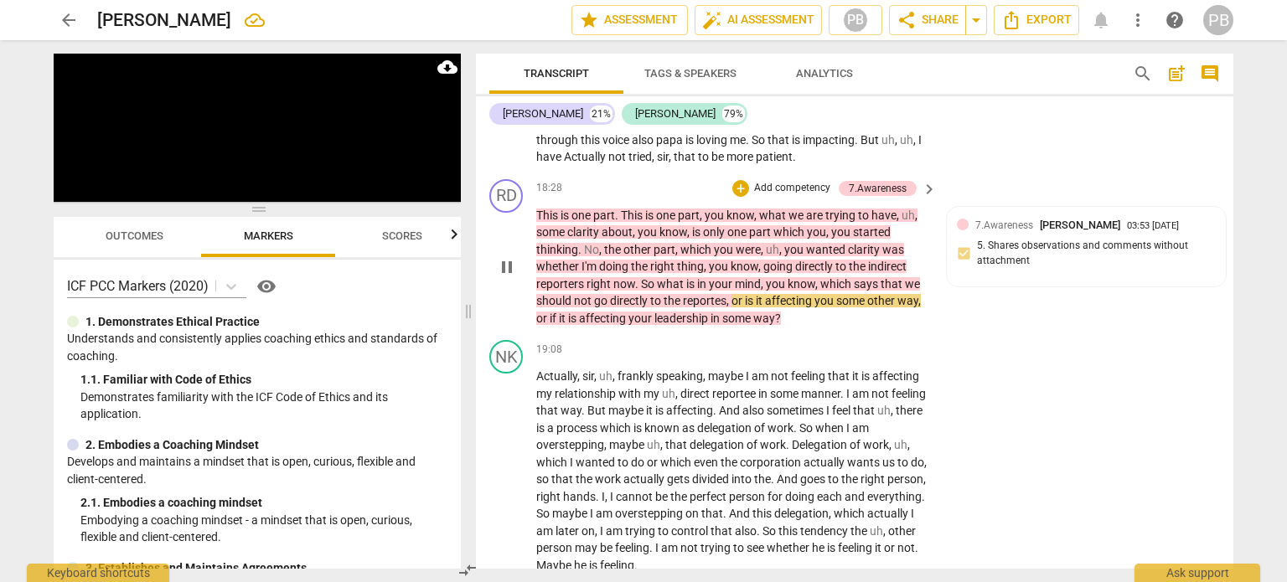
click at [783, 196] on p "Add competency" at bounding box center [793, 188] width 80 height 15
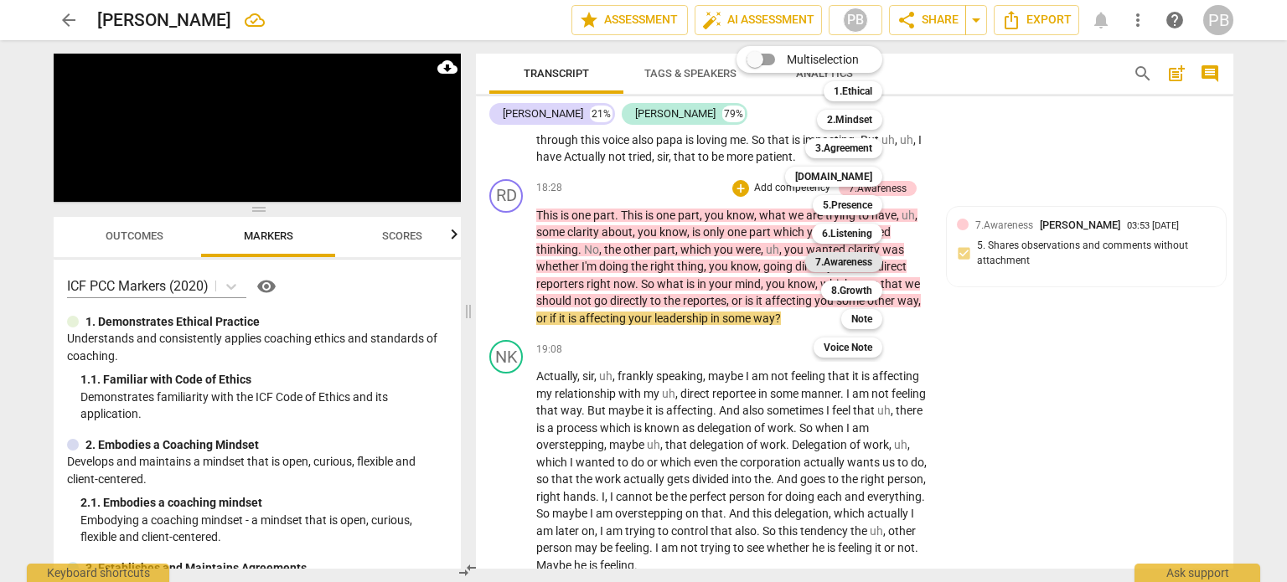
click at [858, 258] on b "7.Awareness" at bounding box center [843, 262] width 57 height 20
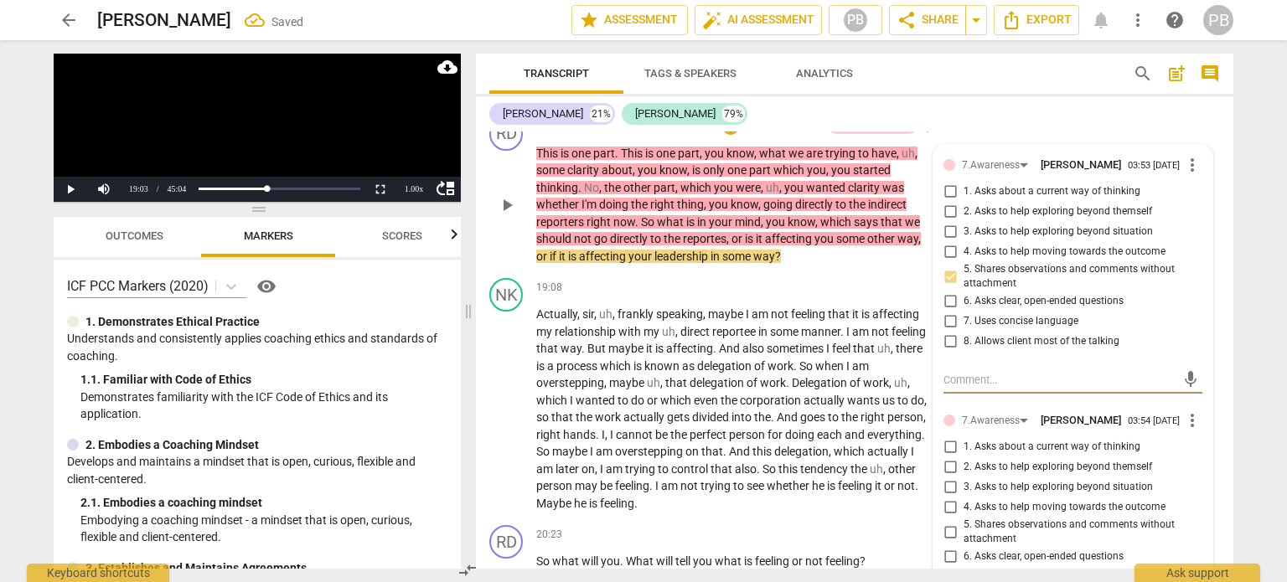
scroll to position [4151, 0]
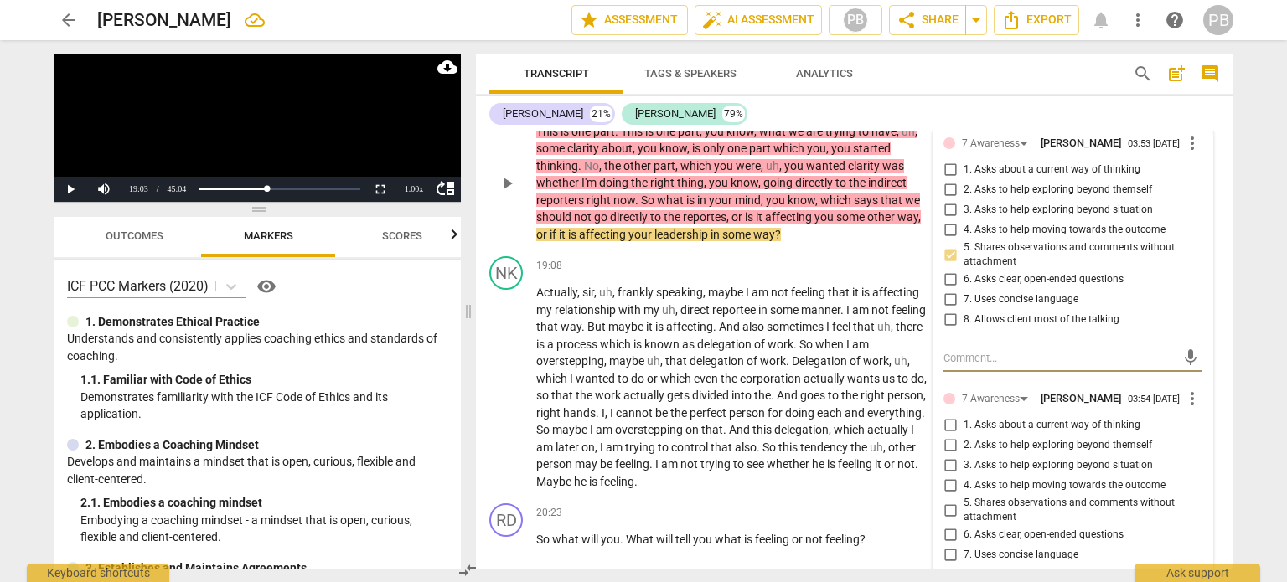
click at [1183, 409] on span "more_vert" at bounding box center [1193, 399] width 20 height 20
click at [1195, 449] on li "Delete" at bounding box center [1207, 454] width 58 height 32
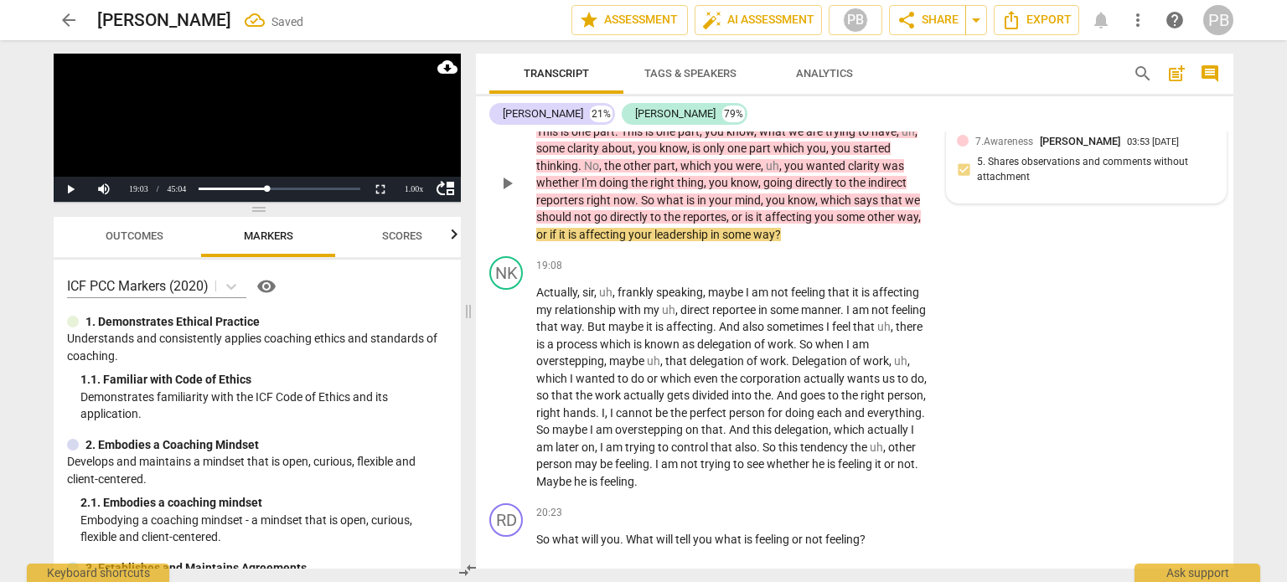
click at [1034, 149] on div "7.Awareness [PERSON_NAME]" at bounding box center [1052, 141] width 152 height 16
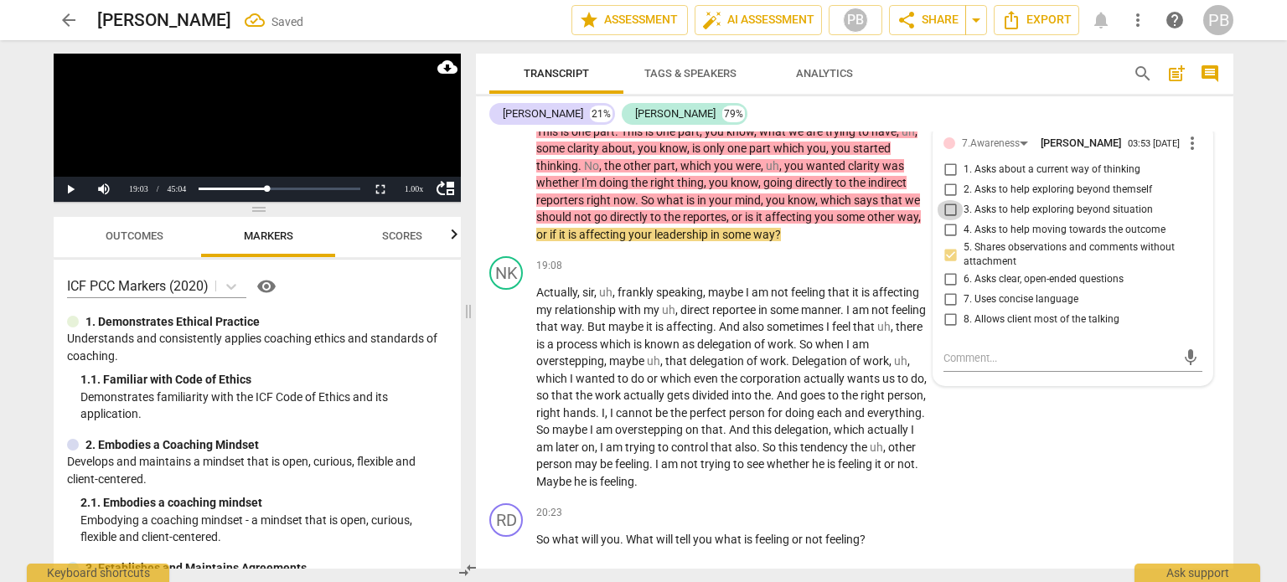
click at [943, 220] on input "3. Asks to help exploring beyond situation" at bounding box center [950, 210] width 27 height 20
click at [498, 194] on span "play_arrow" at bounding box center [507, 183] width 20 height 20
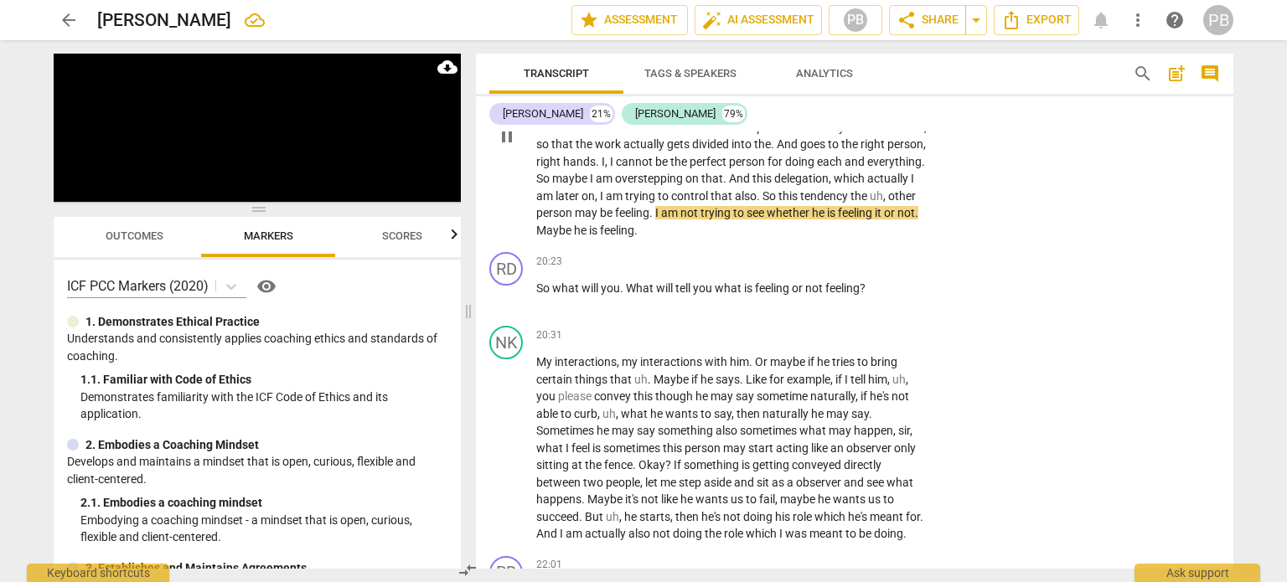
scroll to position [4487, 0]
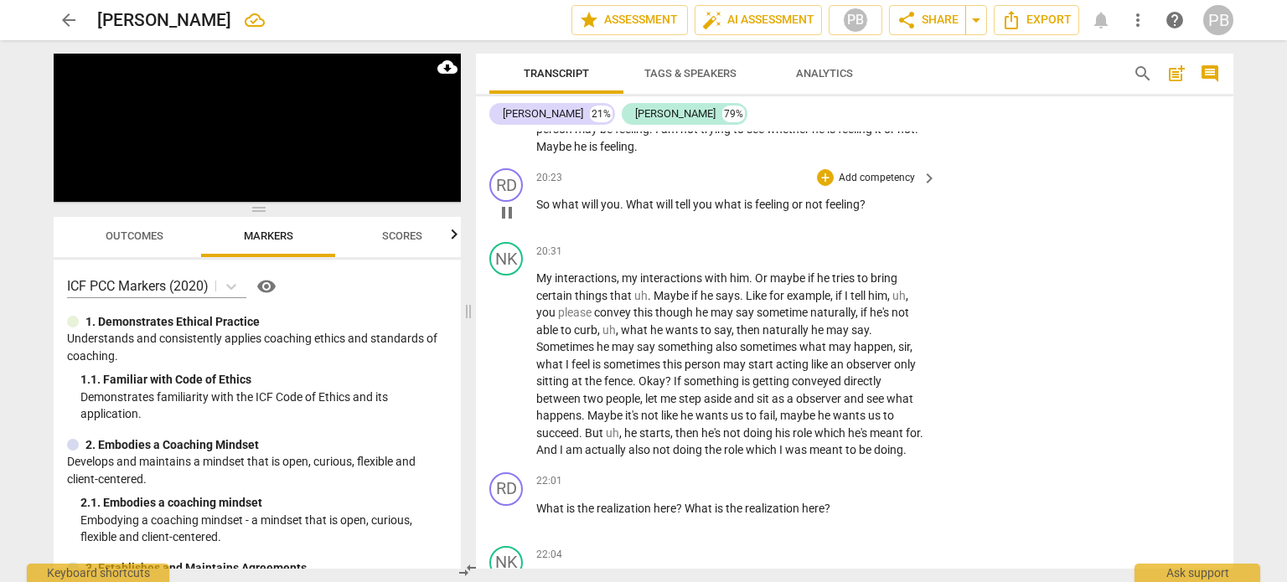
click at [858, 186] on p "Add competency" at bounding box center [877, 178] width 80 height 15
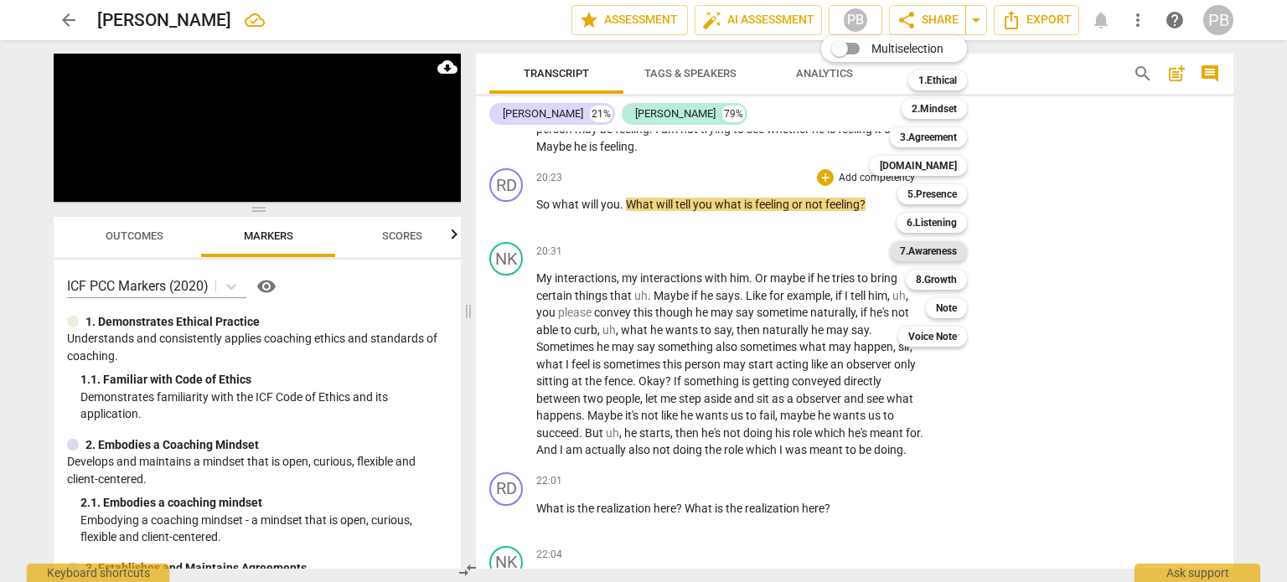
click at [951, 245] on b "7.Awareness" at bounding box center [928, 251] width 57 height 20
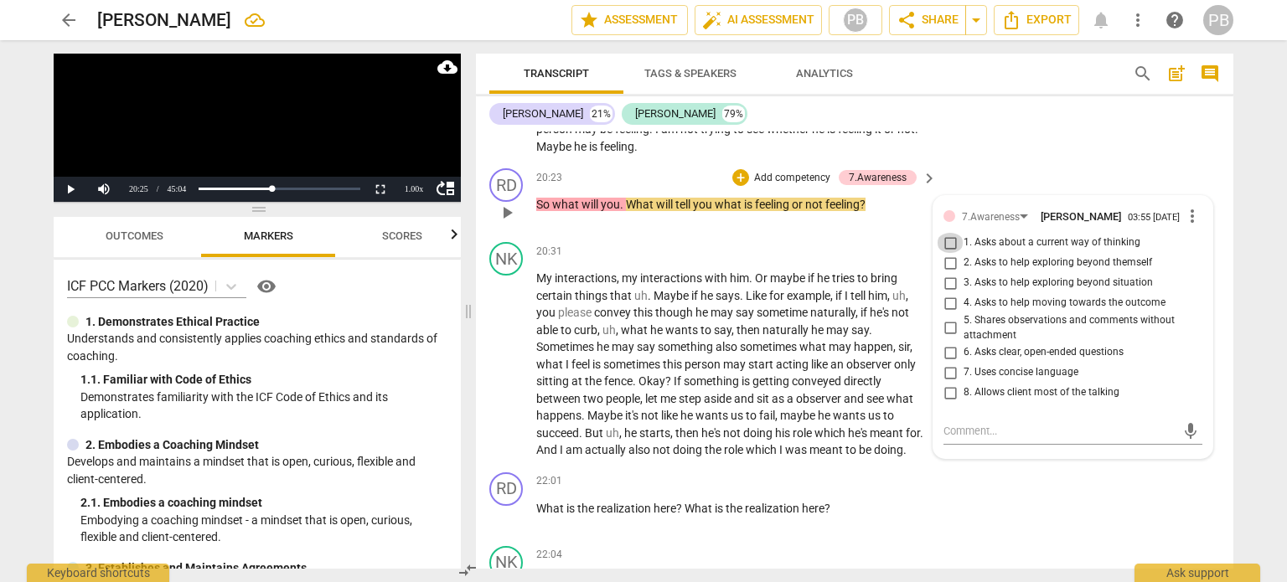
click at [949, 253] on input "1. Asks about a current way of thinking" at bounding box center [950, 243] width 27 height 20
click at [503, 375] on span "play_arrow" at bounding box center [507, 365] width 20 height 20
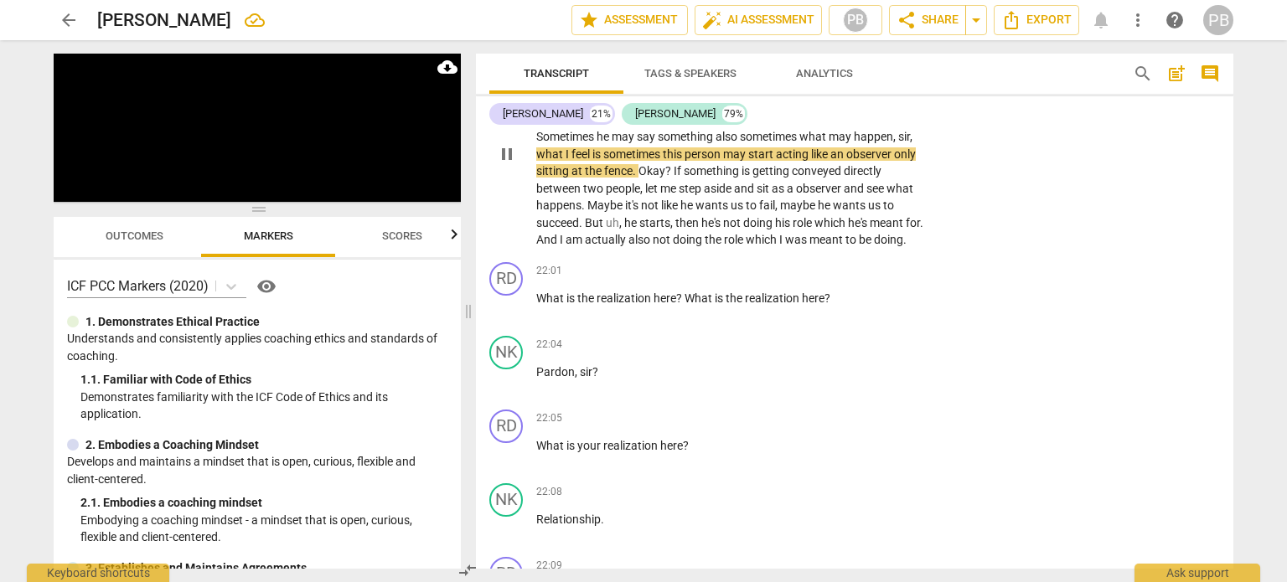
scroll to position [4738, 0]
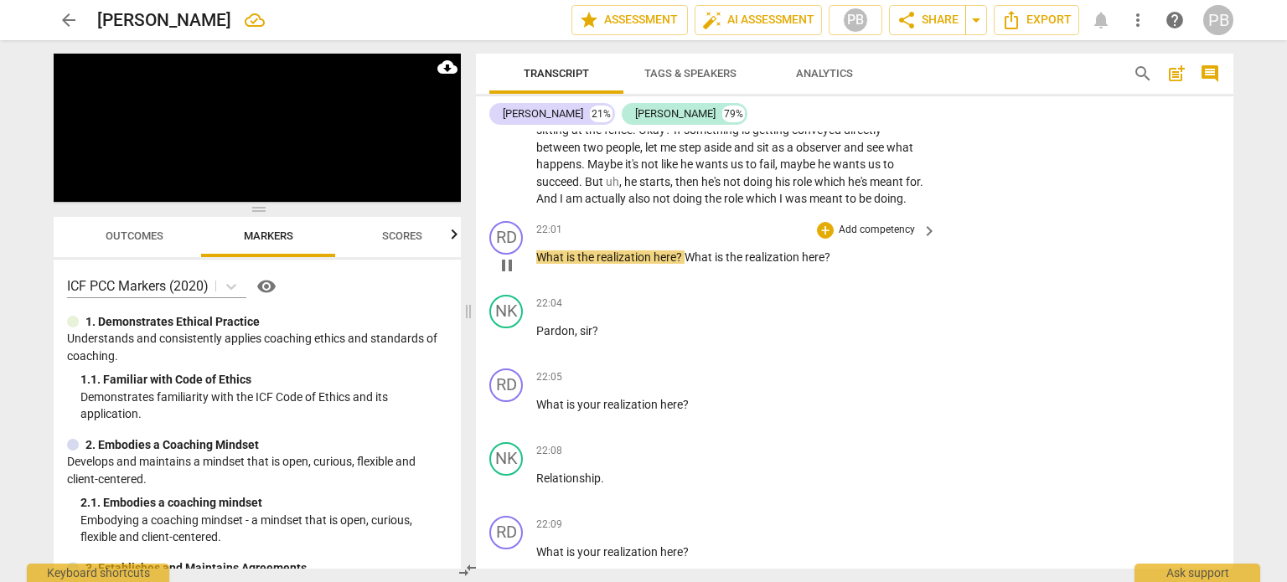
click at [846, 238] on p "Add competency" at bounding box center [877, 230] width 80 height 15
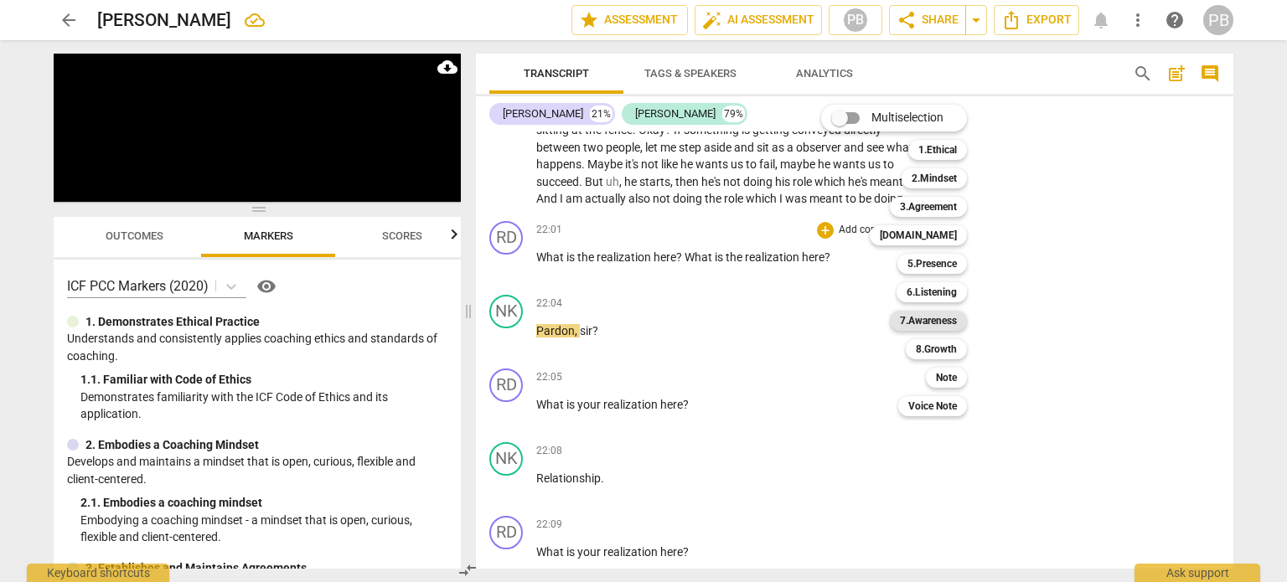
click at [929, 311] on b "7.Awareness" at bounding box center [928, 321] width 57 height 20
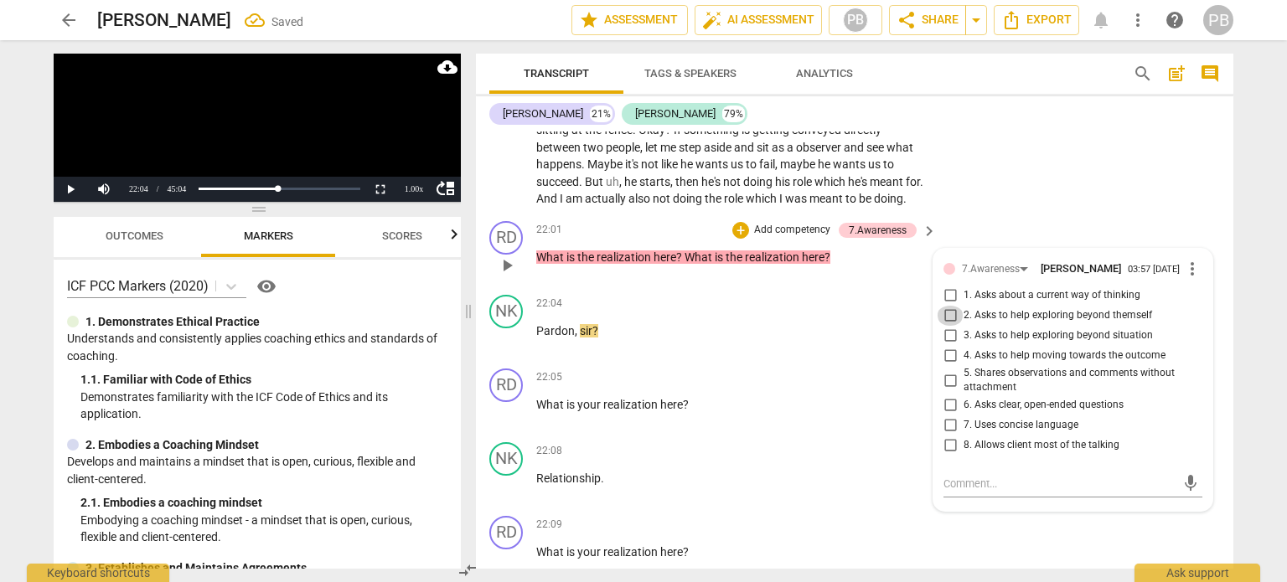
click at [944, 326] on input "2. Asks to help exploring beyond themself" at bounding box center [950, 316] width 27 height 20
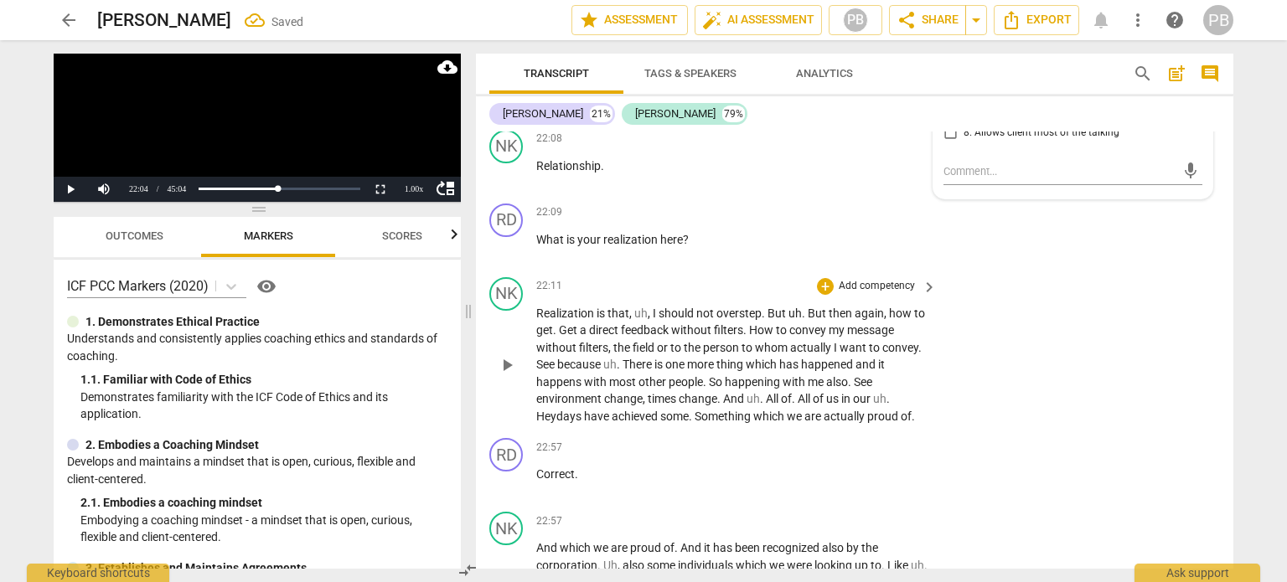
scroll to position [5073, 0]
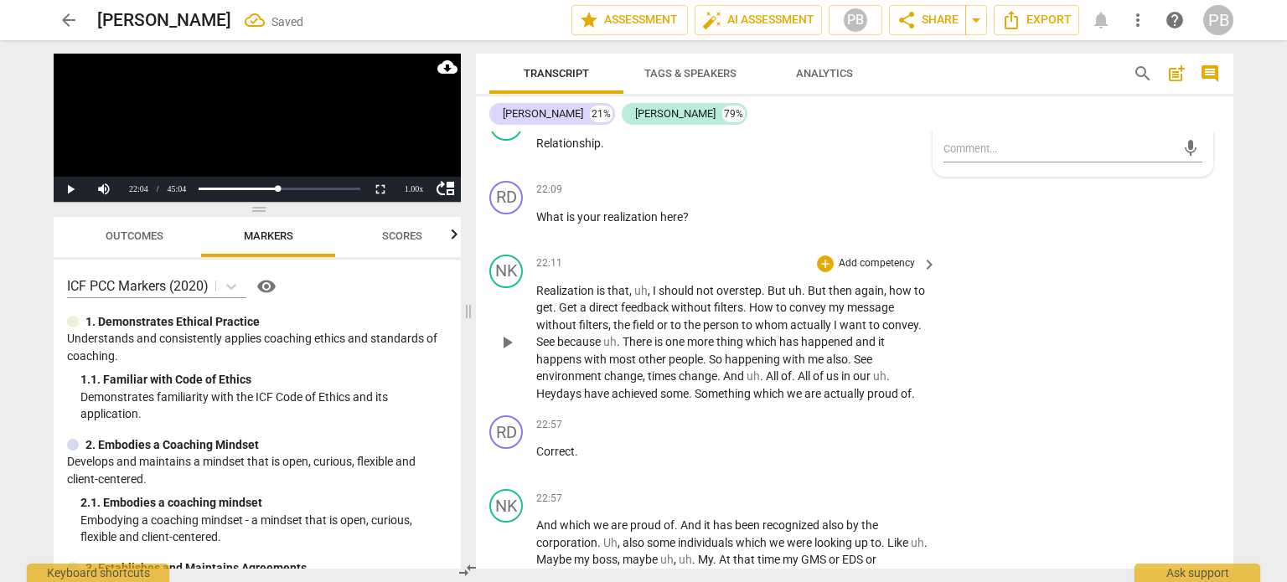
click at [500, 353] on span "play_arrow" at bounding box center [507, 343] width 20 height 20
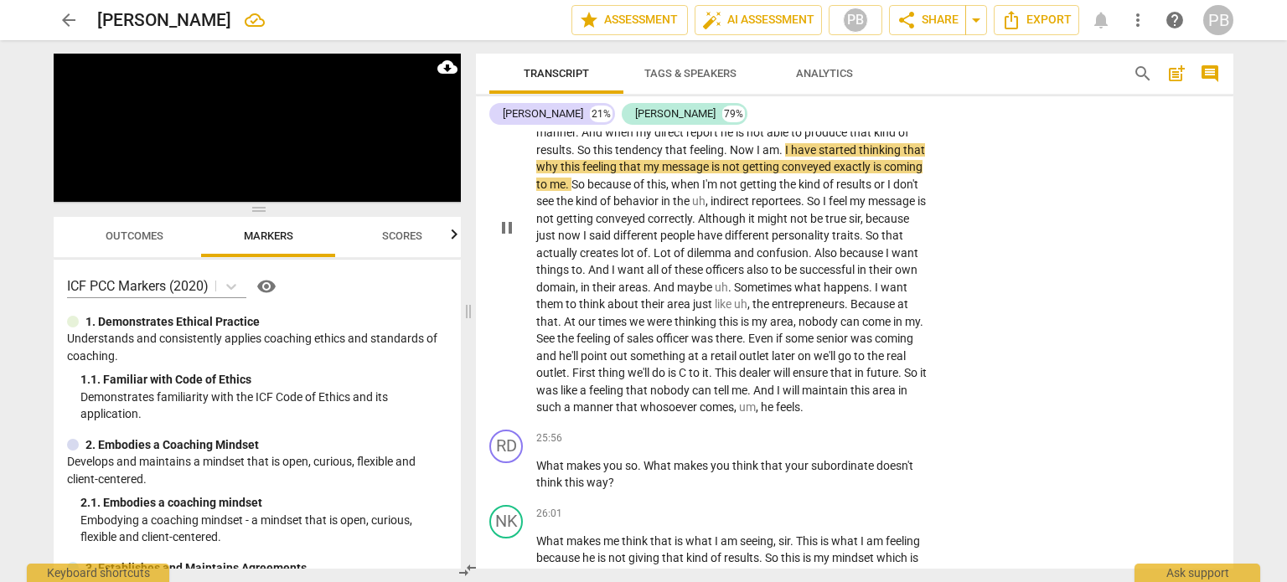
scroll to position [5828, 0]
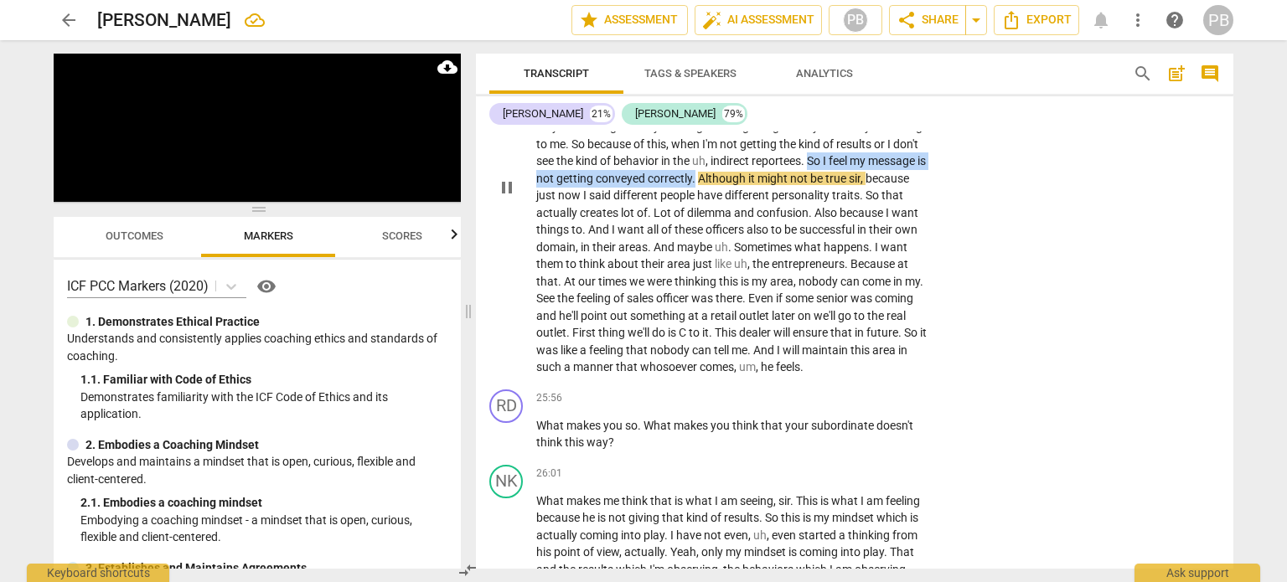
drag, startPoint x: 858, startPoint y: 186, endPoint x: 759, endPoint y: 205, distance: 101.6
click at [759, 205] on p "And uh . To some extent we do understand that times have changed . So we want c…" at bounding box center [732, 187] width 392 height 378
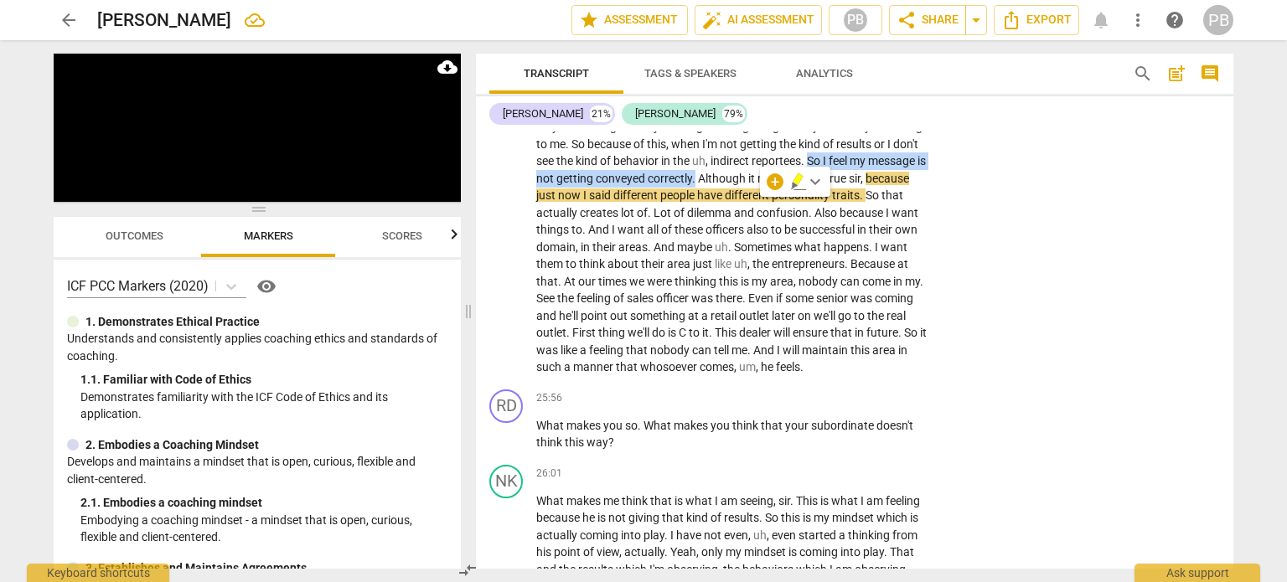
click at [795, 180] on icon "button" at bounding box center [798, 179] width 10 height 12
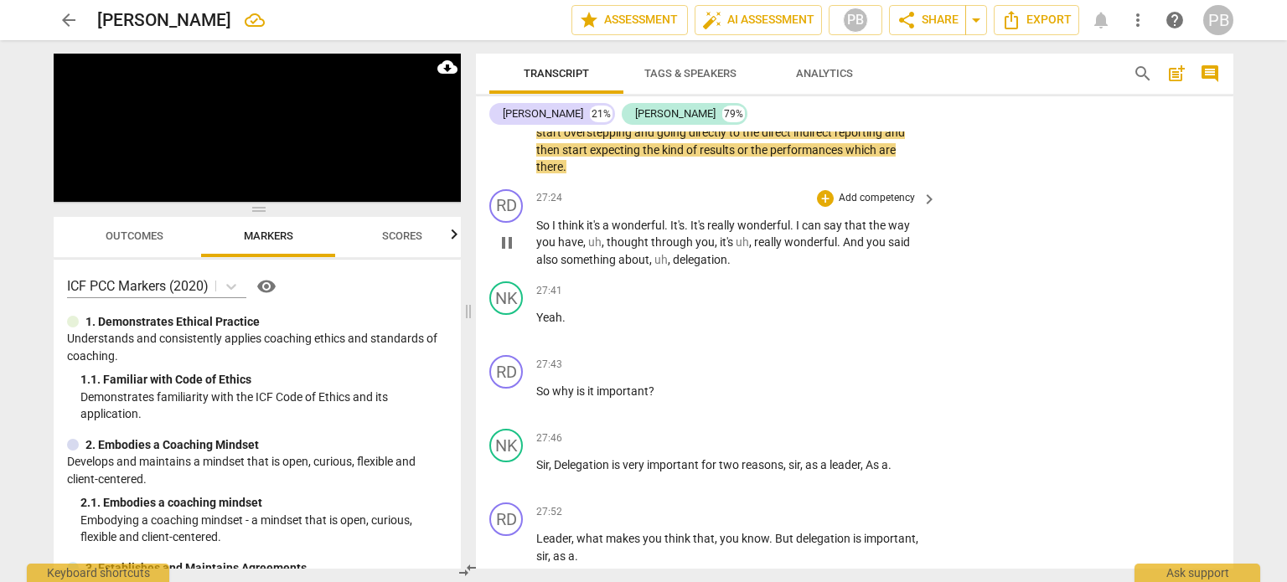
scroll to position [6414, 0]
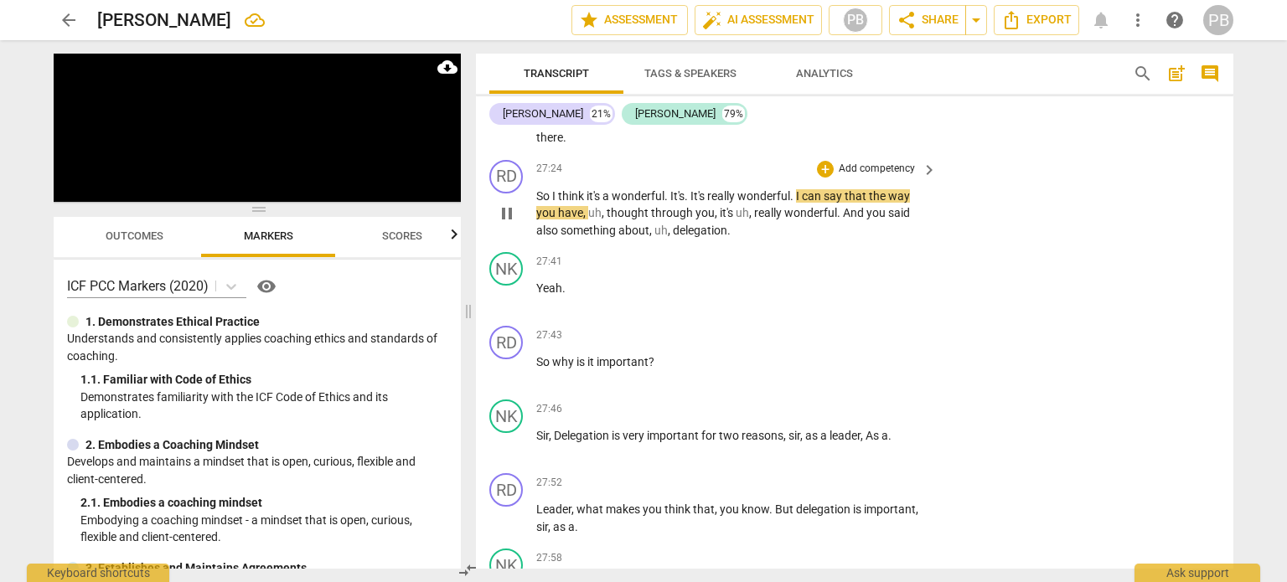
click at [857, 177] on p "Add competency" at bounding box center [877, 169] width 80 height 15
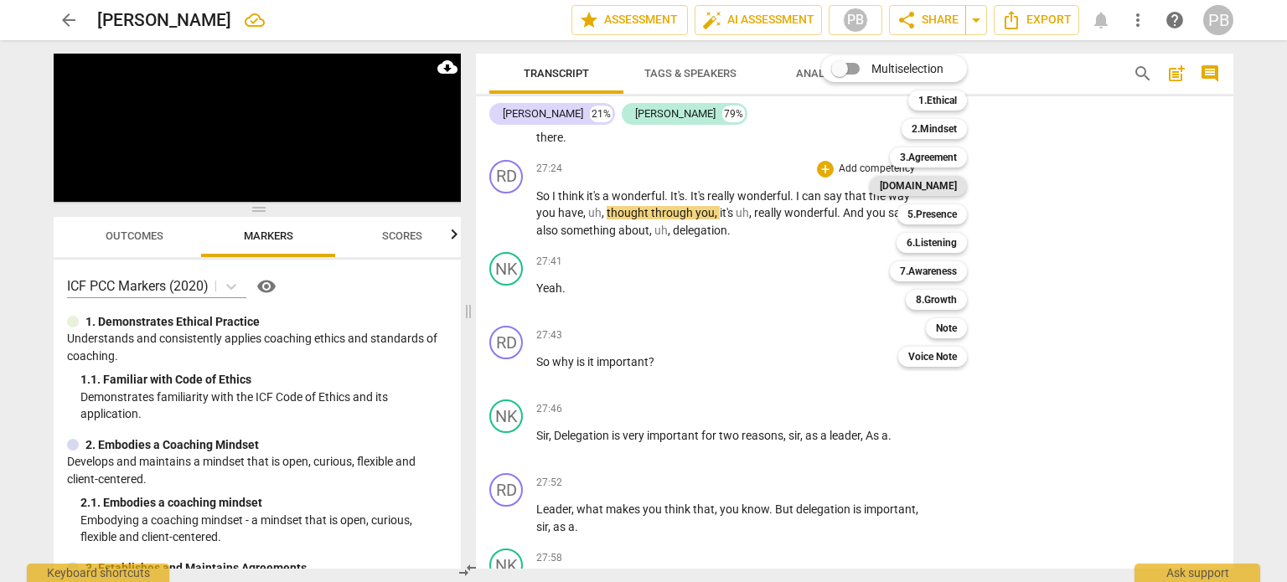
click at [950, 187] on b "[DOMAIN_NAME]" at bounding box center [918, 186] width 77 height 20
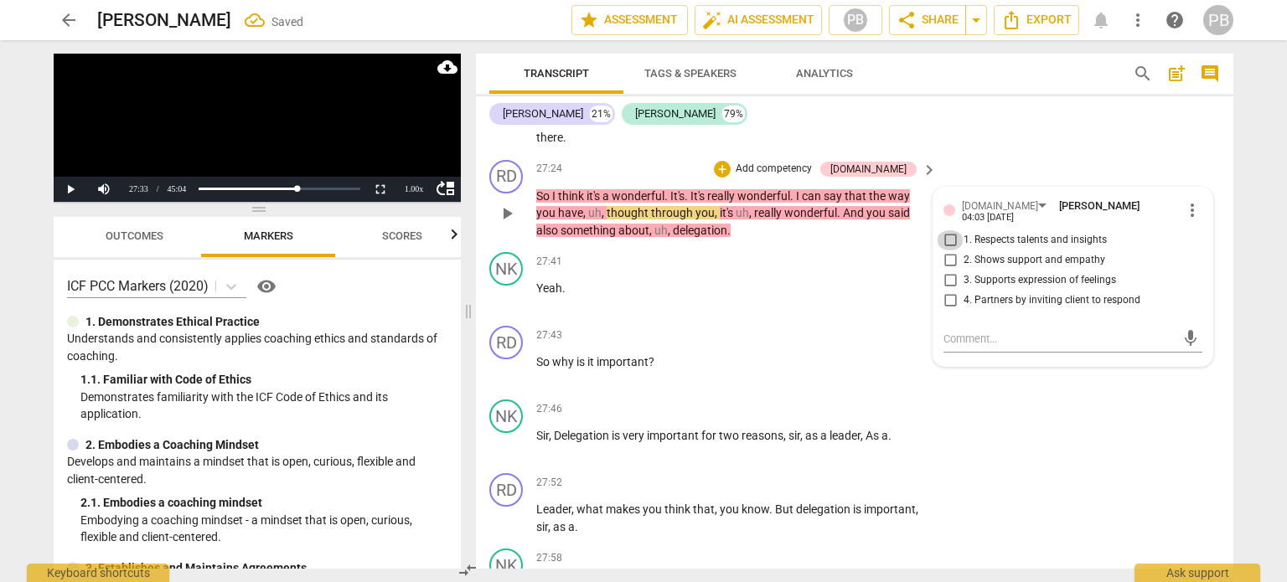
click at [949, 251] on input "1. Respects talents and insights" at bounding box center [950, 240] width 27 height 20
click at [513, 224] on span "play_arrow" at bounding box center [507, 214] width 20 height 20
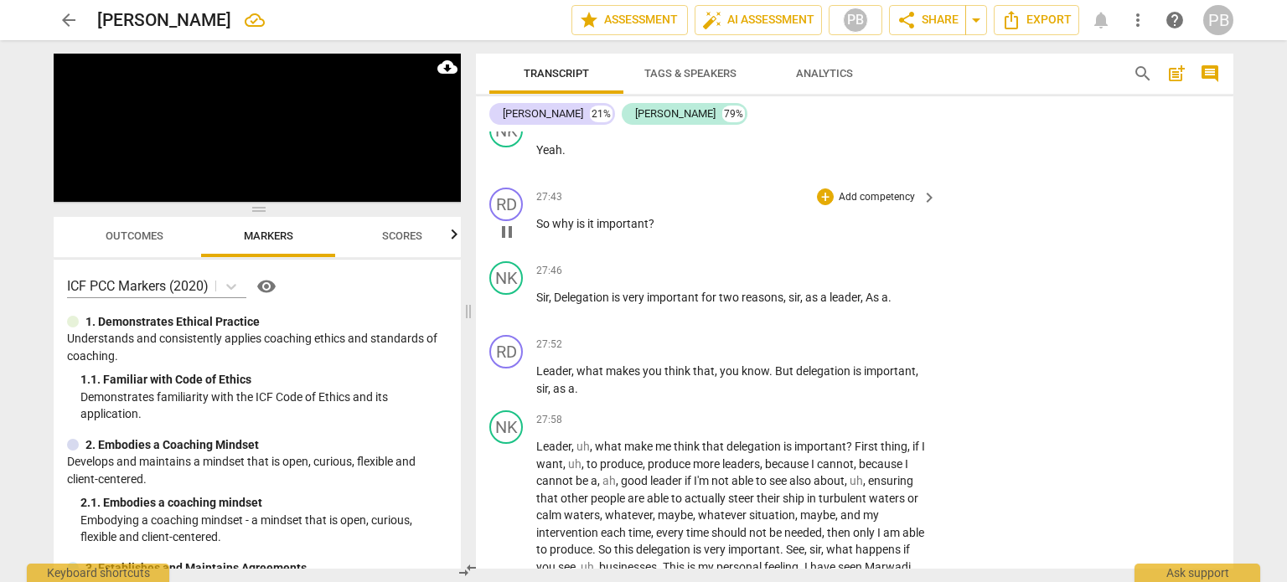
scroll to position [6582, 0]
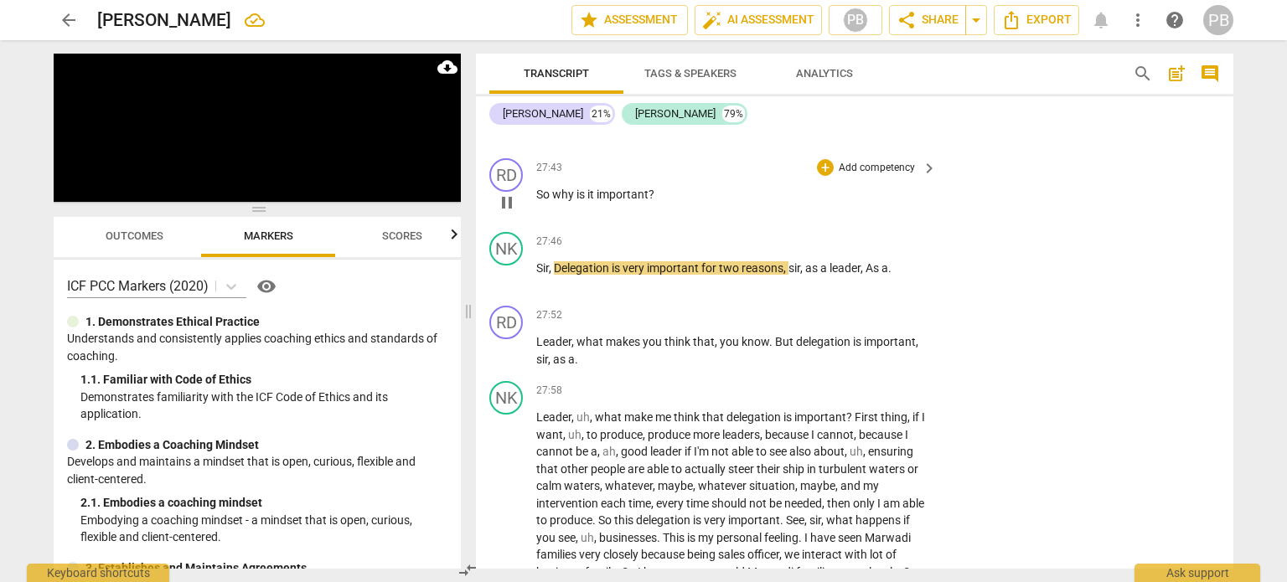
click at [857, 176] on p "Add competency" at bounding box center [877, 168] width 80 height 15
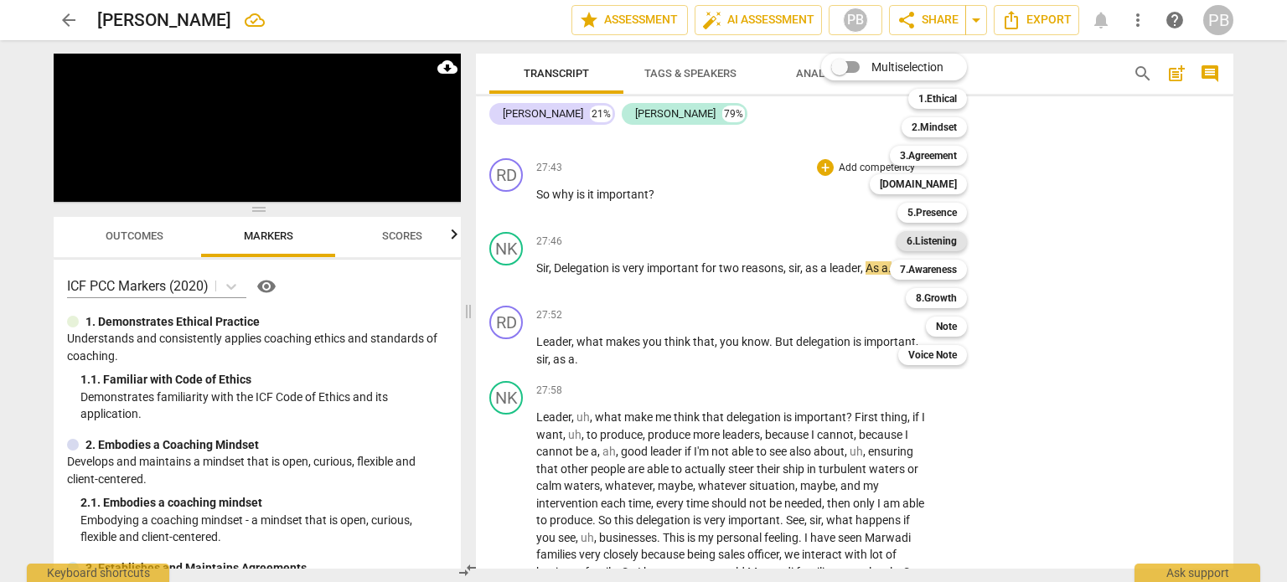
click at [940, 238] on b "6.Listening" at bounding box center [932, 241] width 50 height 20
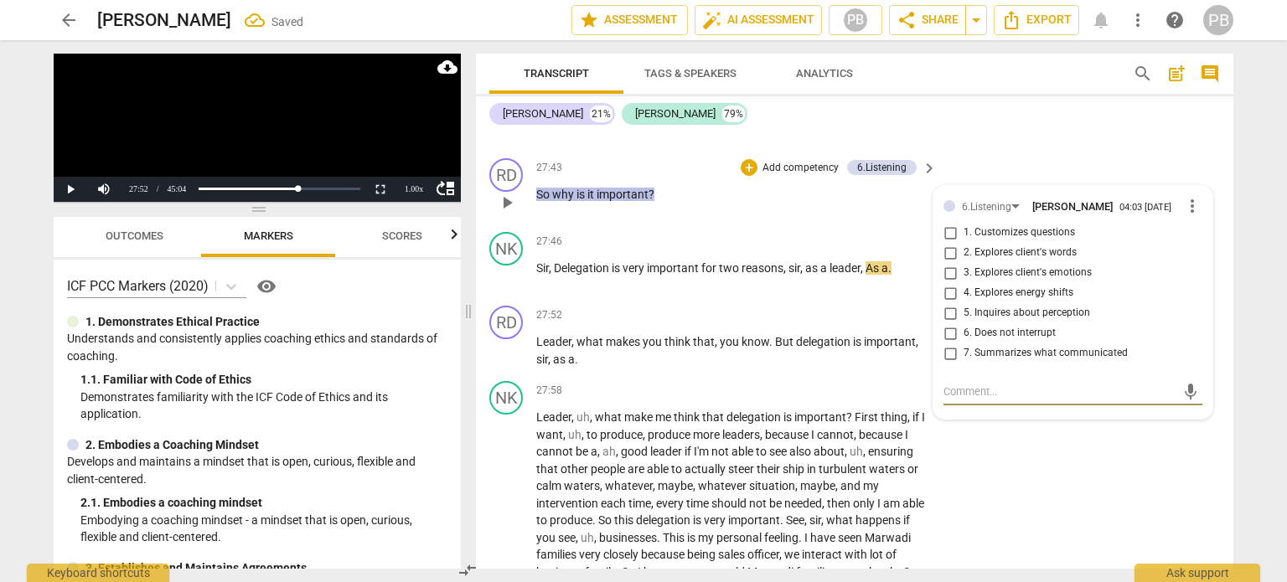
click at [945, 243] on input "1. Customizes questions" at bounding box center [950, 233] width 27 height 20
click at [504, 361] on span "play_arrow" at bounding box center [507, 351] width 20 height 20
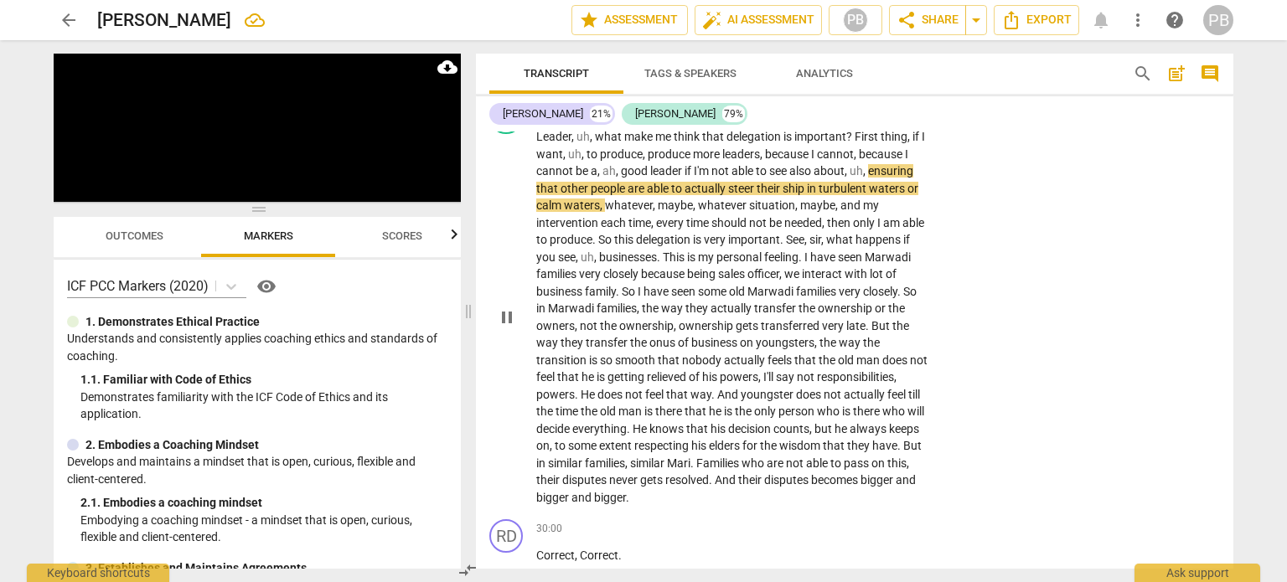
scroll to position [6833, 0]
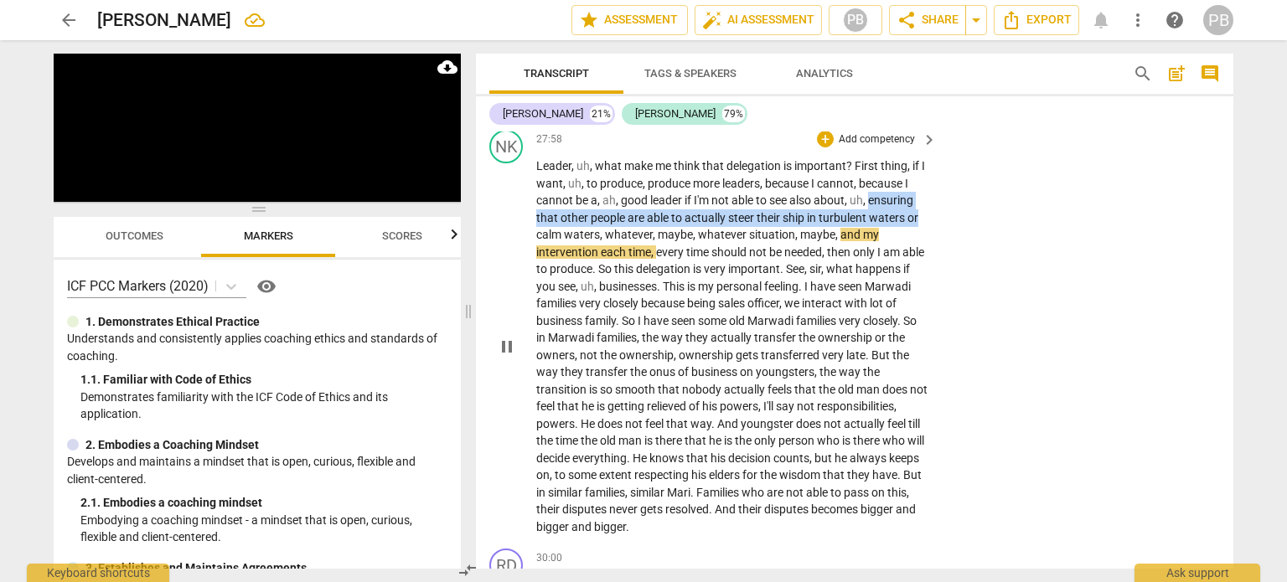
drag, startPoint x: 870, startPoint y: 241, endPoint x: 929, endPoint y: 261, distance: 62.0
click at [929, 261] on div "Leader , uh , what make me think that delegation is important ? First thing , i…" at bounding box center [737, 347] width 402 height 378
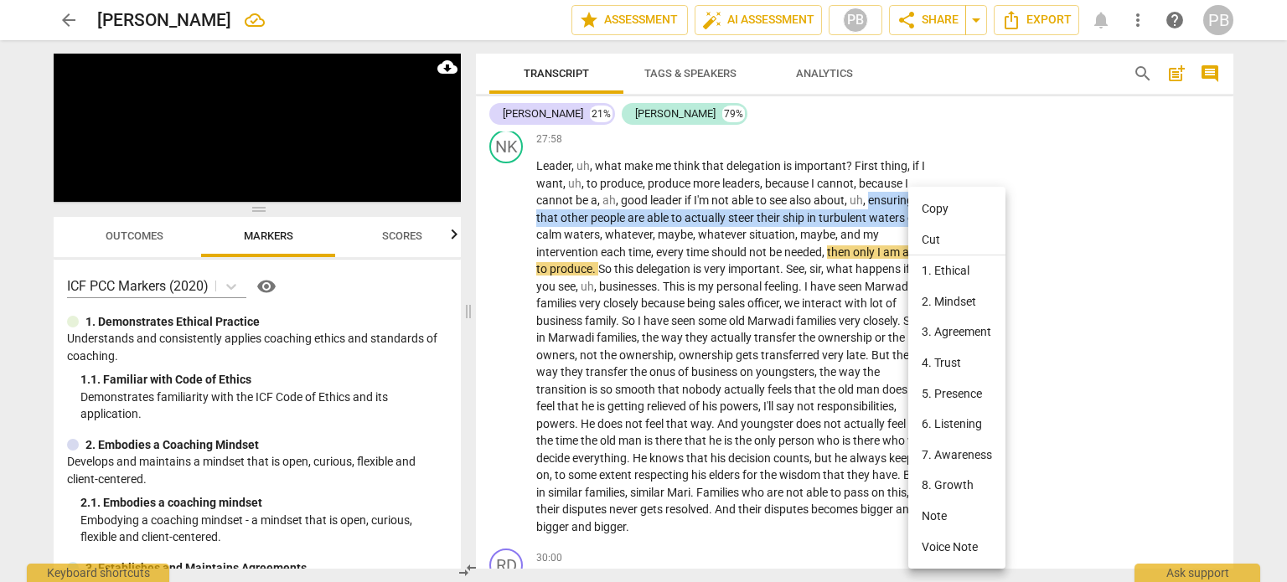
click at [929, 516] on li "Note" at bounding box center [957, 516] width 97 height 31
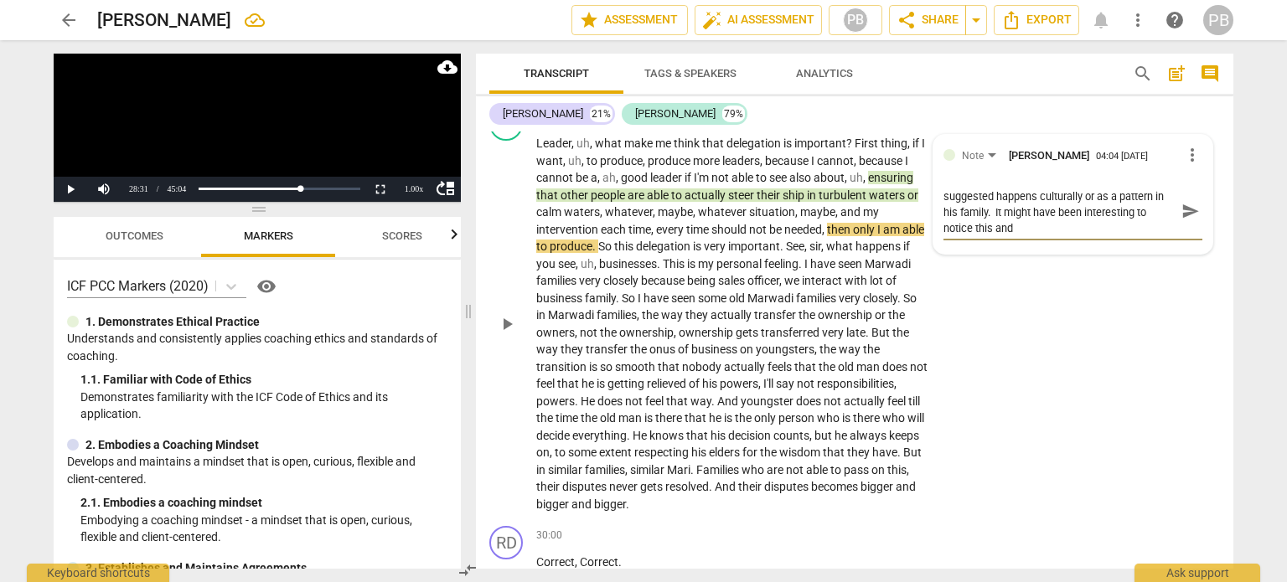
scroll to position [0, 0]
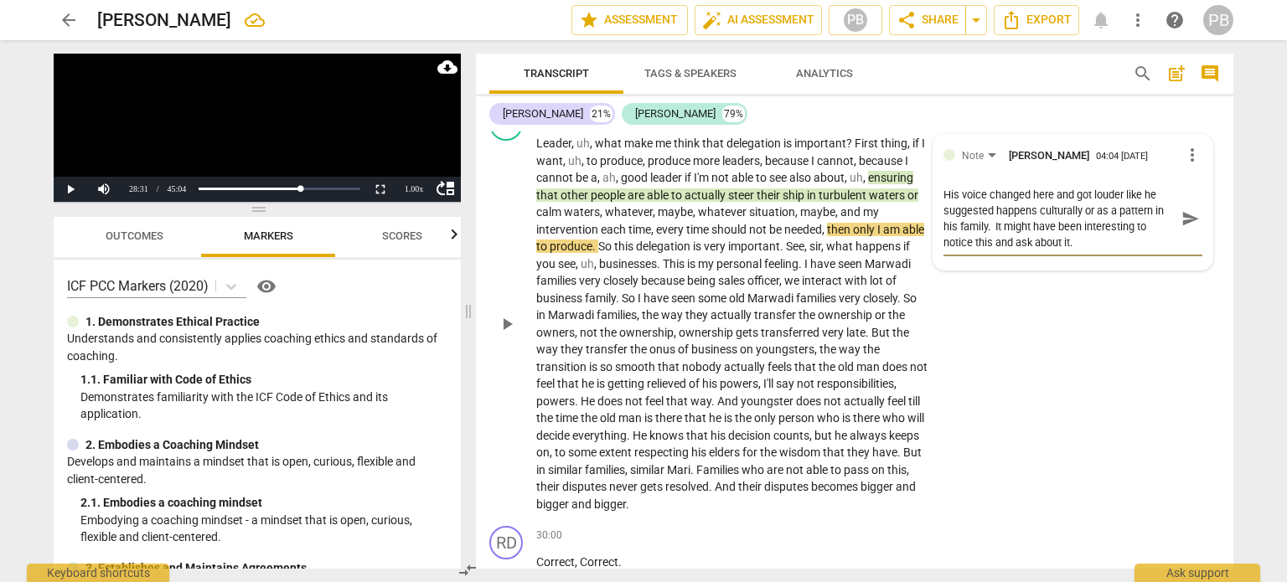
drag, startPoint x: 1177, startPoint y: 267, endPoint x: 1160, endPoint y: 266, distance: 16.8
click at [1182, 228] on span "send" at bounding box center [1191, 219] width 18 height 18
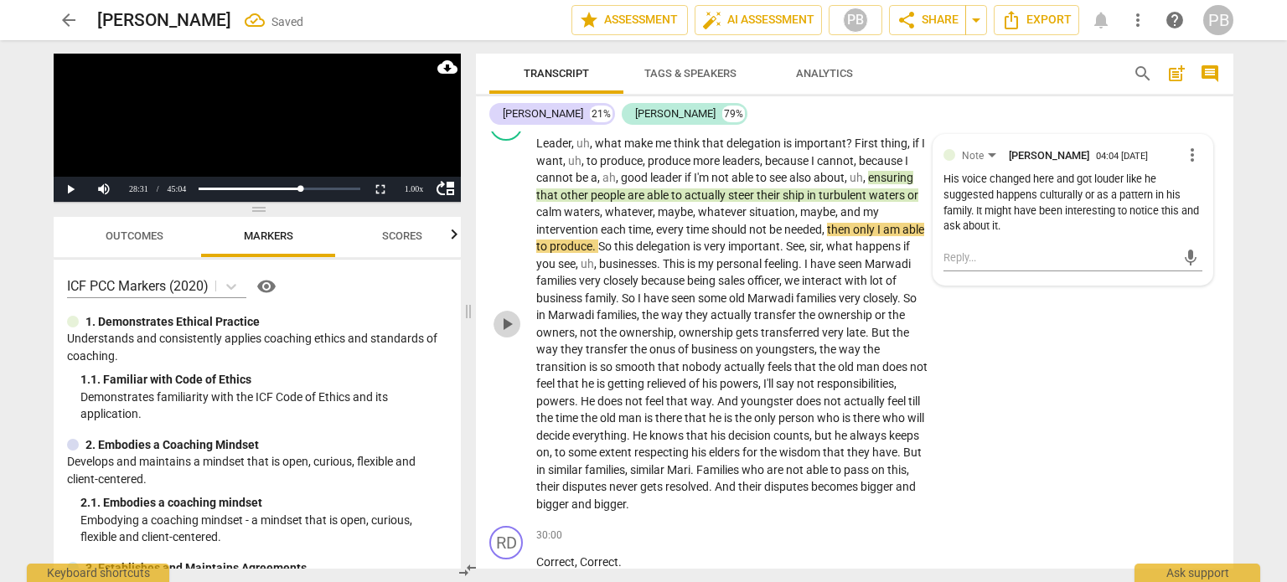
click at [499, 334] on span "play_arrow" at bounding box center [507, 324] width 20 height 20
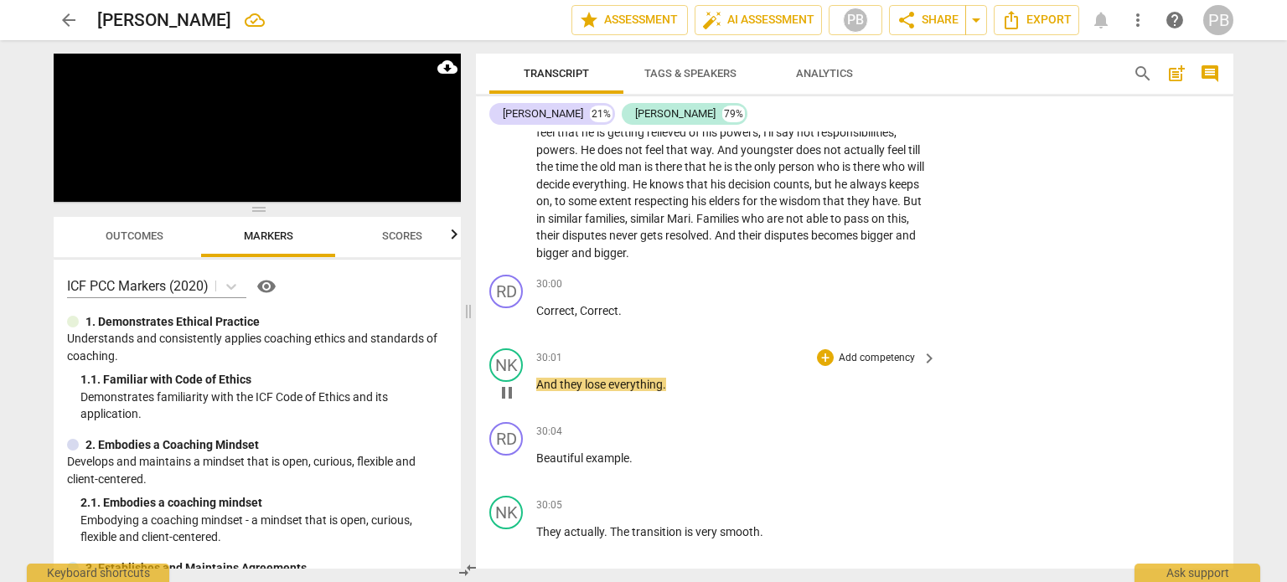
scroll to position [7191, 0]
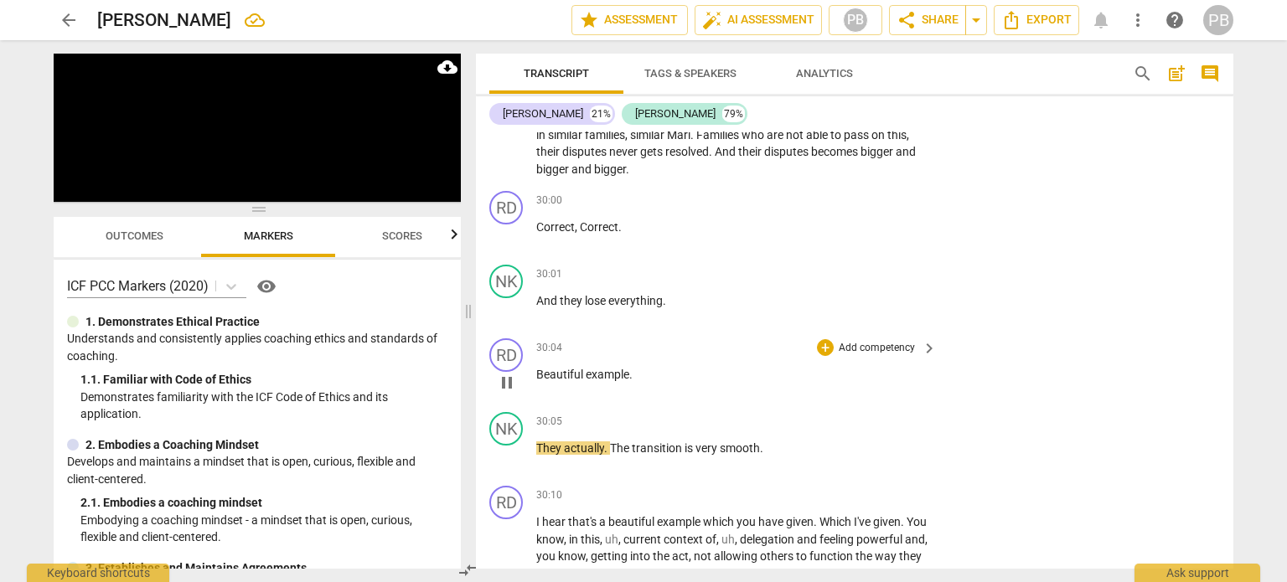
click at [848, 356] on p "Add competency" at bounding box center [877, 348] width 80 height 15
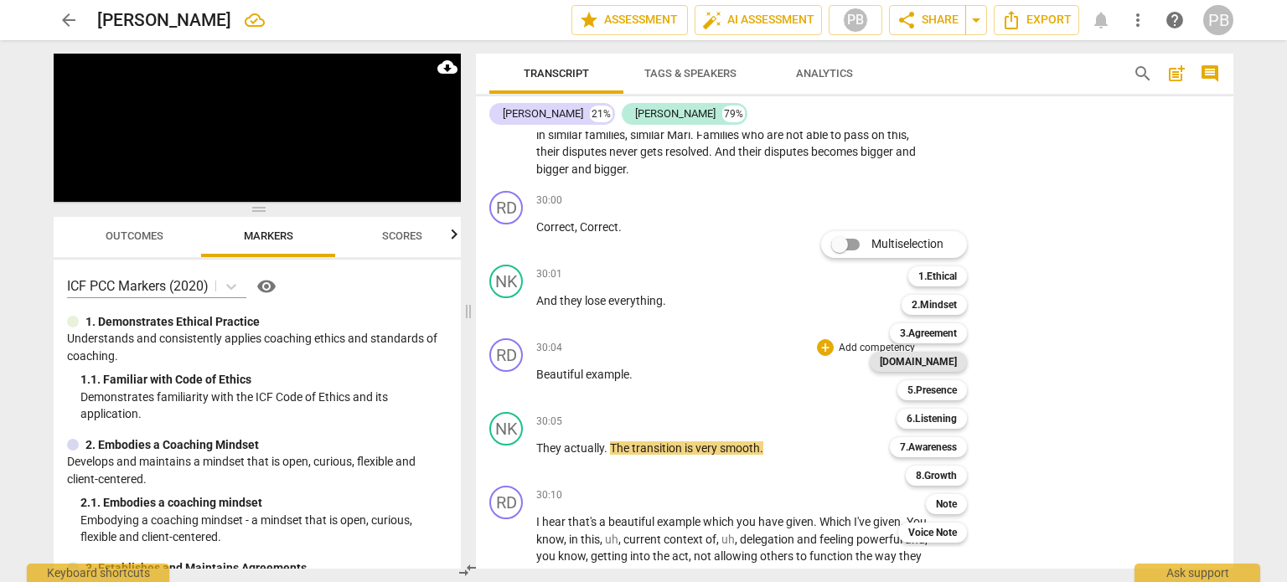
click at [938, 360] on b "[DOMAIN_NAME]" at bounding box center [918, 362] width 77 height 20
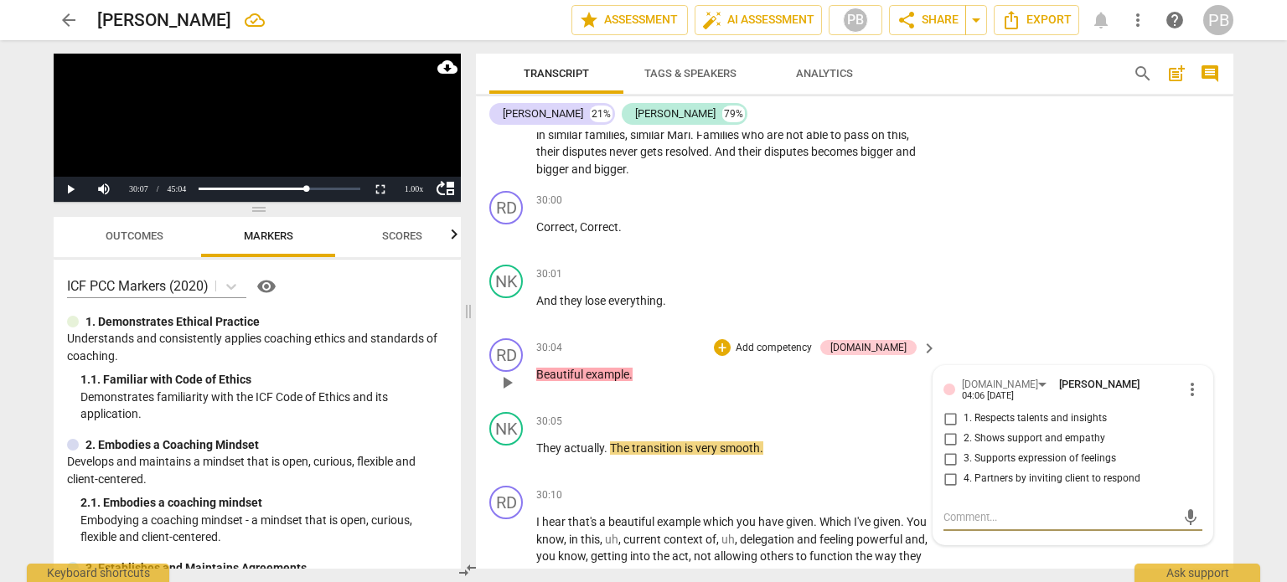
click at [945, 449] on input "2. Shows support and empathy" at bounding box center [950, 439] width 27 height 20
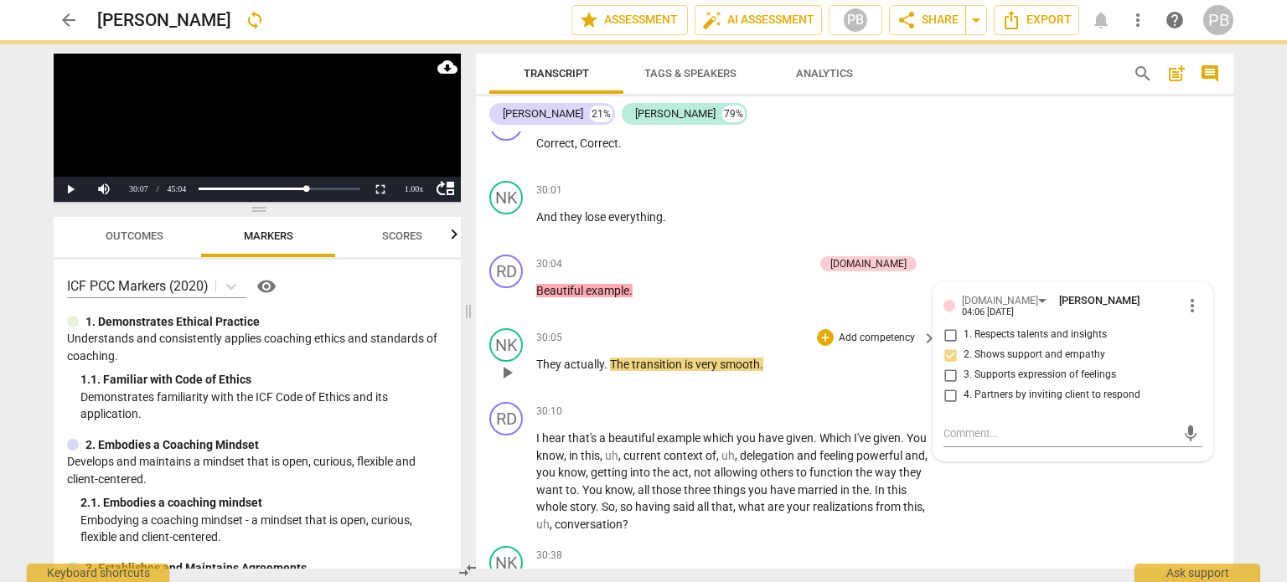
scroll to position [7359, 0]
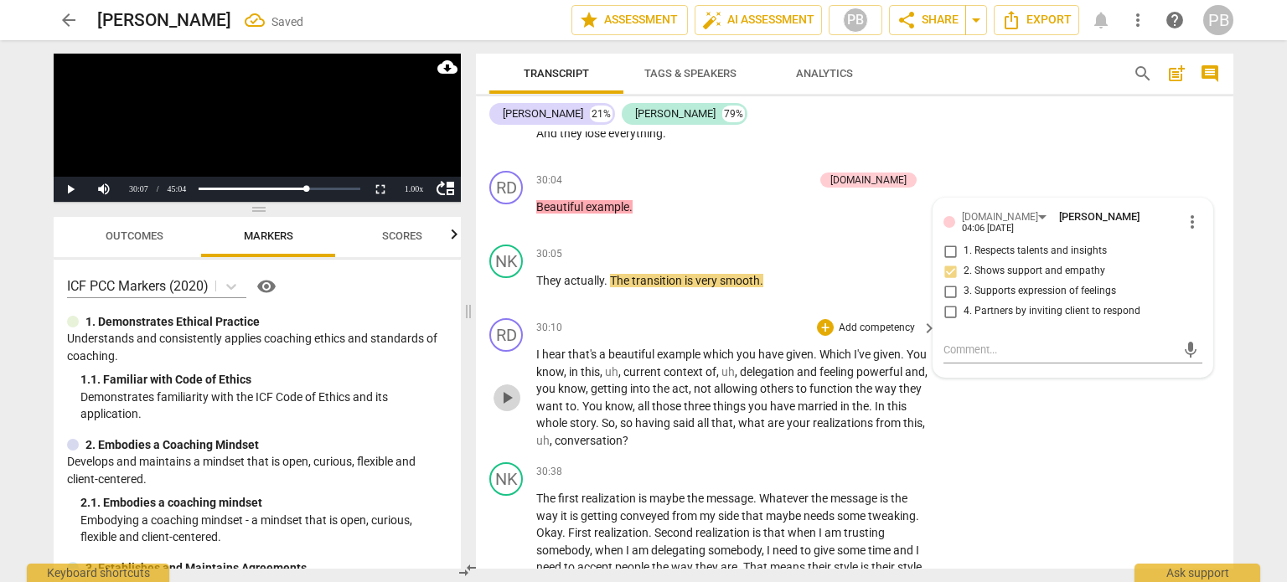
click at [506, 408] on span "play_arrow" at bounding box center [507, 398] width 20 height 20
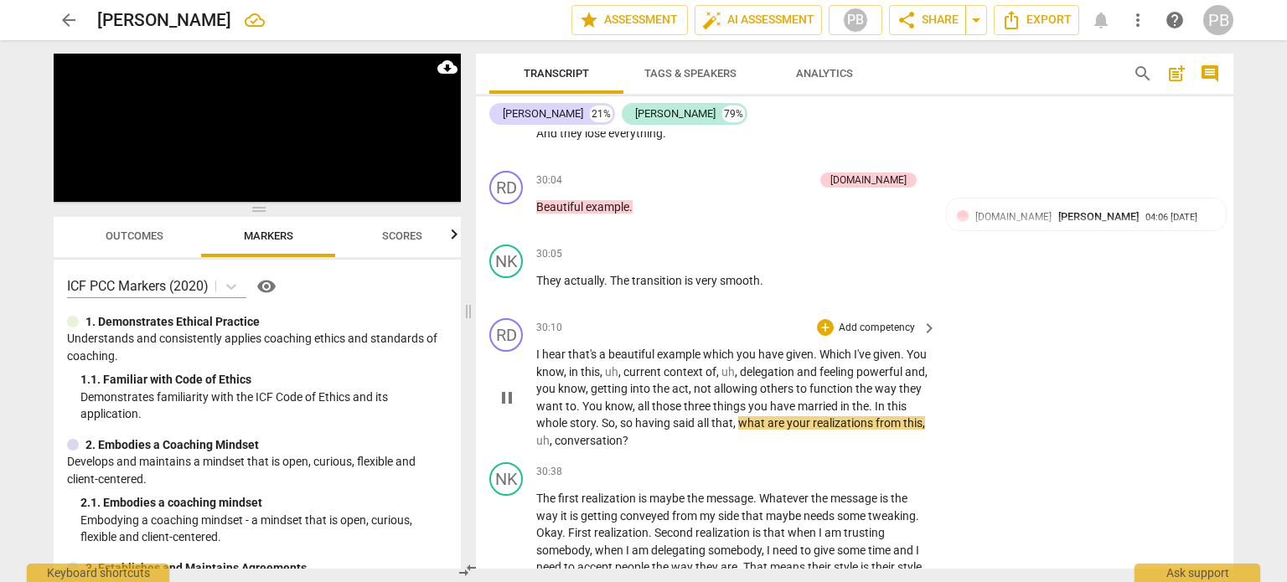
click at [878, 336] on p "Add competency" at bounding box center [877, 328] width 80 height 15
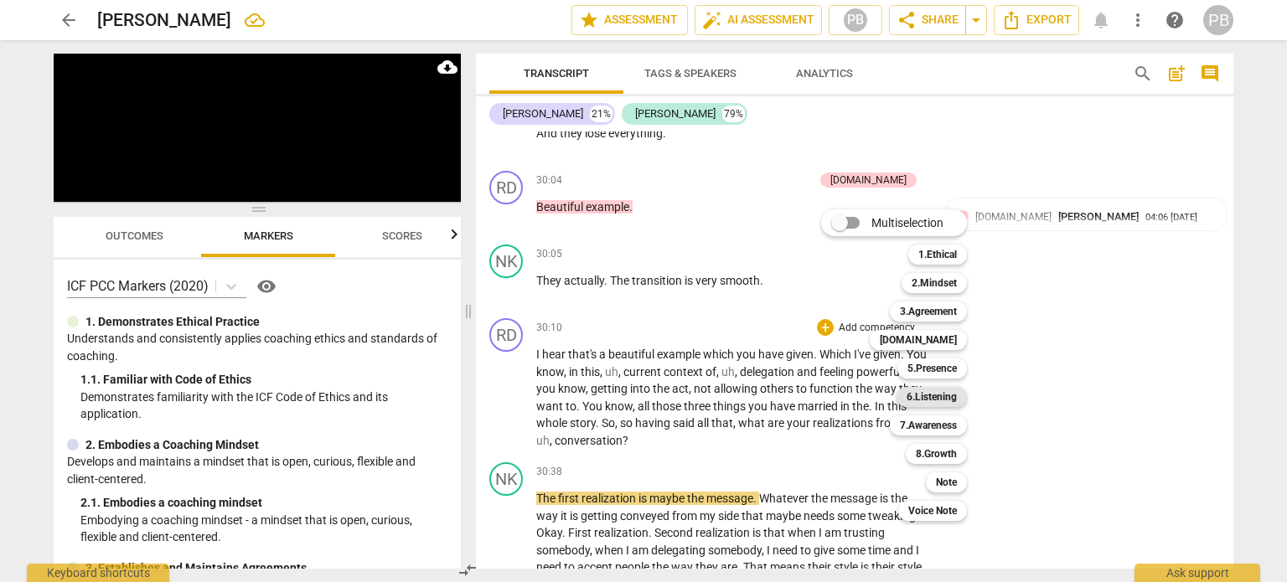
click at [929, 403] on b "6.Listening" at bounding box center [932, 397] width 50 height 20
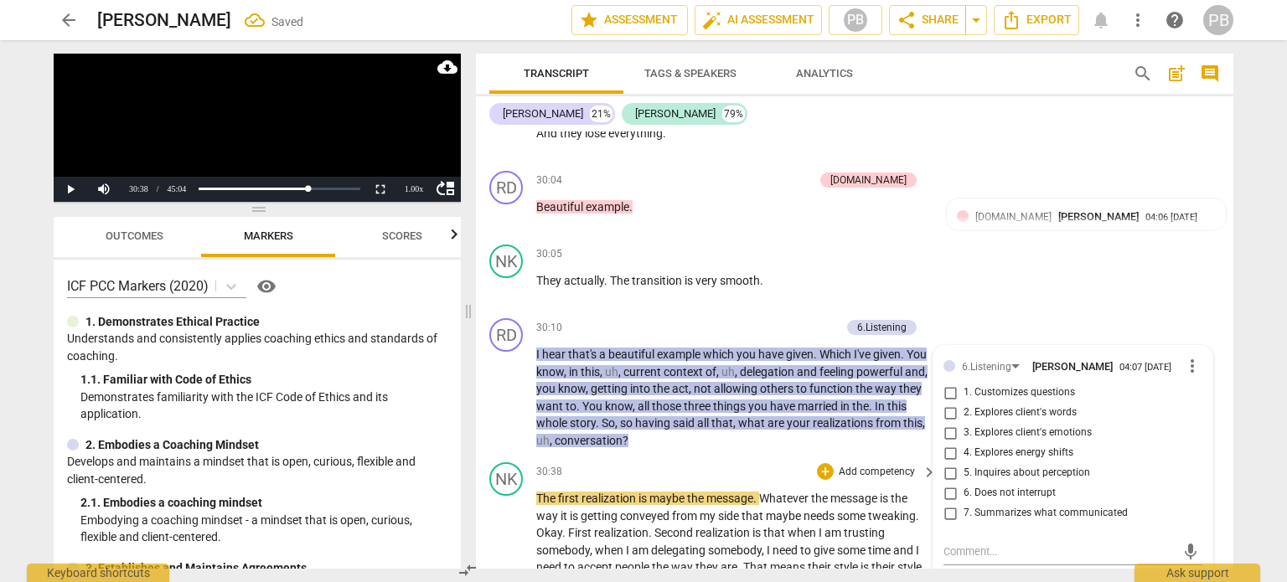
scroll to position [7604, 0]
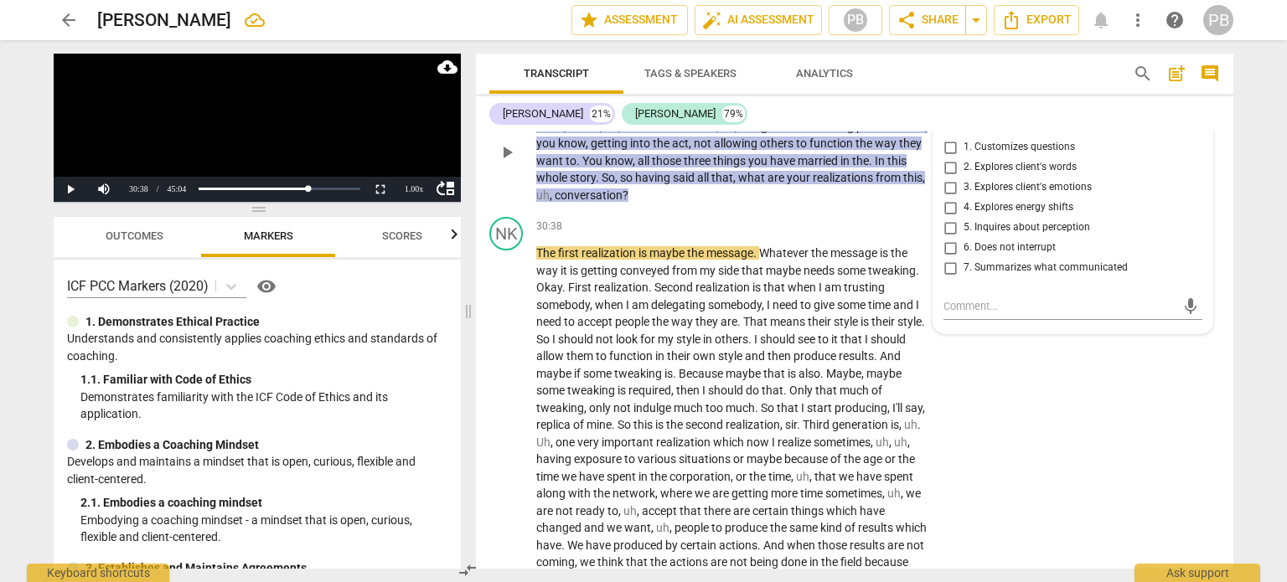
click at [1183, 131] on span "more_vert" at bounding box center [1193, 121] width 20 height 20
click at [1194, 196] on li "Delete" at bounding box center [1207, 193] width 58 height 32
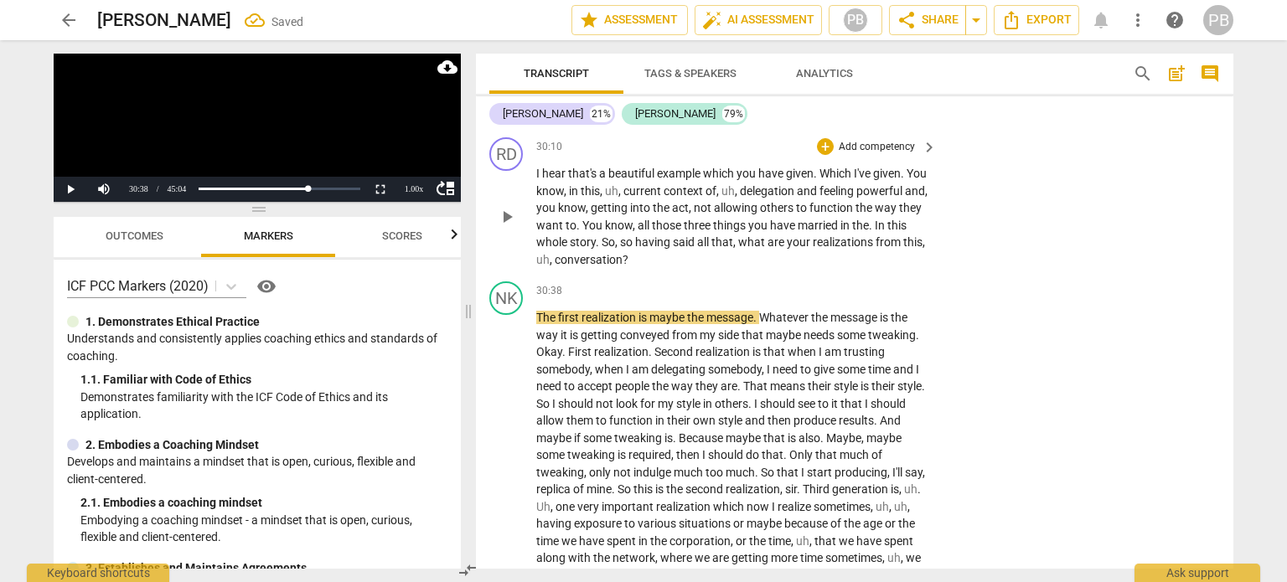
scroll to position [7521, 0]
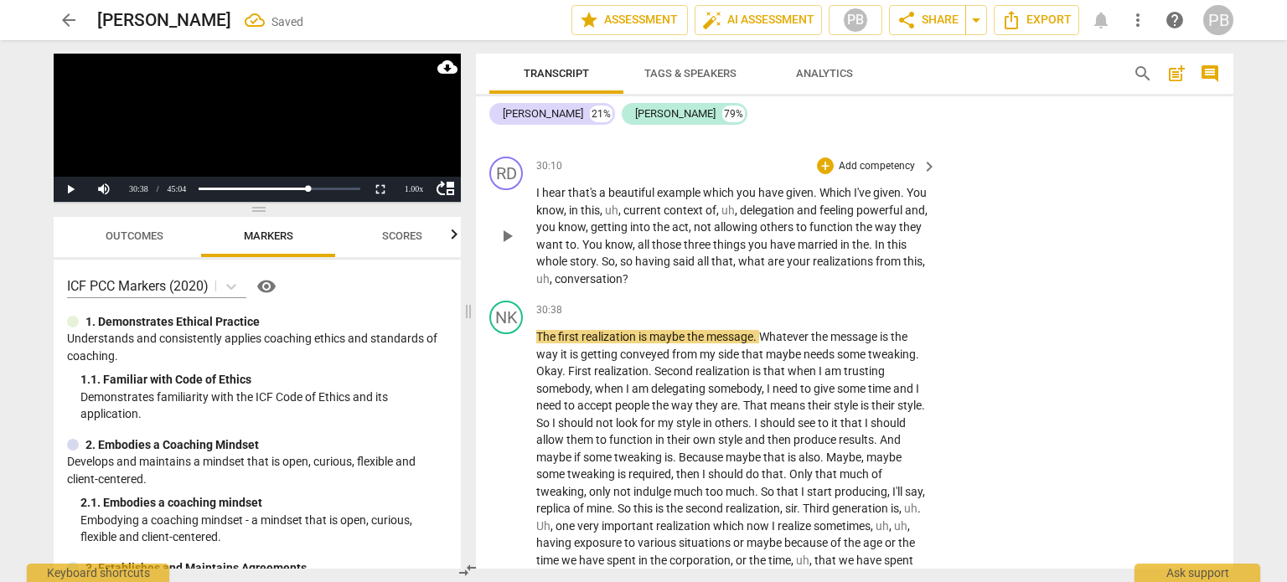
click at [868, 174] on p "Add competency" at bounding box center [877, 166] width 80 height 15
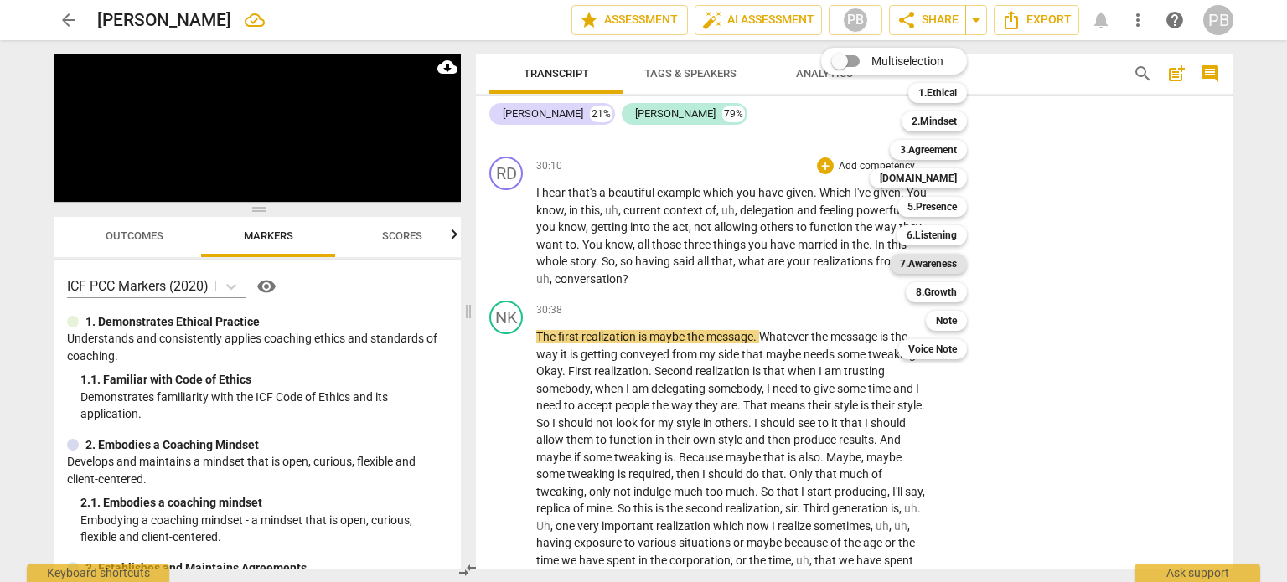
click at [946, 263] on b "7.Awareness" at bounding box center [928, 264] width 57 height 20
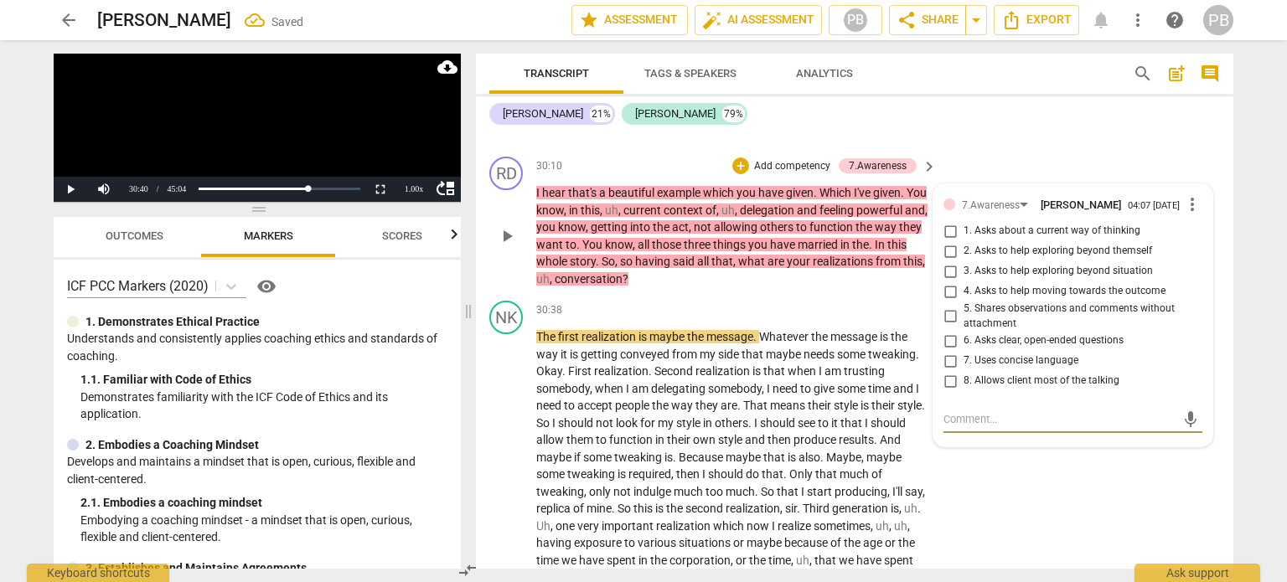
click at [947, 327] on input "5. Shares observations and comments without attachment" at bounding box center [950, 317] width 27 height 20
click at [944, 261] on input "2. Asks to help exploring beyond themself" at bounding box center [950, 251] width 27 height 20
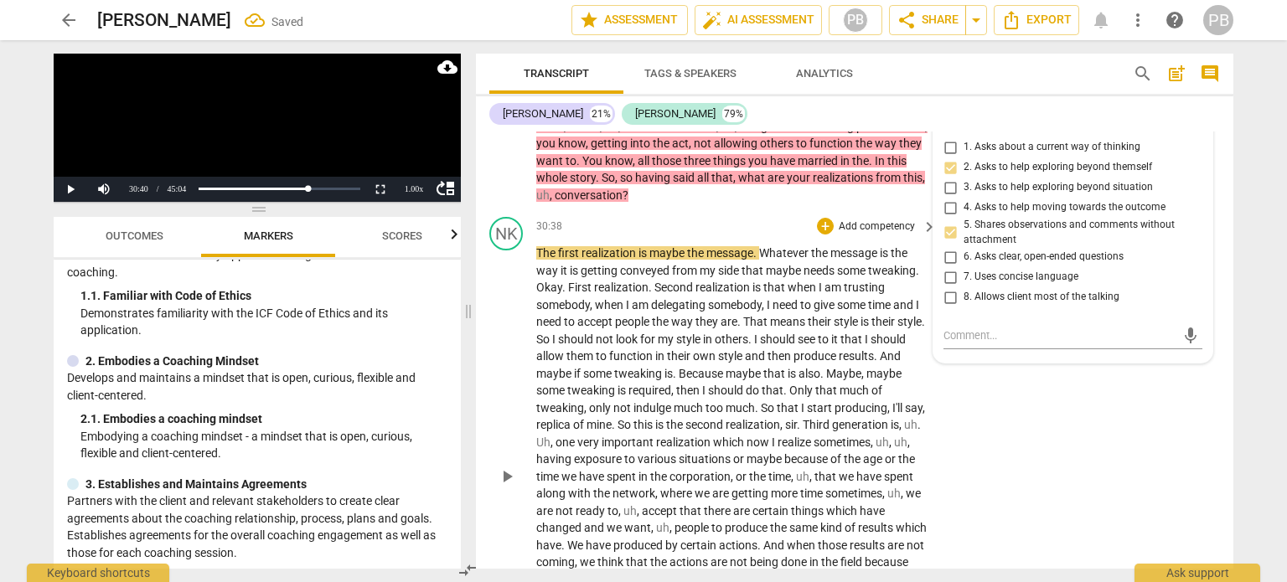
scroll to position [7688, 0]
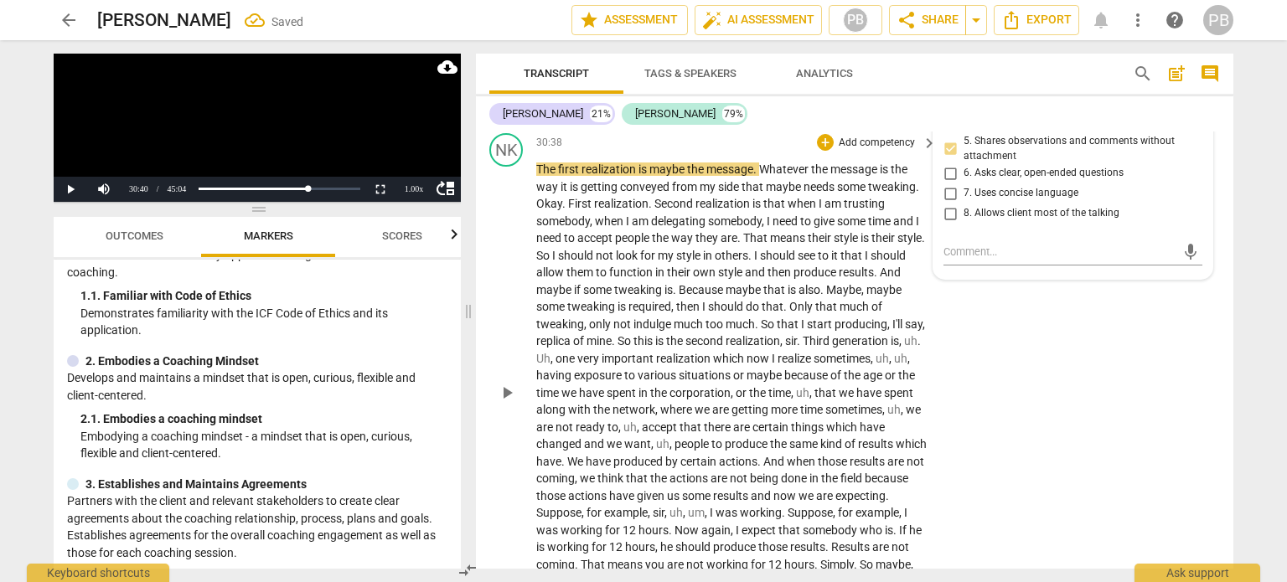
click at [509, 403] on span "play_arrow" at bounding box center [507, 393] width 20 height 20
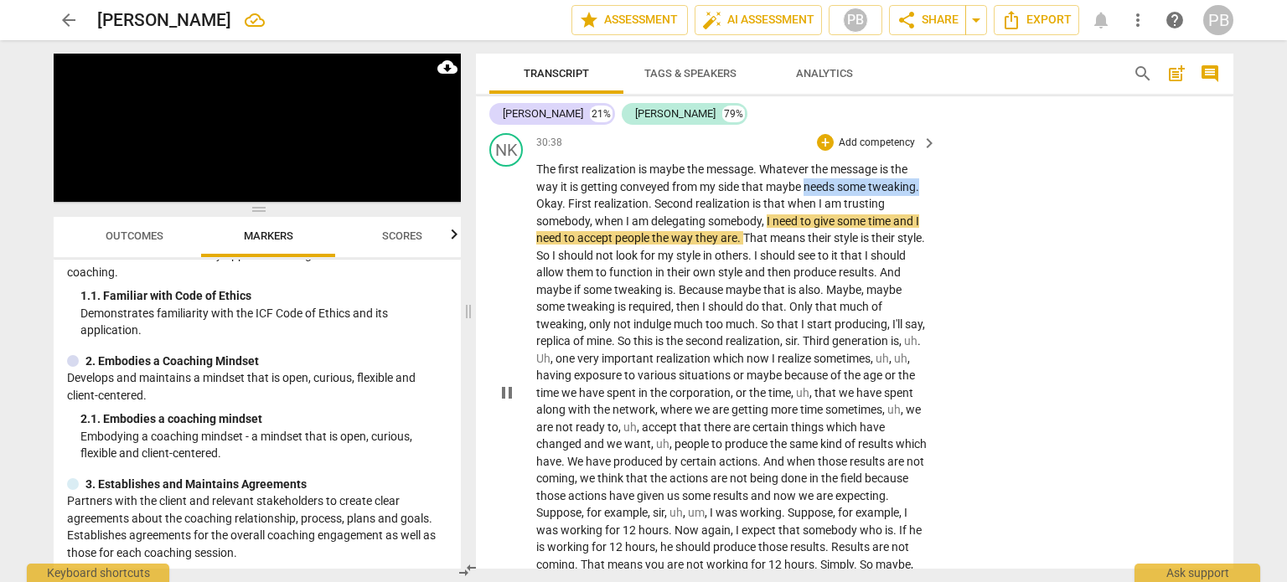
drag, startPoint x: 804, startPoint y: 219, endPoint x: 921, endPoint y: 220, distance: 117.4
click at [921, 220] on p "The first realization is maybe the message . Whatever the message is the way it…" at bounding box center [732, 393] width 392 height 464
click at [956, 199] on icon "button" at bounding box center [960, 200] width 10 height 12
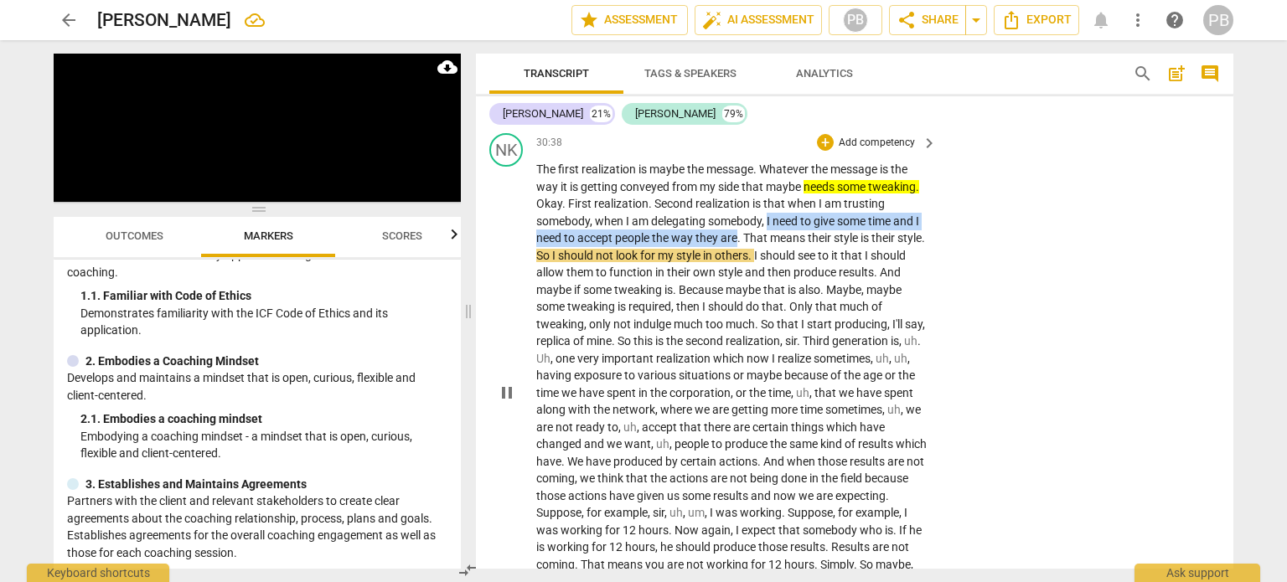
drag, startPoint x: 768, startPoint y: 256, endPoint x: 739, endPoint y: 273, distance: 33.1
click at [739, 273] on p "The first realization is maybe the message . Whatever the message is the way it…" at bounding box center [732, 393] width 392 height 464
click at [777, 255] on icon "button" at bounding box center [776, 252] width 10 height 12
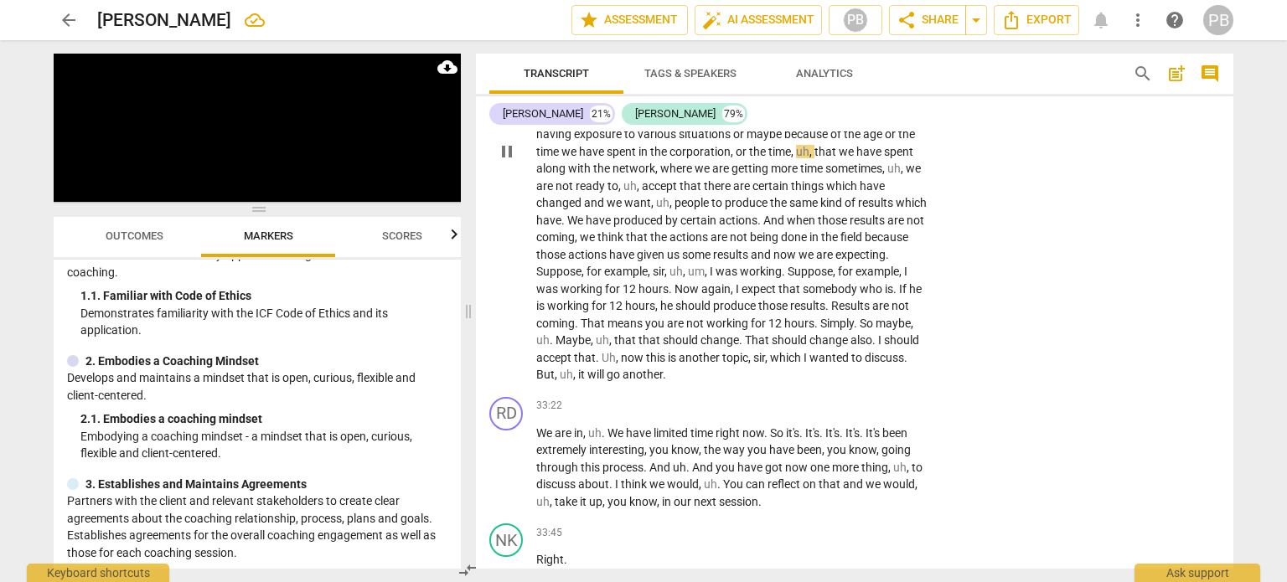
scroll to position [7940, 0]
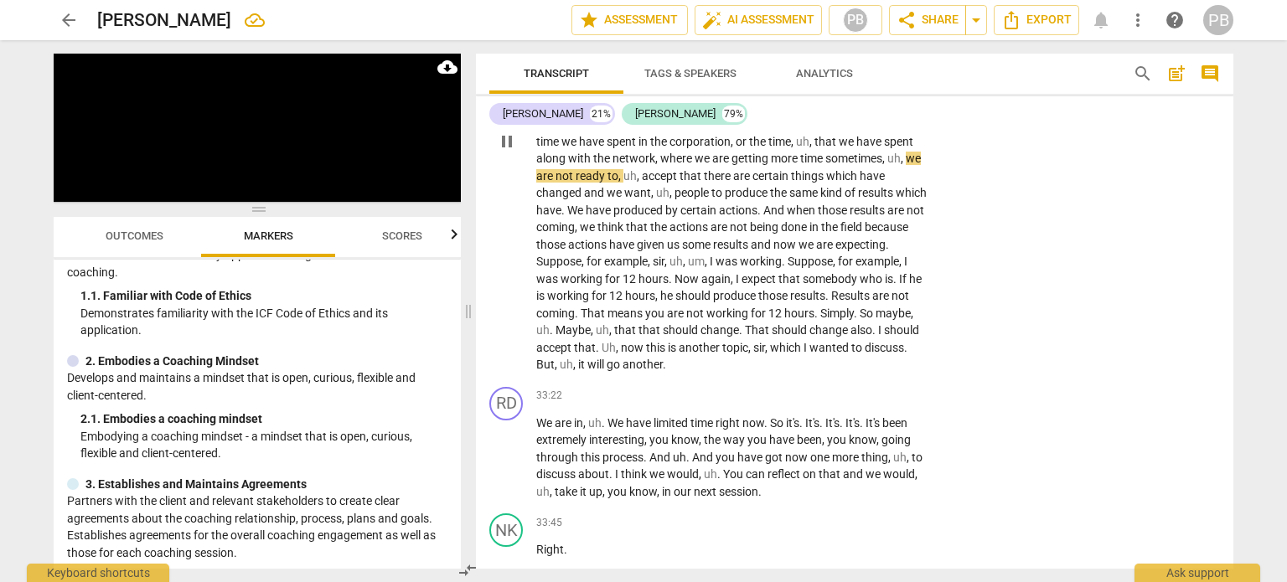
drag, startPoint x: 508, startPoint y: 177, endPoint x: 550, endPoint y: 237, distance: 73.5
click at [508, 152] on span "pause" at bounding box center [507, 142] width 20 height 20
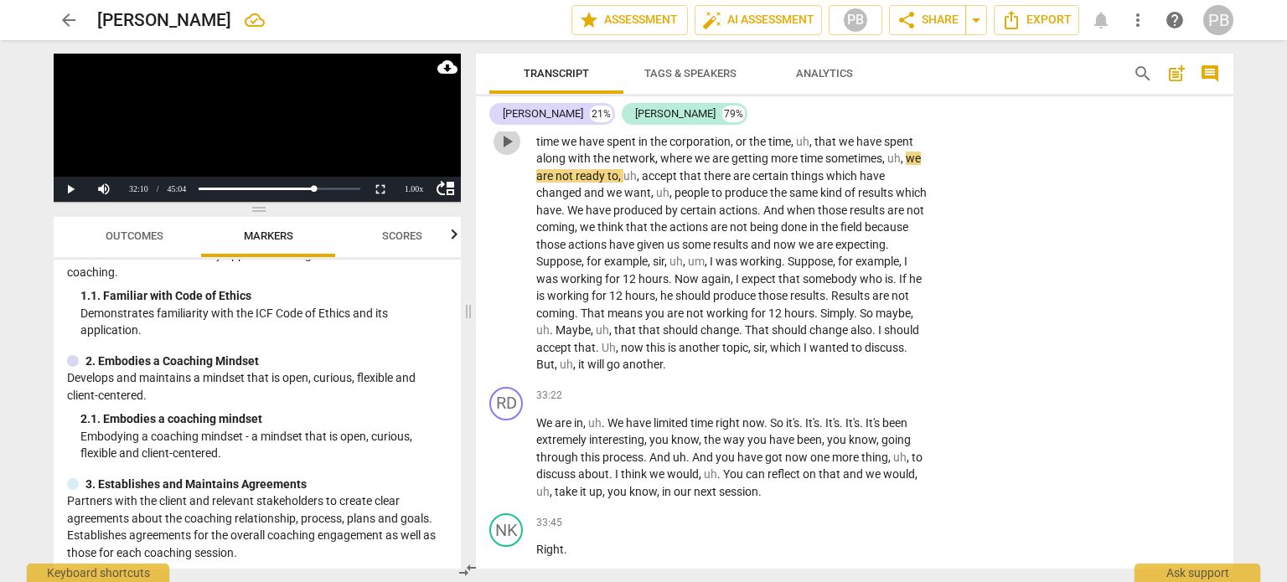
click at [510, 152] on span "play_arrow" at bounding box center [507, 142] width 20 height 20
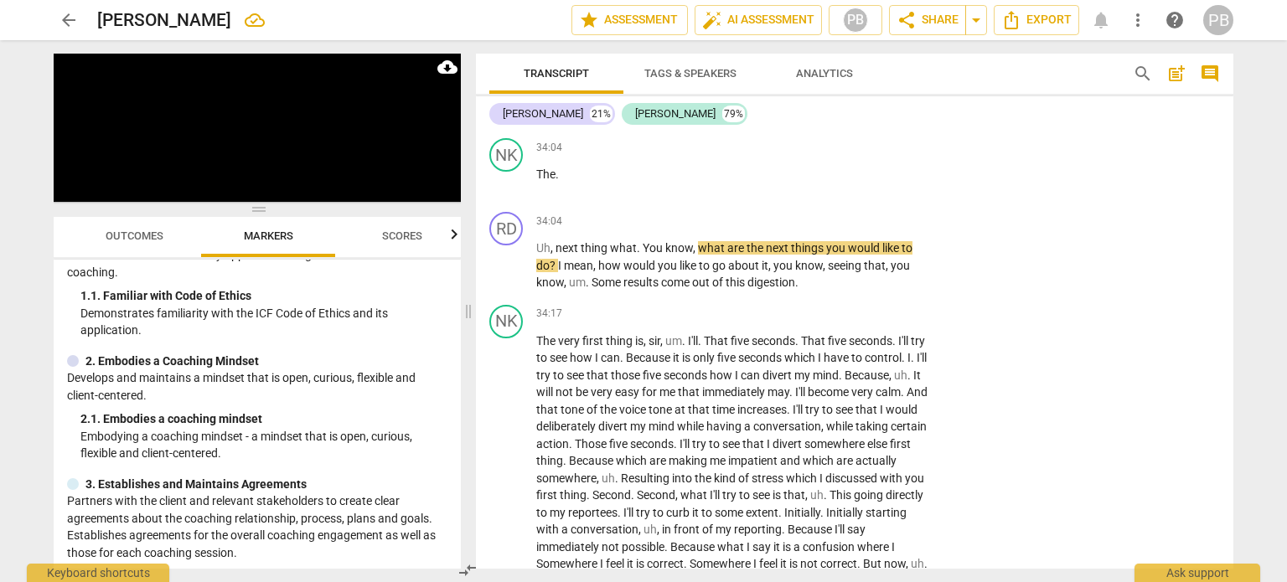
scroll to position [8526, 0]
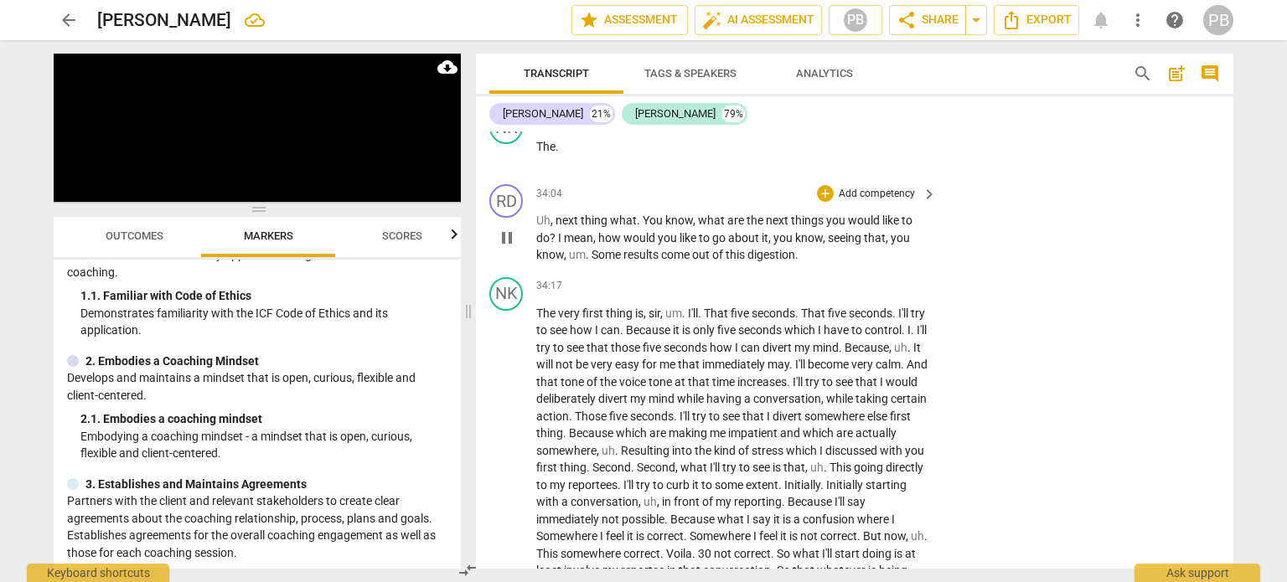
click at [841, 202] on p "Add competency" at bounding box center [877, 194] width 80 height 15
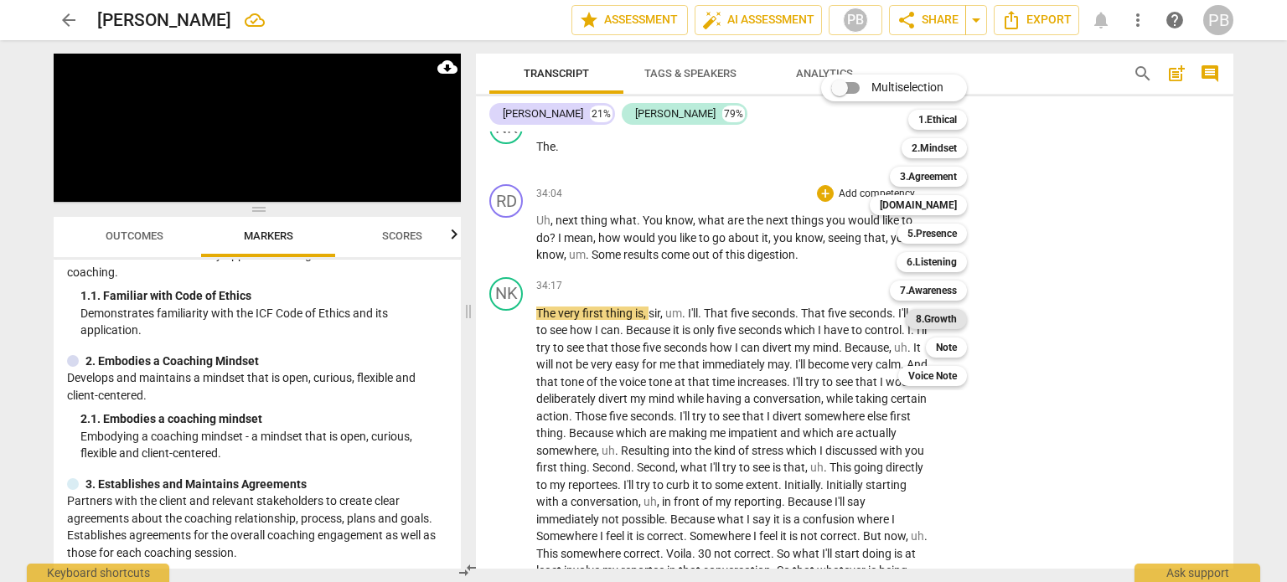
click at [938, 312] on b "8.Growth" at bounding box center [936, 319] width 41 height 20
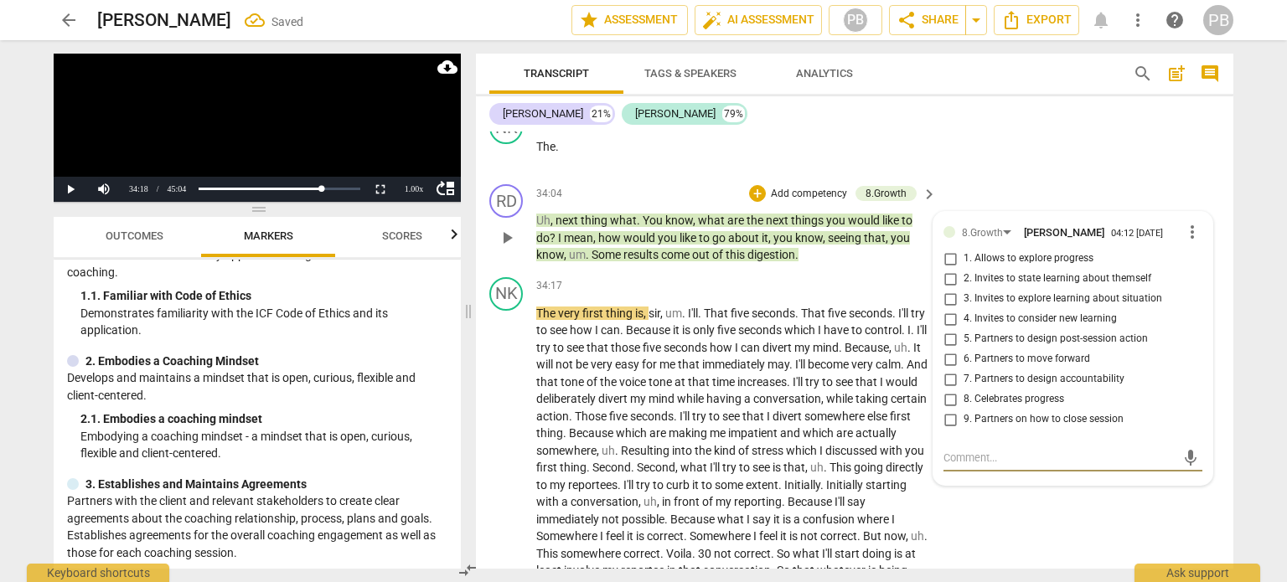
click at [951, 349] on input "5. Partners to design post-session action" at bounding box center [950, 339] width 27 height 20
click at [508, 505] on span "play_arrow" at bounding box center [507, 494] width 20 height 20
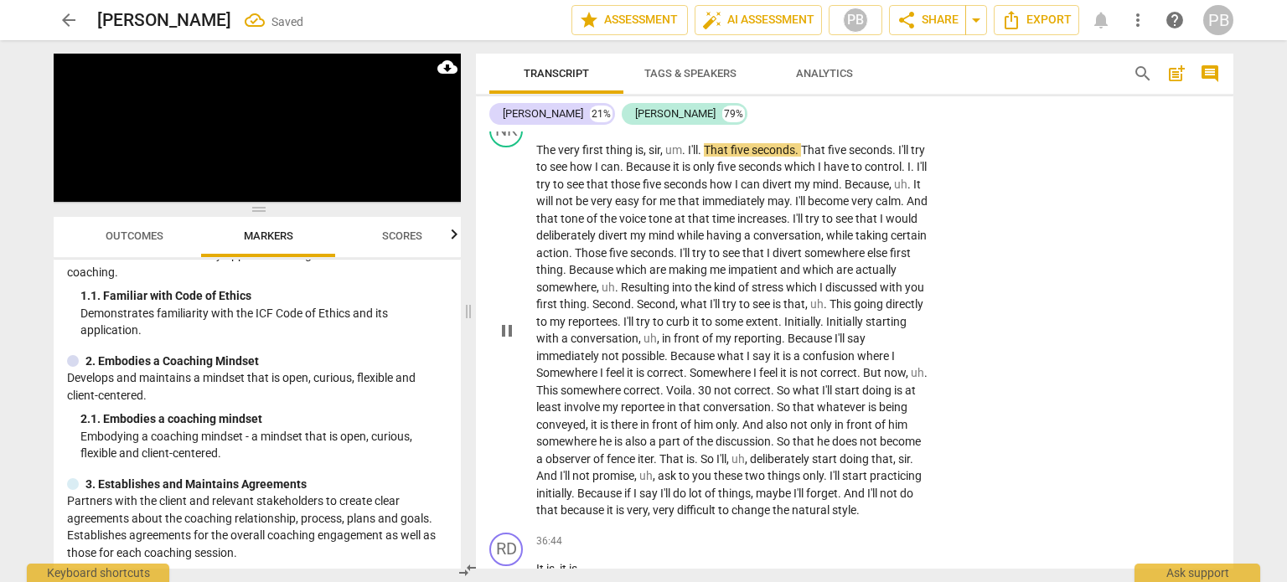
scroll to position [8694, 0]
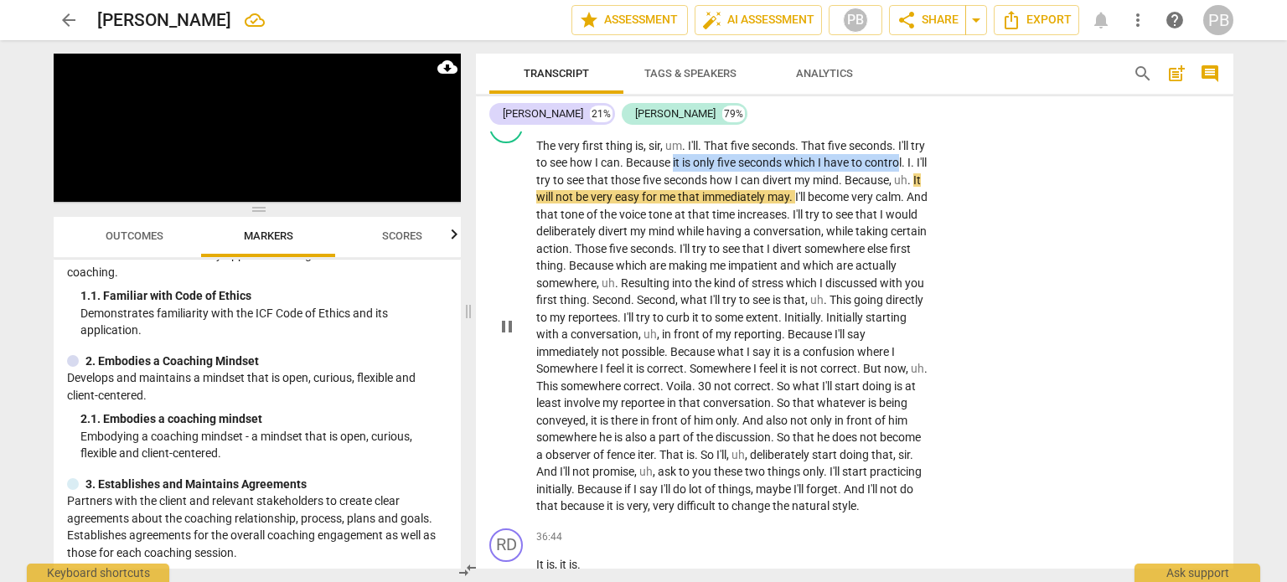
drag, startPoint x: 691, startPoint y: 197, endPoint x: 582, endPoint y: 210, distance: 109.8
click at [579, 210] on p "The very first thing is , sir , um . I'll . That five seconds . That five secon…" at bounding box center [732, 326] width 392 height 378
click at [585, 210] on div "+ keyboard_arrow_down" at bounding box center [613, 195] width 70 height 30
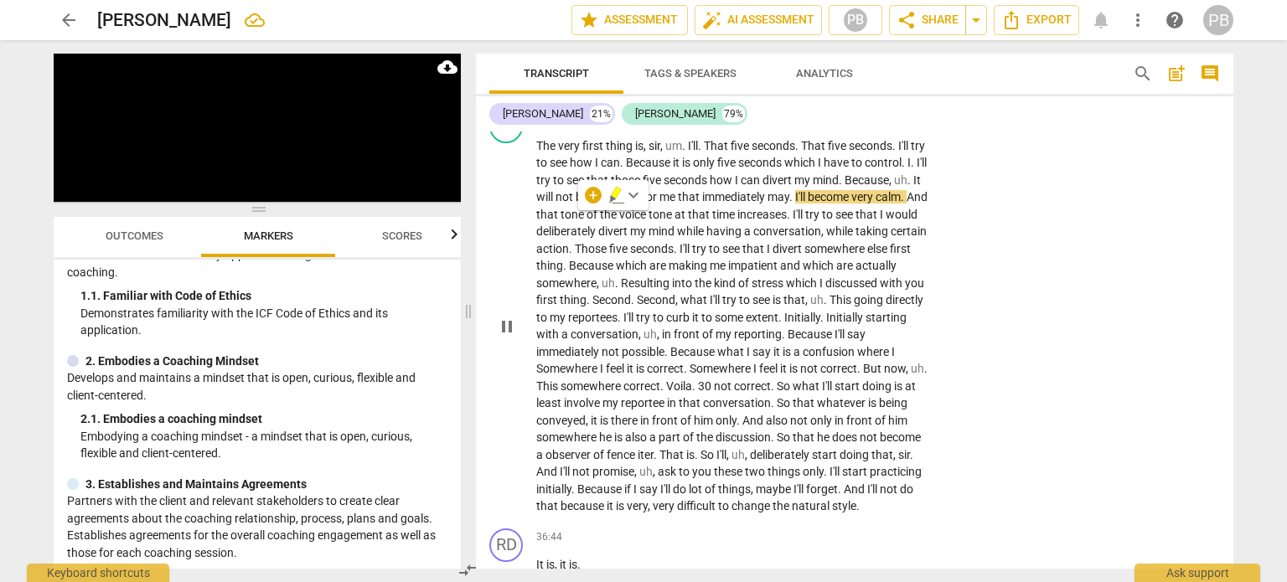
click at [933, 199] on div "The very first thing is , sir , um . I'll . That five seconds . That five secon…" at bounding box center [737, 326] width 402 height 378
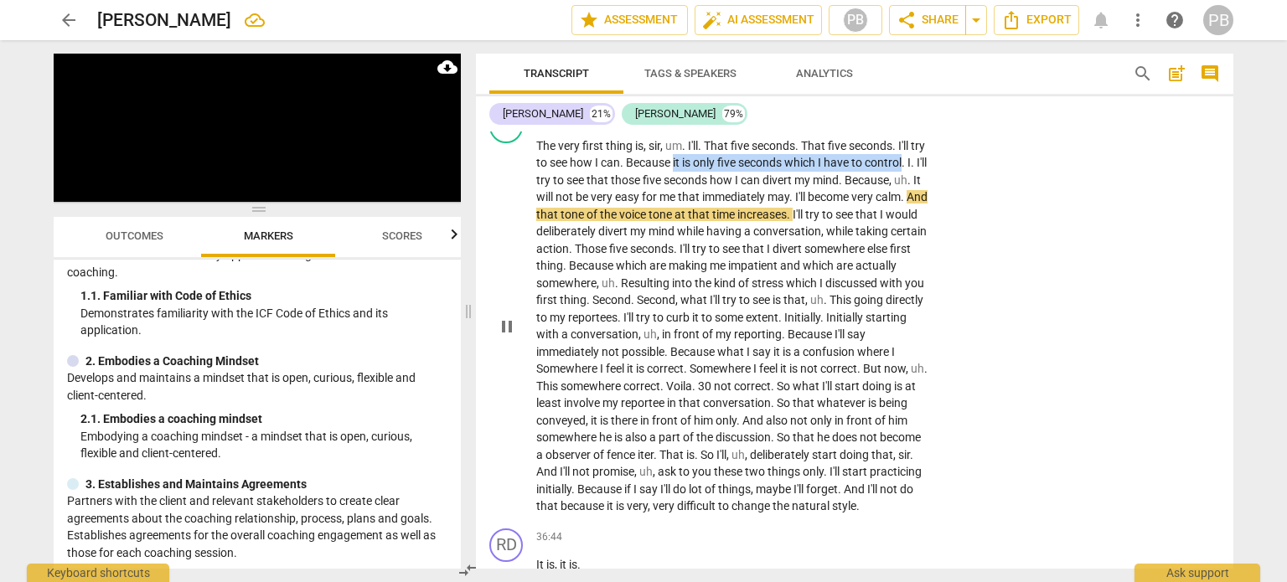
drag, startPoint x: 691, startPoint y: 196, endPoint x: 572, endPoint y: 210, distance: 119.0
click at [572, 210] on p "The very first thing is , sir , um . I'll . That five seconds . That five secon…" at bounding box center [732, 326] width 392 height 378
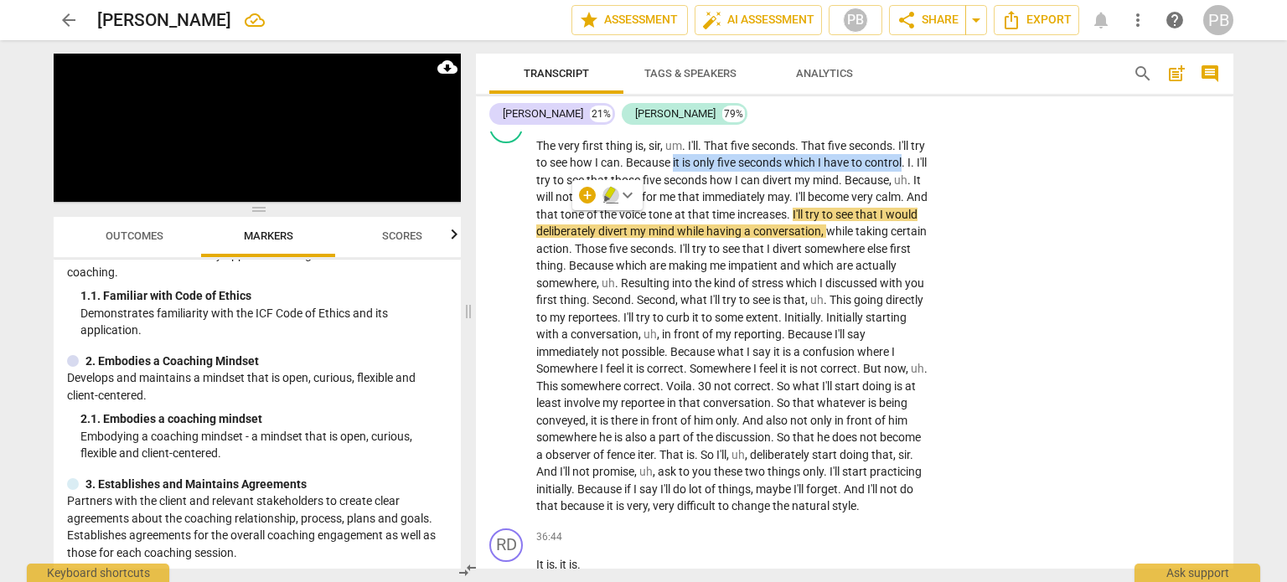
click at [614, 190] on icon "button" at bounding box center [610, 193] width 10 height 12
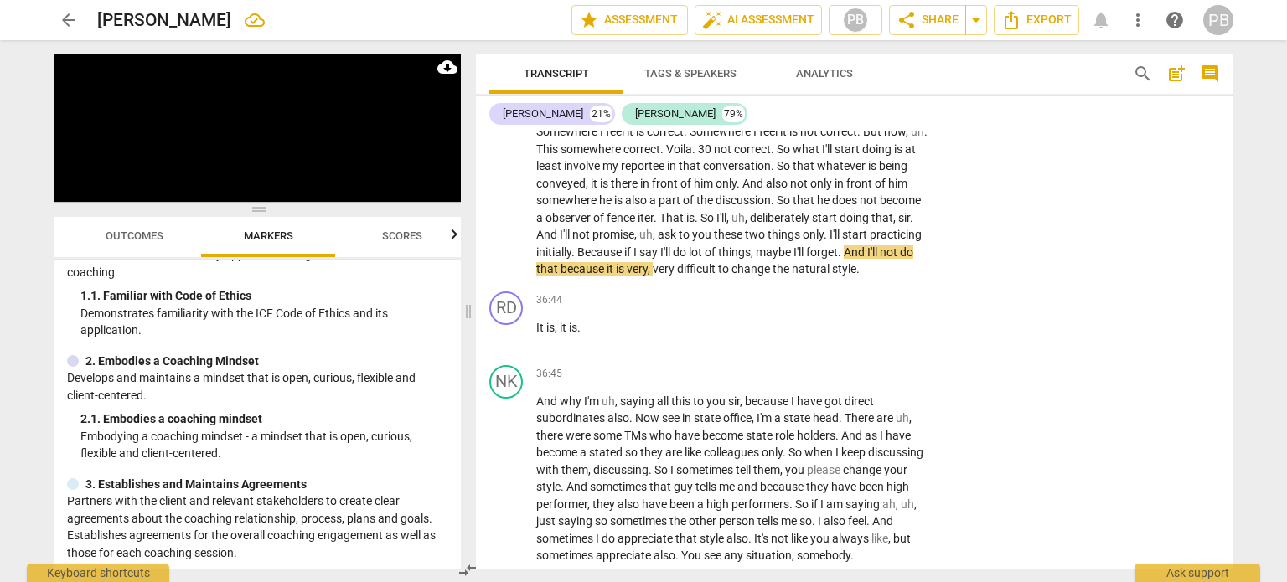
scroll to position [9029, 0]
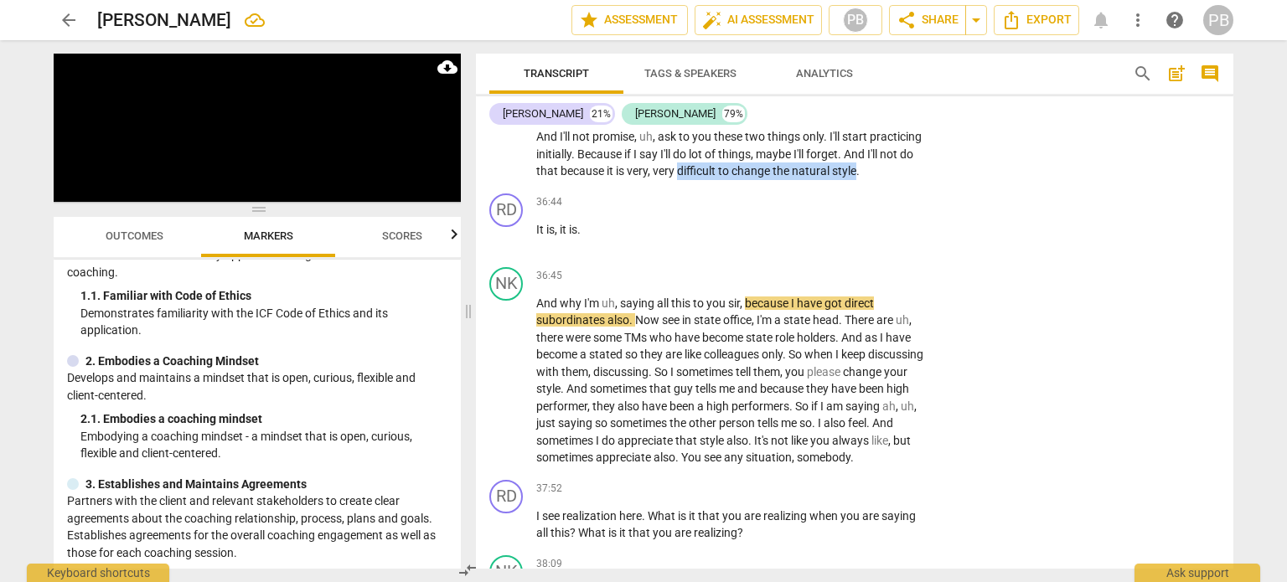
drag, startPoint x: 536, startPoint y: 225, endPoint x: 714, endPoint y: 225, distance: 178.5
click at [751, 201] on icon "button" at bounding box center [753, 201] width 10 height 12
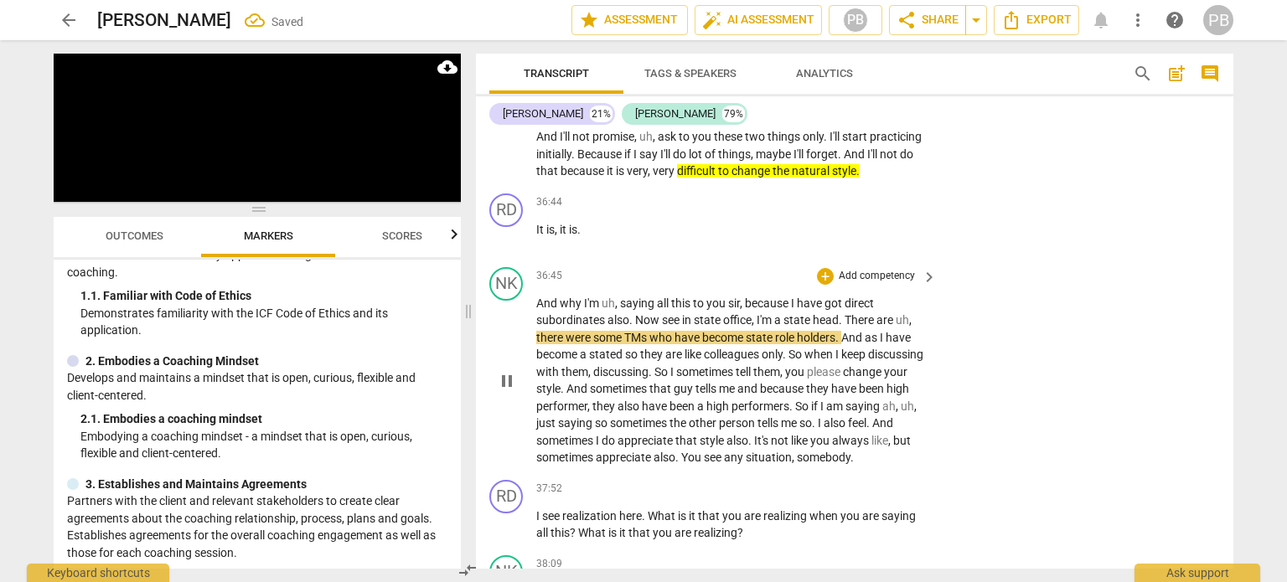
scroll to position [9113, 0]
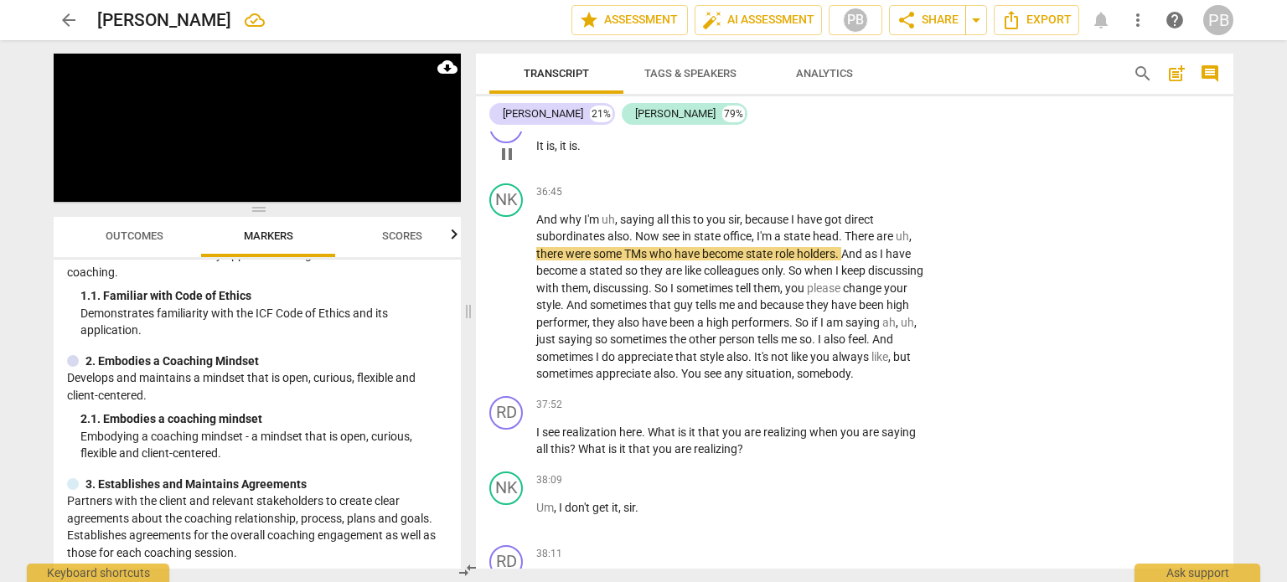
click at [842, 127] on p "Add competency" at bounding box center [877, 118] width 80 height 15
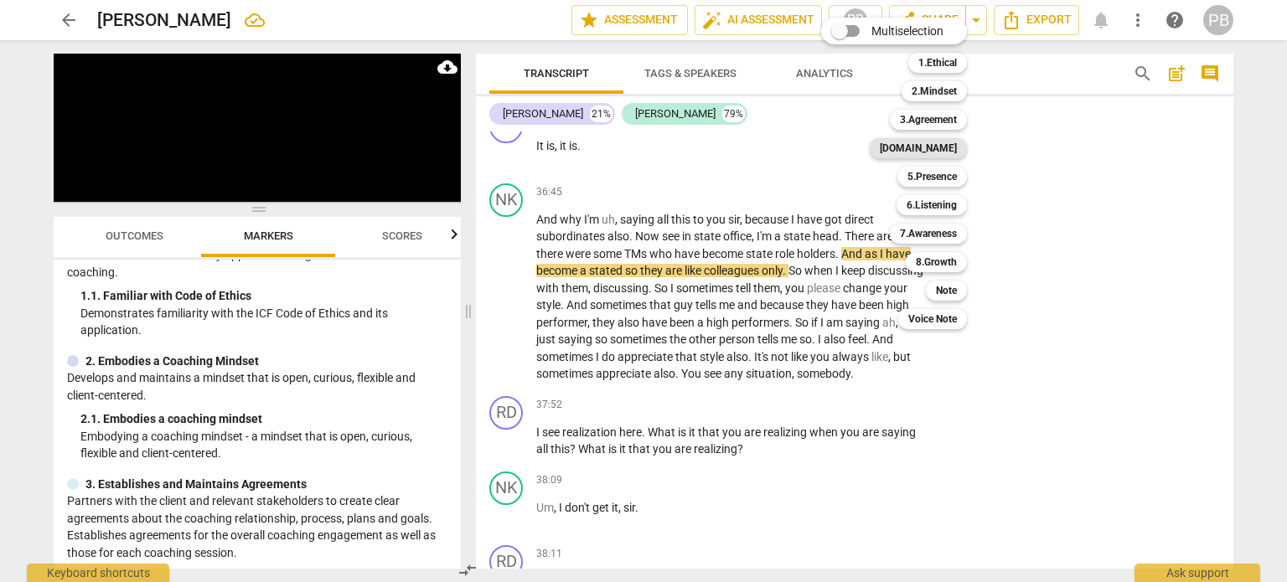
click at [929, 147] on b "[DOMAIN_NAME]" at bounding box center [918, 148] width 77 height 20
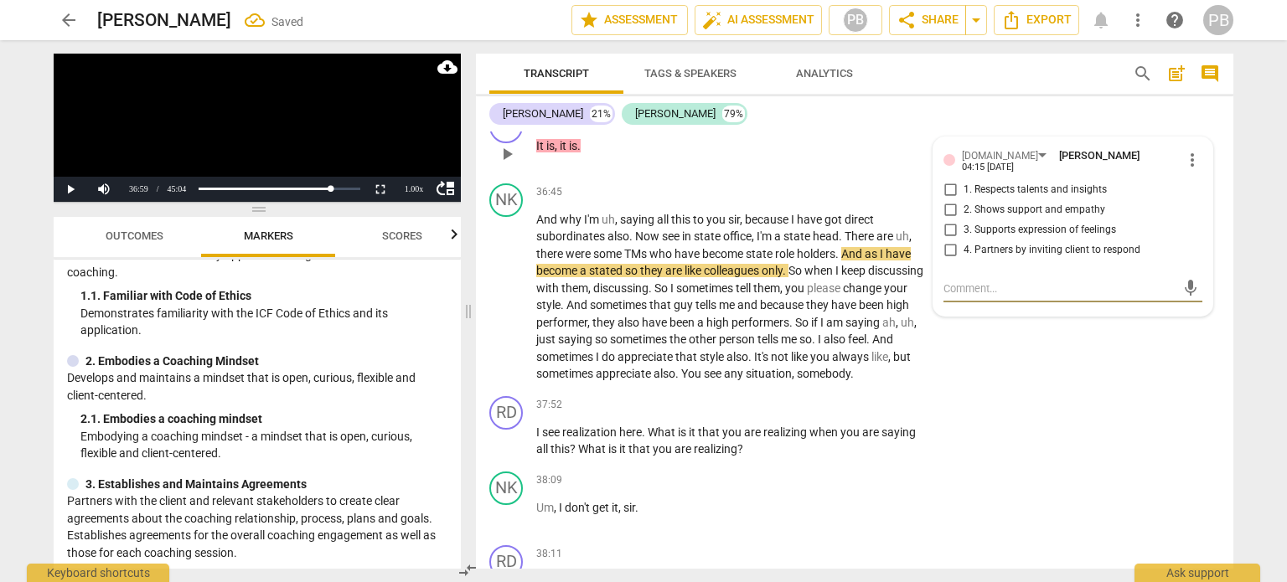
click at [946, 220] on input "2. Shows support and empathy" at bounding box center [950, 210] width 27 height 20
drag, startPoint x: 505, startPoint y: 360, endPoint x: 526, endPoint y: 391, distance: 38.1
click at [526, 378] on div "play_arrow pause" at bounding box center [515, 297] width 43 height 161
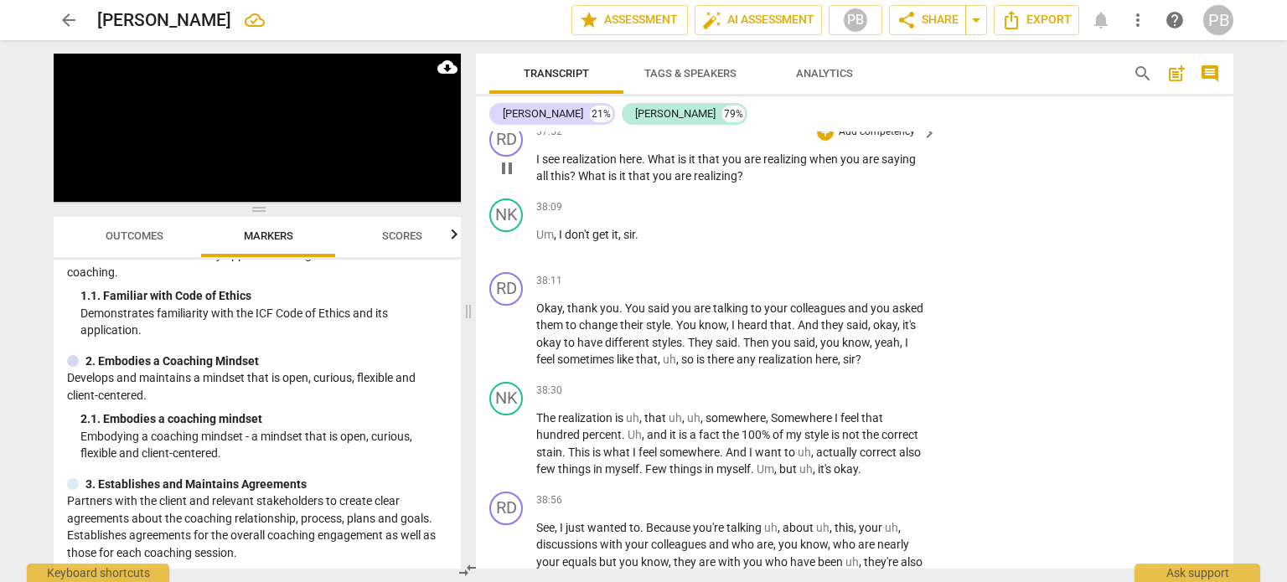
scroll to position [9448, 0]
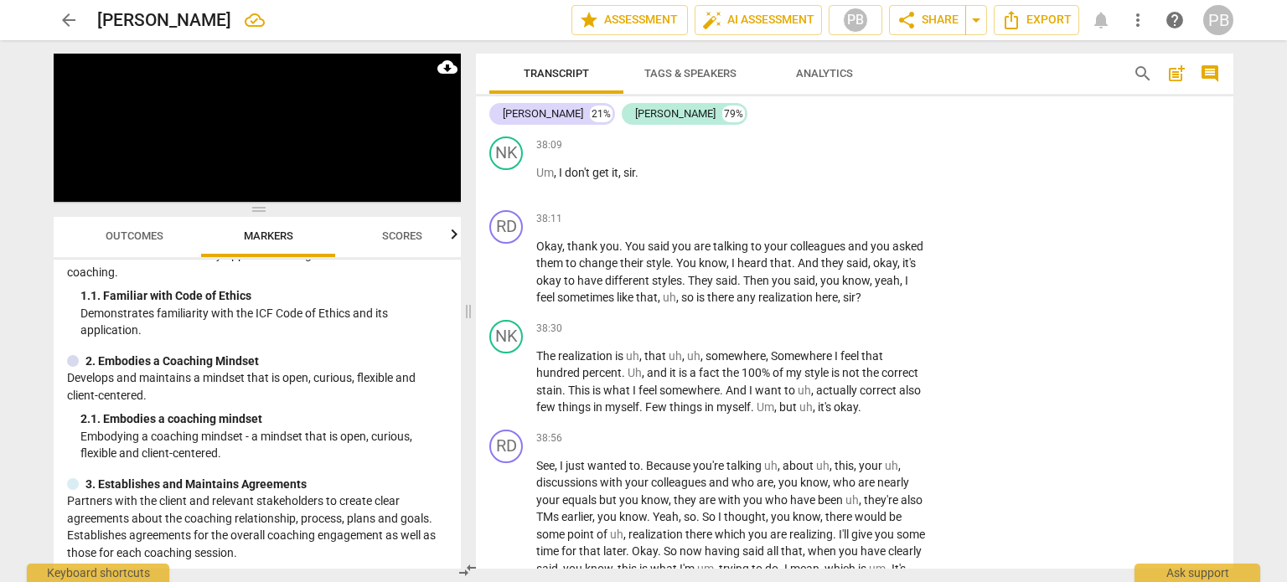
click at [878, 78] on p "Add competency" at bounding box center [877, 70] width 80 height 15
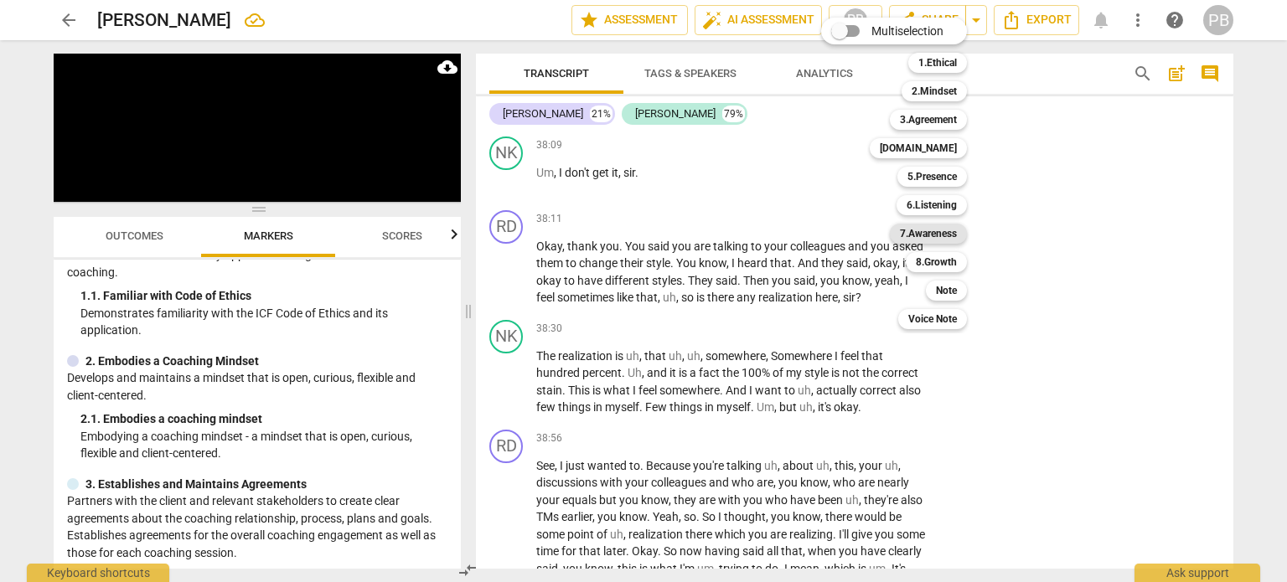
click at [932, 236] on b "7.Awareness" at bounding box center [928, 234] width 57 height 20
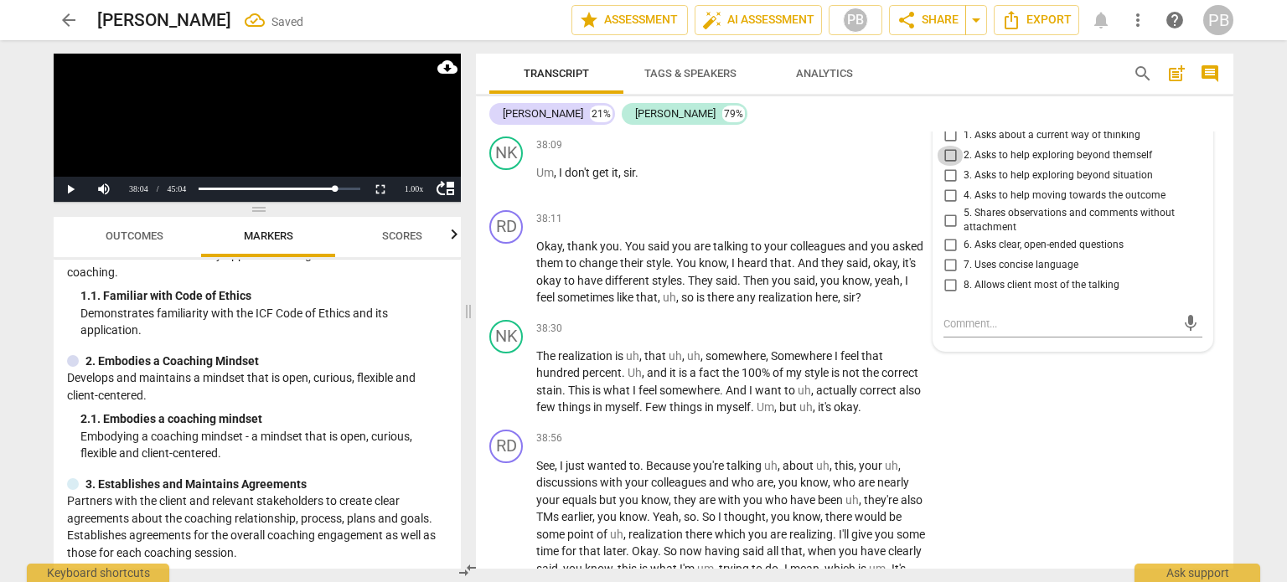
click at [945, 166] on input "2. Asks to help exploring beyond themself" at bounding box center [950, 156] width 27 height 20
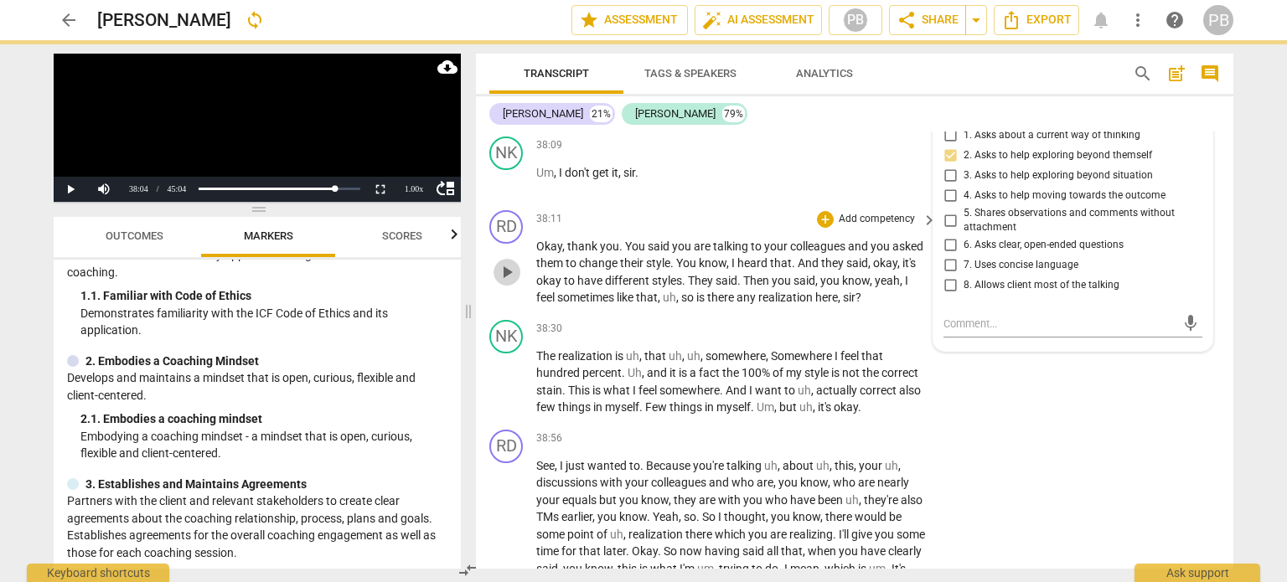
click at [510, 282] on span "play_arrow" at bounding box center [507, 272] width 20 height 20
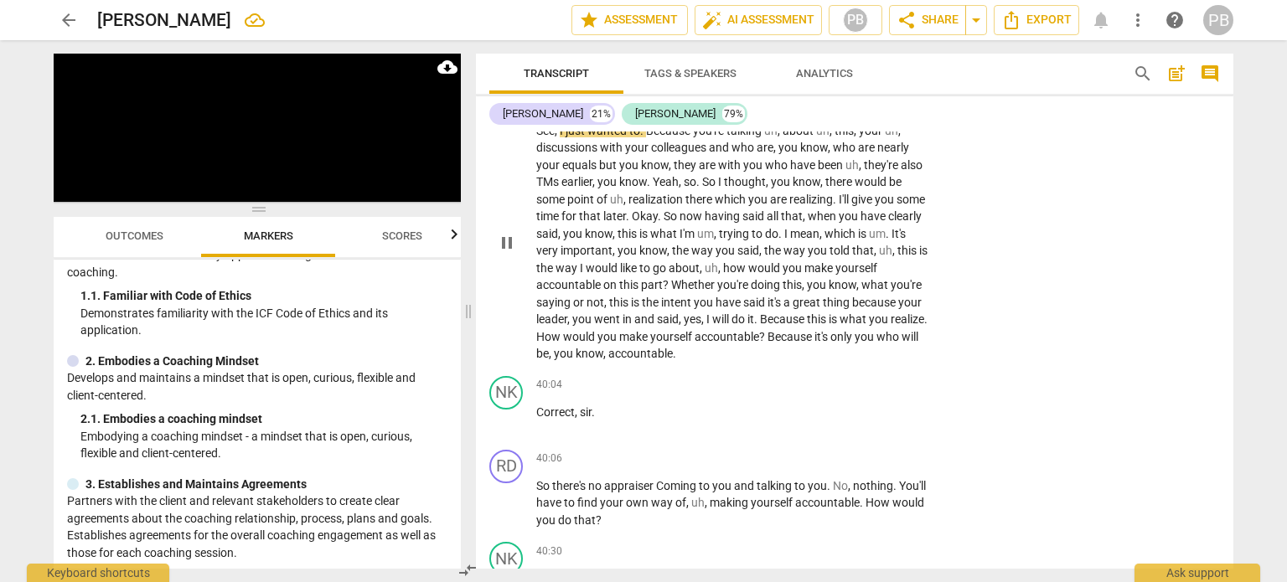
scroll to position [9700, 0]
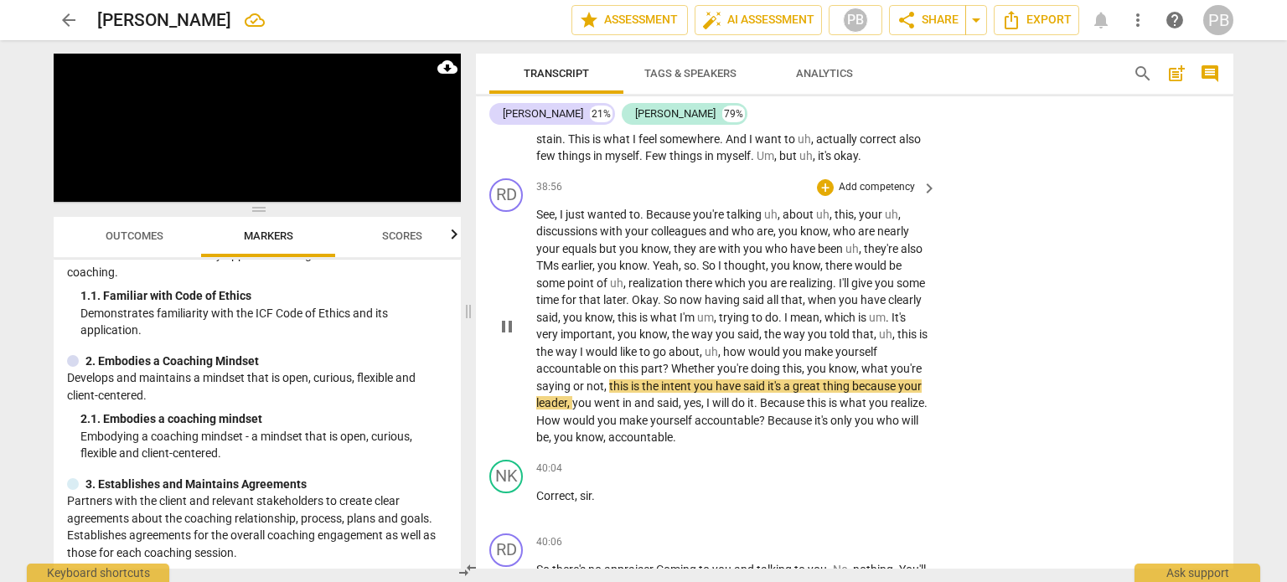
click at [885, 195] on p "Add competency" at bounding box center [877, 187] width 80 height 15
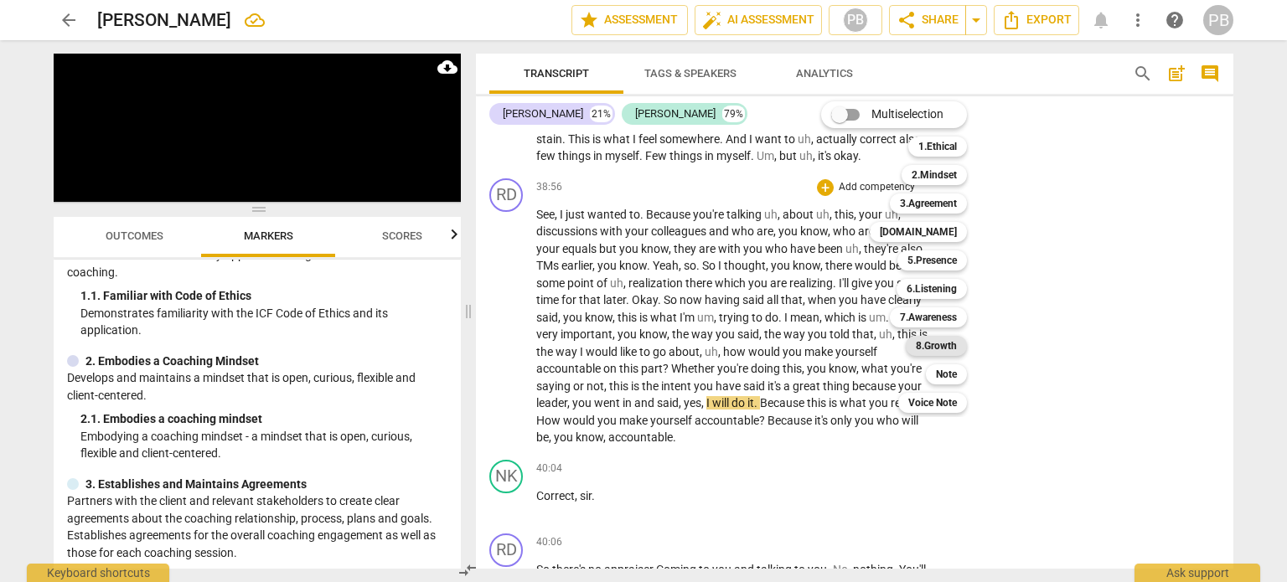
click at [939, 344] on b "8.Growth" at bounding box center [936, 346] width 41 height 20
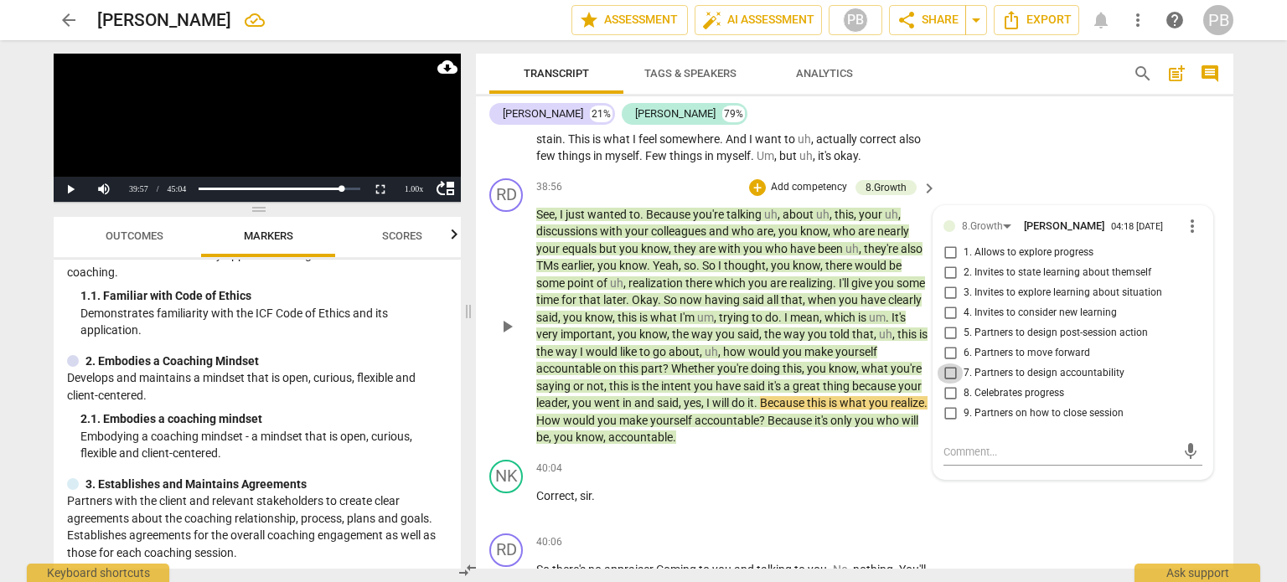
click at [945, 384] on input "7. Partners to design accountability" at bounding box center [950, 374] width 27 height 20
click at [506, 337] on span "play_arrow" at bounding box center [507, 327] width 20 height 20
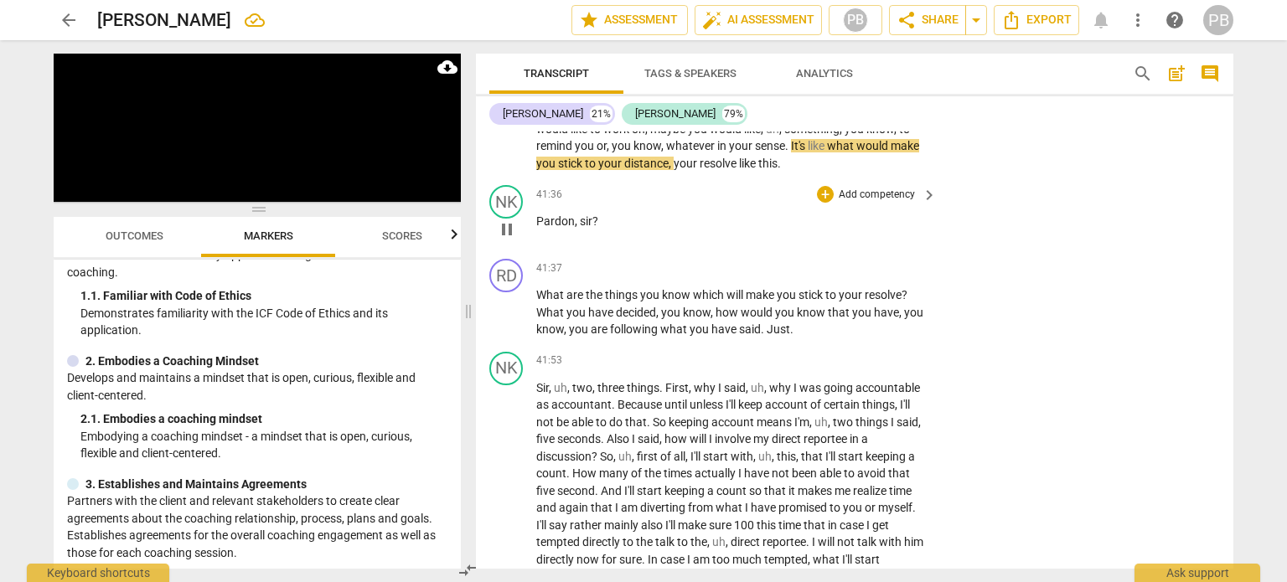
scroll to position [10454, 0]
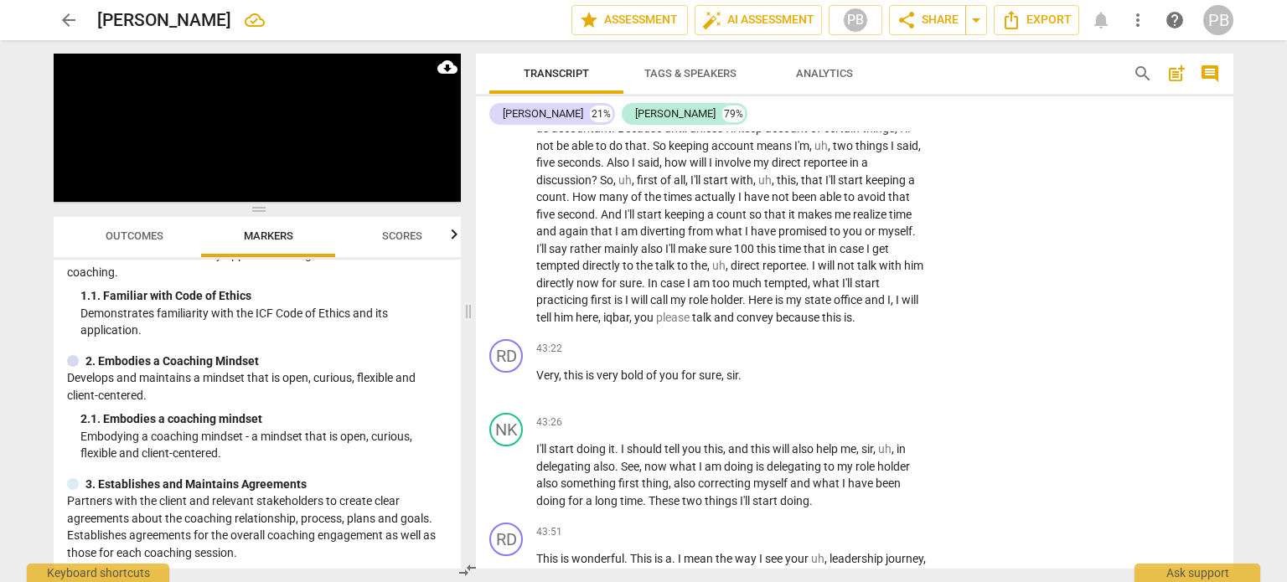
scroll to position [11144, 0]
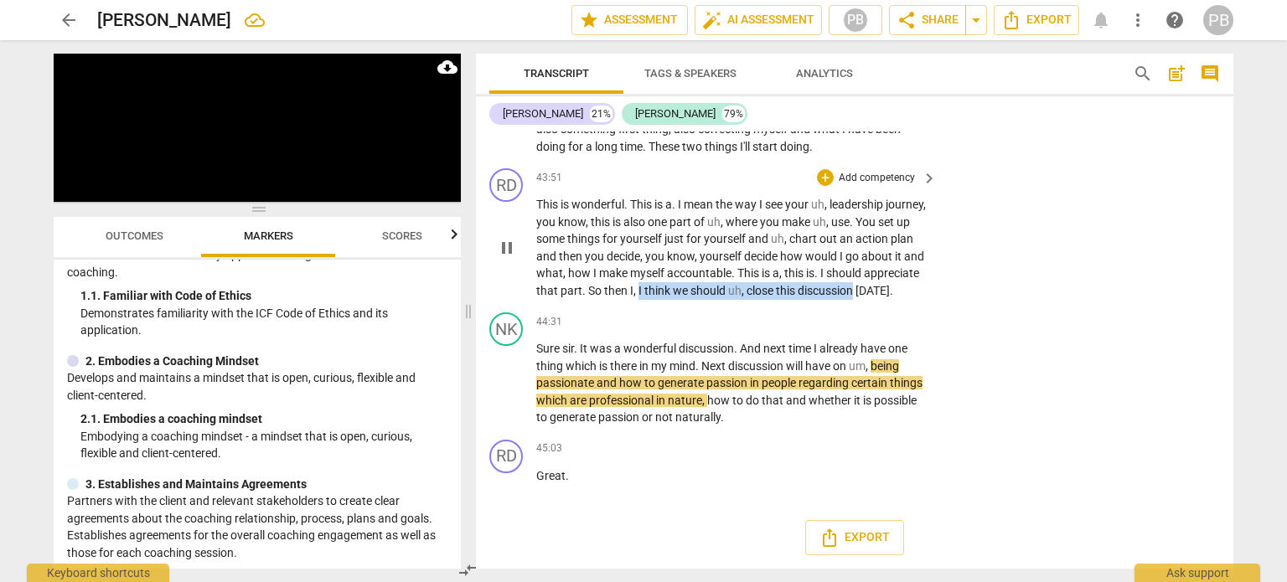
drag, startPoint x: 695, startPoint y: 274, endPoint x: 919, endPoint y: 271, distance: 224.6
click at [919, 271] on p "This is wonderful . This is a . I mean the way I see your uh , leadership journ…" at bounding box center [732, 247] width 392 height 103
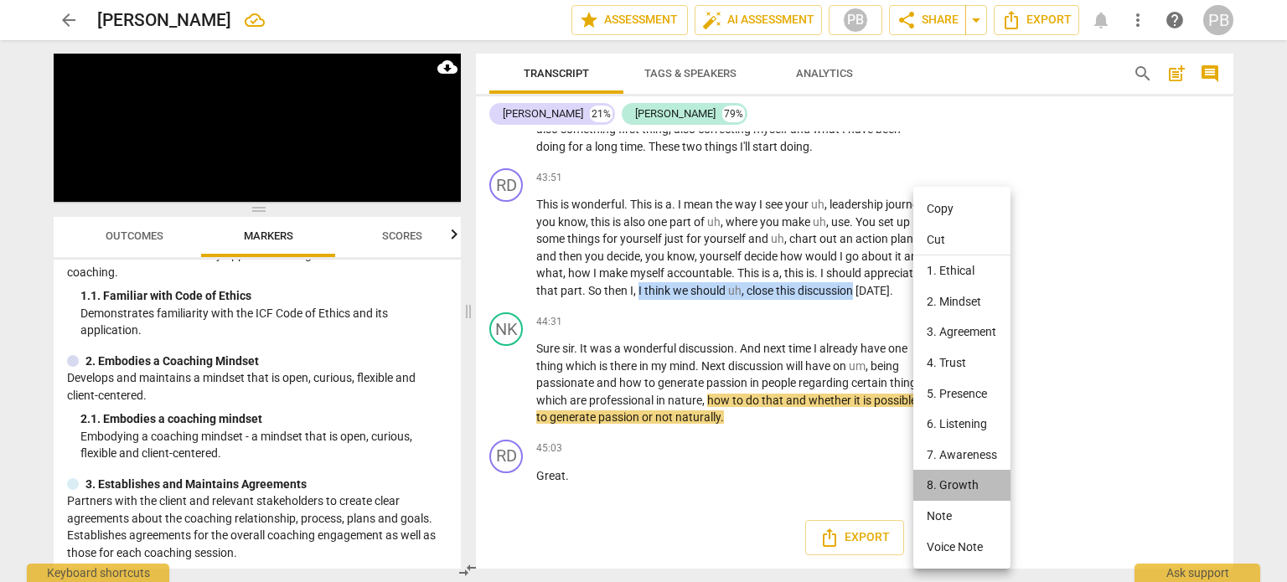
click at [958, 485] on li "8. Growth" at bounding box center [962, 485] width 97 height 31
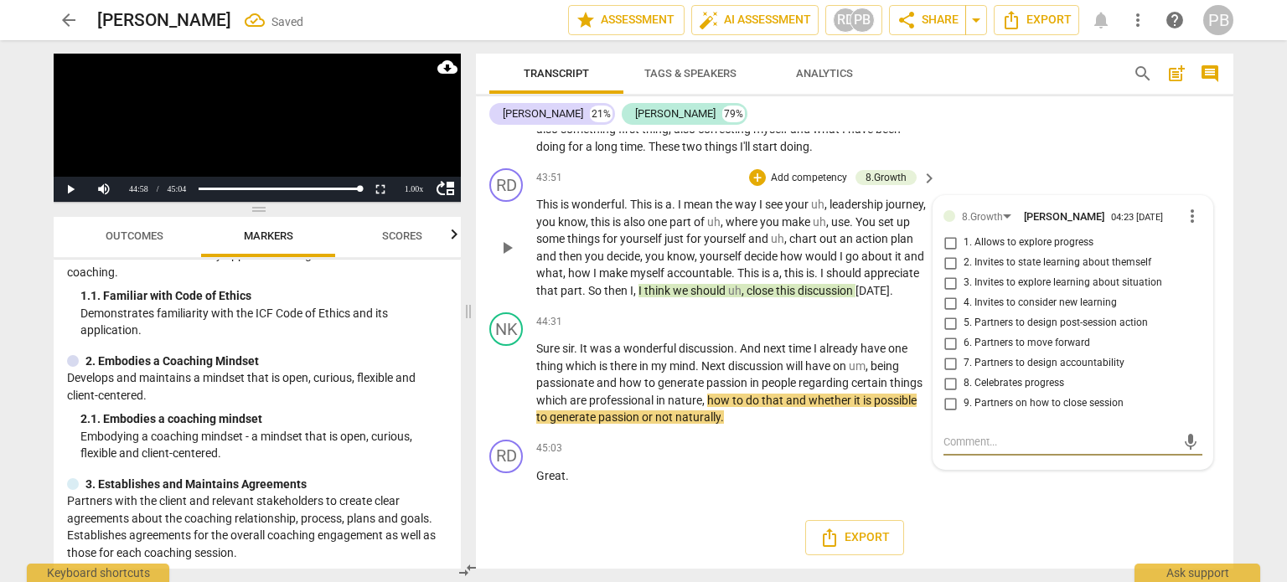
click at [949, 394] on input "9. Partners on how to close session" at bounding box center [950, 404] width 27 height 20
checkbox input "true"
click at [961, 429] on div "mic" at bounding box center [1073, 442] width 259 height 27
click at [996, 411] on div "8.Growth Pamela Barit Nolan 04:23 10-02-2025 more_vert 1. Allows to explore pro…" at bounding box center [1073, 314] width 259 height 216
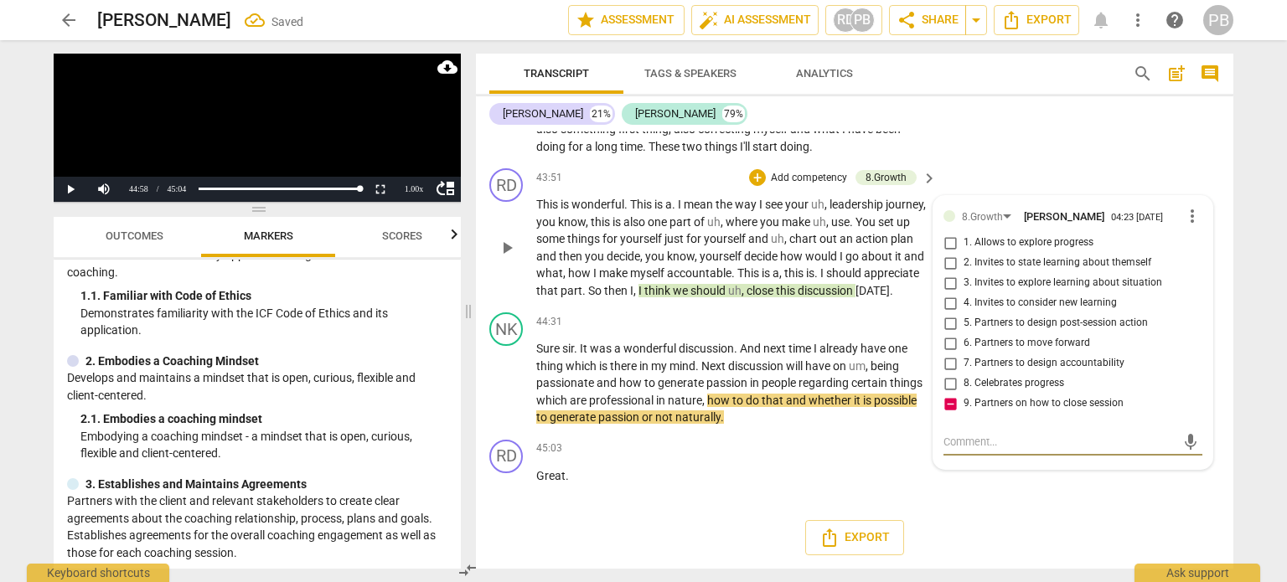
click at [987, 434] on textarea at bounding box center [1060, 442] width 232 height 16
type textarea "Y"
type textarea "Yo"
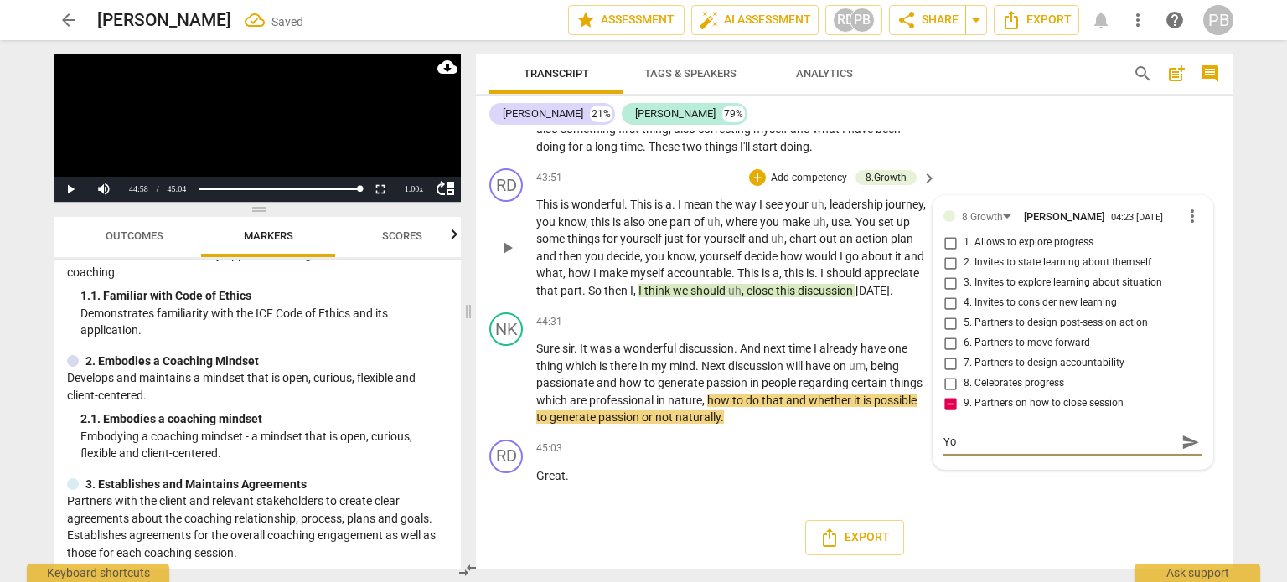
type textarea "You"
type textarea "You d"
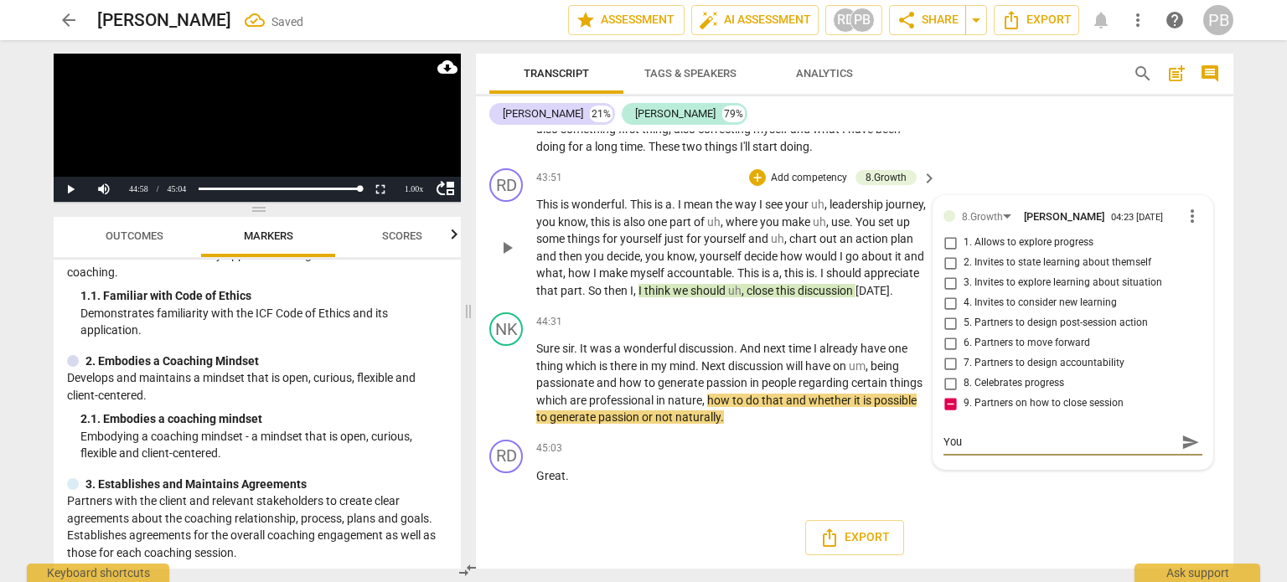
type textarea "You d"
type textarea "You de"
type textarea "You dec"
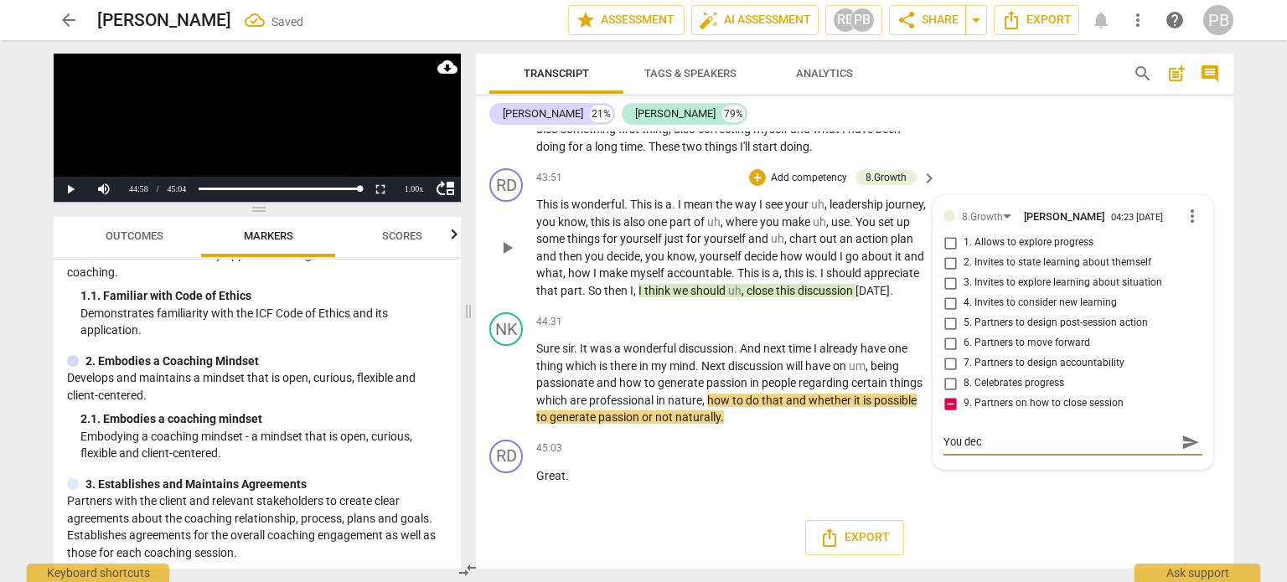
type textarea "You decl"
type textarea "You decla"
type textarea "You declar"
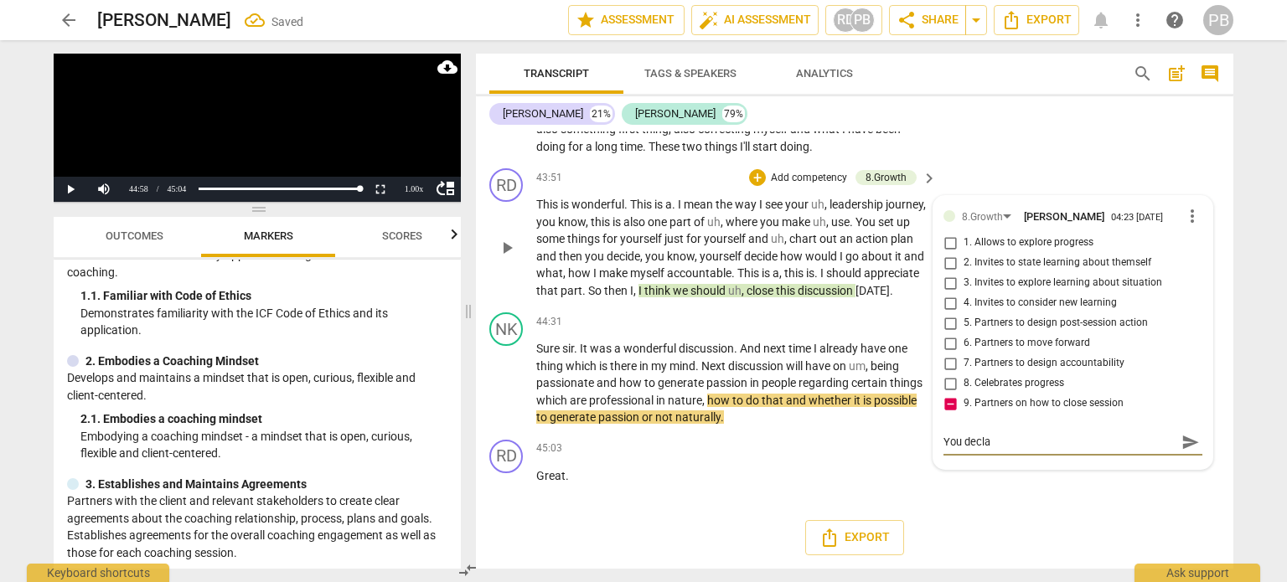
type textarea "You declar"
type textarea "You declare"
type textarea "You declare t"
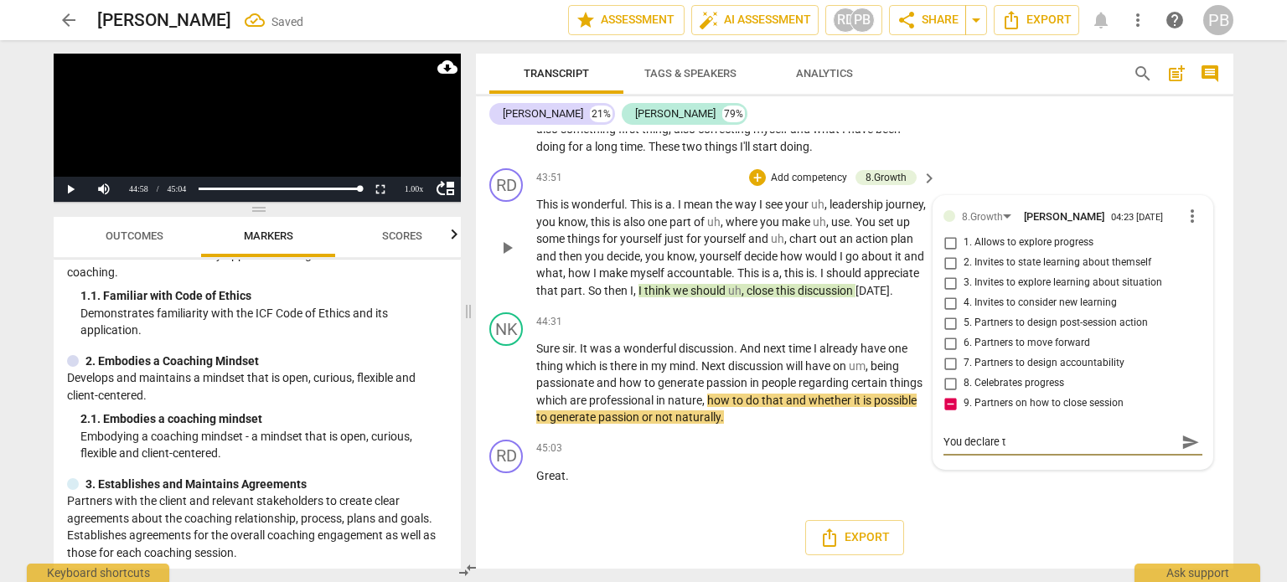
type textarea "You declare th"
type textarea "You declare the"
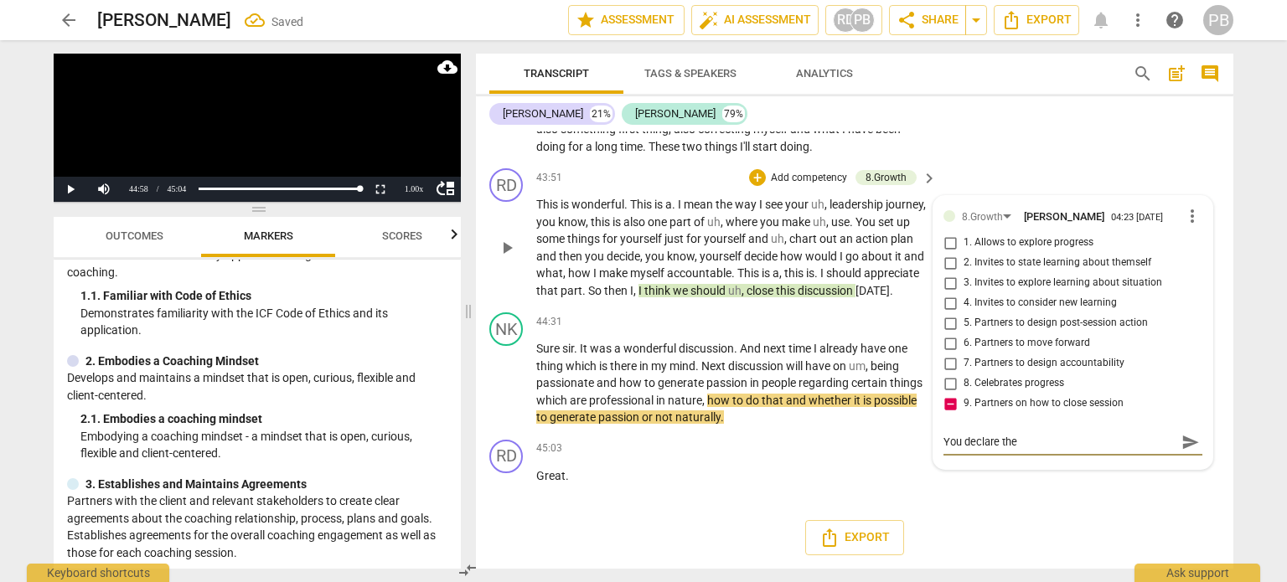
type textarea "You declare the"
type textarea "You declare the s"
type textarea "You declare the se"
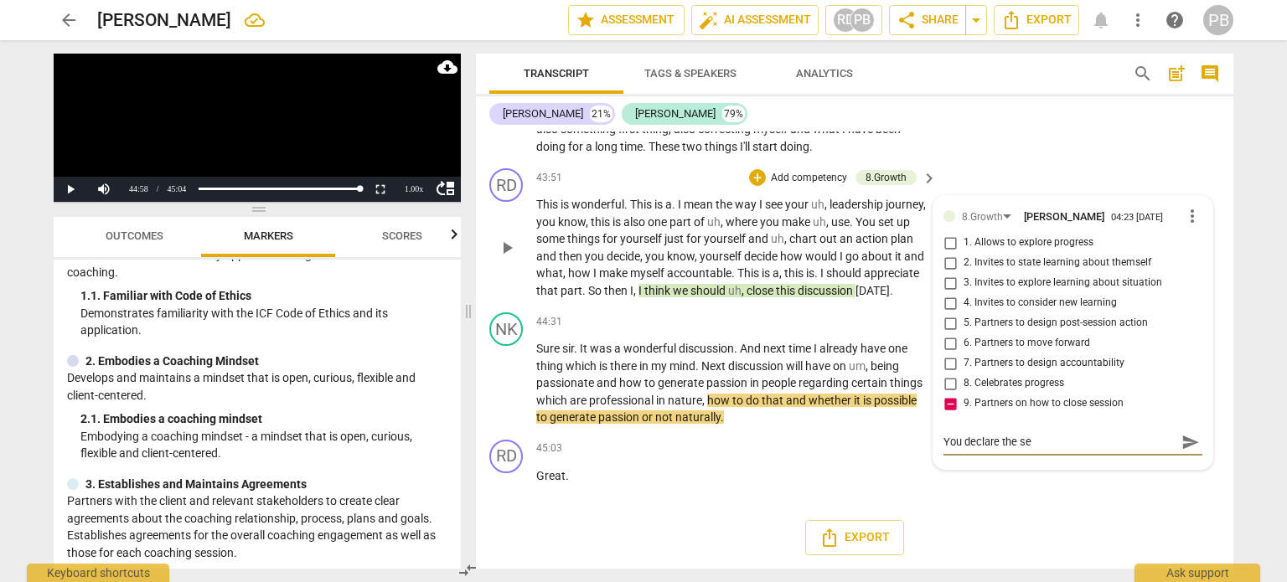
type textarea "You declare the ses"
type textarea "You declare the sess"
type textarea "You declare the sessi"
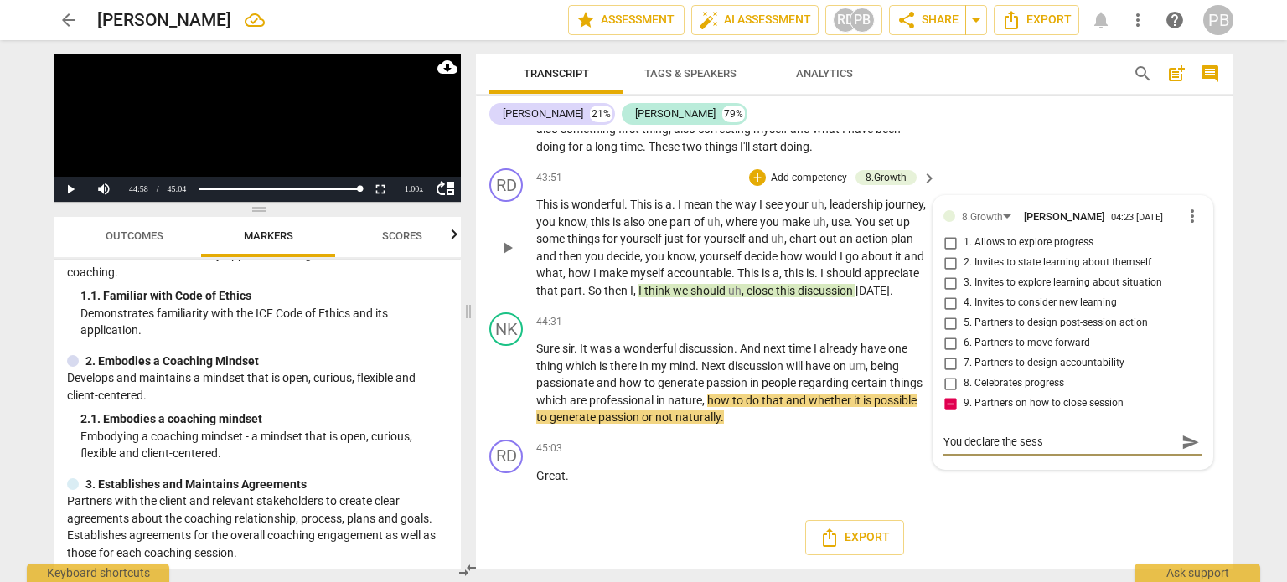
type textarea "You declare the sessi"
type textarea "You declare the sessio"
type textarea "You declare the session"
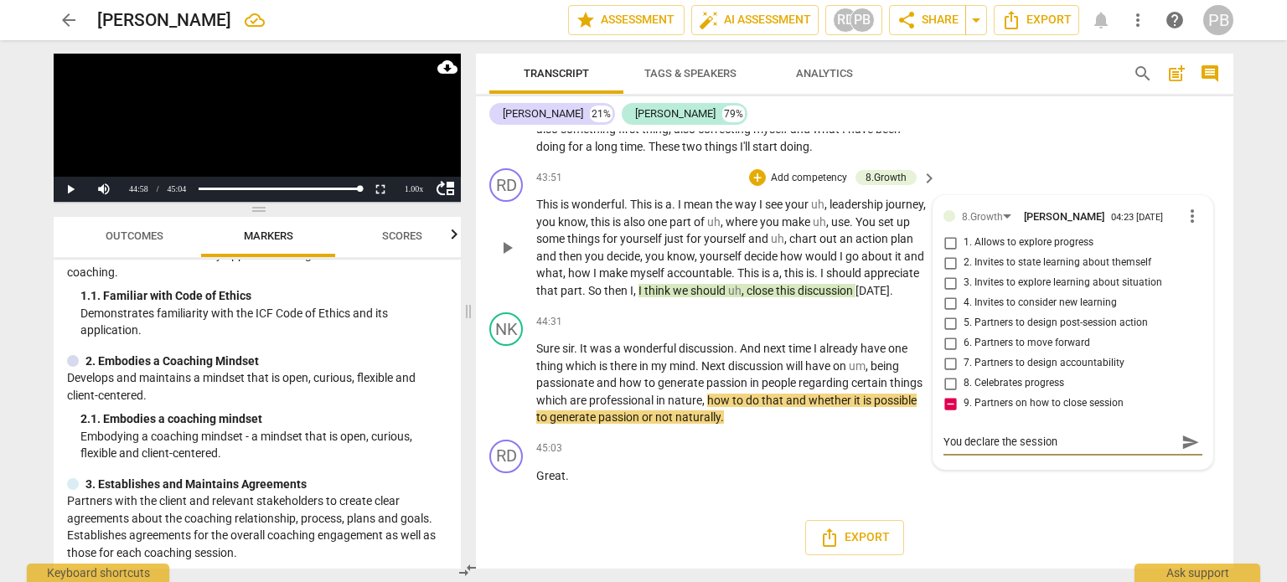
type textarea "You declare the session"
type textarea "You declare the session w"
type textarea "You declare the session wi"
type textarea "You declare the session wil"
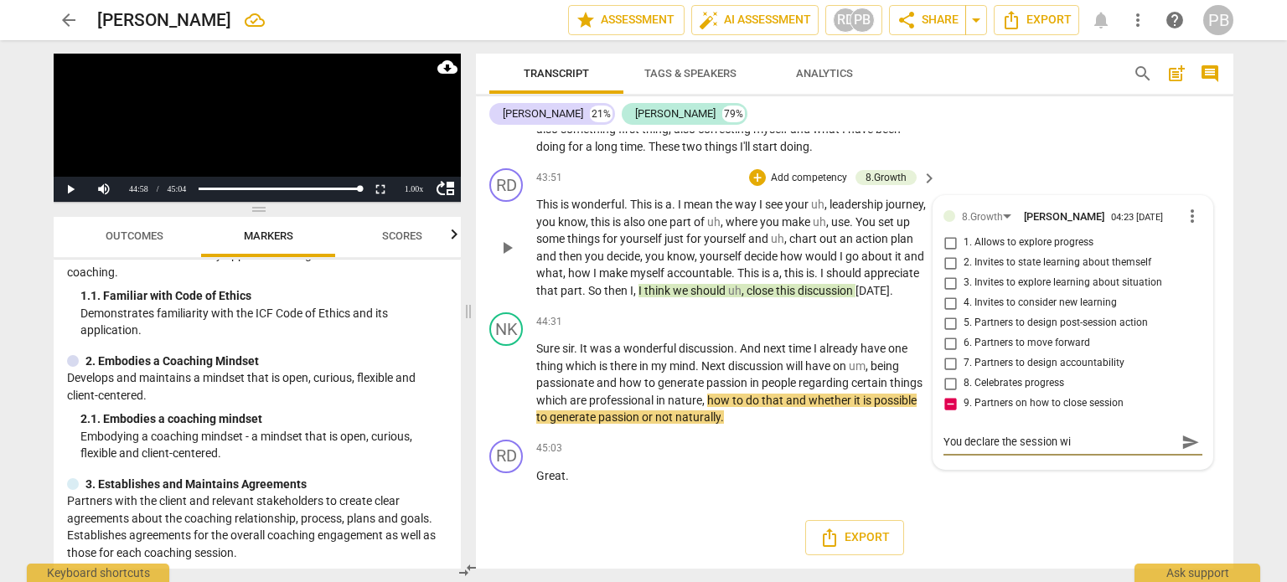
type textarea "You declare the session wil"
type textarea "You declare the session will"
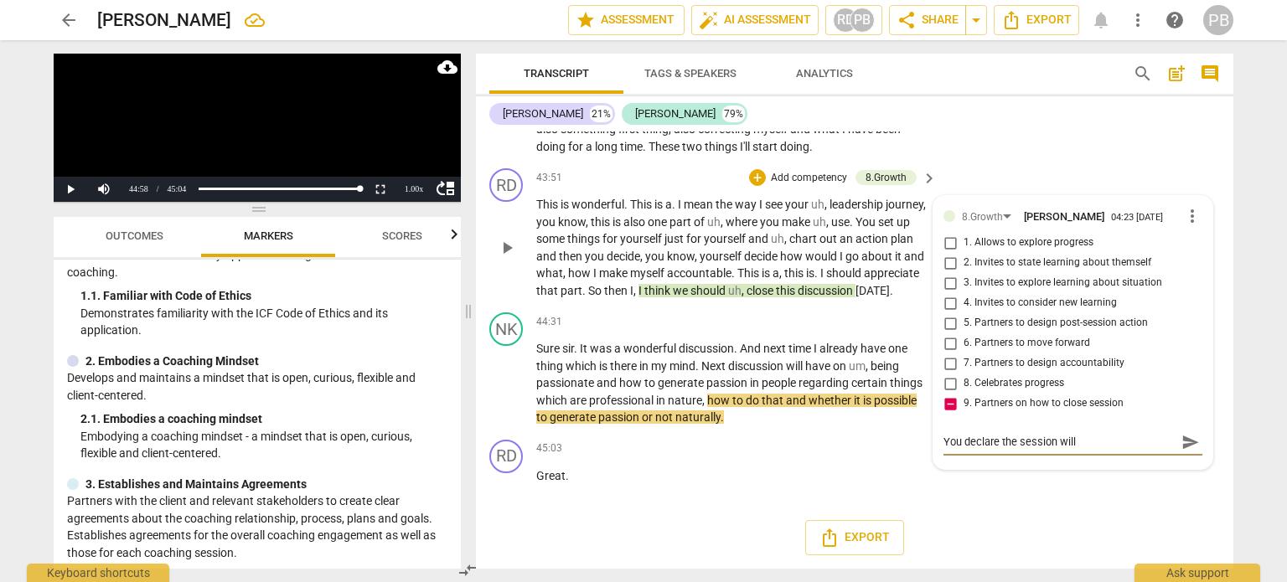
type textarea "You declare the session will c"
type textarea "You declare the session will cl"
type textarea "You declare the session will clo"
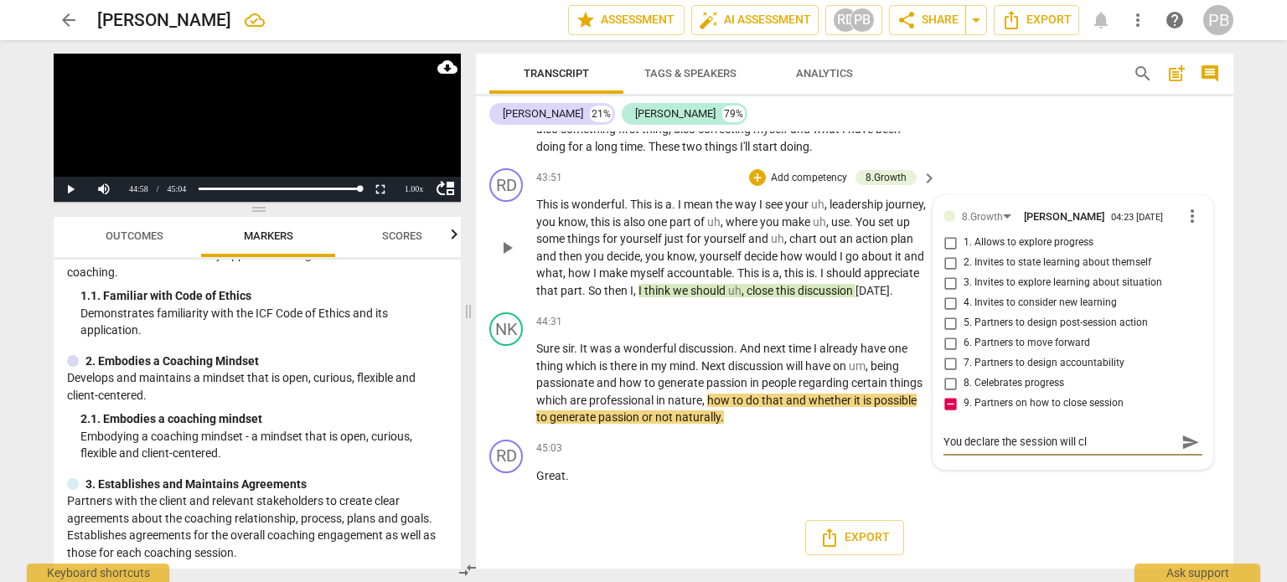
type textarea "You declare the session will clo"
type textarea "You declare the session will clos"
type textarea "You declare the session will close"
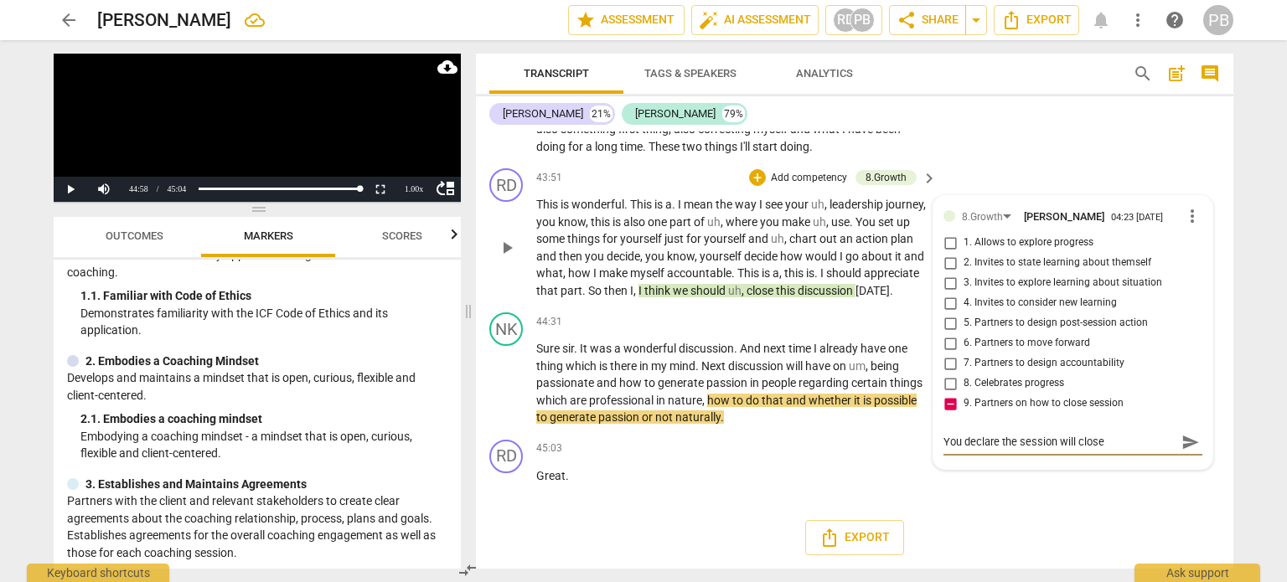
type textarea "You declare the session will close"
type textarea "You declare the session will close -"
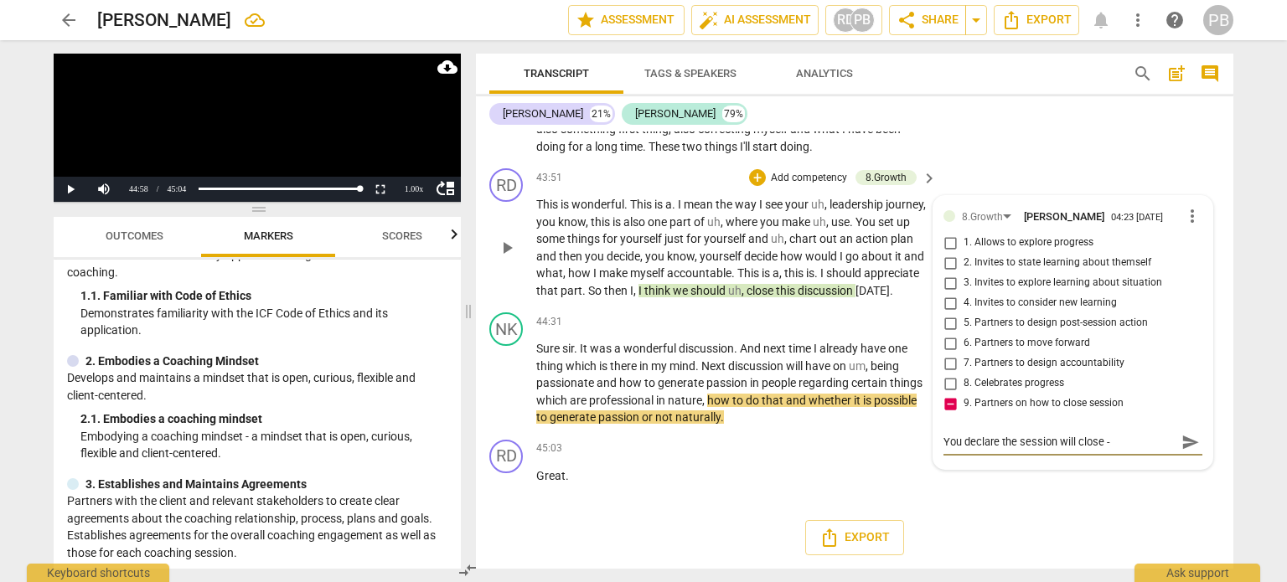
type textarea "You declare the session will close -"
type textarea "You declare the session will close - y"
type textarea "You declare the session will close - yo"
type textarea "You declare the session will close - you"
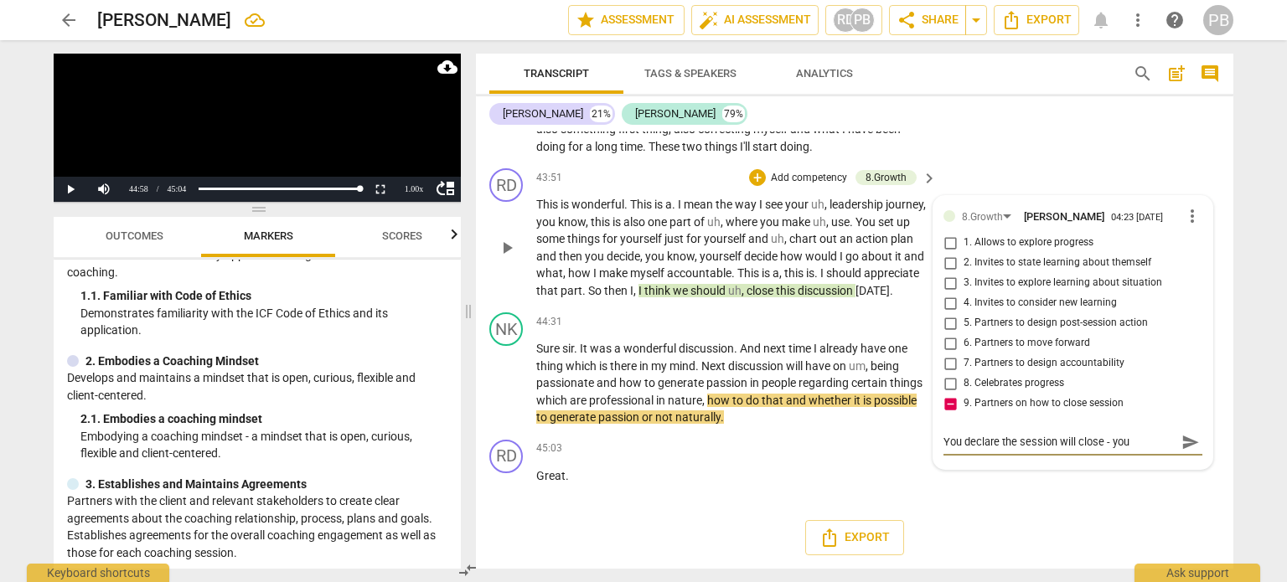
type textarea "You declare the session will close - you"
type textarea "You declare the session will close - you n"
type textarea "You declare the session will close - you ne"
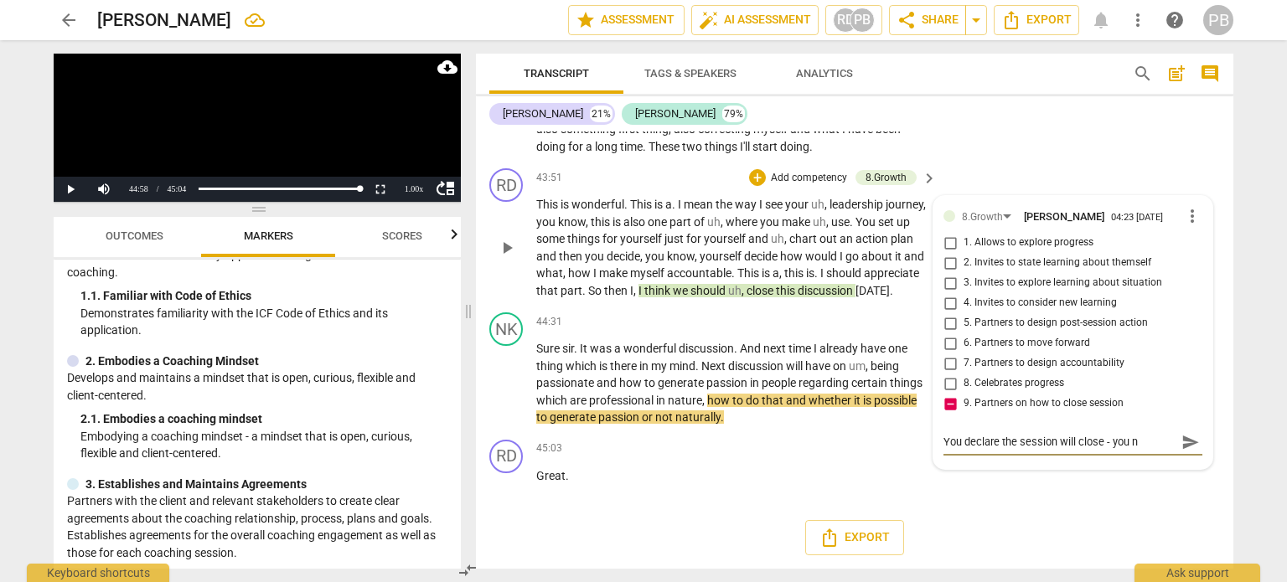
type textarea "You declare the session will close - you ne"
type textarea "You declare the session will close - you nee"
type textarea "You declare the session will close - you need"
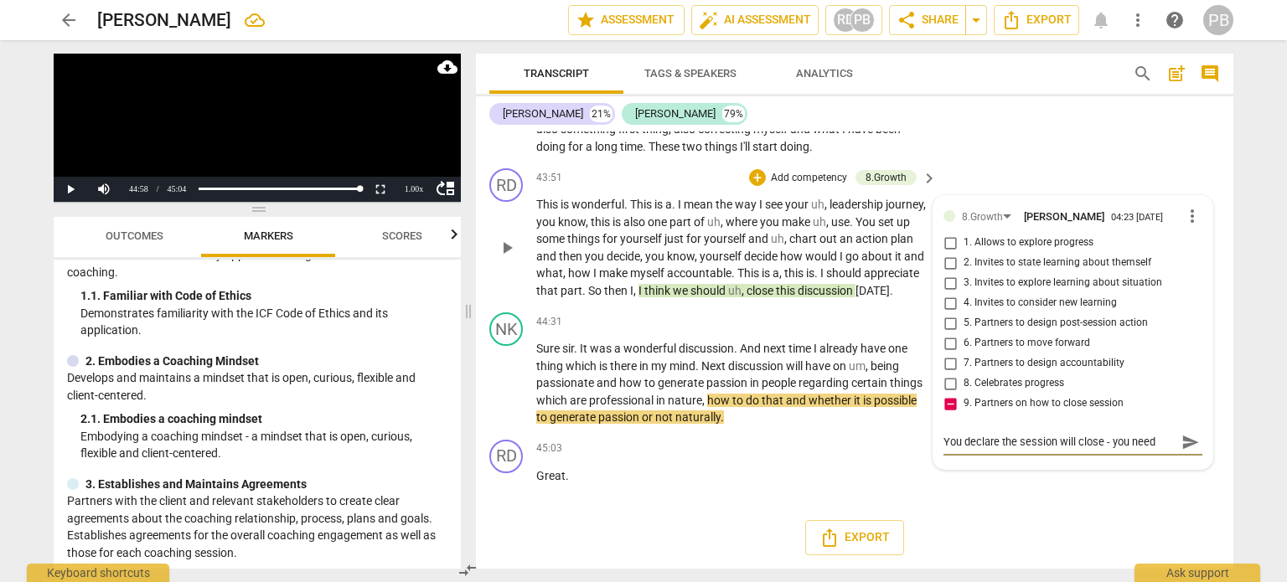
type textarea "You declare the session will close - you need"
type textarea "You declare the session will close - you need t"
type textarea "You declare the session will close - you need to"
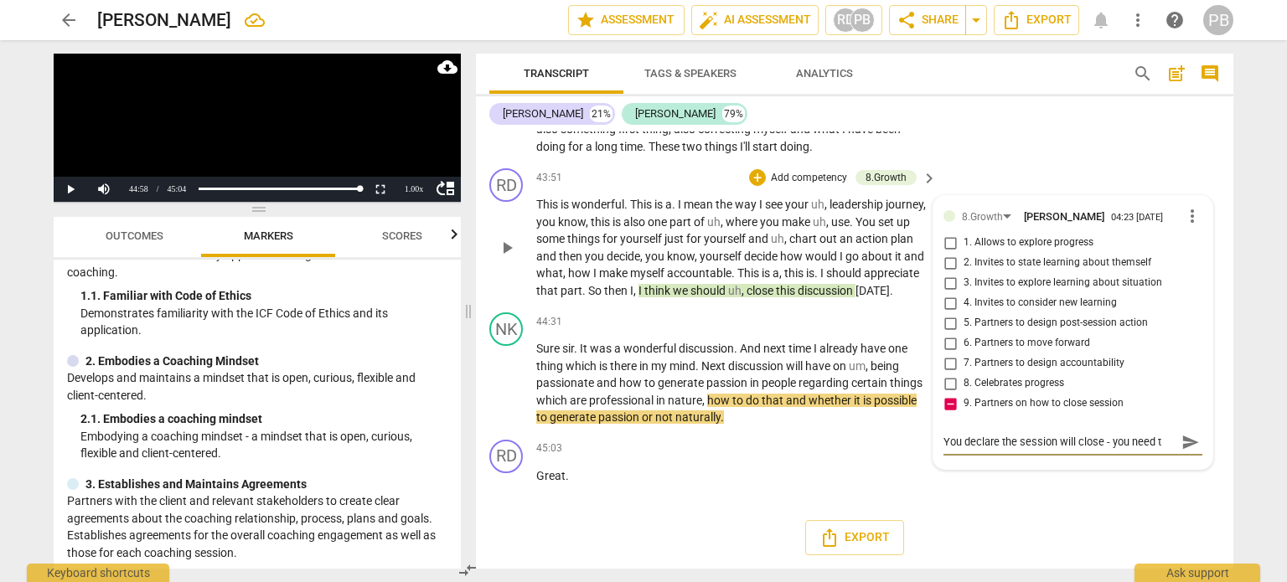
type textarea "You declare the session will close - you need to"
type textarea "You declare the session will close - you need to i"
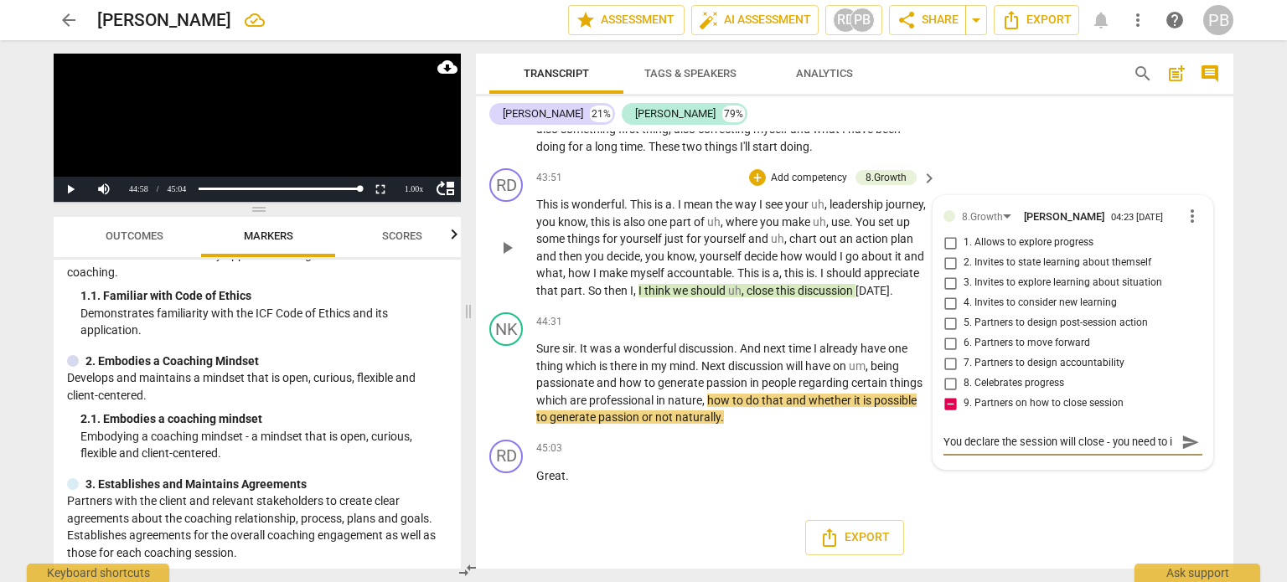
type textarea "You declare the session will close - you need to in"
type textarea "You declare the session will close - you need to inv"
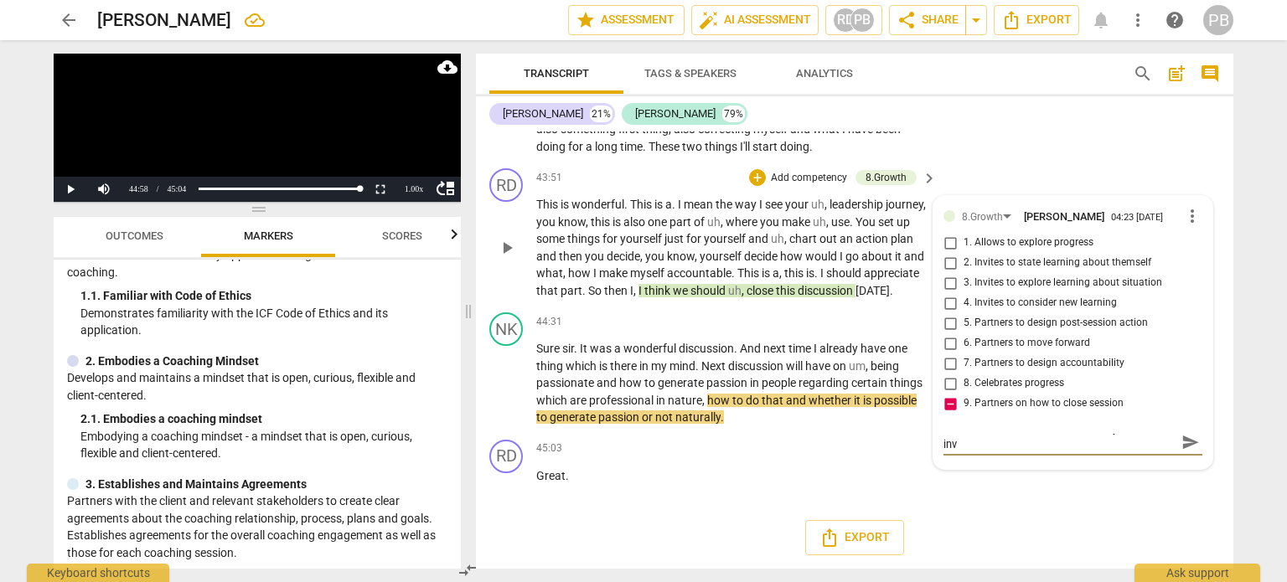
type textarea "You declare the session will close - you need to invi"
type textarea "You declare the session will close - you need to invit"
type textarea "You declare the session will close - you need to invite"
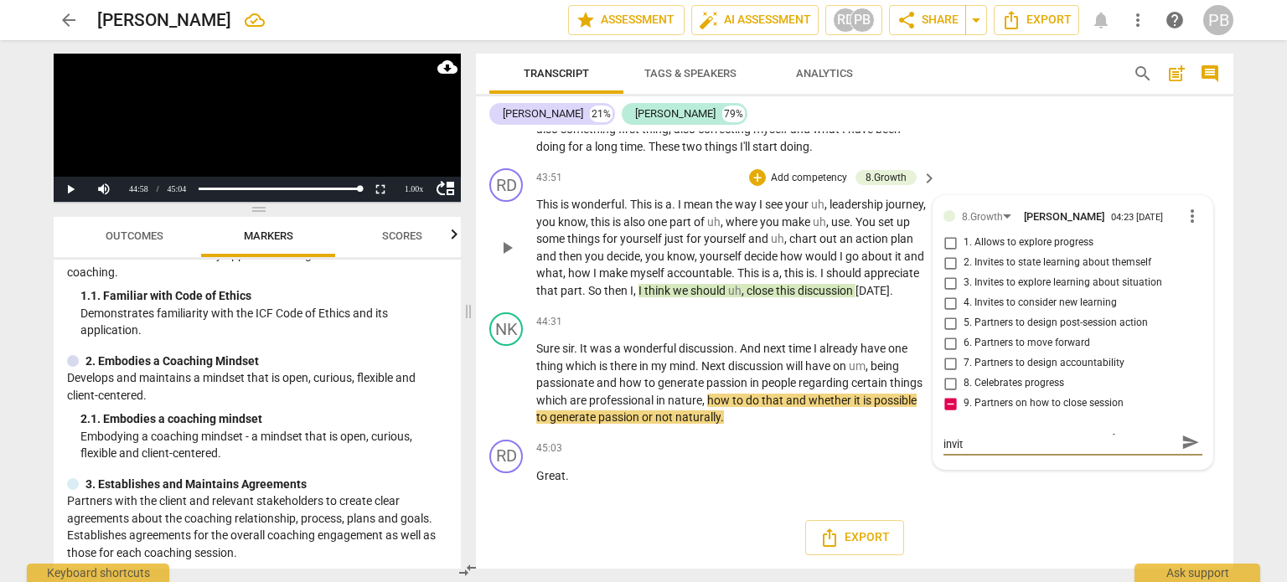
type textarea "You declare the session will close - you need to invite"
type textarea "You declare the session will close - you need to invite t"
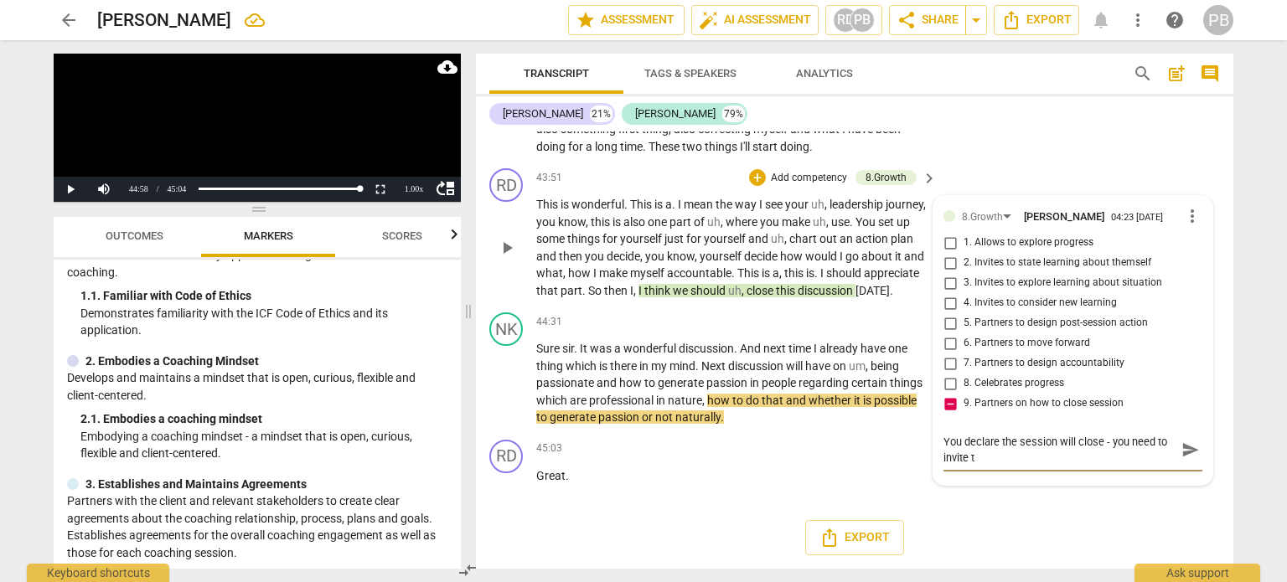
scroll to position [0, 0]
type textarea "You declare the session will close - you need to invite th"
type textarea "You declare the session will close - you need to invite the"
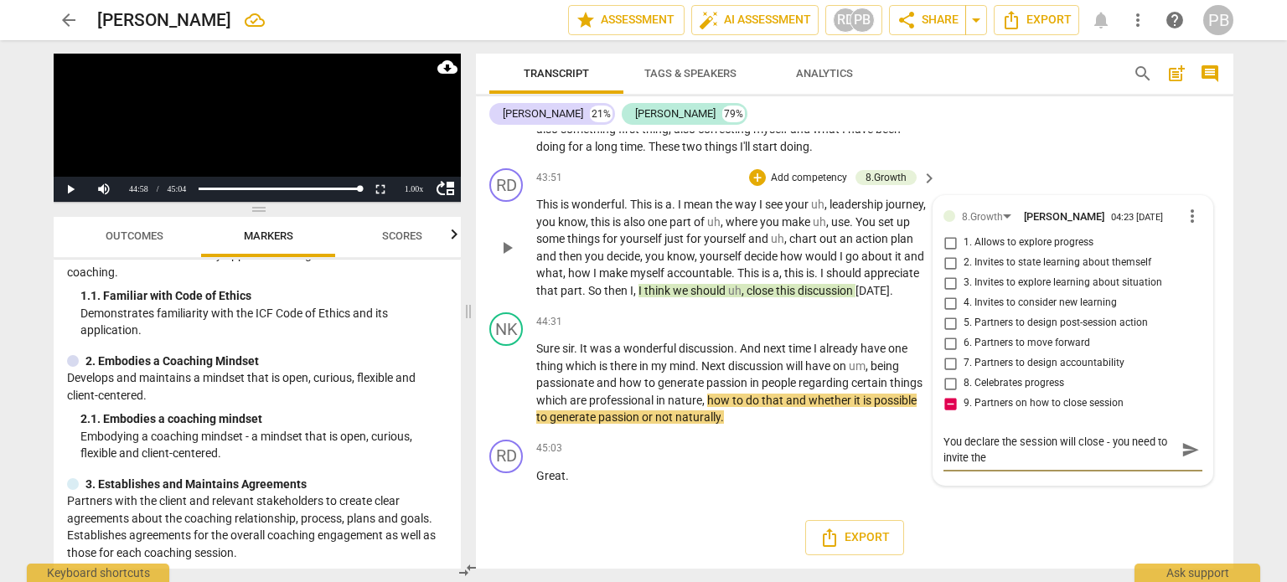
type textarea "You declare the session will close - you need to invite the"
type textarea "You declare the session will close - you need to invite the c"
type textarea "You declare the session will close - you need to invite the cl"
type textarea "You declare the session will close - you need to invite the cli"
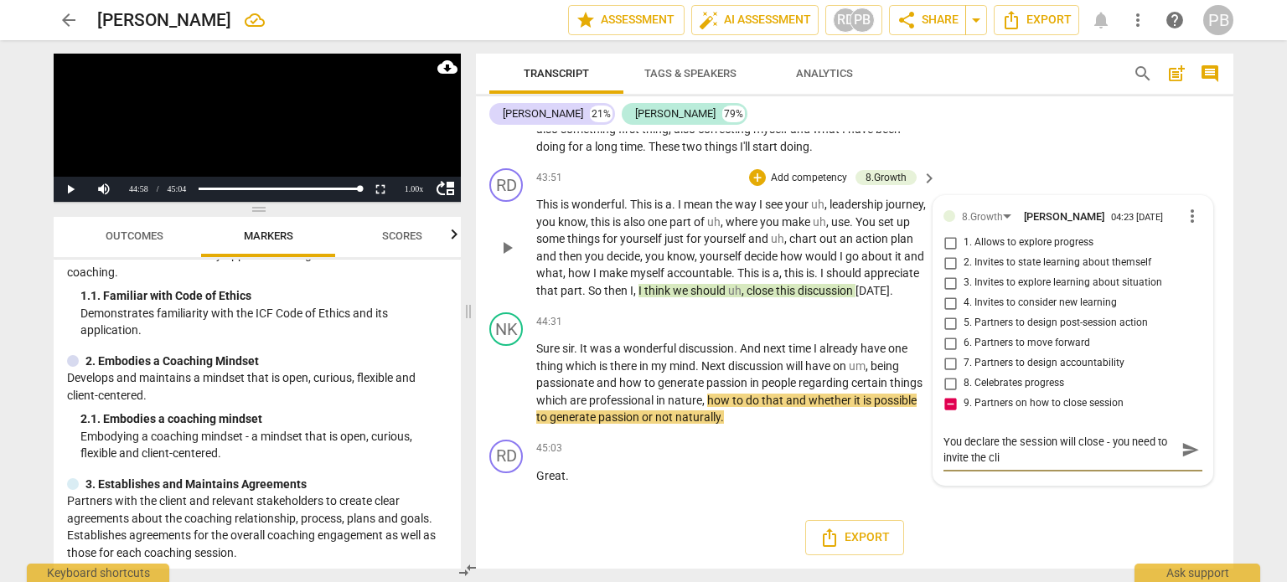
type textarea "You declare the session will close - you need to invite the clie"
type textarea "You declare the session will close - you need to invite the clien"
type textarea "You declare the session will close - you need to invite the client"
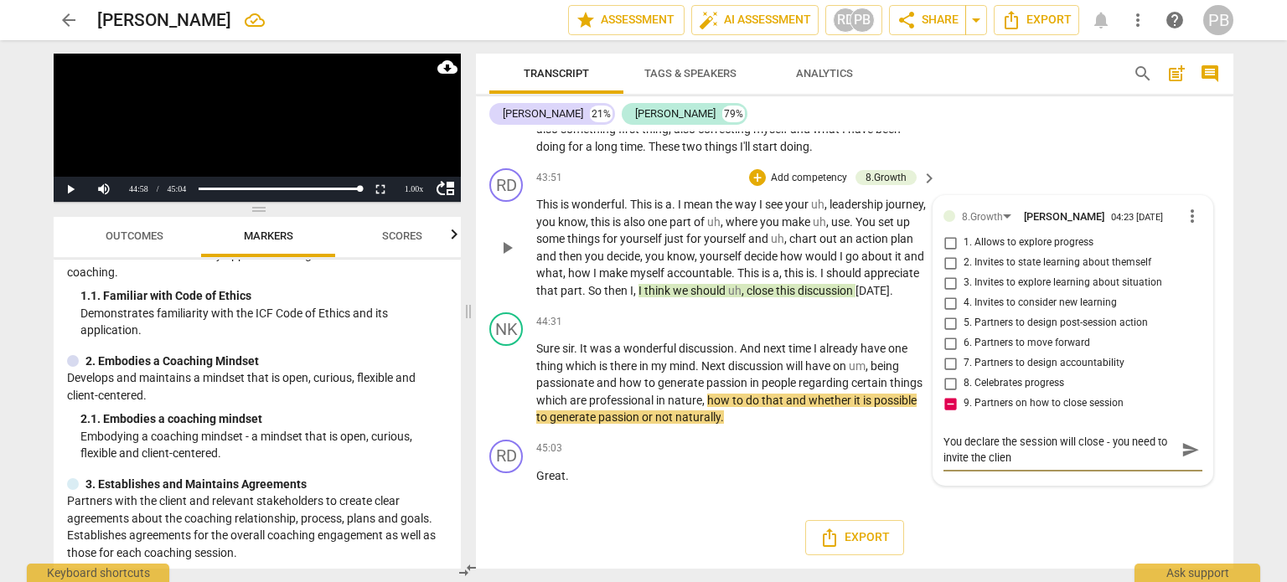
type textarea "You declare the session will close - you need to invite the client"
type textarea "You declare the session will close - you need to invite the client t"
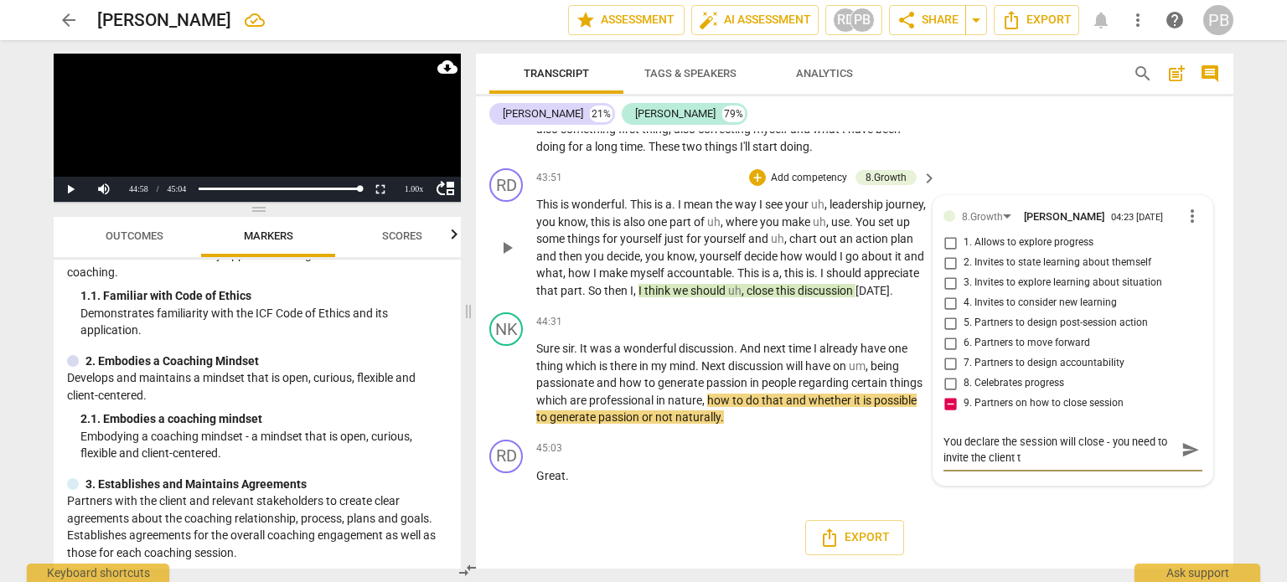
type textarea "You declare the session will close - you need to invite the client to"
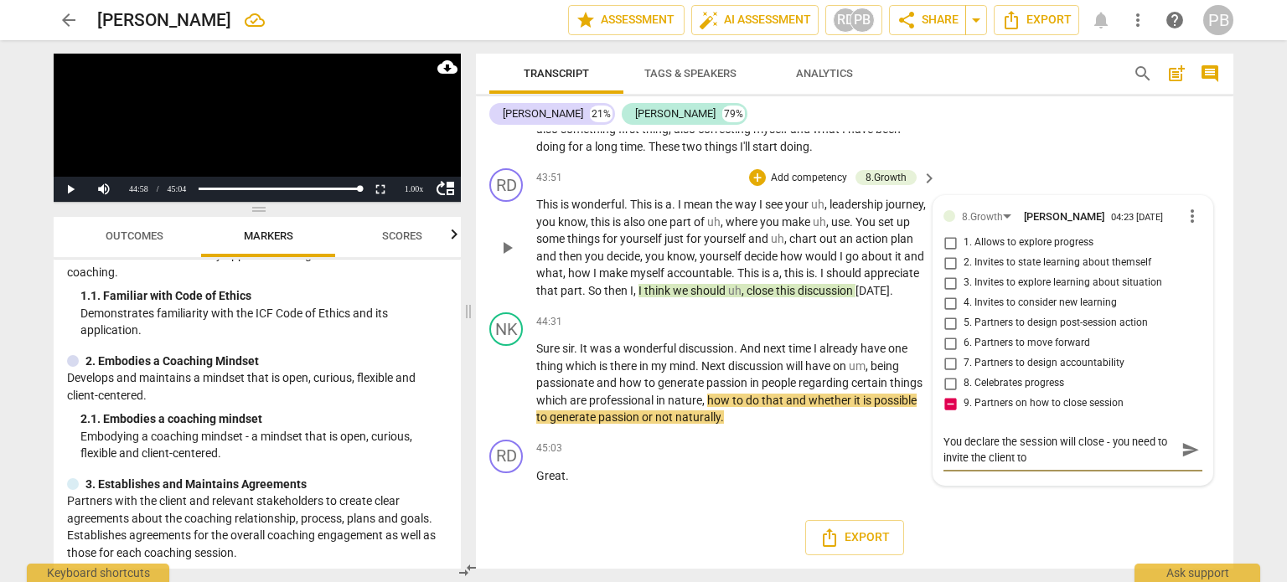
type textarea "You declare the session will close - you need to invite the client to"
type textarea "You declare the session will close - you need to invite the client t"
type textarea "You declare the session will close - you need to invite the client"
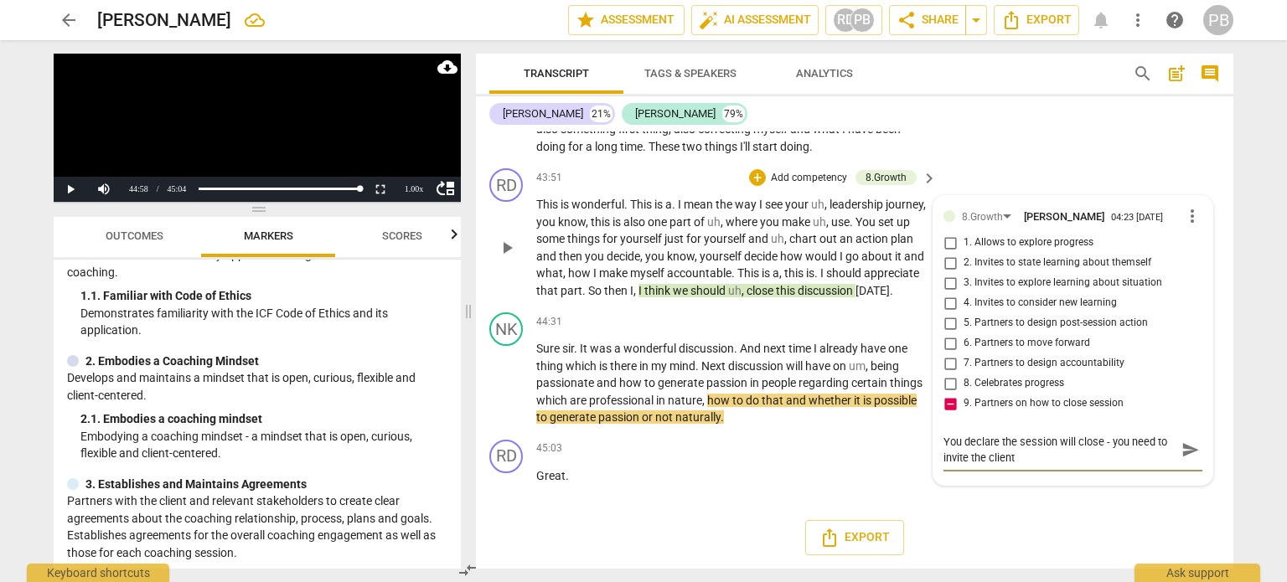
type textarea "You declare the session will close - you need to invite the client t"
type textarea "You declare the session will close - you need to invite the client to"
type textarea "You declare the session will close - you need to invite the client to s"
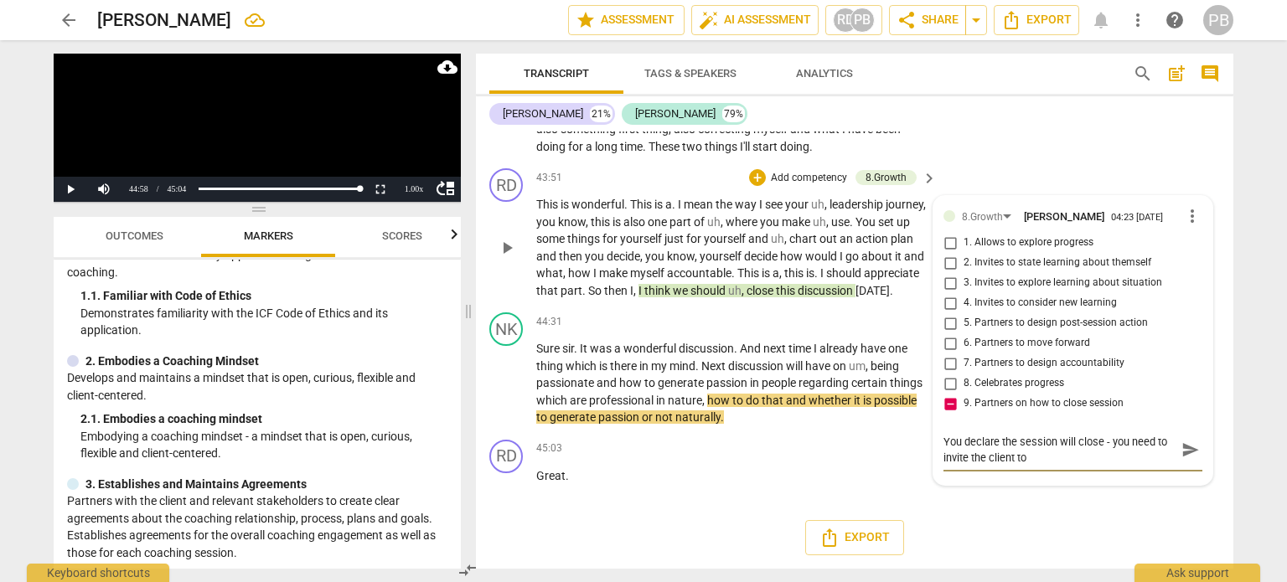
type textarea "You declare the session will close - you need to invite the client to s"
type textarea "You declare the session will close - you need to invite the client to se"
type textarea "You declare the session will close - you need to invite the client to see"
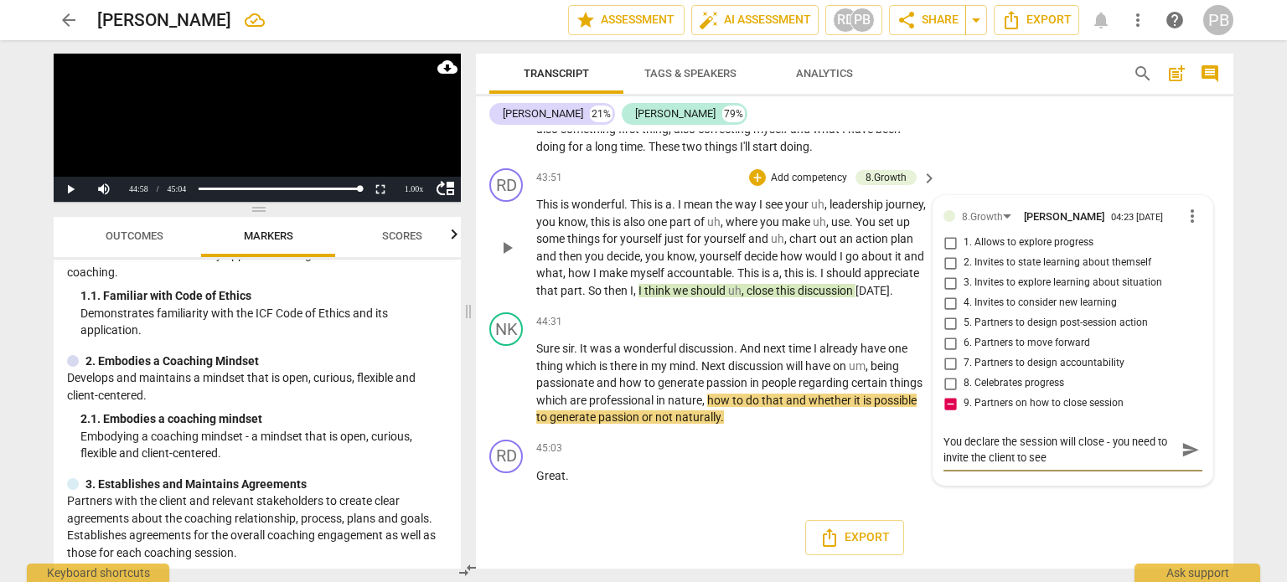
type textarea "You declare the session will close - you need to invite the client to see"
type textarea "You declare the session will close - you need to invite the client to see i"
type textarea "You declare the session will close - you need to invite the client to see if"
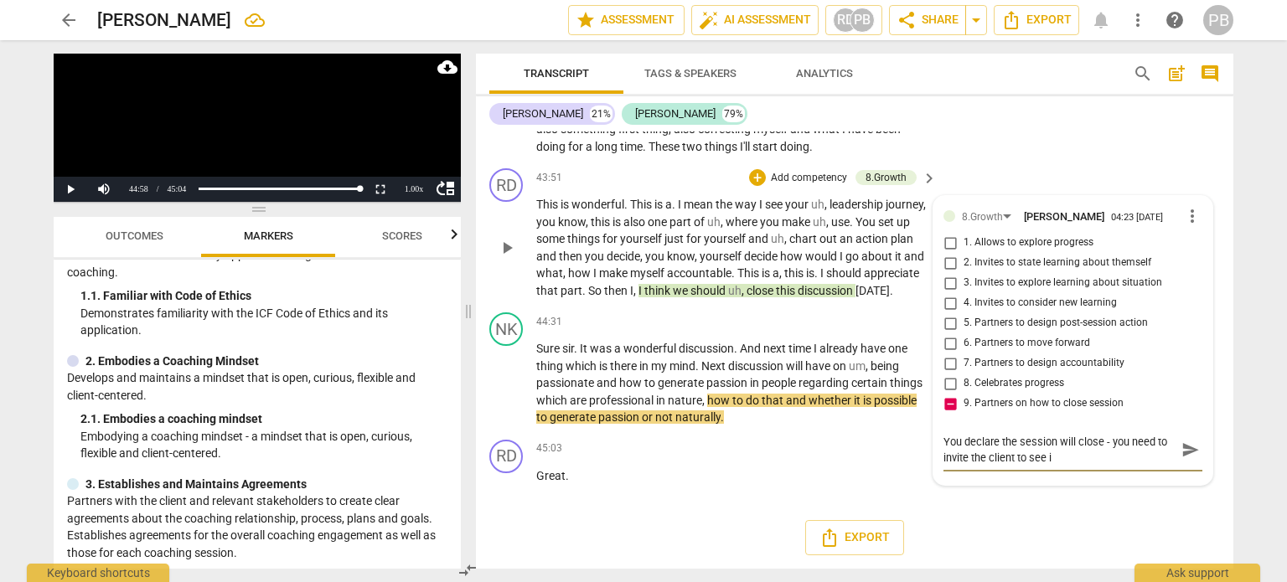
type textarea "You declare the session will close - you need to invite the client to see if"
type textarea "You declare the session will close - you need to invite the client to see if t"
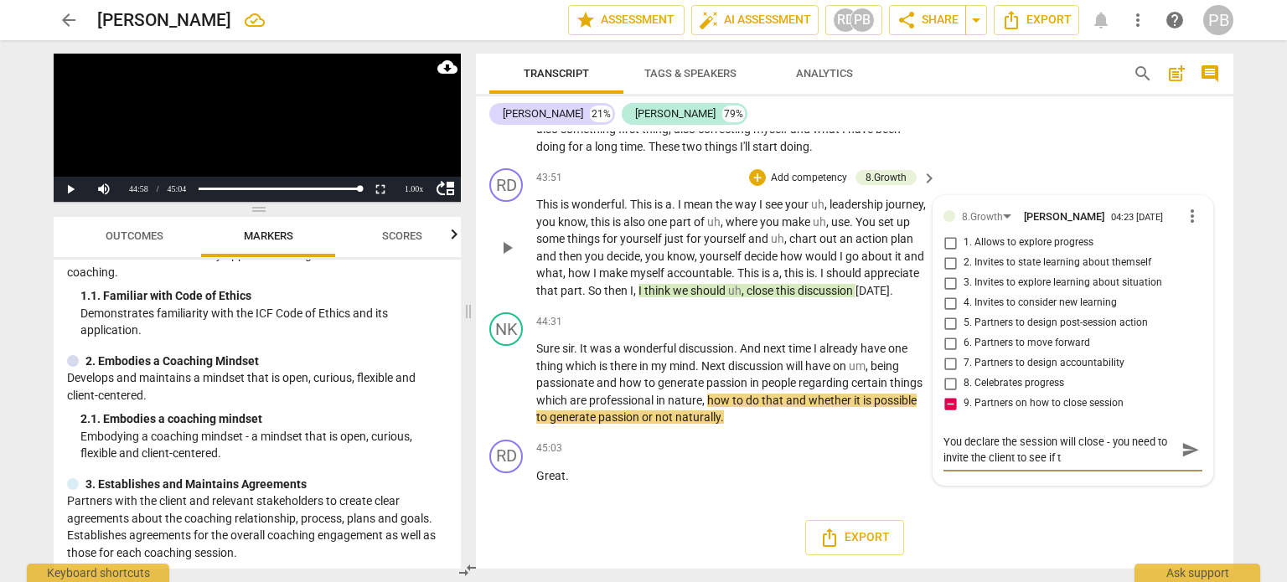
type textarea "You declare the session will close - you need to invite the client to see if th"
type textarea "You declare the session will close - you need to invite the client to see if the"
type textarea "You declare the session will close - you need to invite the client to see if th…"
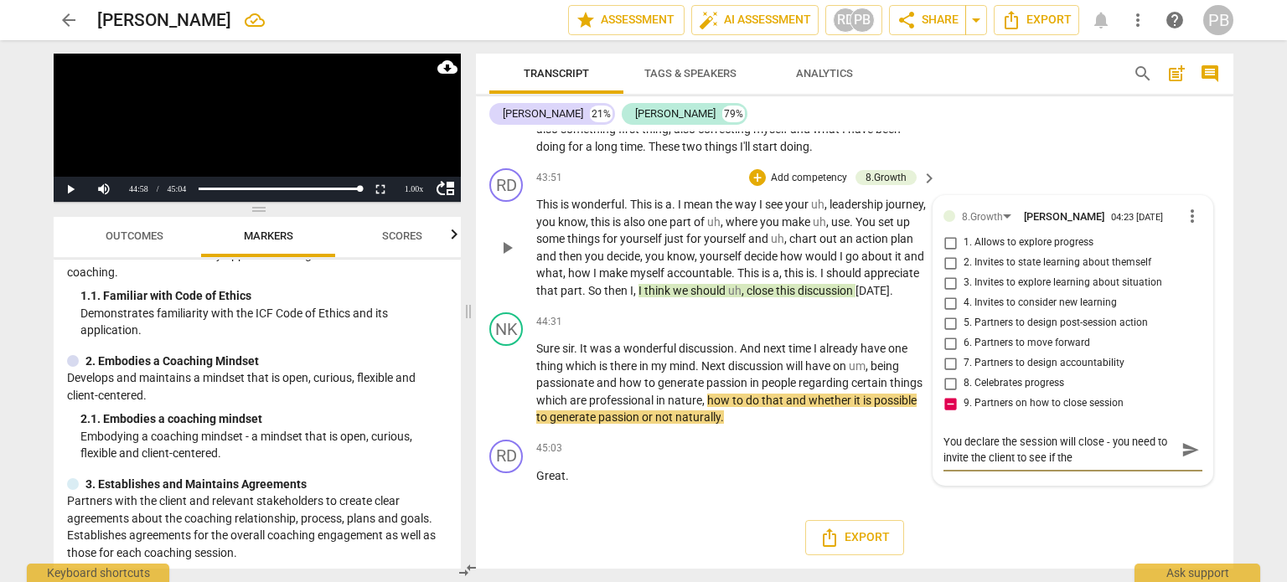
type textarea "You declare the session will close - you need to invite the client to see if th…"
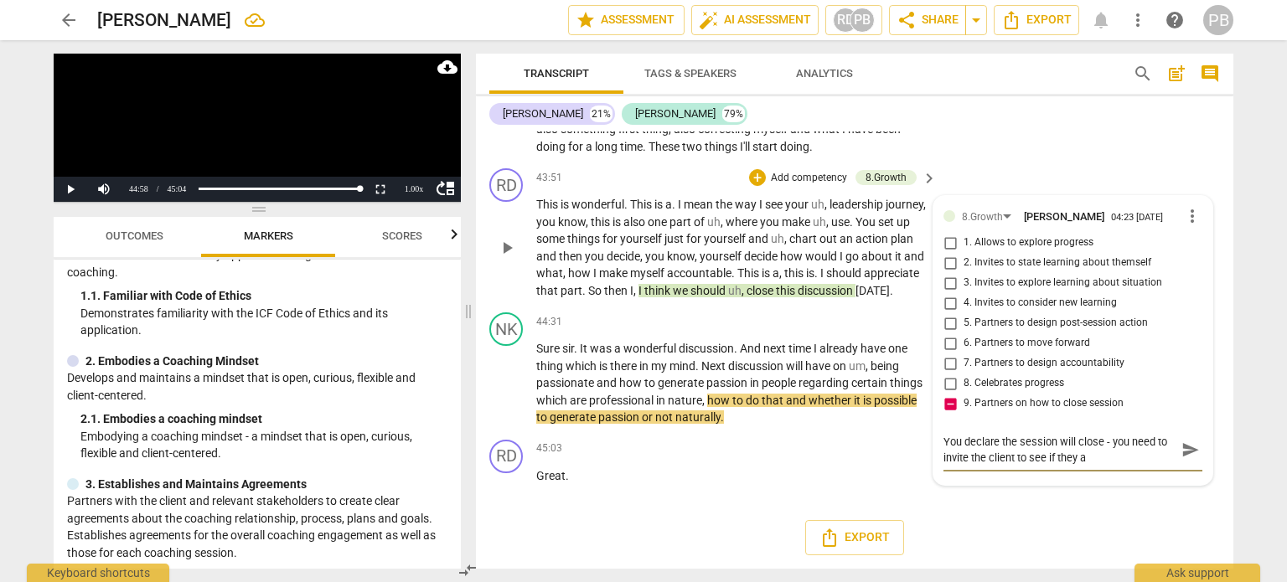
type textarea "You declare the session will close - you need to invite the client to see if th…"
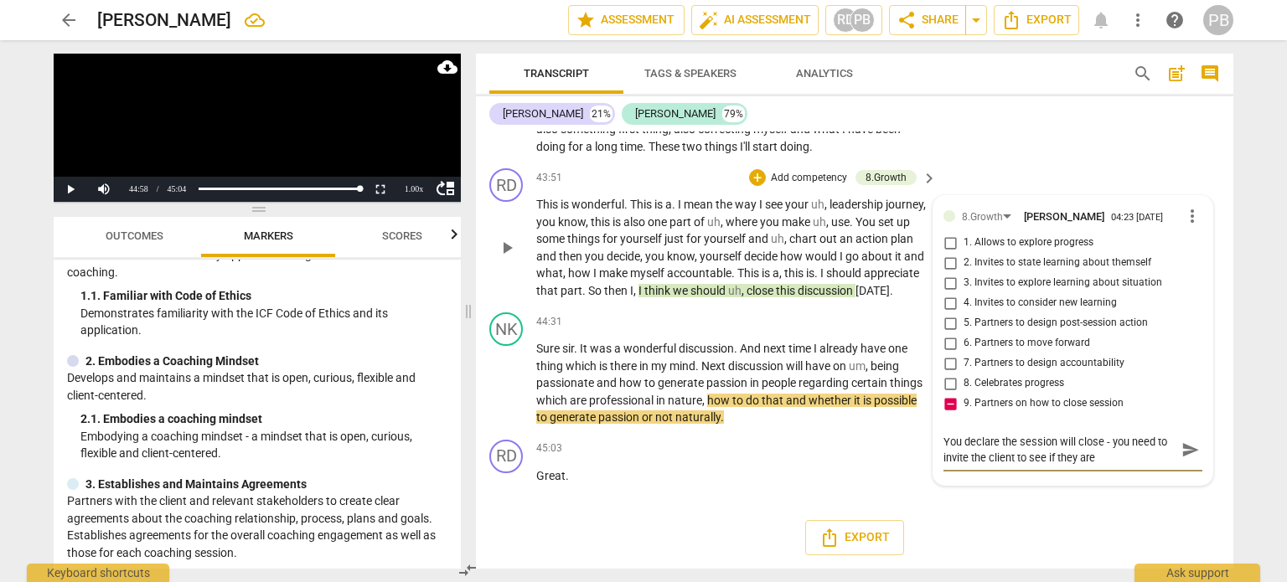
type textarea "You declare the session will close - you need to invite the client to see if th…"
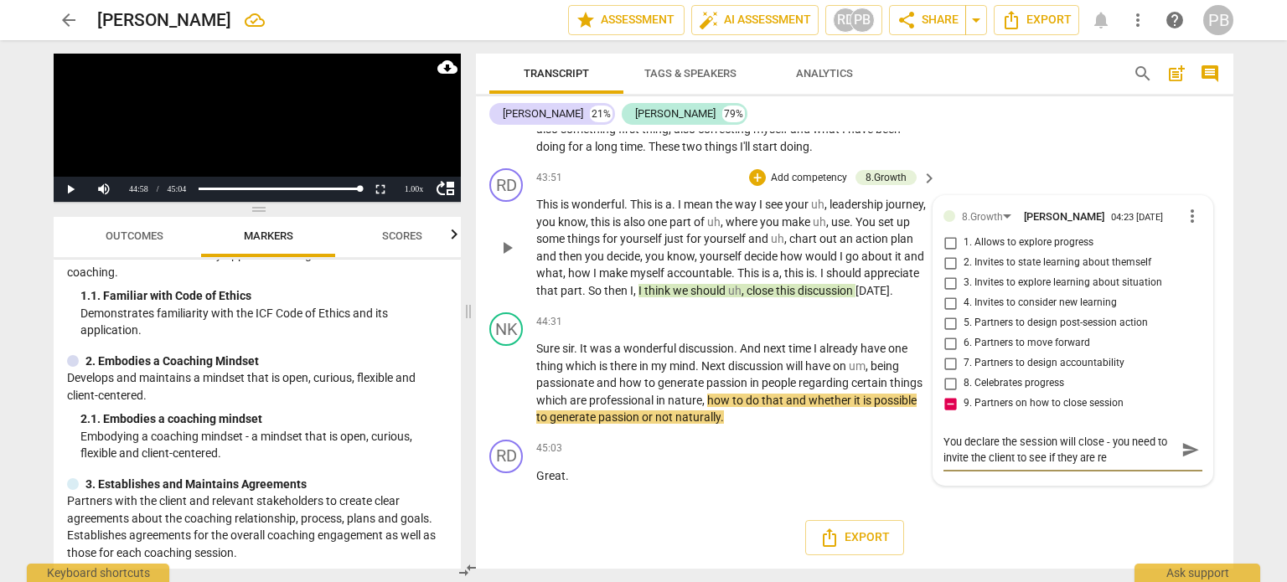
type textarea "You declare the session will close - you need to invite the client to see if th…"
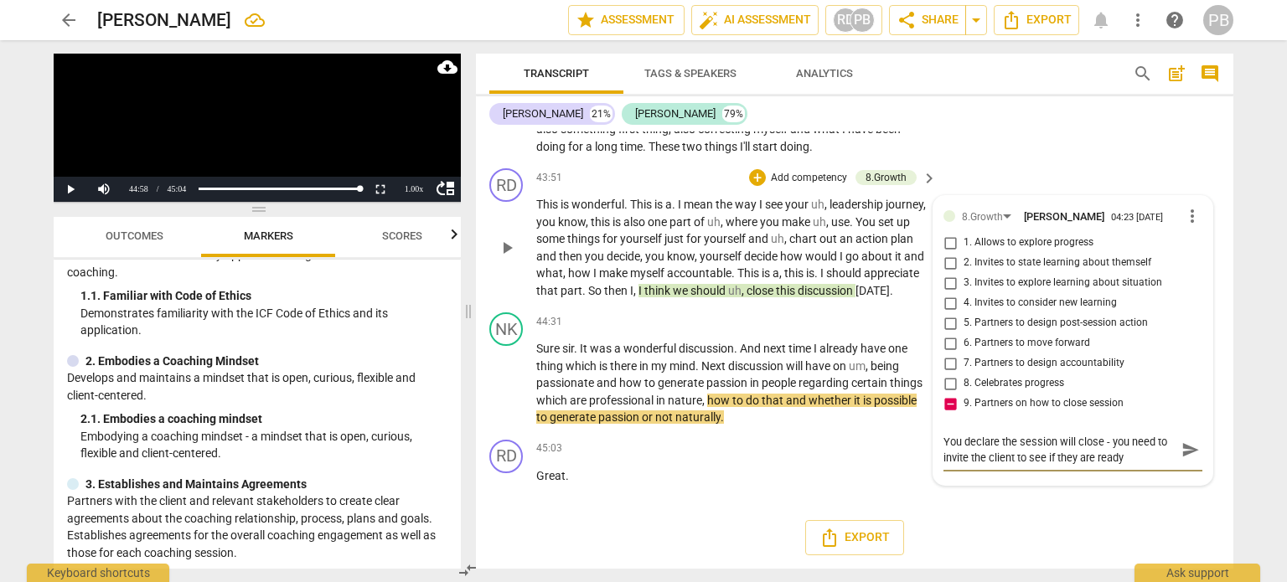
type textarea "You declare the session will close - you need to invite the client to see if th…"
click at [1185, 441] on span "send" at bounding box center [1191, 450] width 18 height 18
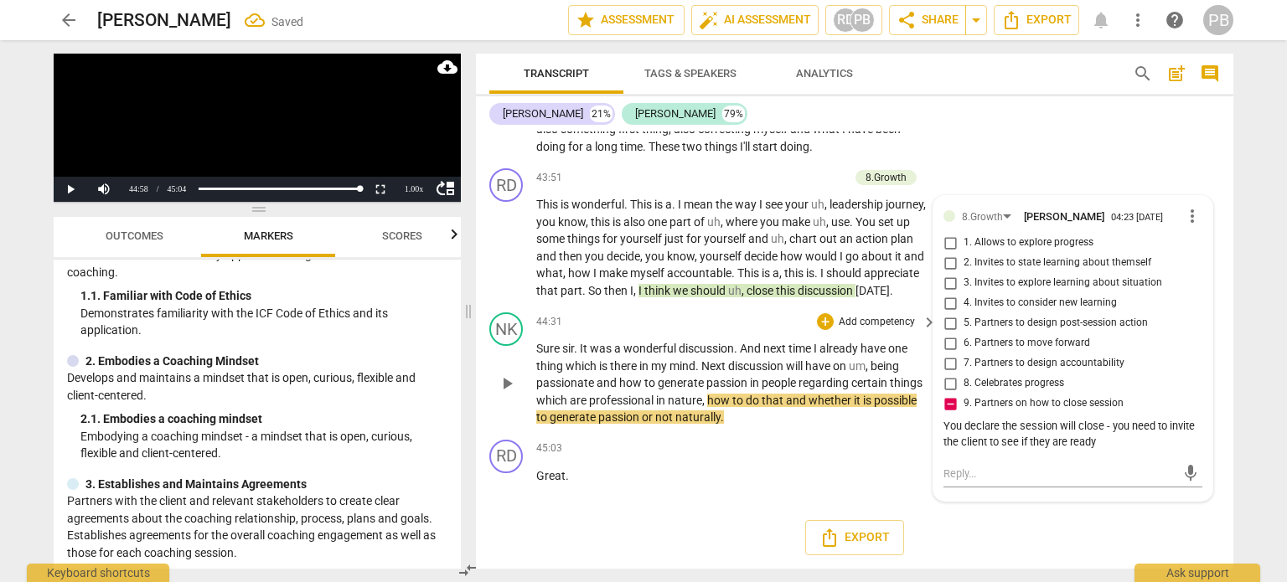
click at [504, 391] on span "play_arrow" at bounding box center [507, 384] width 20 height 20
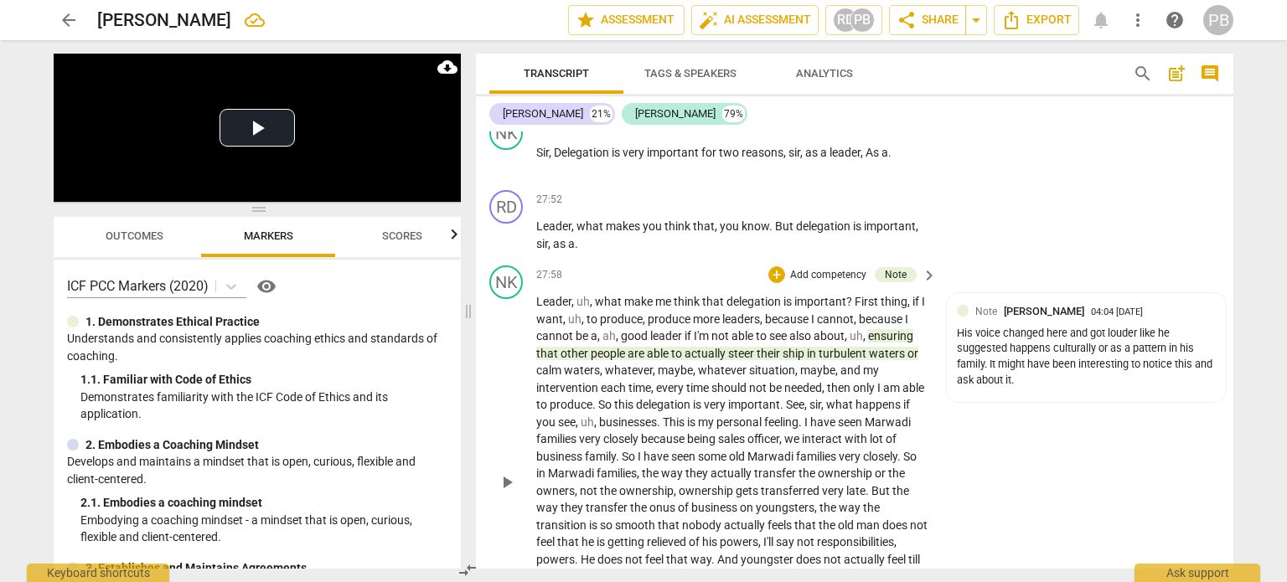
scroll to position [6705, 0]
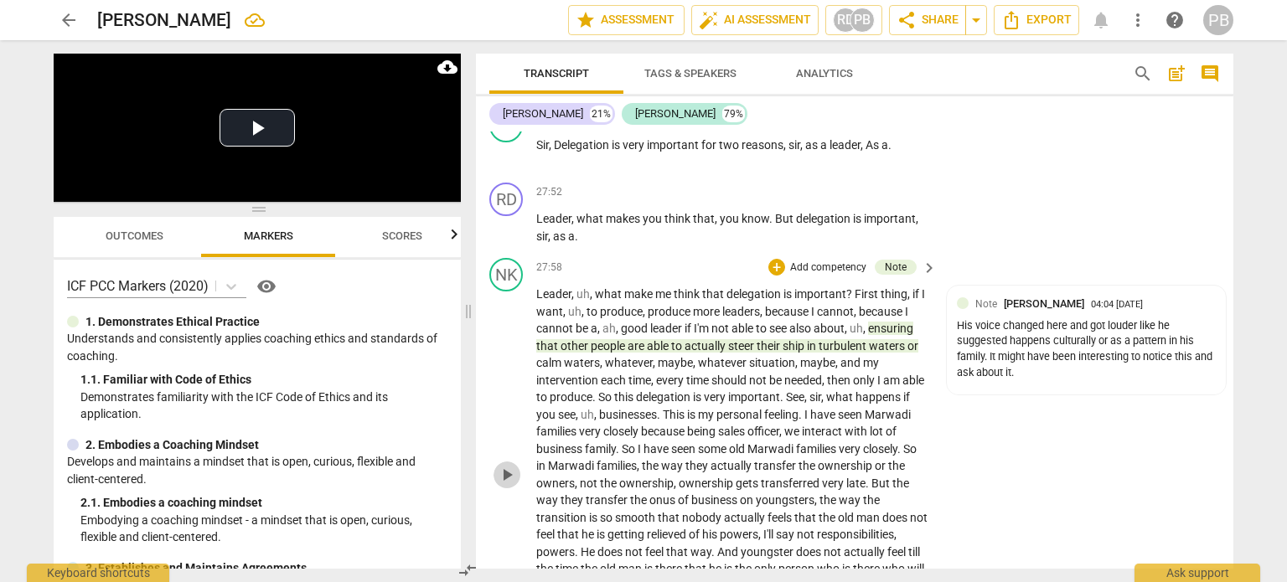
click at [507, 485] on span "play_arrow" at bounding box center [507, 475] width 20 height 20
click at [513, 485] on span "pause" at bounding box center [507, 475] width 20 height 20
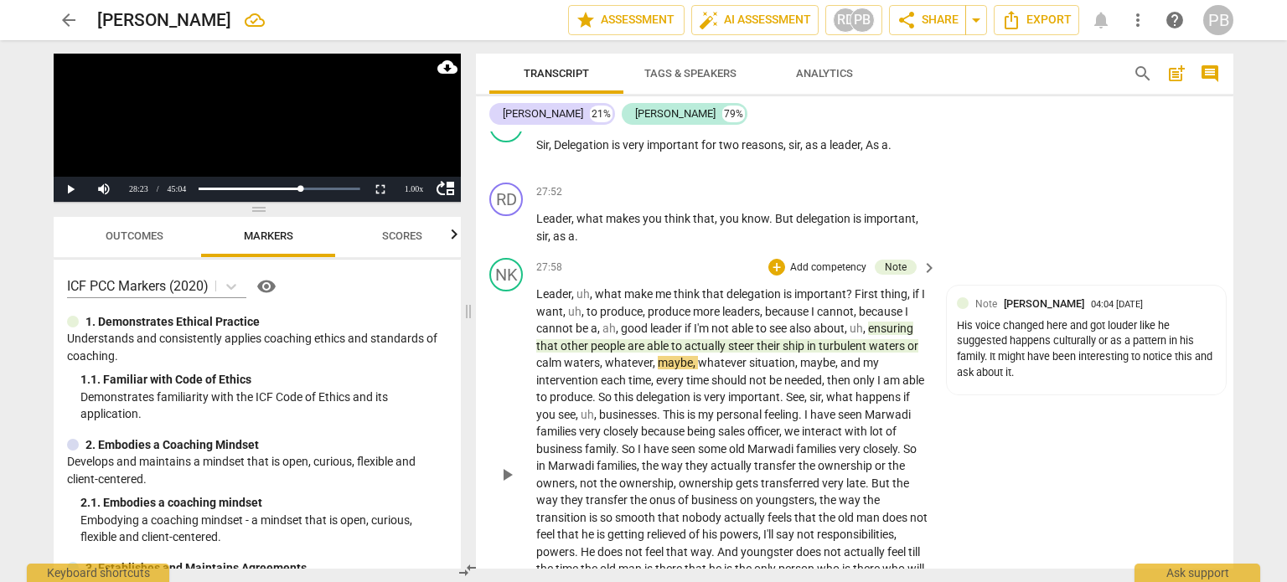
click at [530, 331] on div "play_arrow pause" at bounding box center [515, 475] width 43 height 367
click at [531, 334] on div "play_arrow pause" at bounding box center [515, 475] width 43 height 367
click at [539, 301] on span "Leader" at bounding box center [553, 293] width 35 height 13
click at [546, 324] on div "27:58 + Add competency Note keyboard_arrow_right Leader , uh , what make me thi…" at bounding box center [737, 461] width 402 height 406
click at [533, 240] on div "play_arrow pause" at bounding box center [515, 227] width 43 height 23
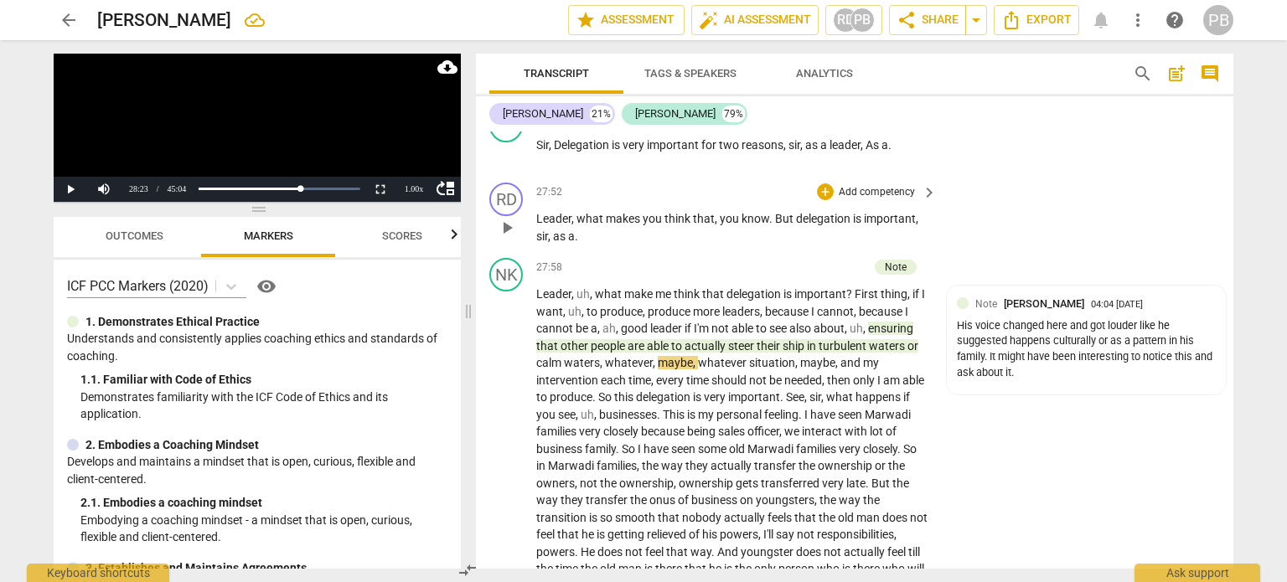
click at [500, 238] on span "play_arrow" at bounding box center [507, 228] width 20 height 20
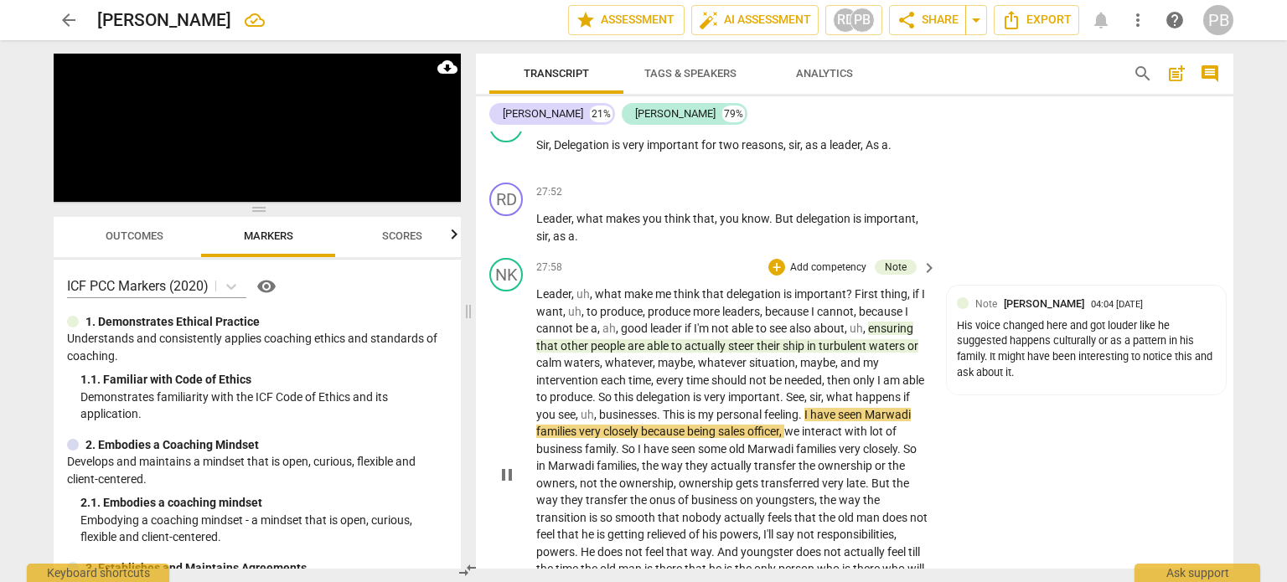
click at [510, 485] on span "pause" at bounding box center [507, 475] width 20 height 20
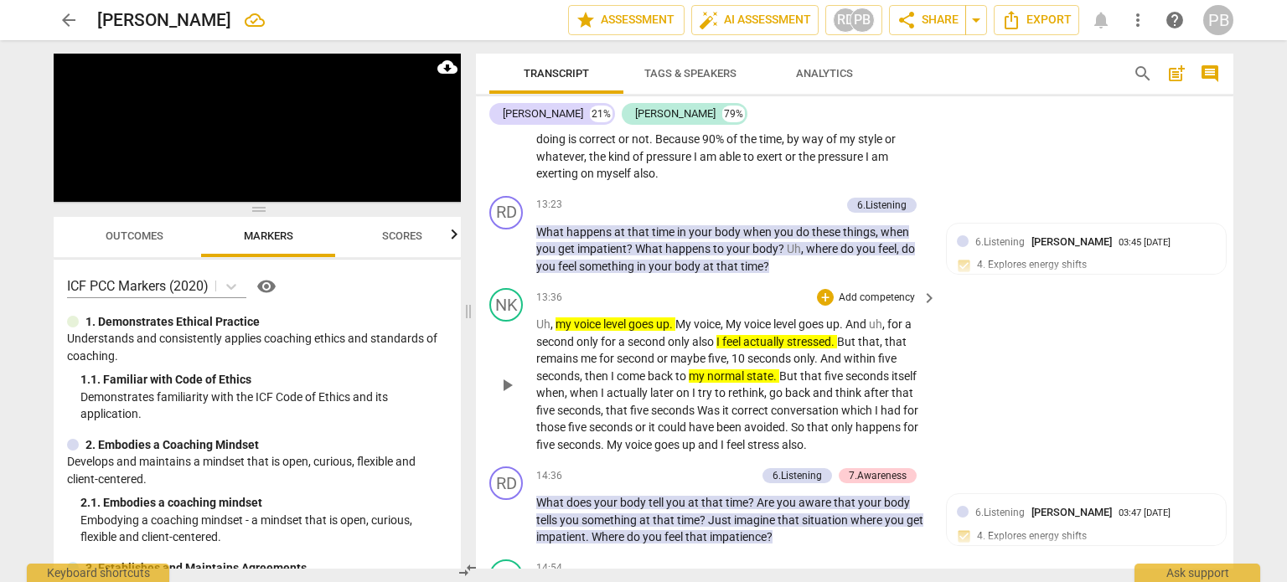
scroll to position [7021, 0]
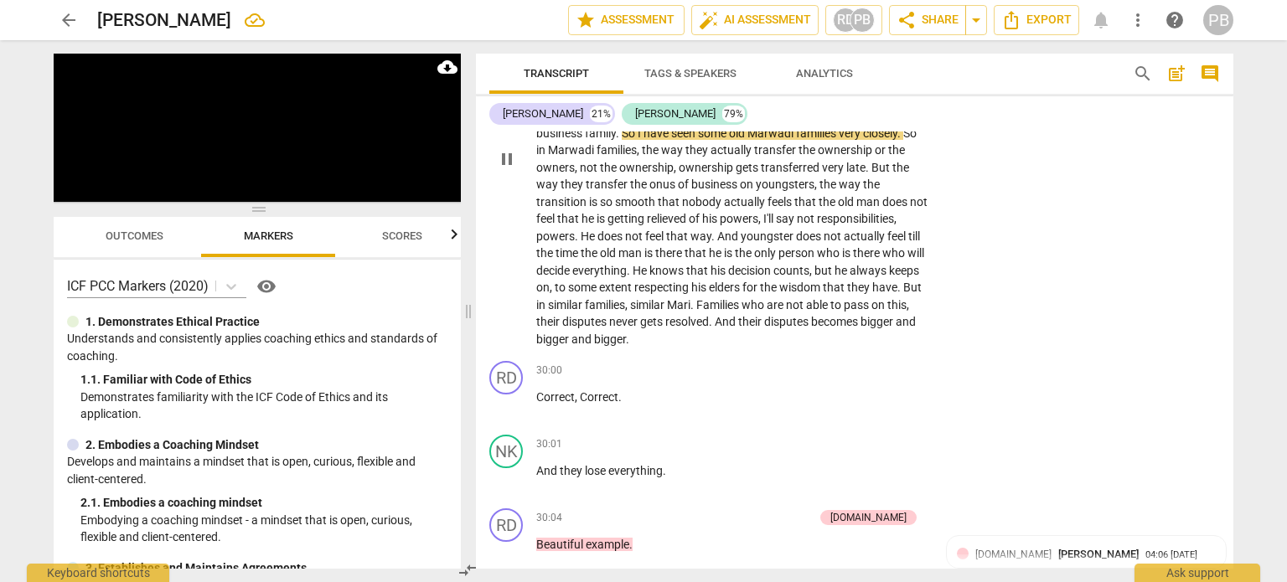
click at [1102, 190] on div "NK play_arrow pause 27:58 + Add competency Note keyboard_arrow_right Leader , u…" at bounding box center [855, 144] width 758 height 419
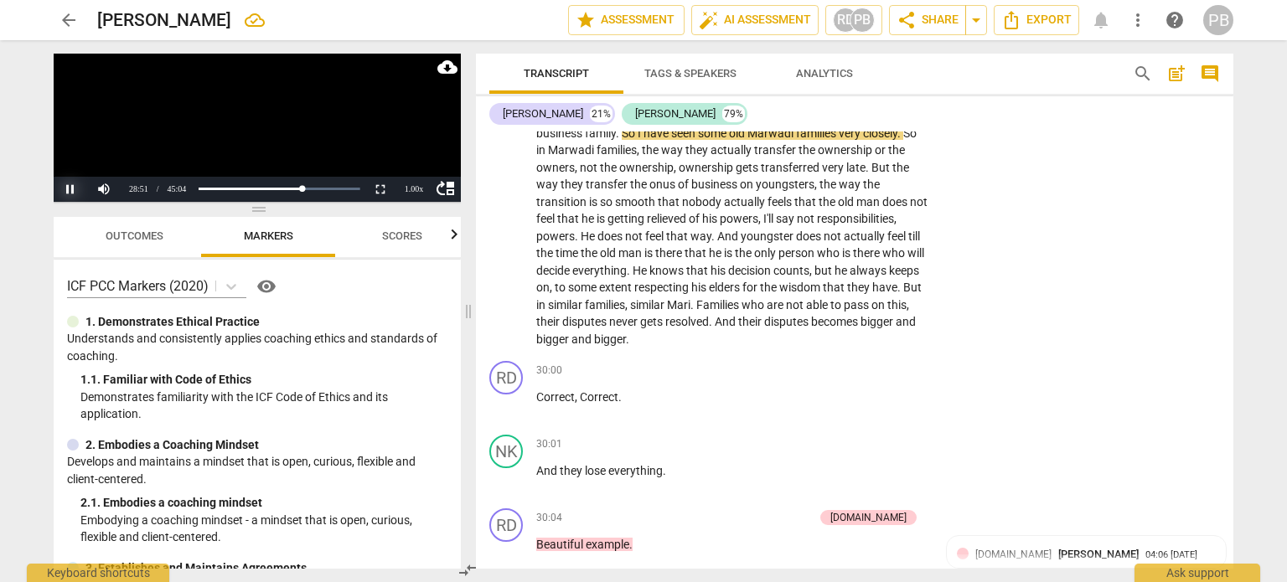
click at [69, 187] on button "Pause" at bounding box center [71, 189] width 34 height 25
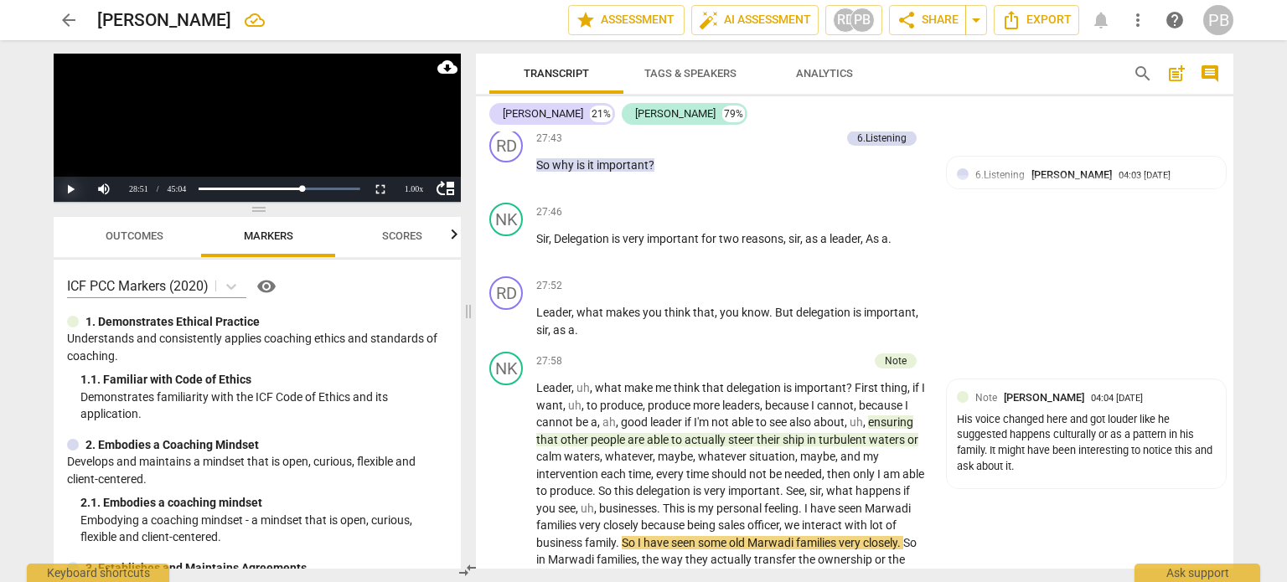
scroll to position [6602, 0]
